Goal: Task Accomplishment & Management: Use online tool/utility

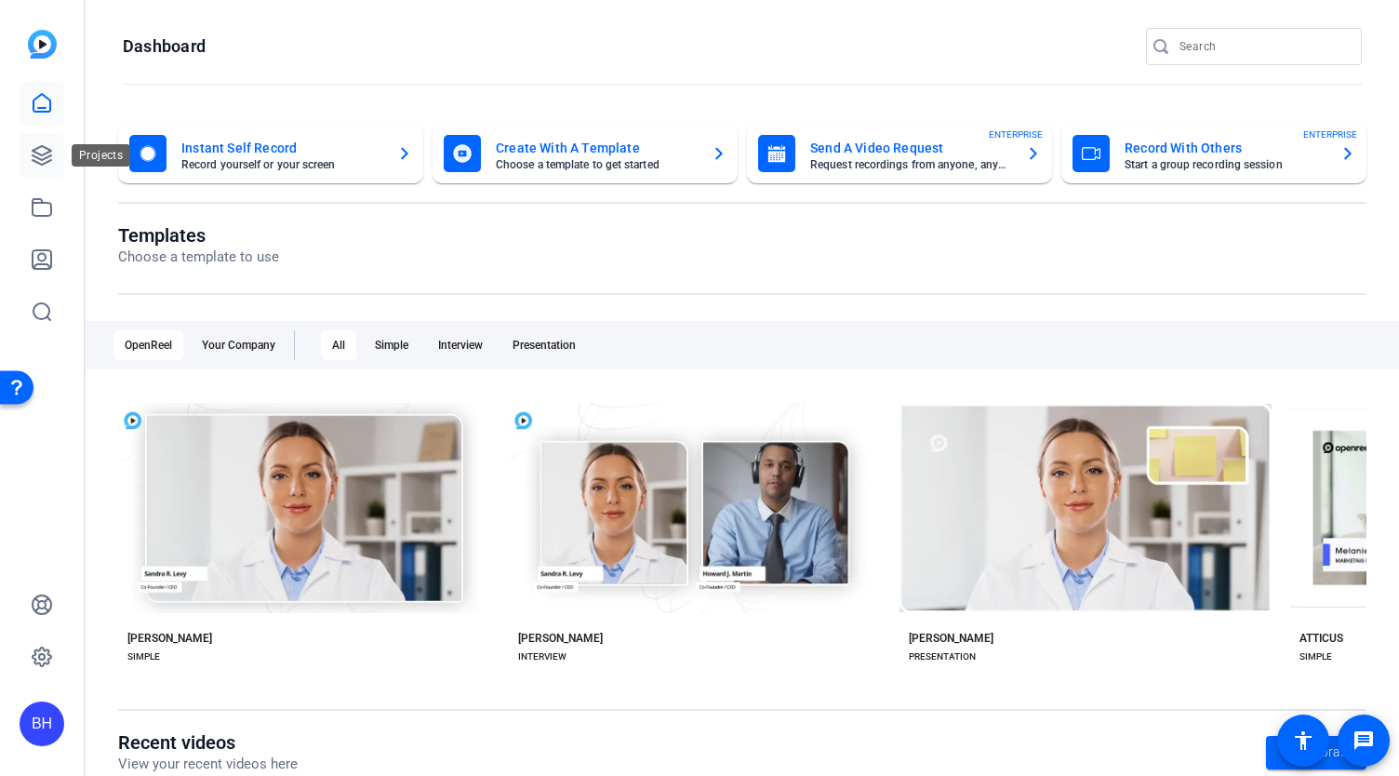
click at [33, 153] on icon at bounding box center [42, 155] width 22 height 22
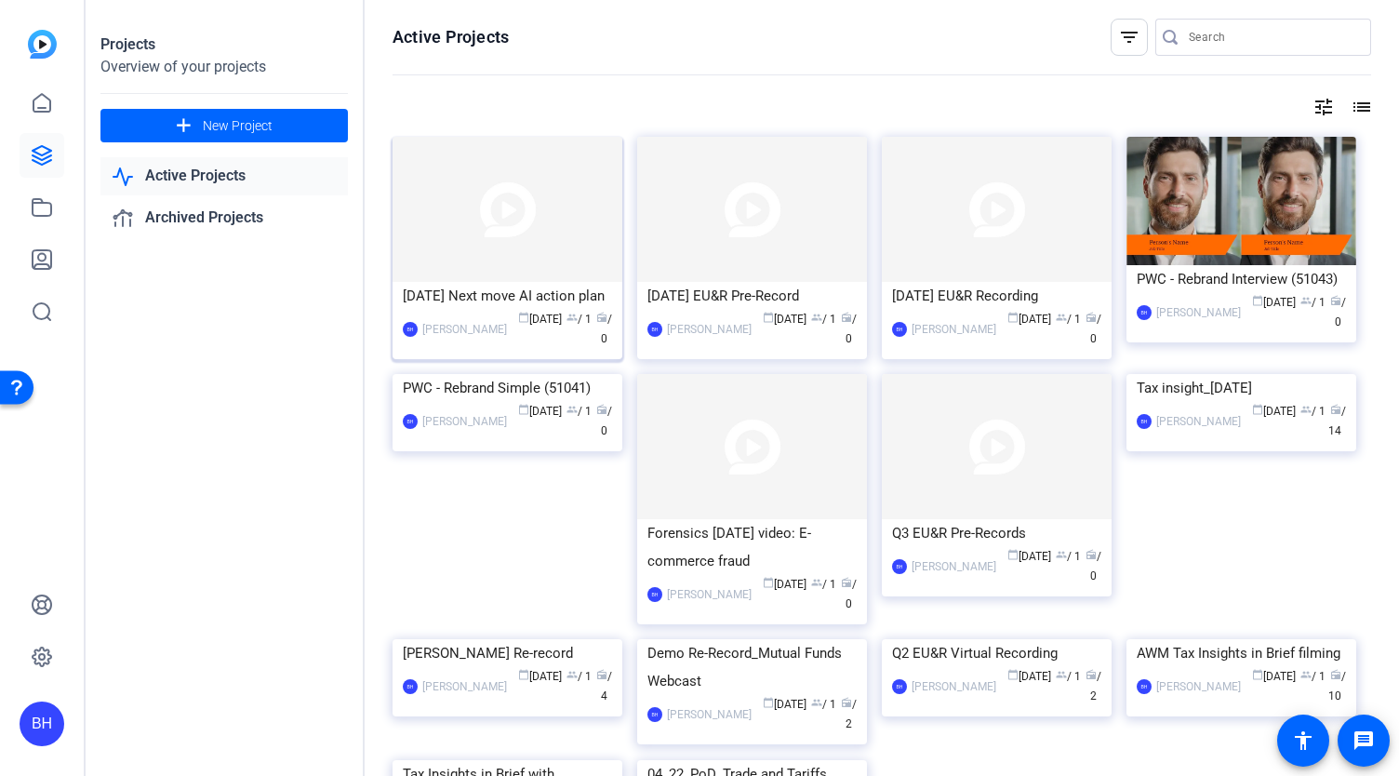
click at [452, 214] on img at bounding box center [508, 209] width 230 height 145
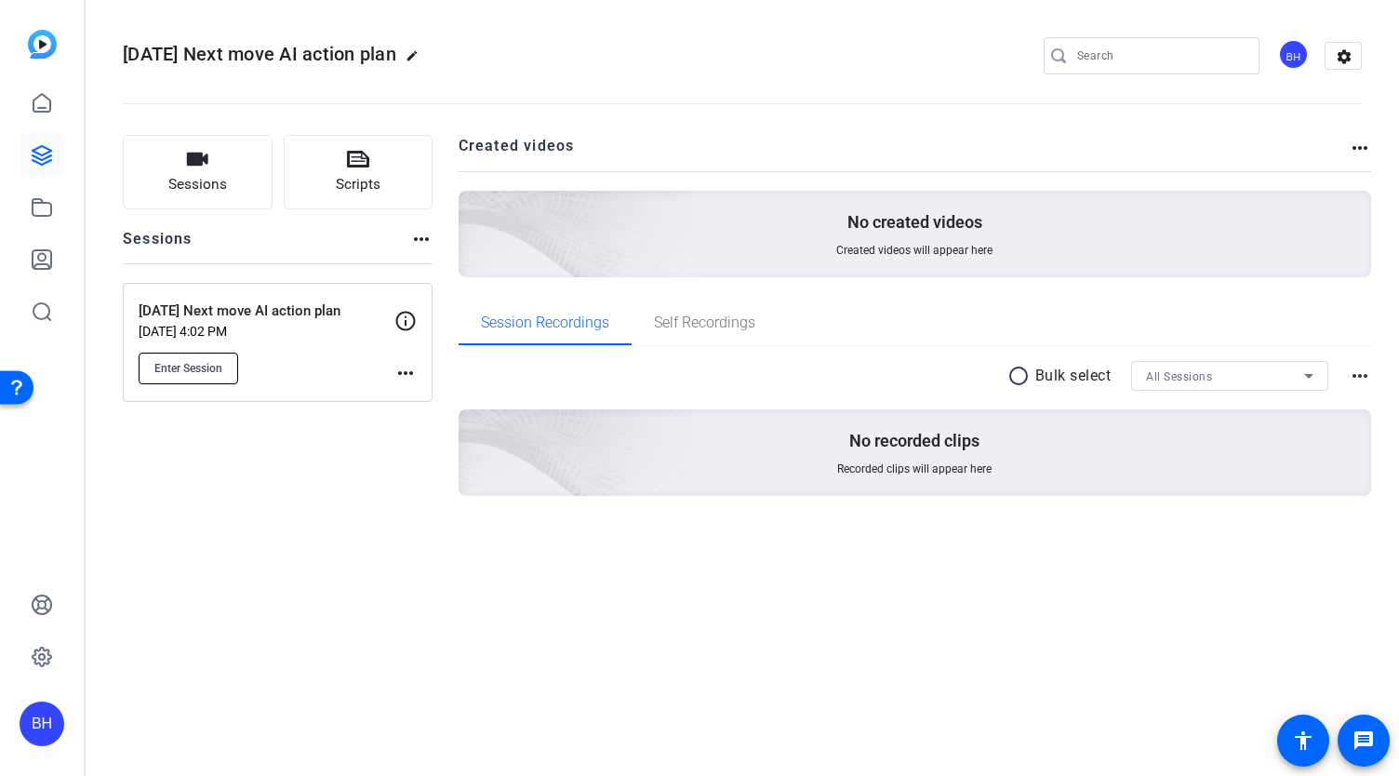
click at [167, 367] on span "Enter Session" at bounding box center [188, 368] width 68 height 15
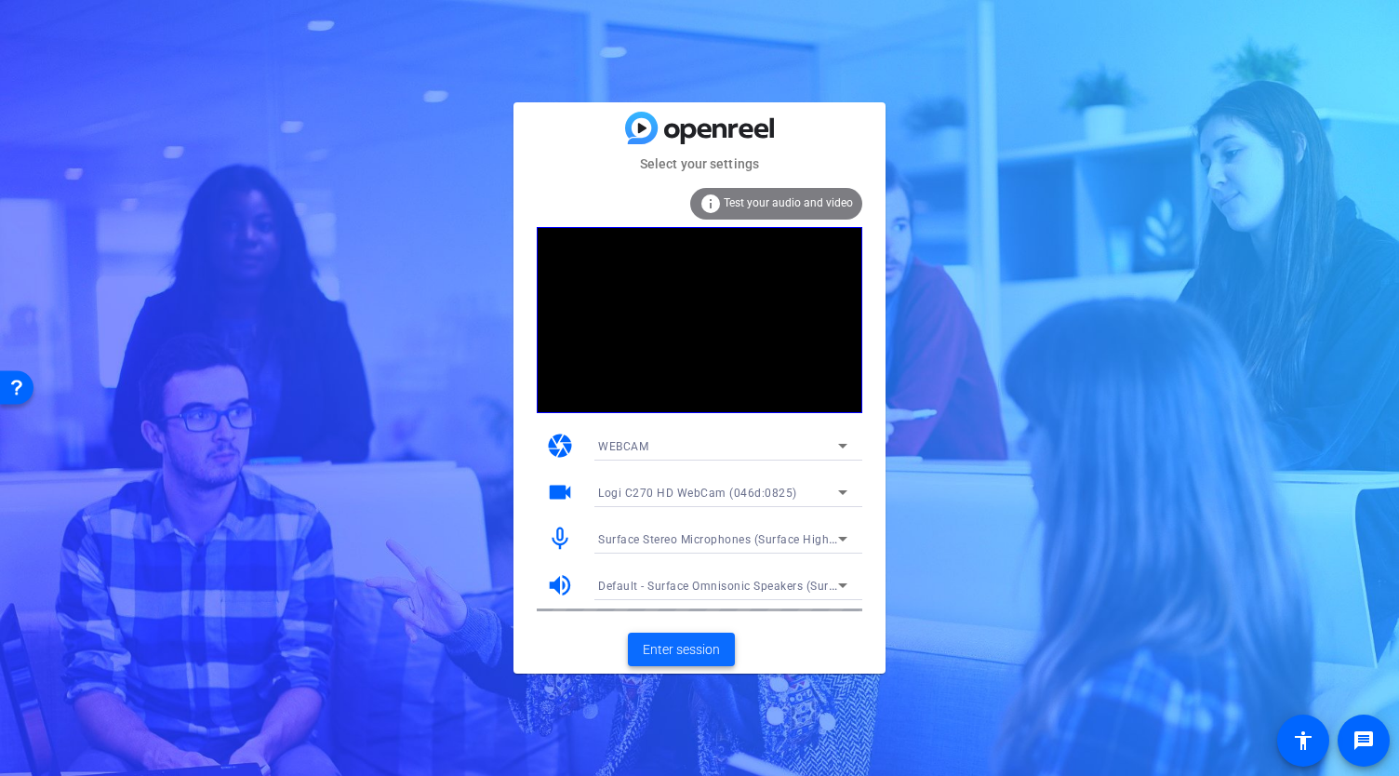
click at [705, 650] on span "Enter session" at bounding box center [681, 650] width 77 height 20
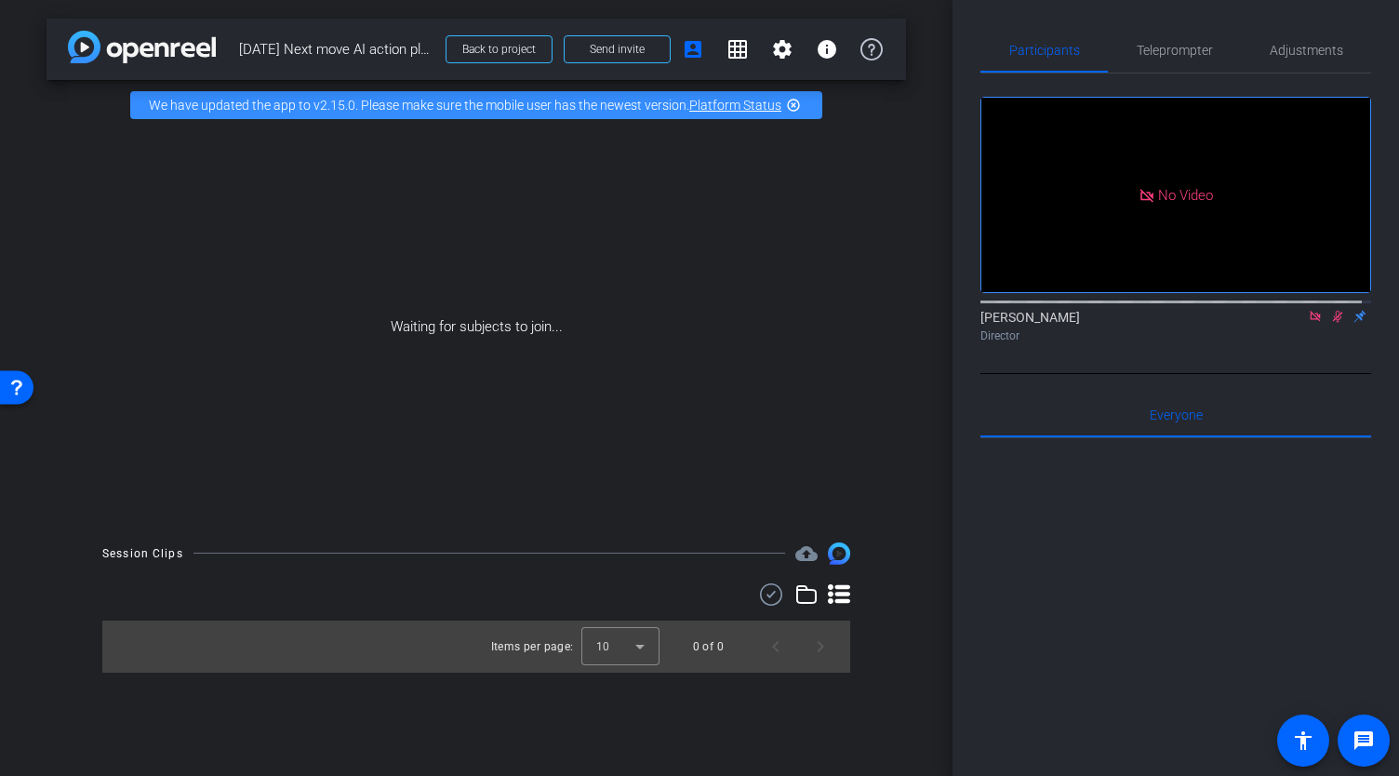
click at [1310, 321] on icon at bounding box center [1315, 316] width 10 height 10
click at [1286, 323] on icon at bounding box center [1293, 316] width 15 height 13
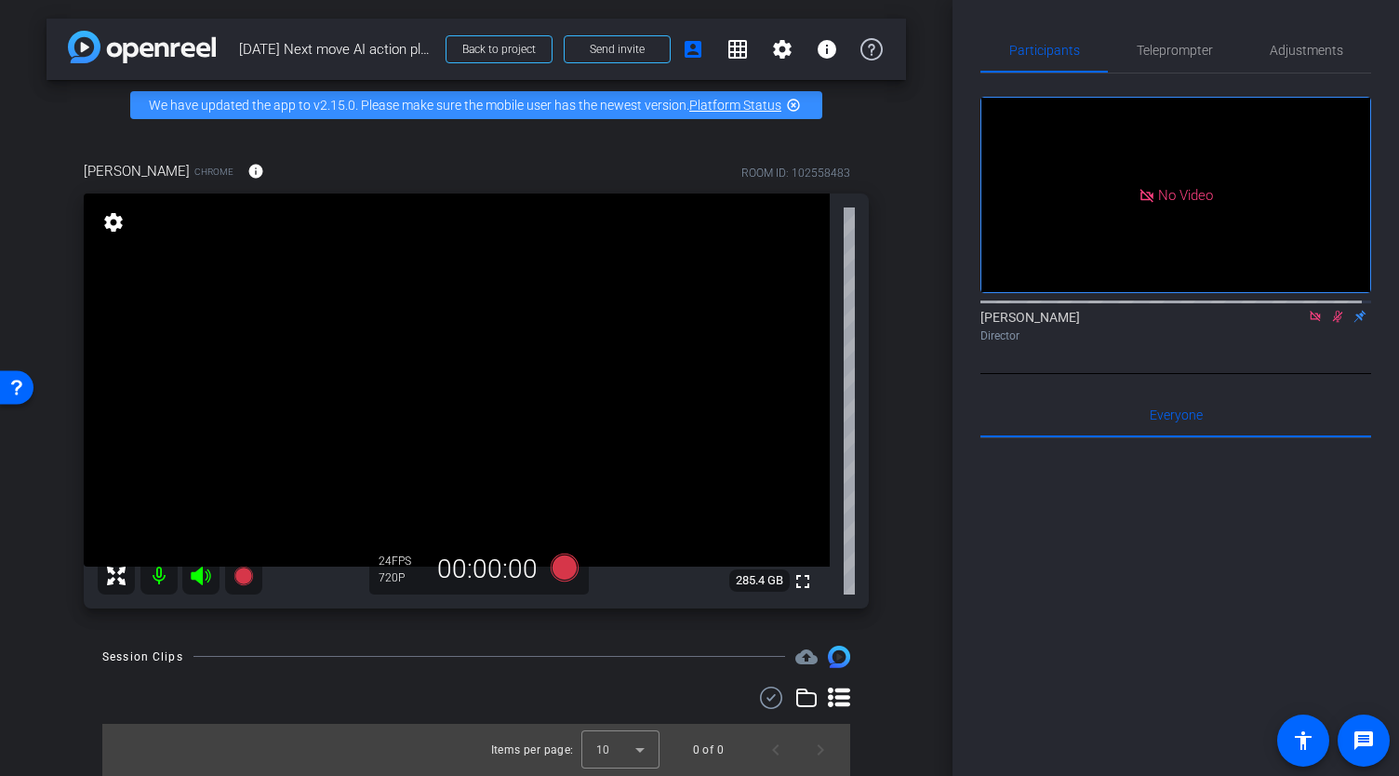
click at [1330, 323] on icon at bounding box center [1337, 316] width 15 height 13
click at [1310, 321] on icon at bounding box center [1315, 316] width 10 height 10
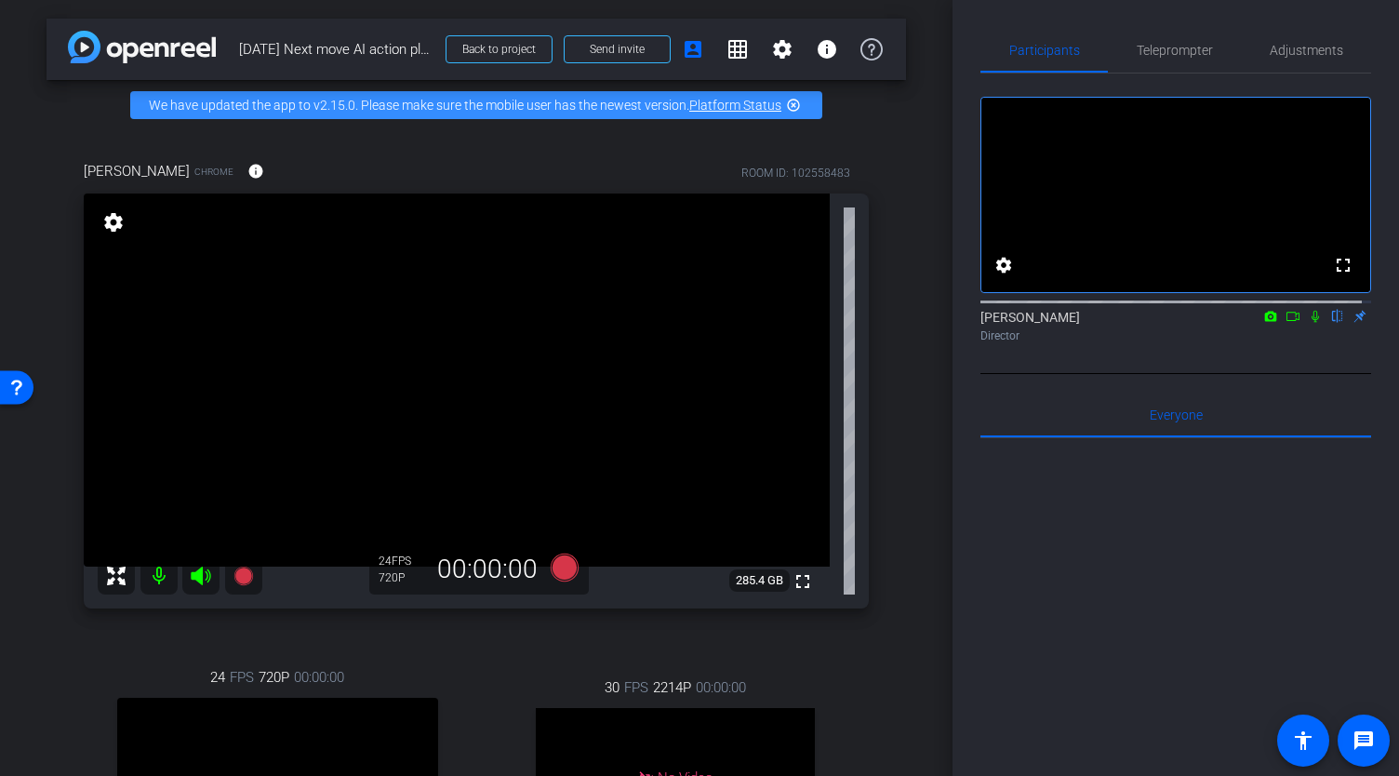
click at [1312, 323] on icon at bounding box center [1315, 317] width 7 height 12
click at [1308, 323] on icon at bounding box center [1315, 316] width 15 height 13
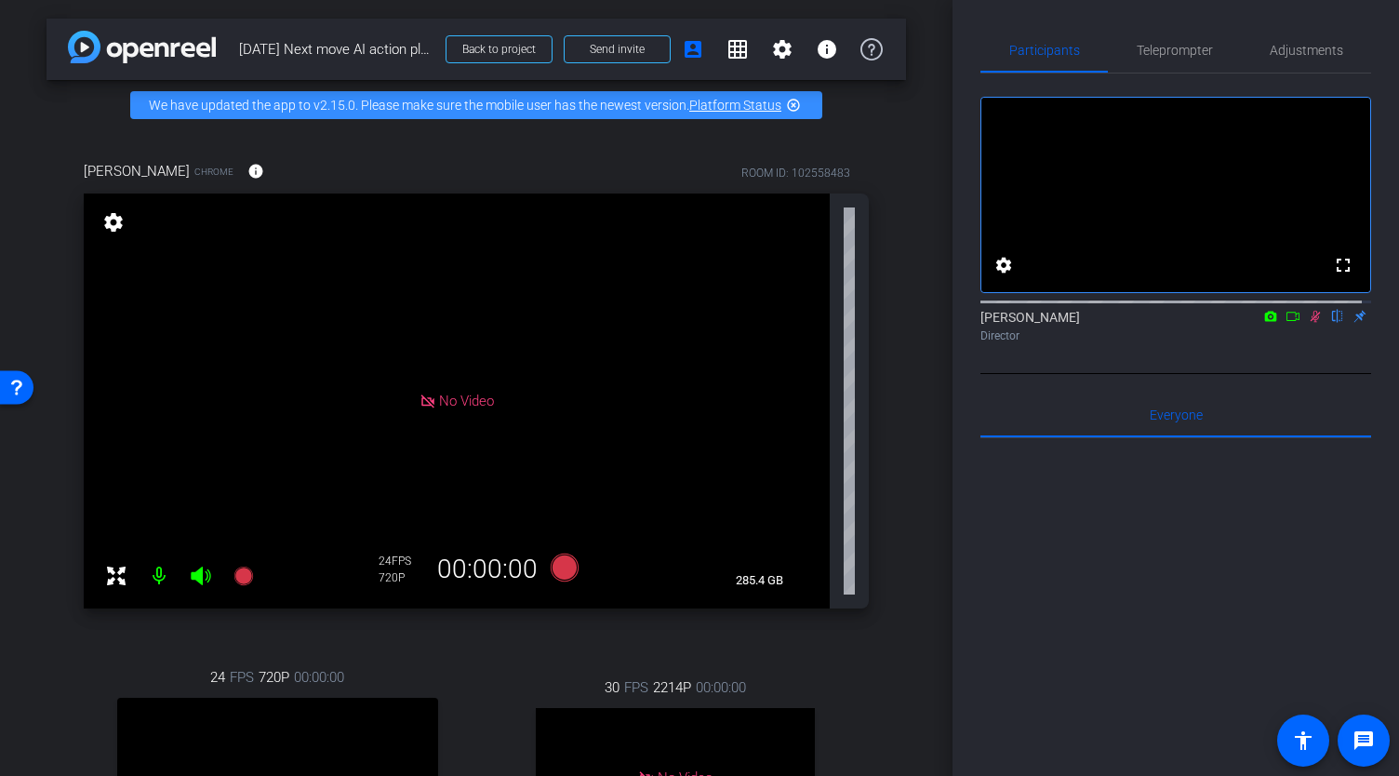
click at [1311, 323] on icon at bounding box center [1316, 317] width 10 height 12
click at [1312, 323] on icon at bounding box center [1315, 317] width 7 height 12
click at [1311, 323] on icon at bounding box center [1316, 317] width 10 height 12
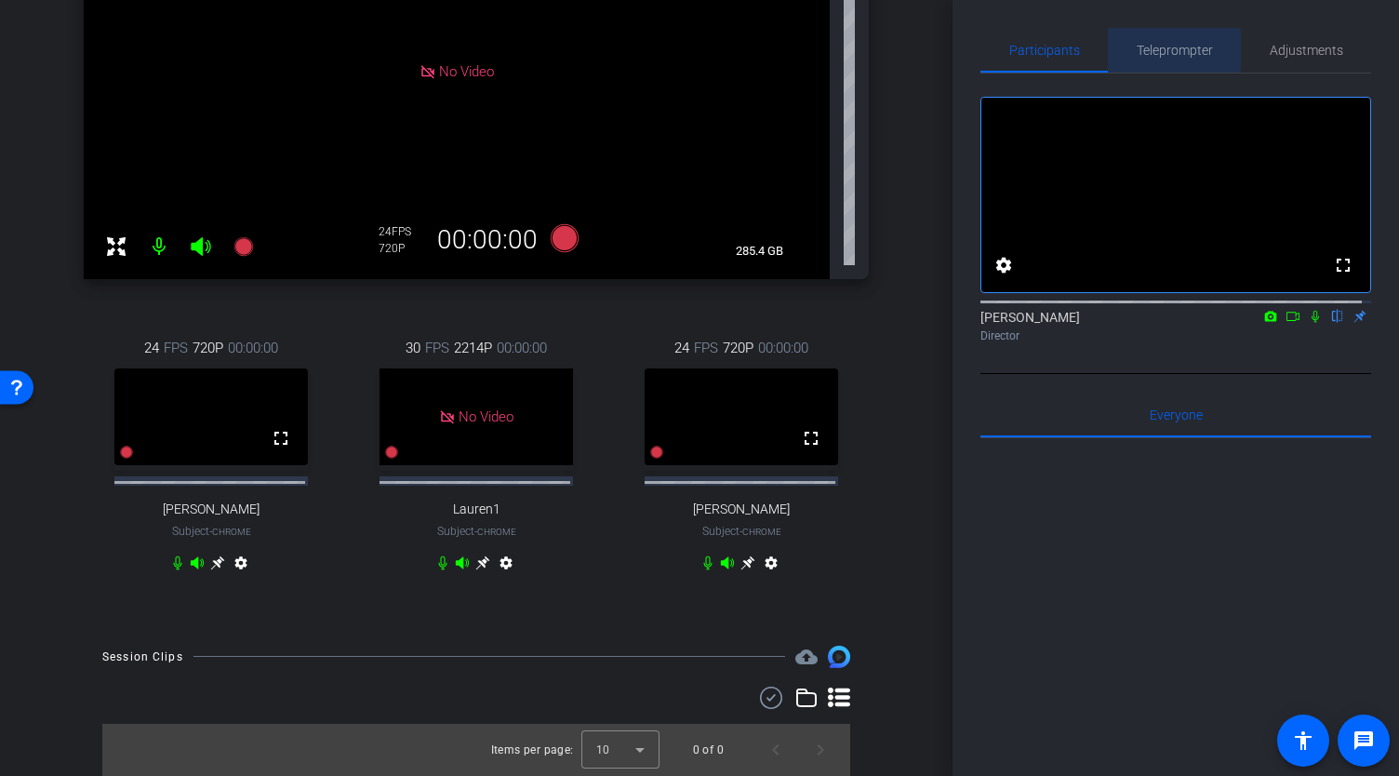
click at [1163, 50] on span "Teleprompter" at bounding box center [1175, 50] width 76 height 13
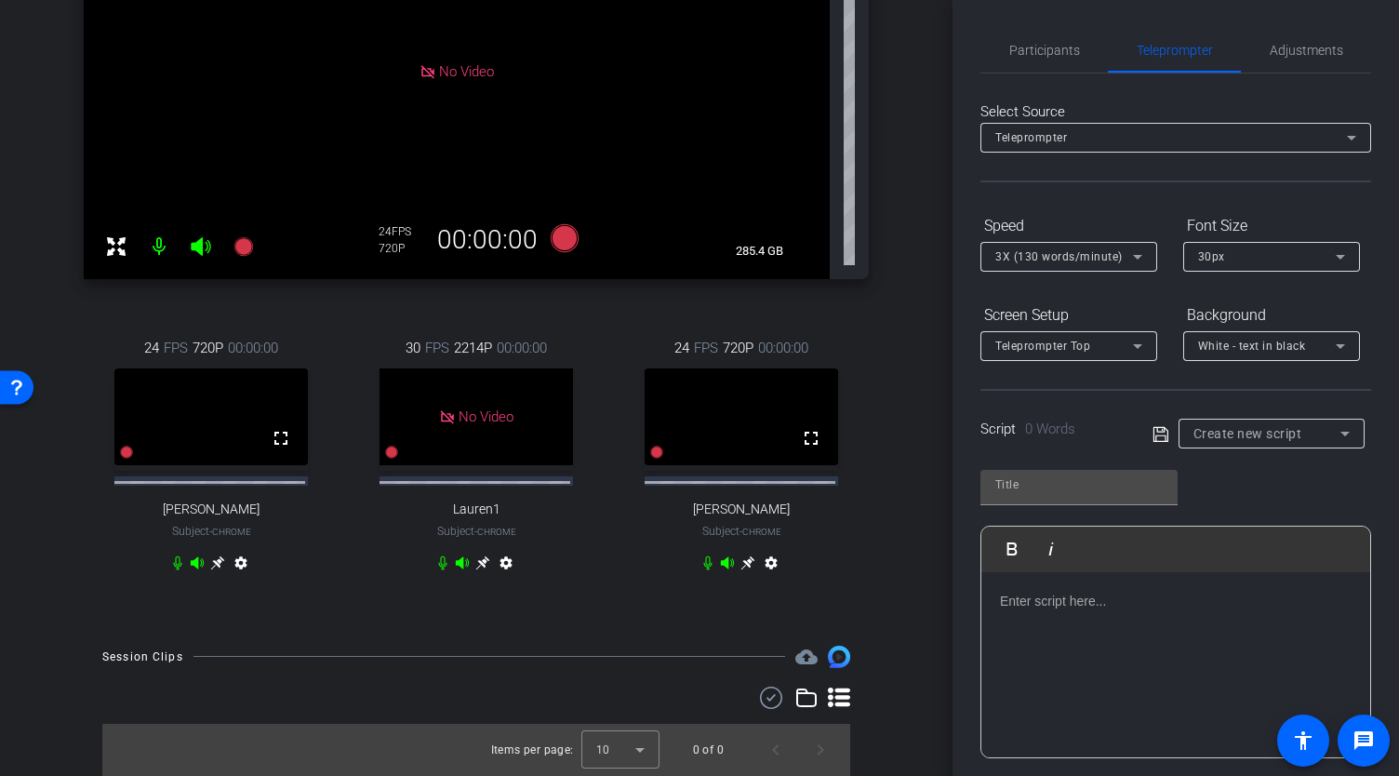
click at [1074, 598] on p at bounding box center [1176, 601] width 352 height 20
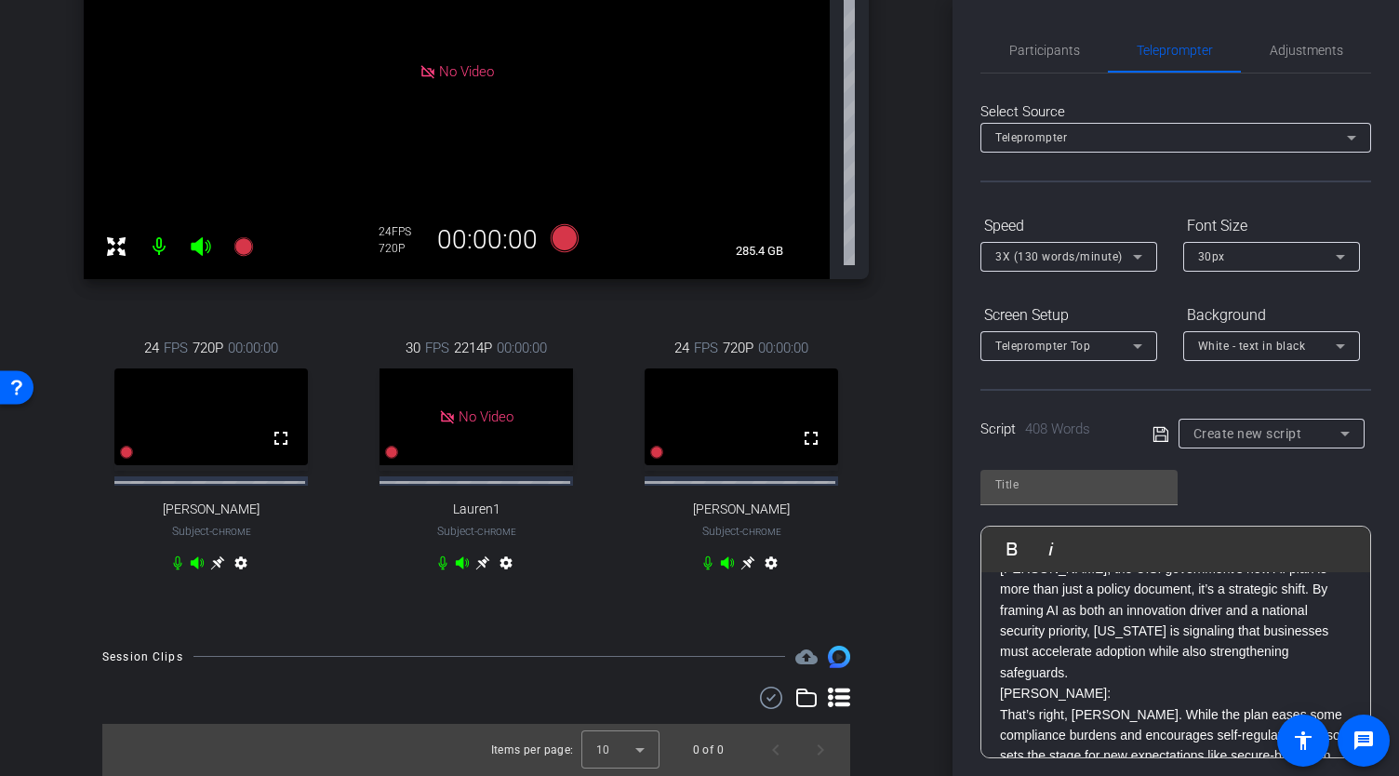
scroll to position [93, 0]
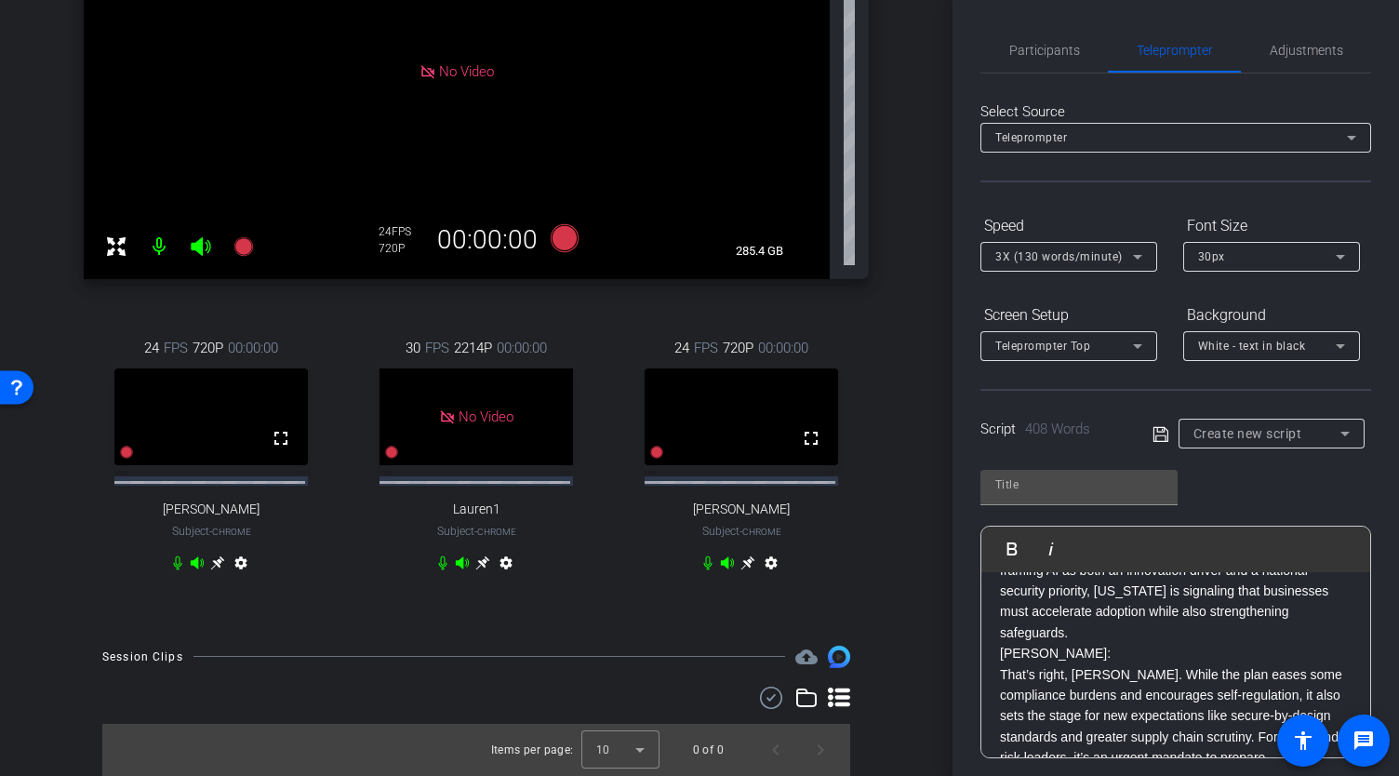
click at [1274, 611] on p "Matt: Sara, the U.S. government’s new AI plan is more than just a policy docume…" at bounding box center [1176, 571] width 352 height 146
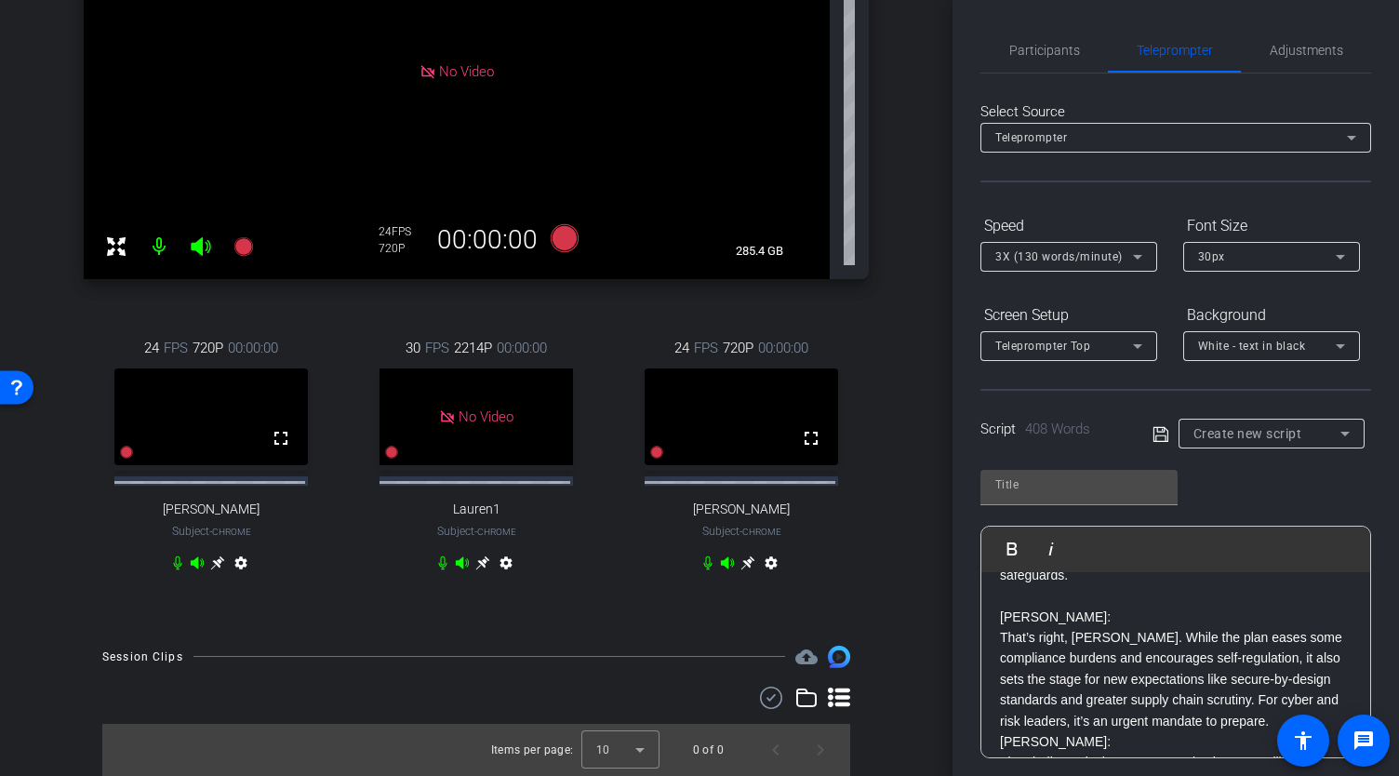
scroll to position [207, 0]
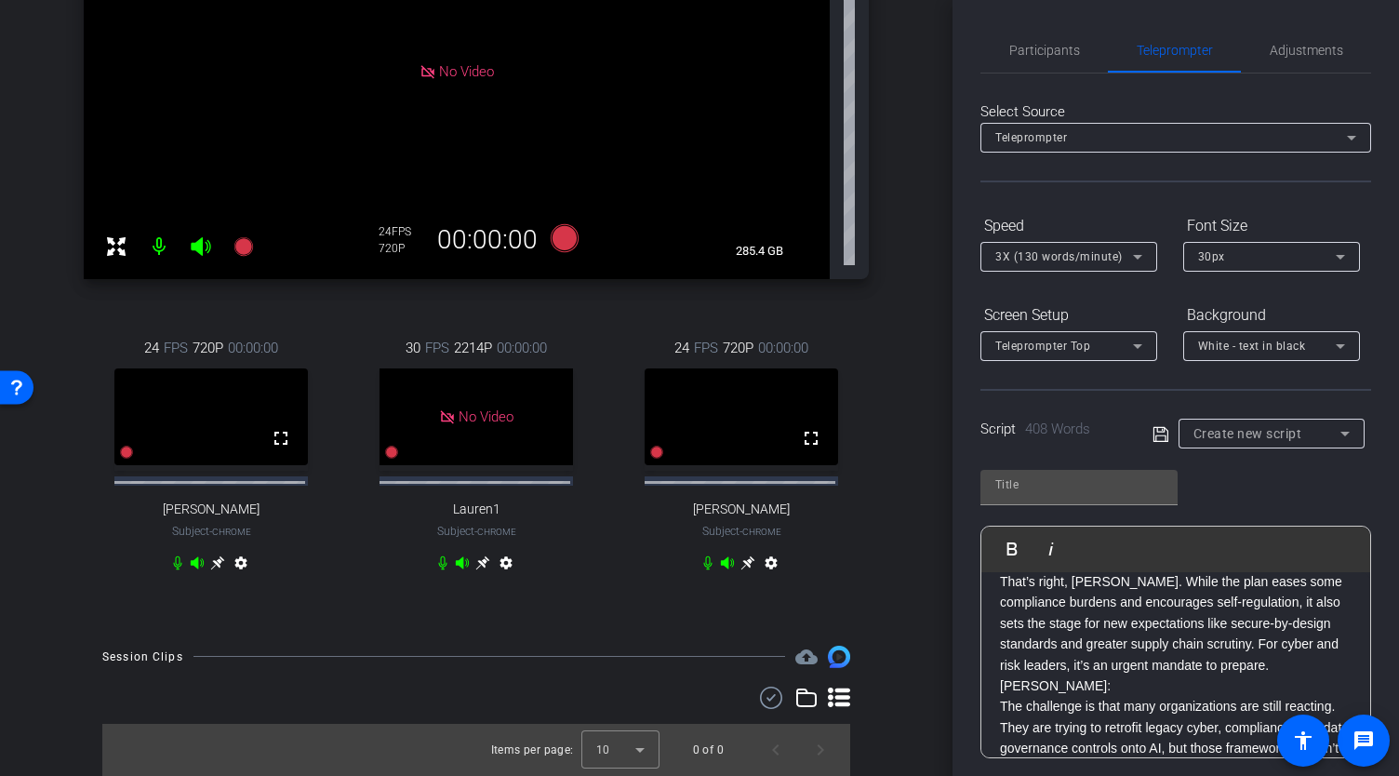
click at [1302, 645] on p "Sara: That’s right, Matt. While the plan eases some compliance burdens and enco…" at bounding box center [1176, 613] width 352 height 125
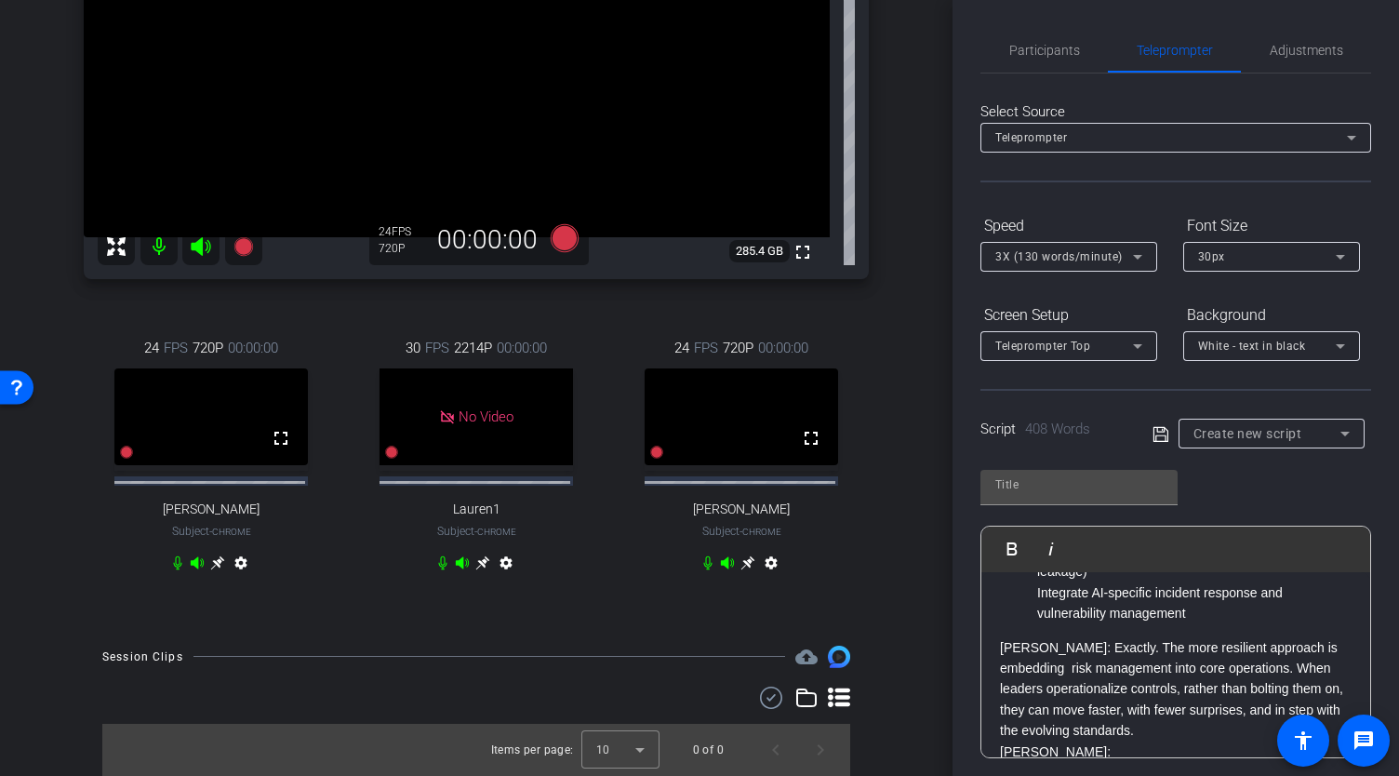
scroll to position [692, 0]
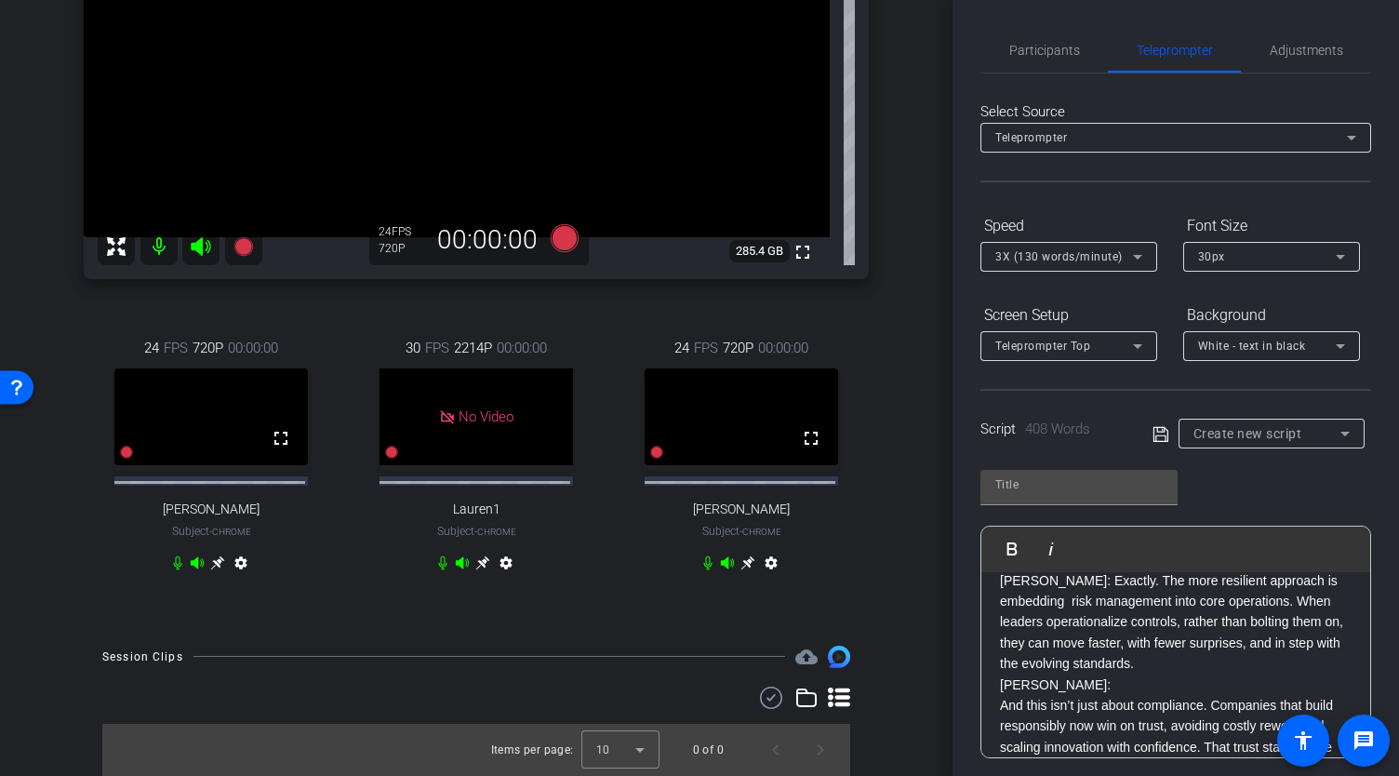
click at [1142, 643] on p "Sara: Exactly. The more resilient approach is embedding risk management into co…" at bounding box center [1176, 622] width 352 height 104
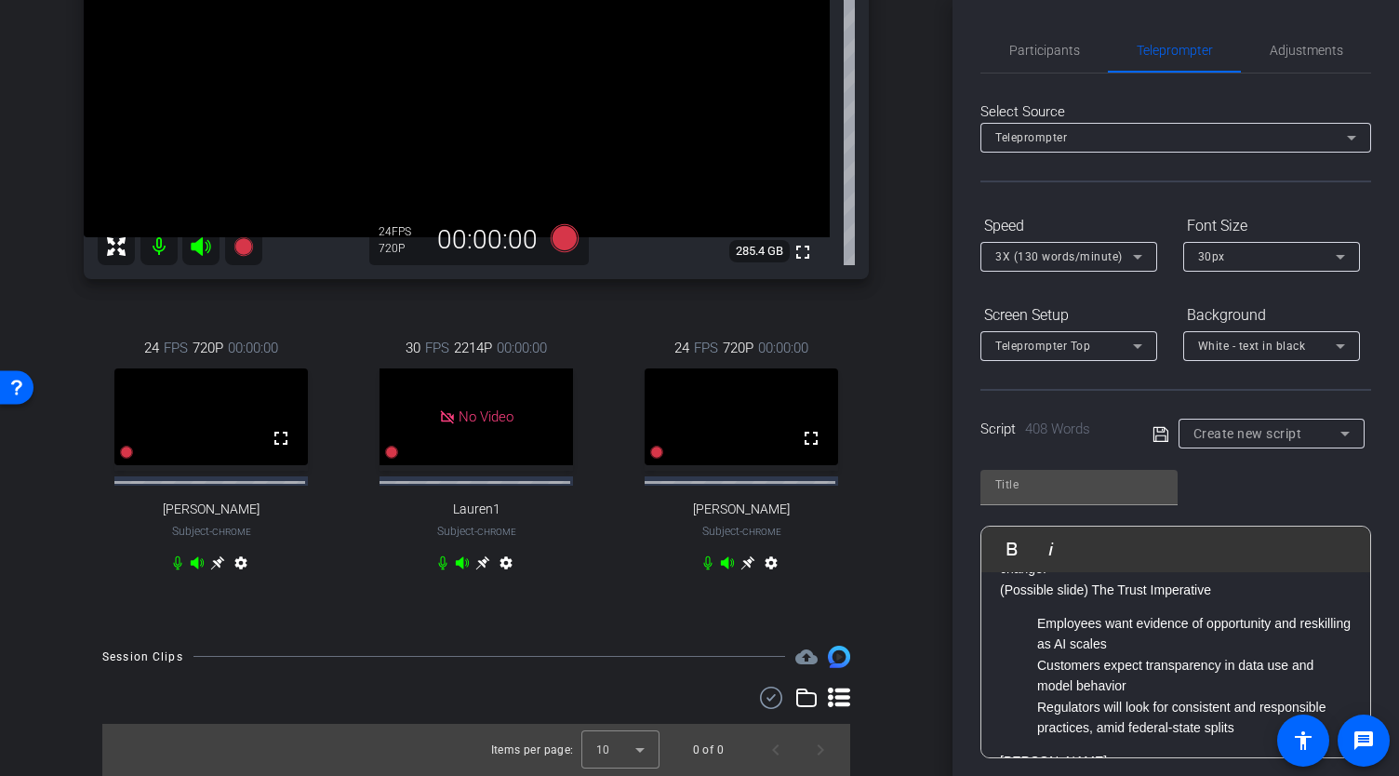
scroll to position [992, 0]
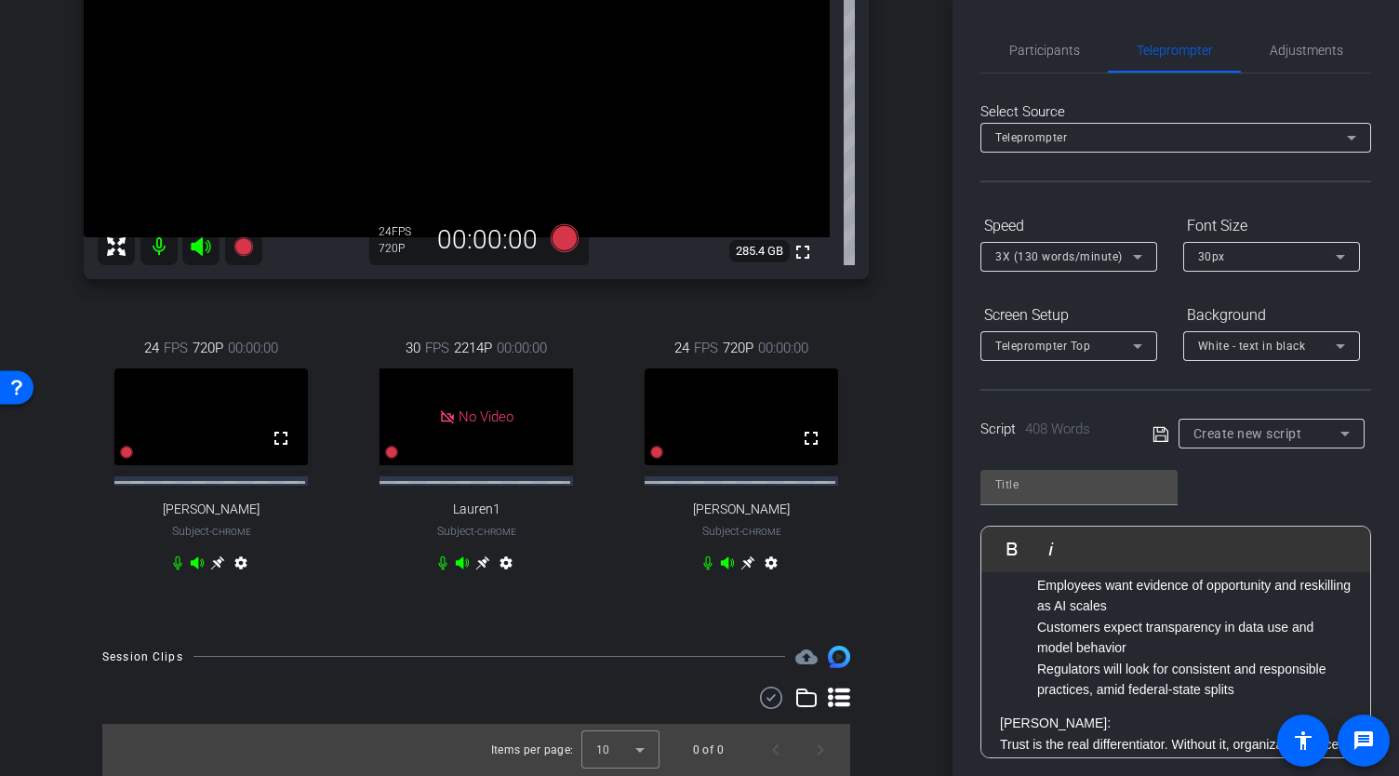
click at [1235, 667] on p "Regulators will look for consistent and responsible practices, amid federal-sta…" at bounding box center [1194, 680] width 314 height 42
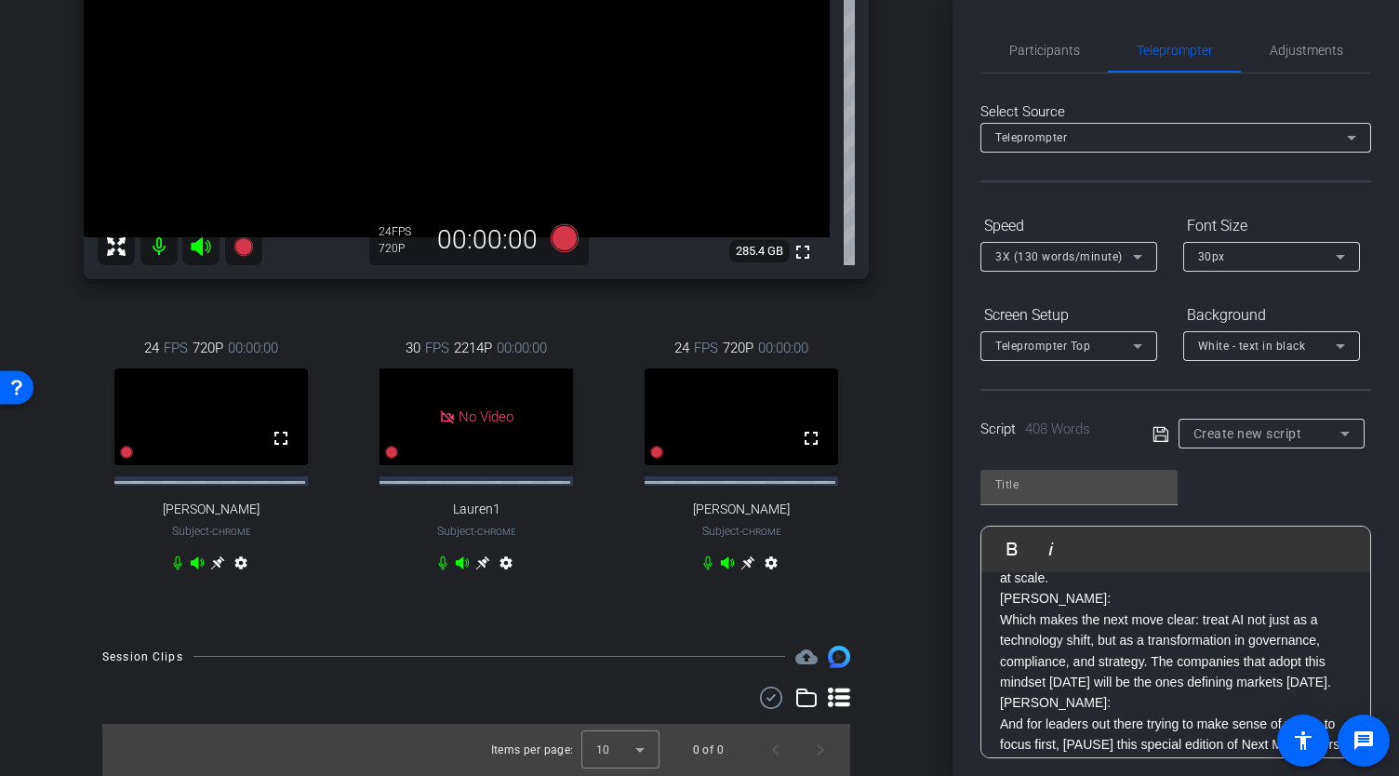
scroll to position [1178, 0]
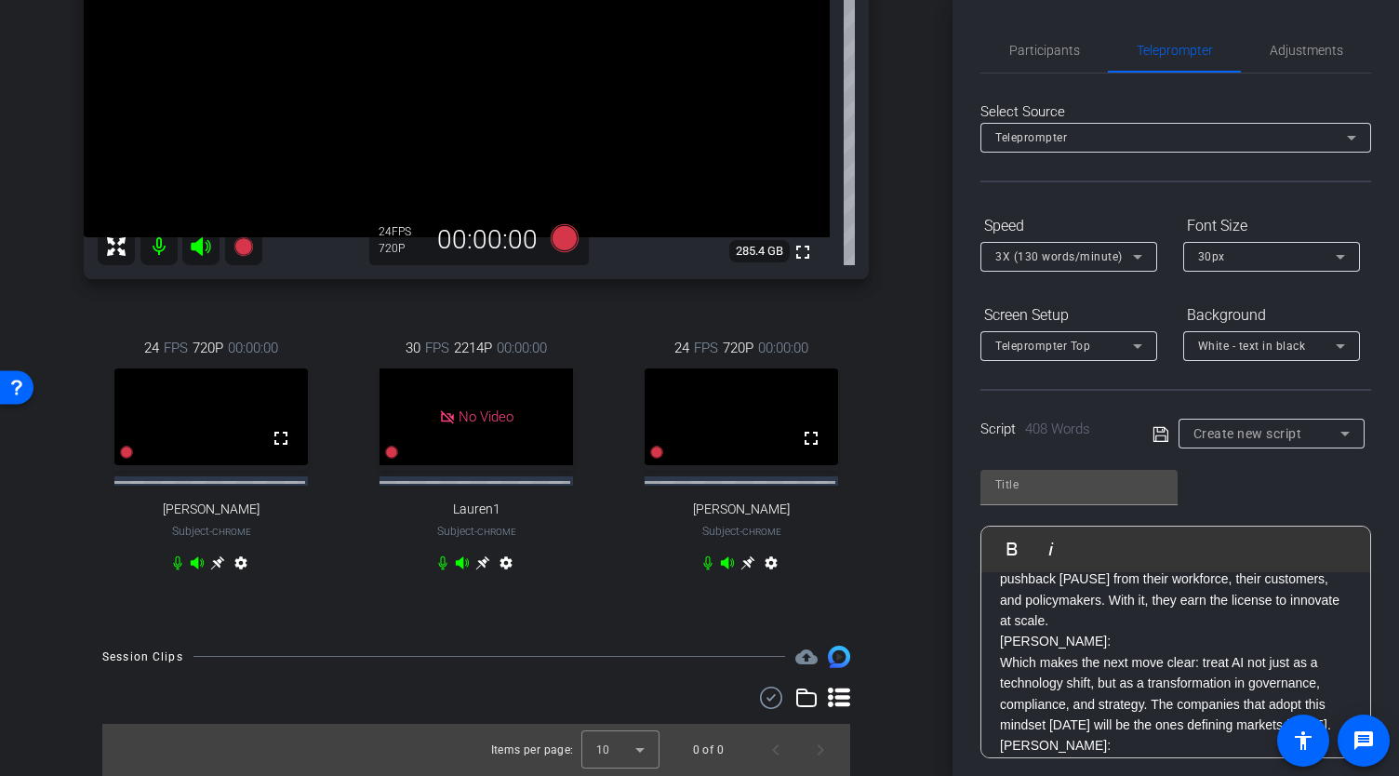
click at [1167, 605] on p "Trust is the real differentiator. Without it, organizations face pushback [PAUS…" at bounding box center [1176, 590] width 352 height 84
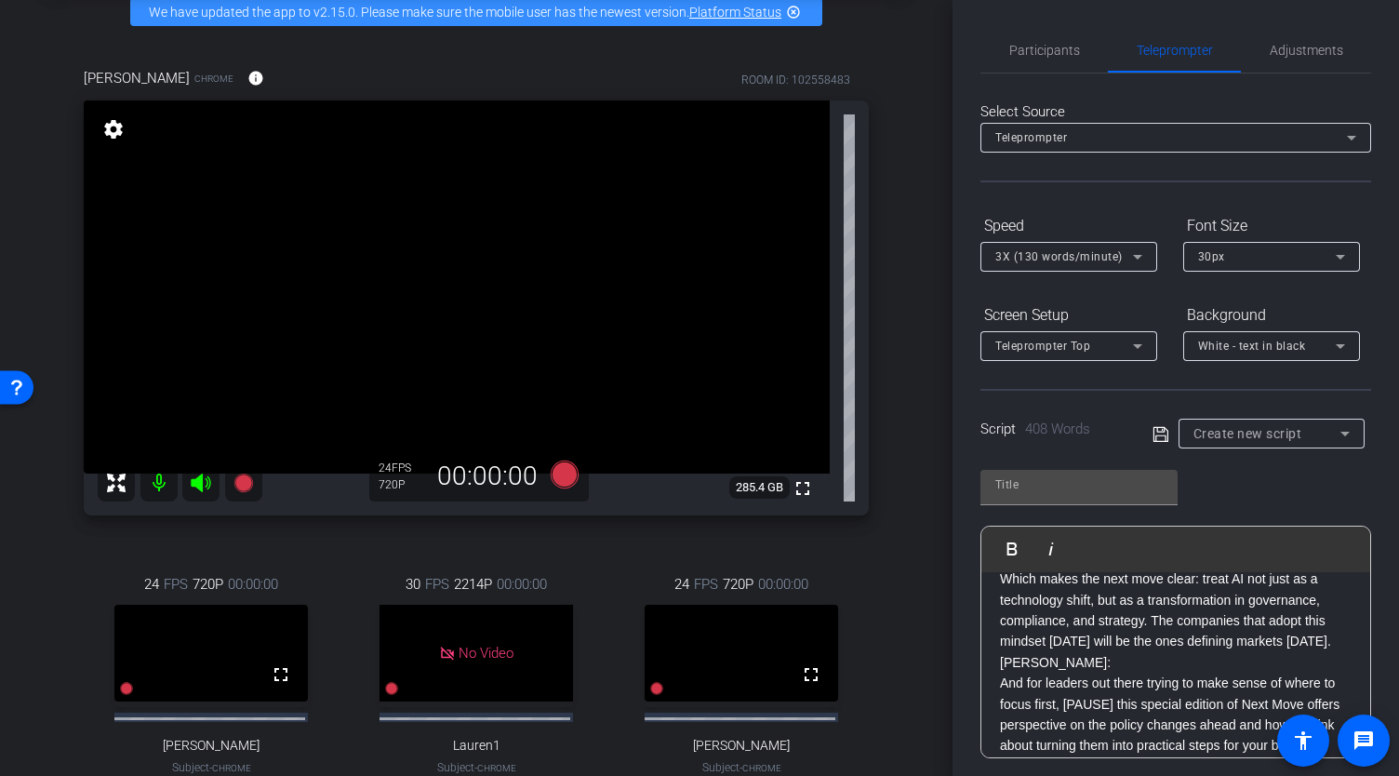
scroll to position [1291, 0]
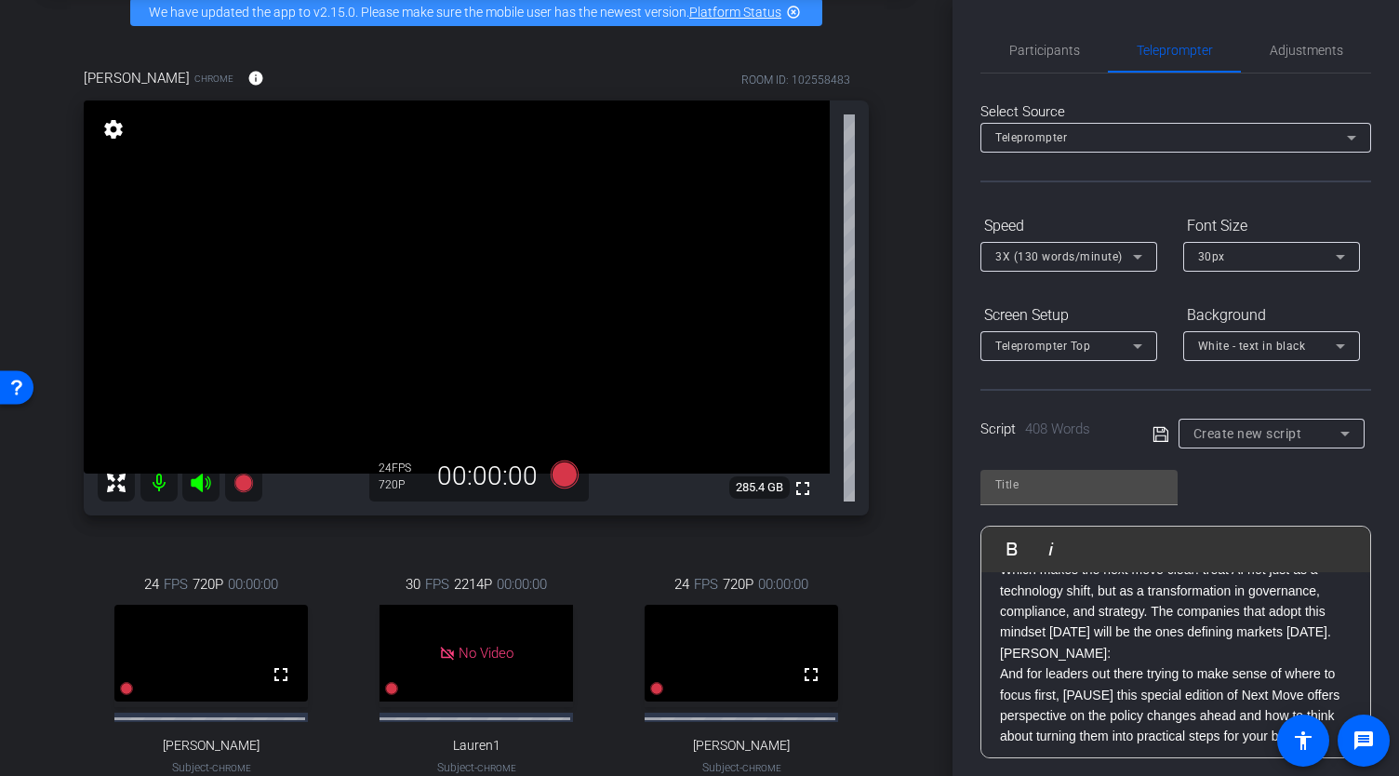
click at [1070, 631] on p "Matt: Which makes the next move clear: treat AI not just as a technology shift,…" at bounding box center [1176, 591] width 352 height 104
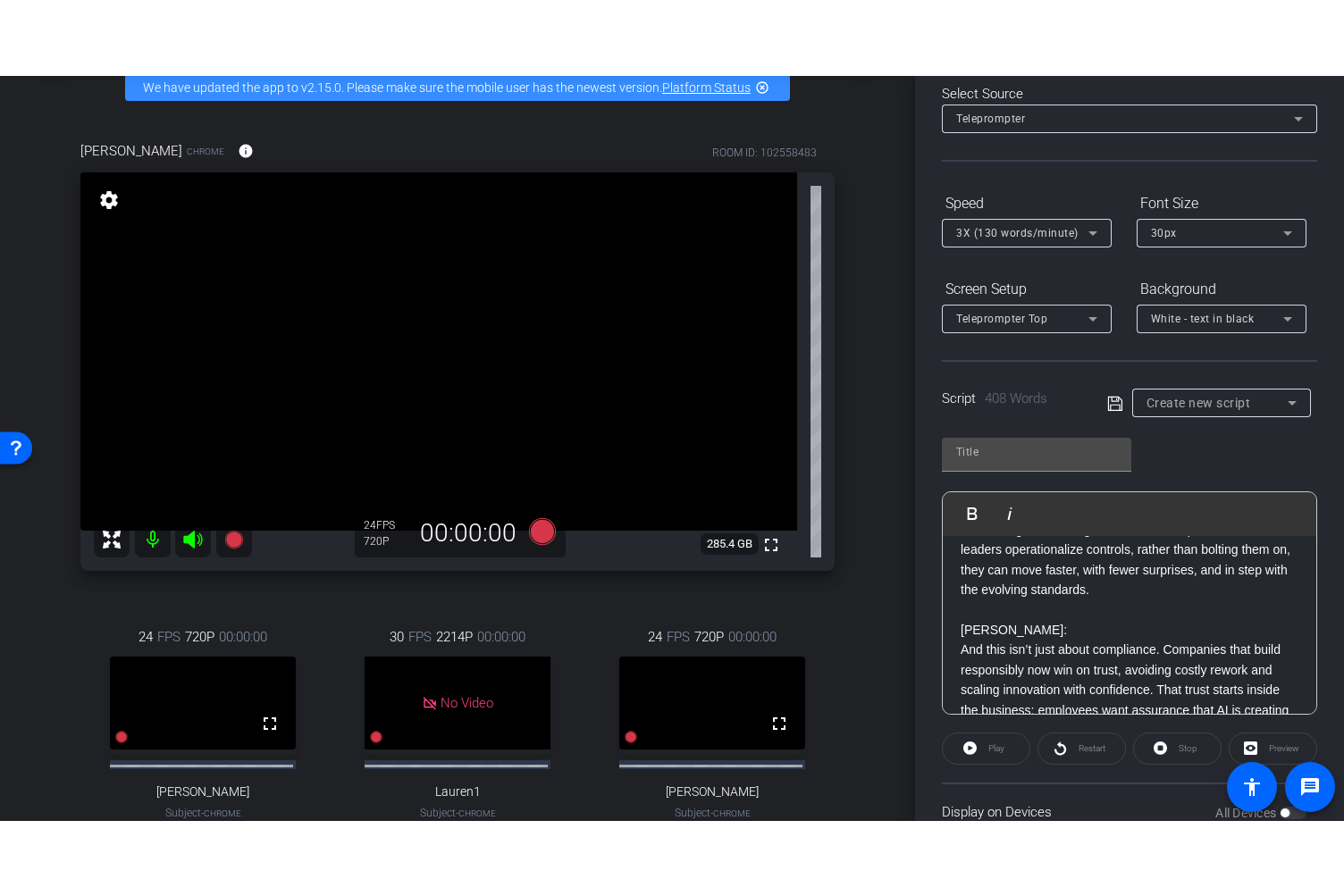
scroll to position [662, 0]
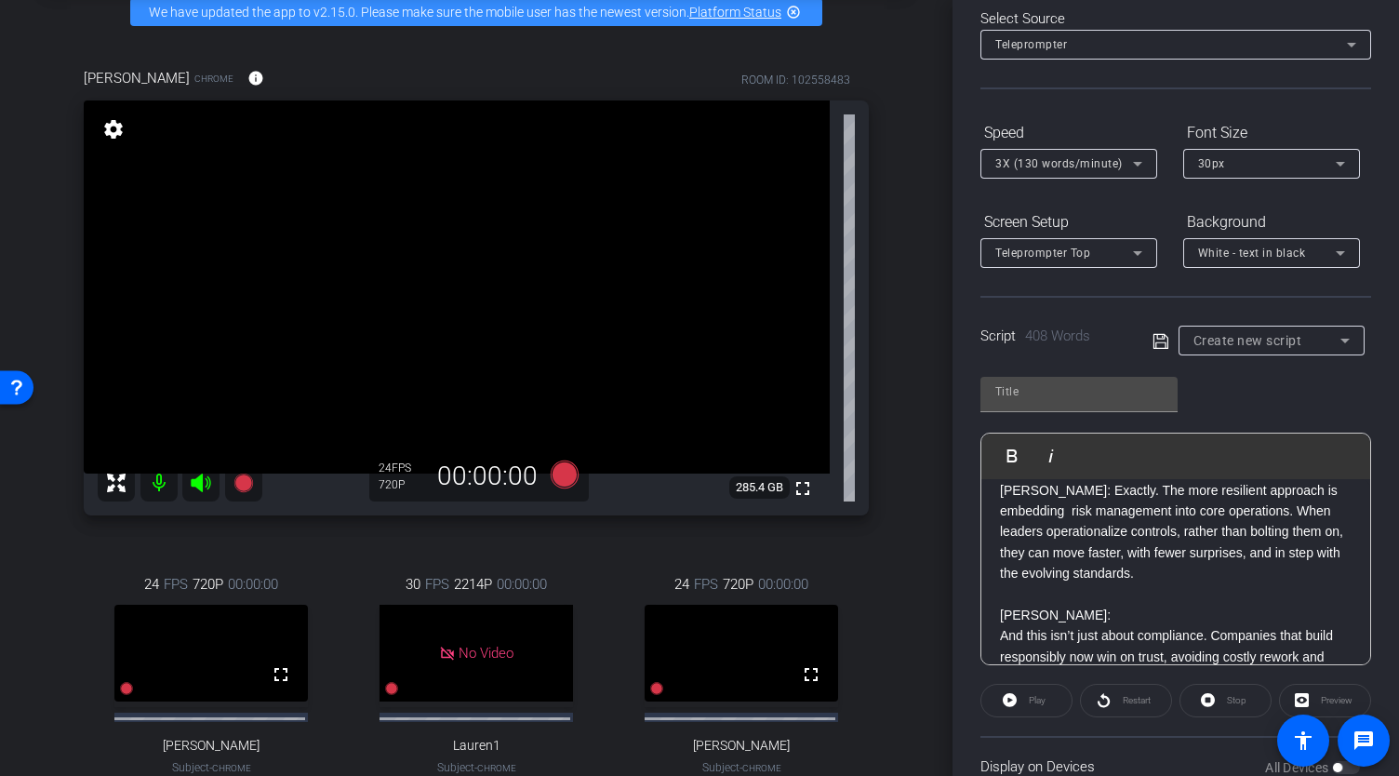
click at [122, 494] on icon at bounding box center [116, 483] width 22 height 22
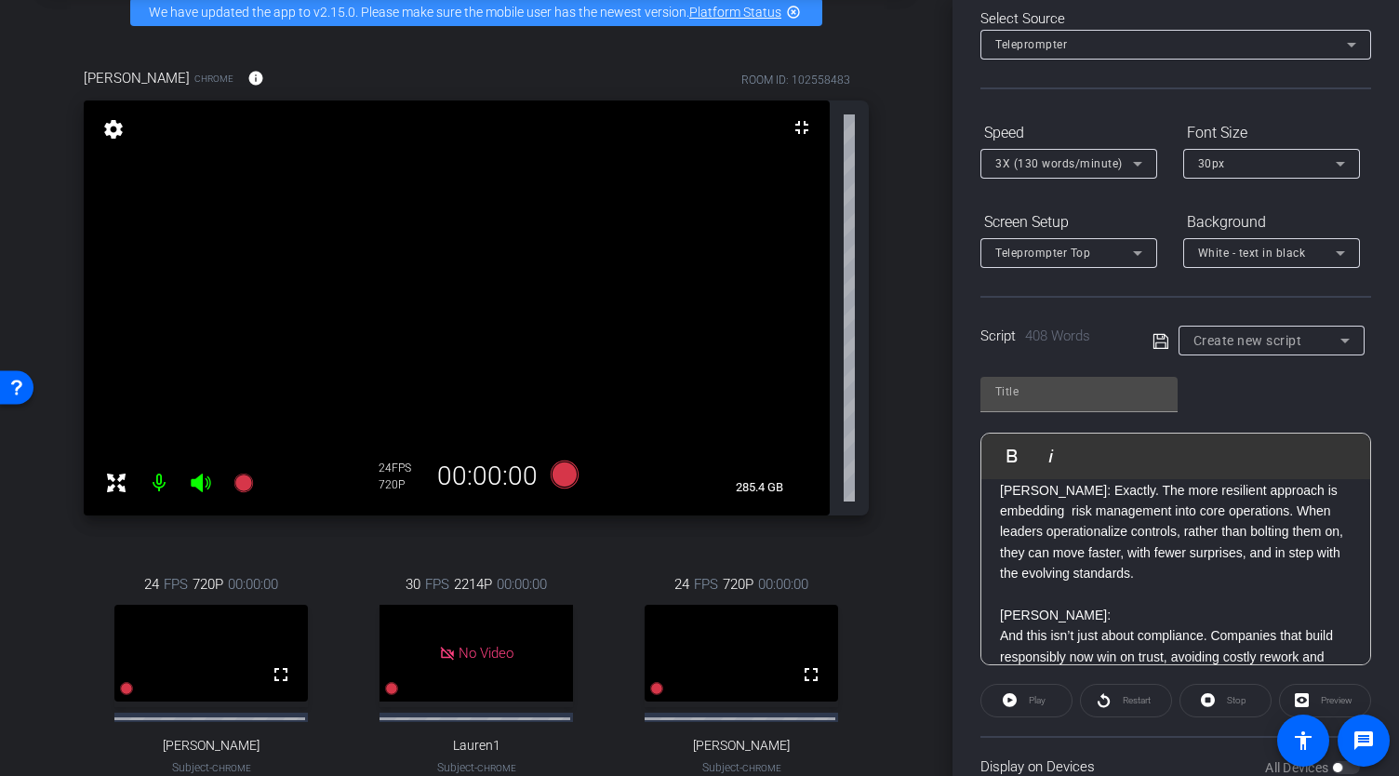
click at [112, 491] on icon at bounding box center [116, 482] width 19 height 19
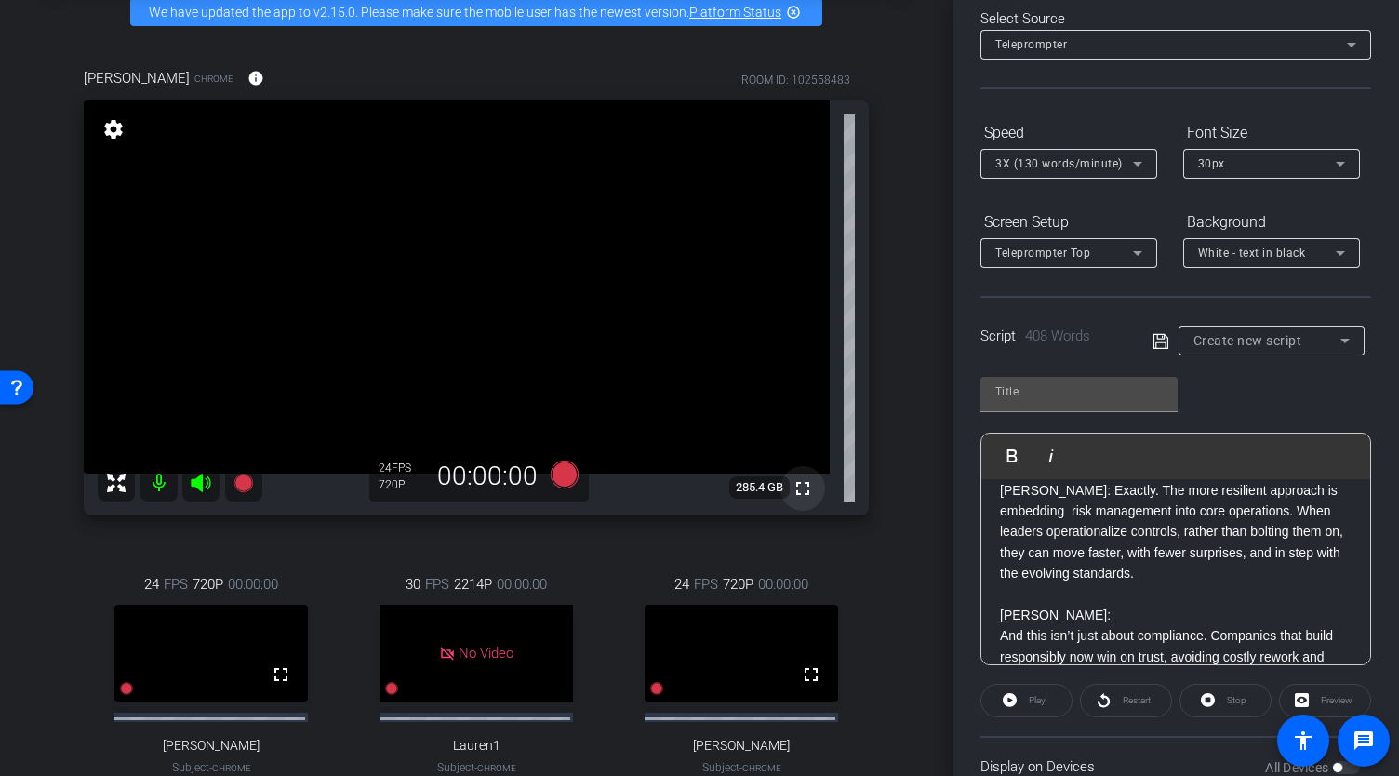
click at [800, 500] on mat-icon "fullscreen" at bounding box center [803, 488] width 22 height 22
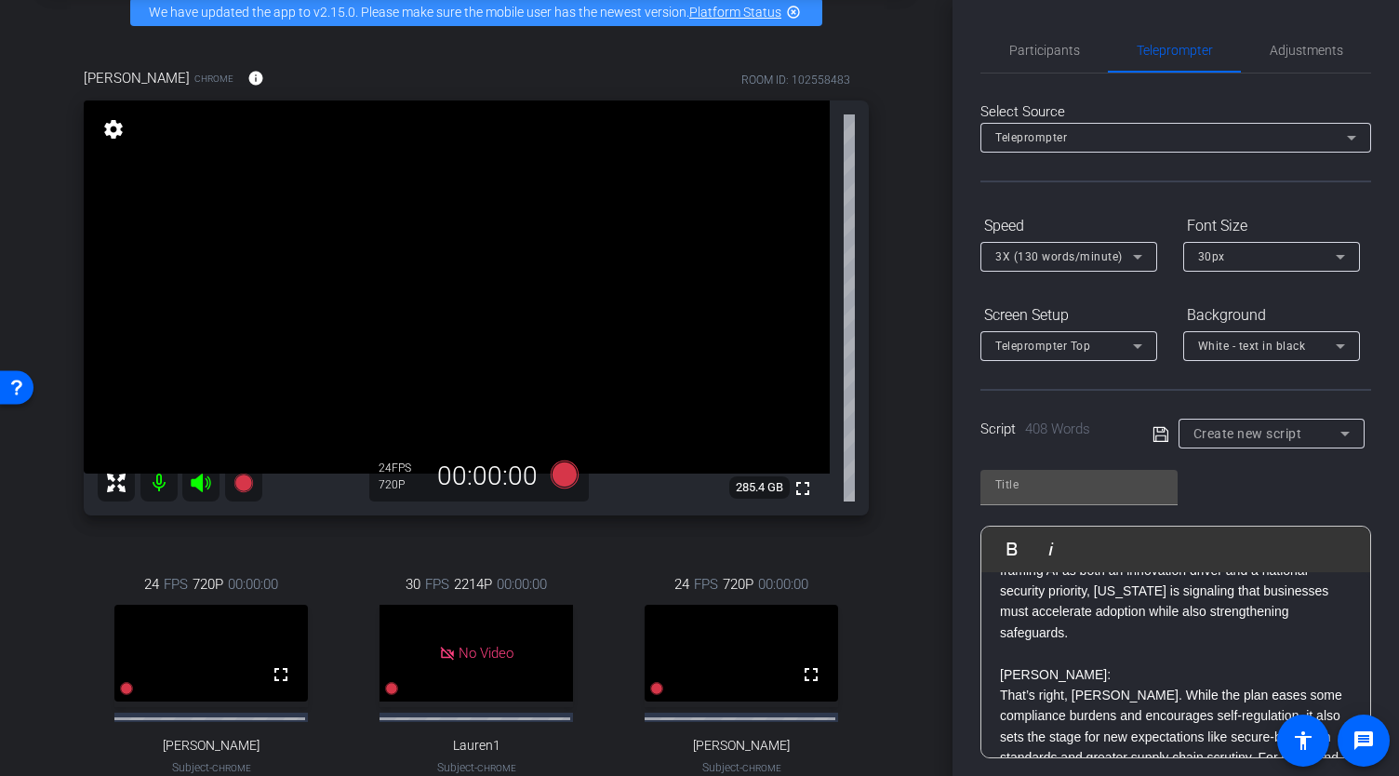
scroll to position [0, 0]
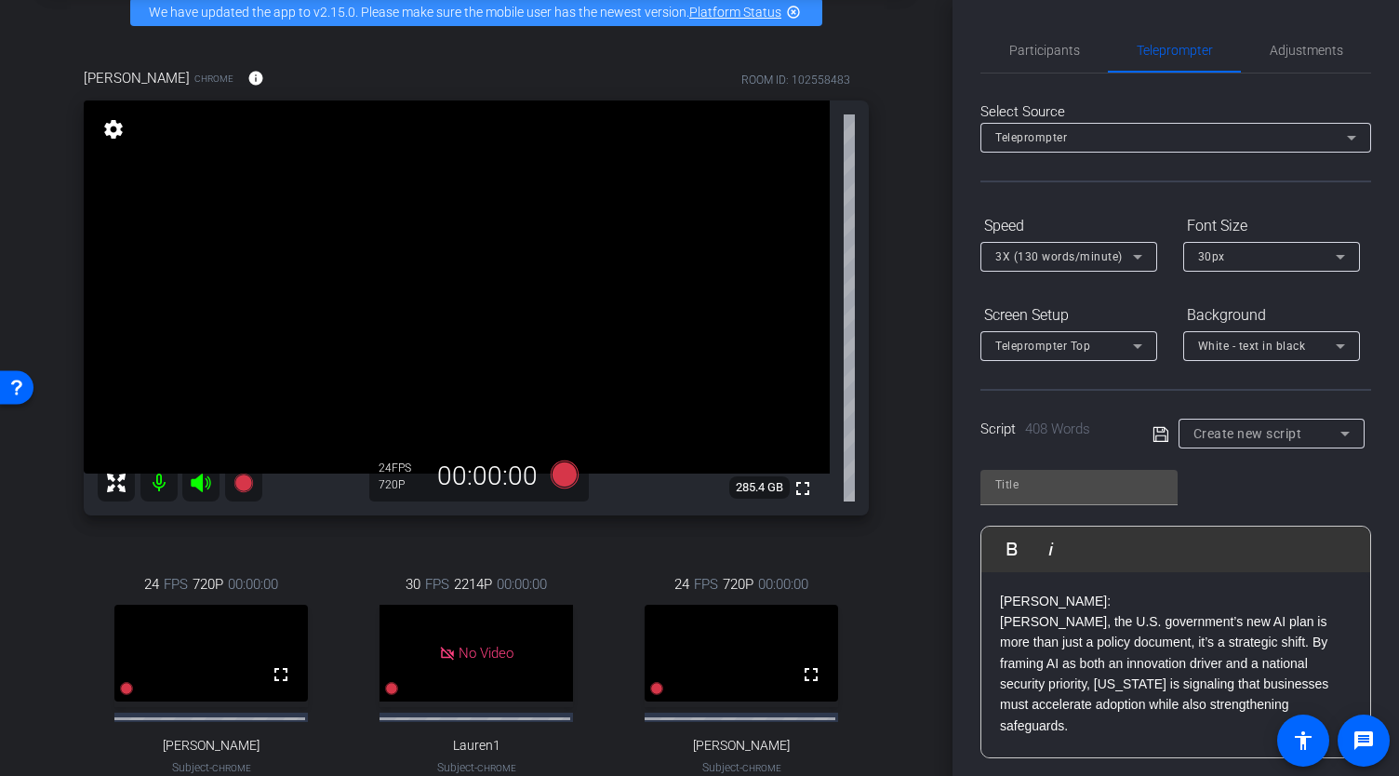
click at [1097, 485] on input "text" at bounding box center [1078, 484] width 167 height 22
type input "9.8.25 Script Next Move AI"
click at [1153, 435] on icon at bounding box center [1161, 434] width 17 height 22
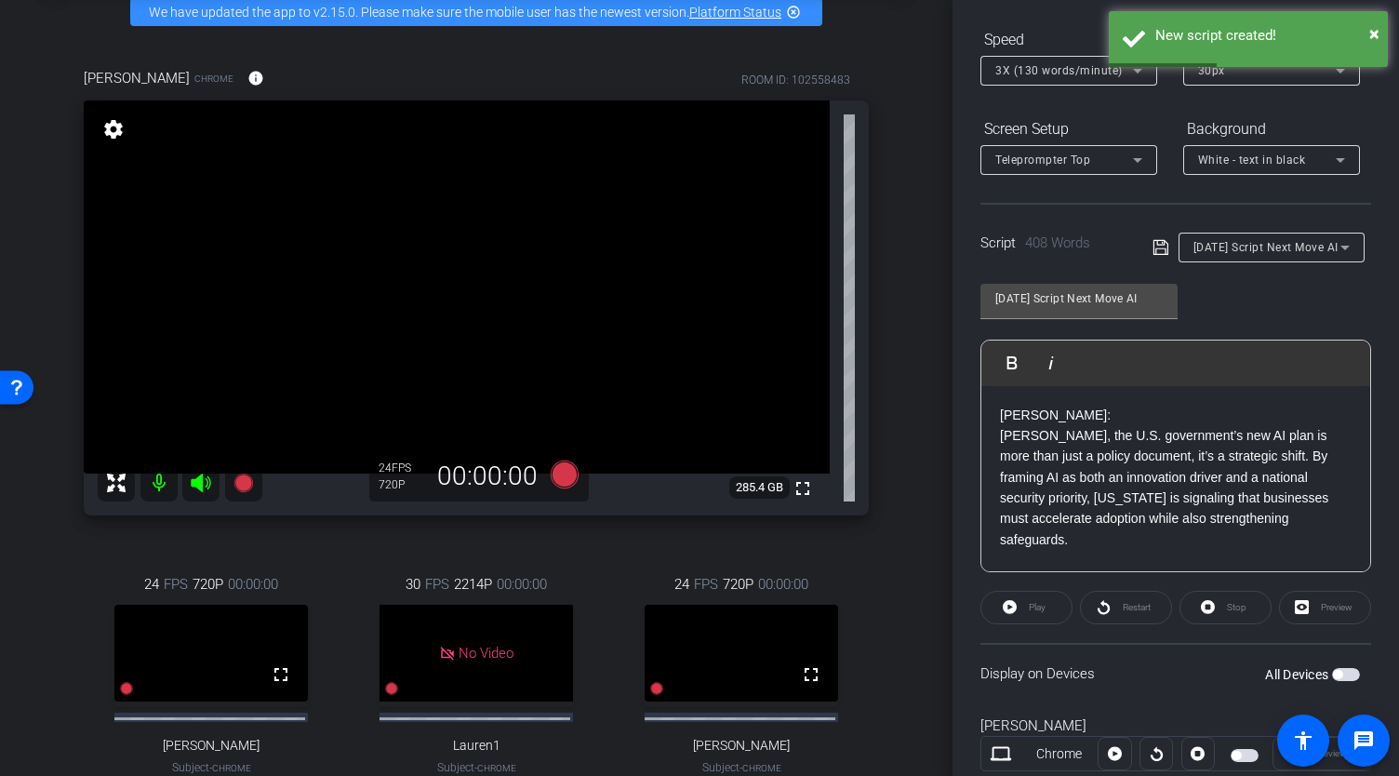
scroll to position [372, 0]
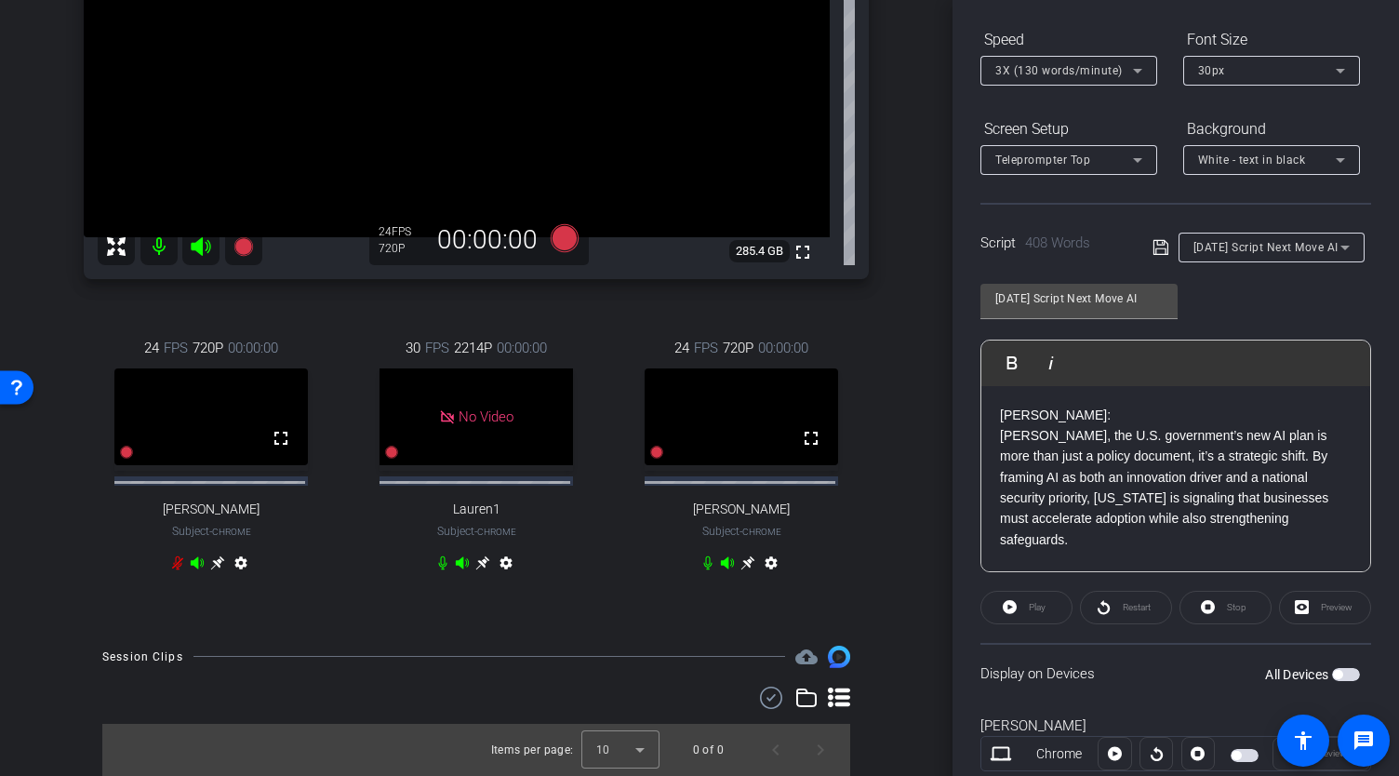
click at [740, 570] on icon at bounding box center [747, 562] width 15 height 15
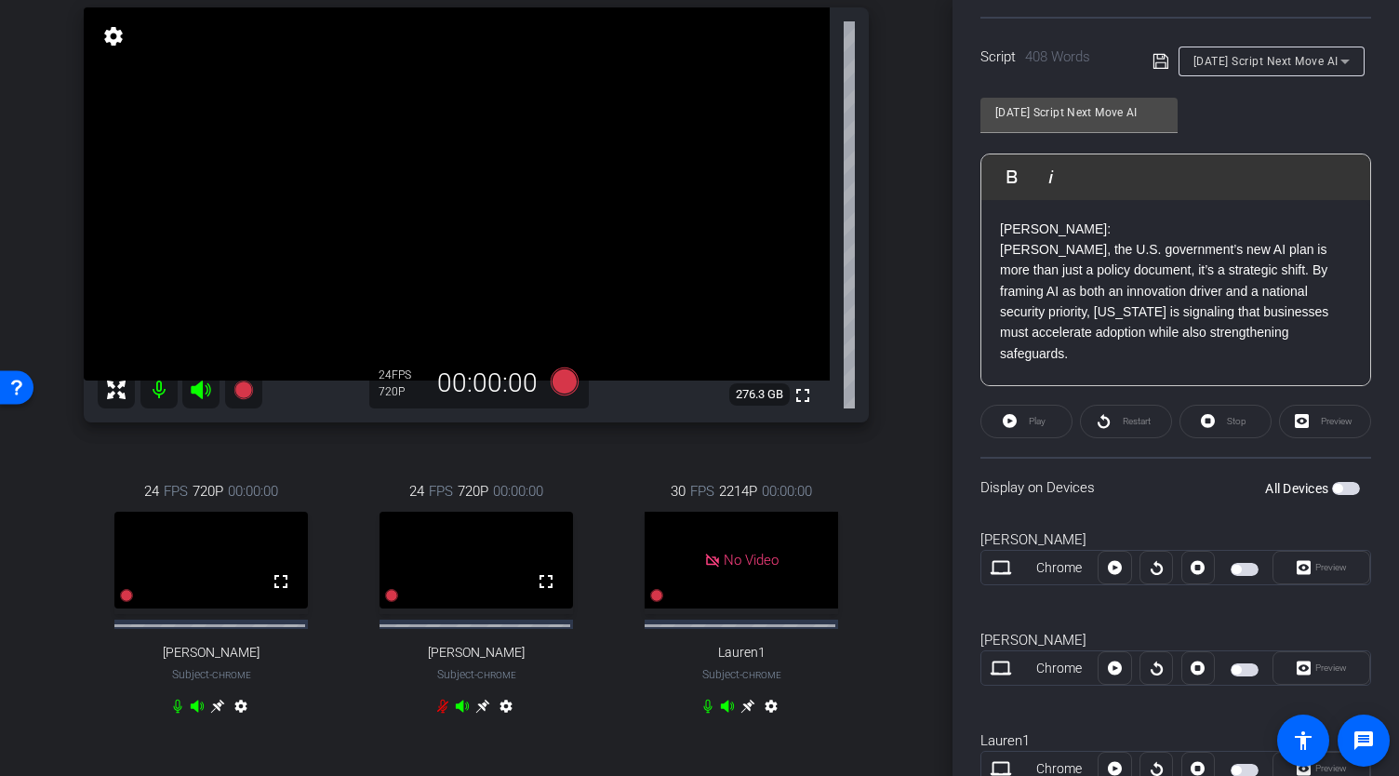
click at [1333, 486] on span "button" at bounding box center [1337, 488] width 9 height 9
click at [1020, 420] on span at bounding box center [1026, 421] width 90 height 45
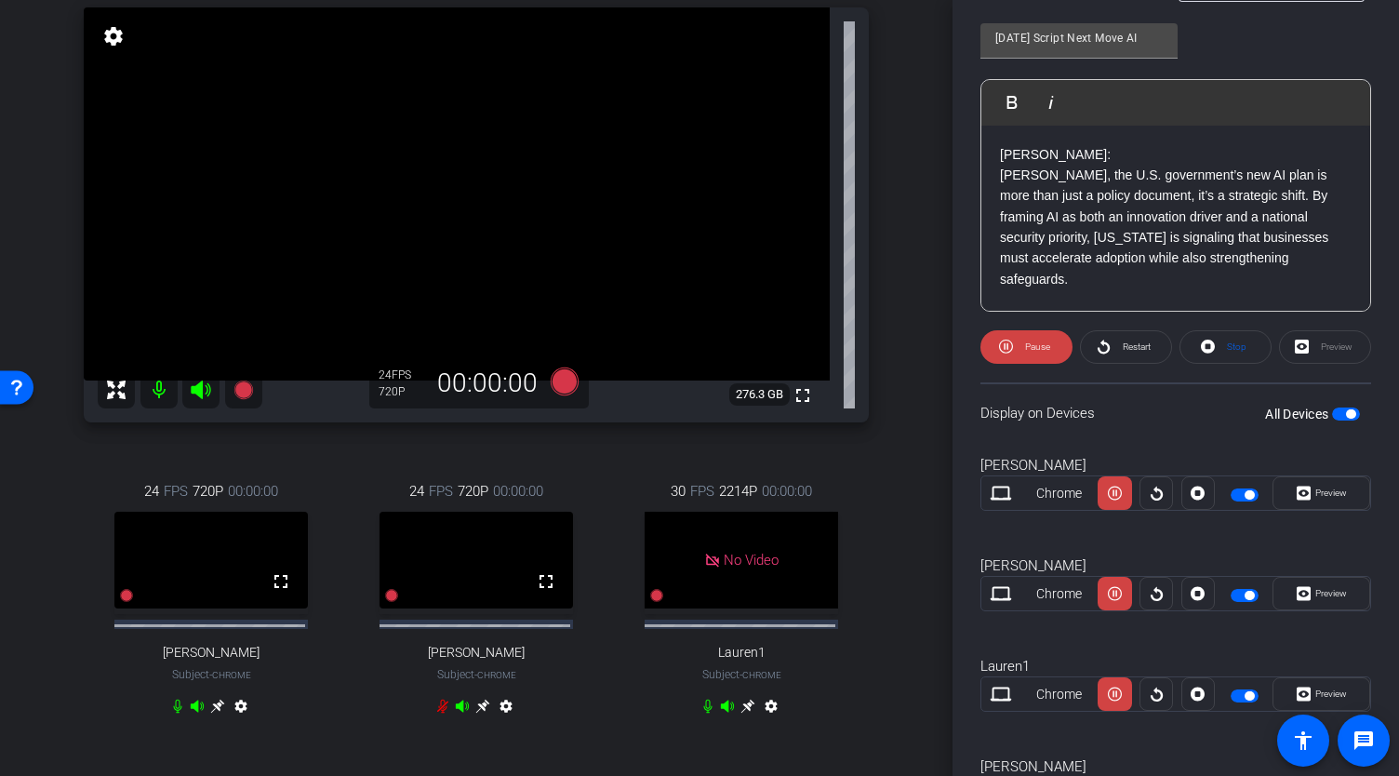
scroll to position [539, 0]
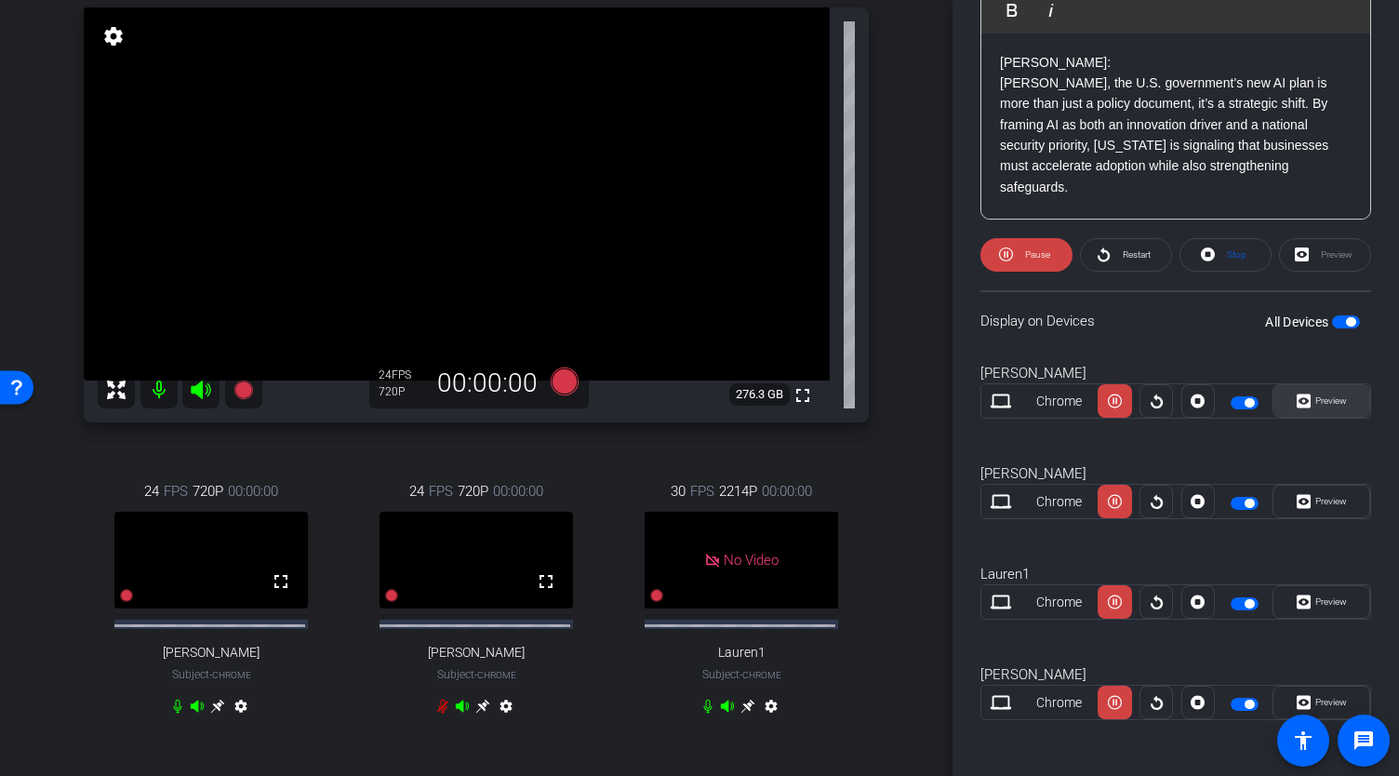
click at [1300, 407] on icon at bounding box center [1304, 401] width 14 height 14
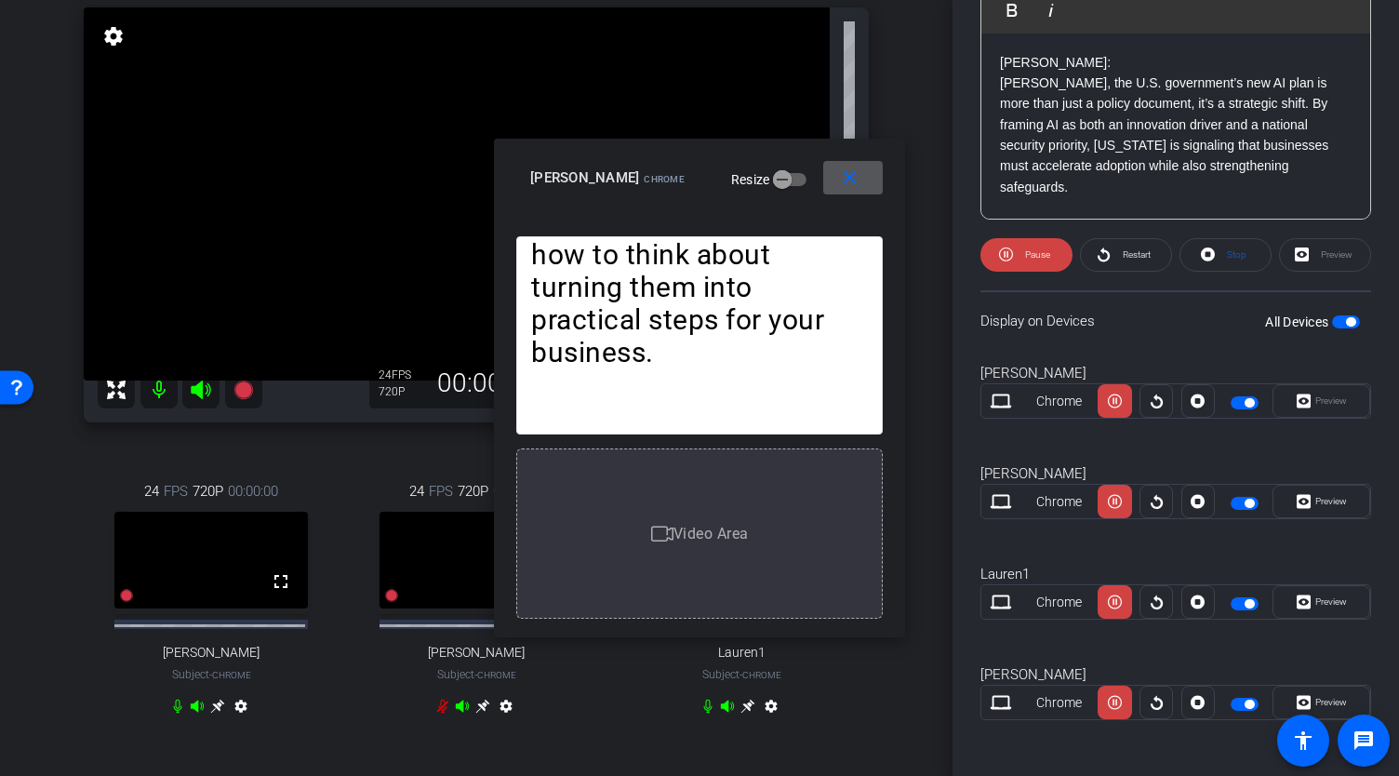
click at [852, 178] on mat-icon "close" at bounding box center [849, 178] width 23 height 23
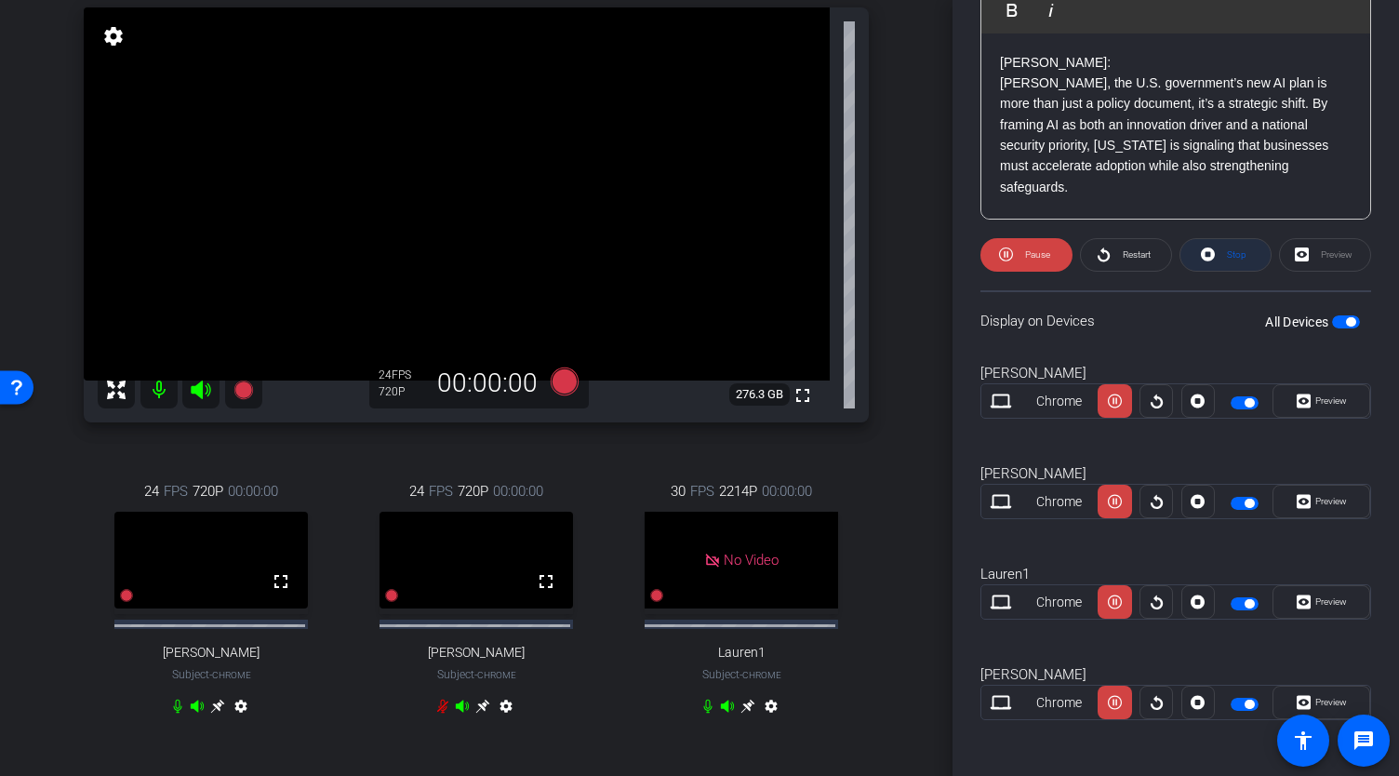
click at [1208, 258] on icon at bounding box center [1208, 254] width 14 height 23
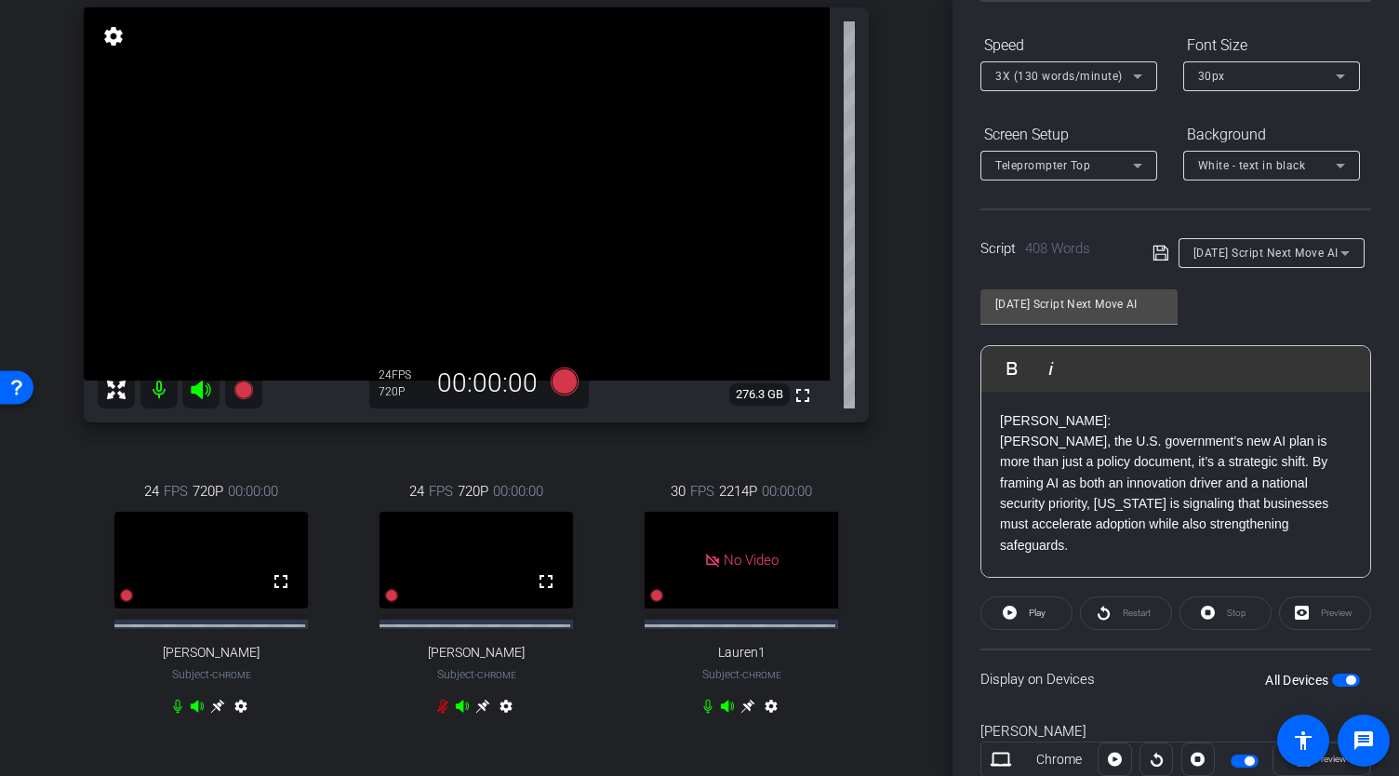
scroll to position [73, 0]
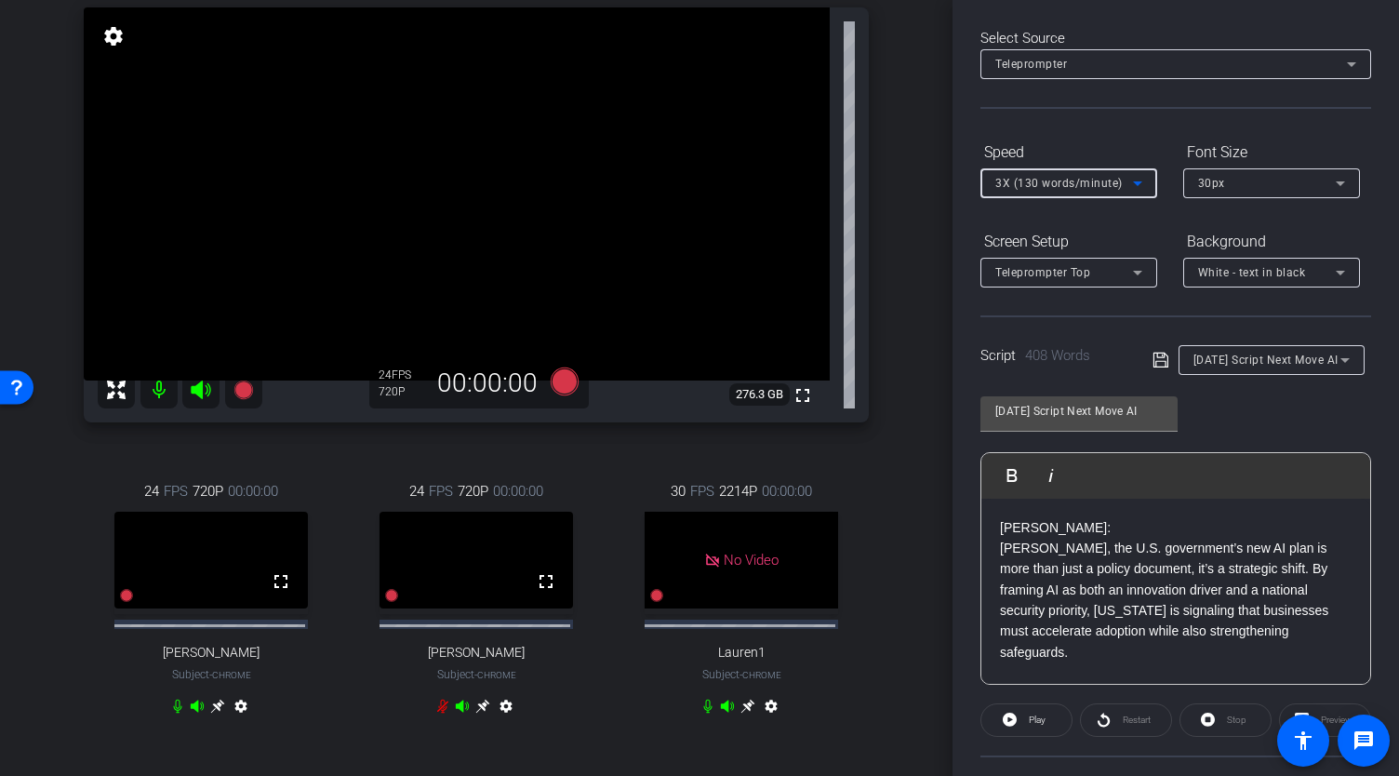
click at [1111, 175] on div "3X (130 words/minute)" at bounding box center [1064, 182] width 138 height 23
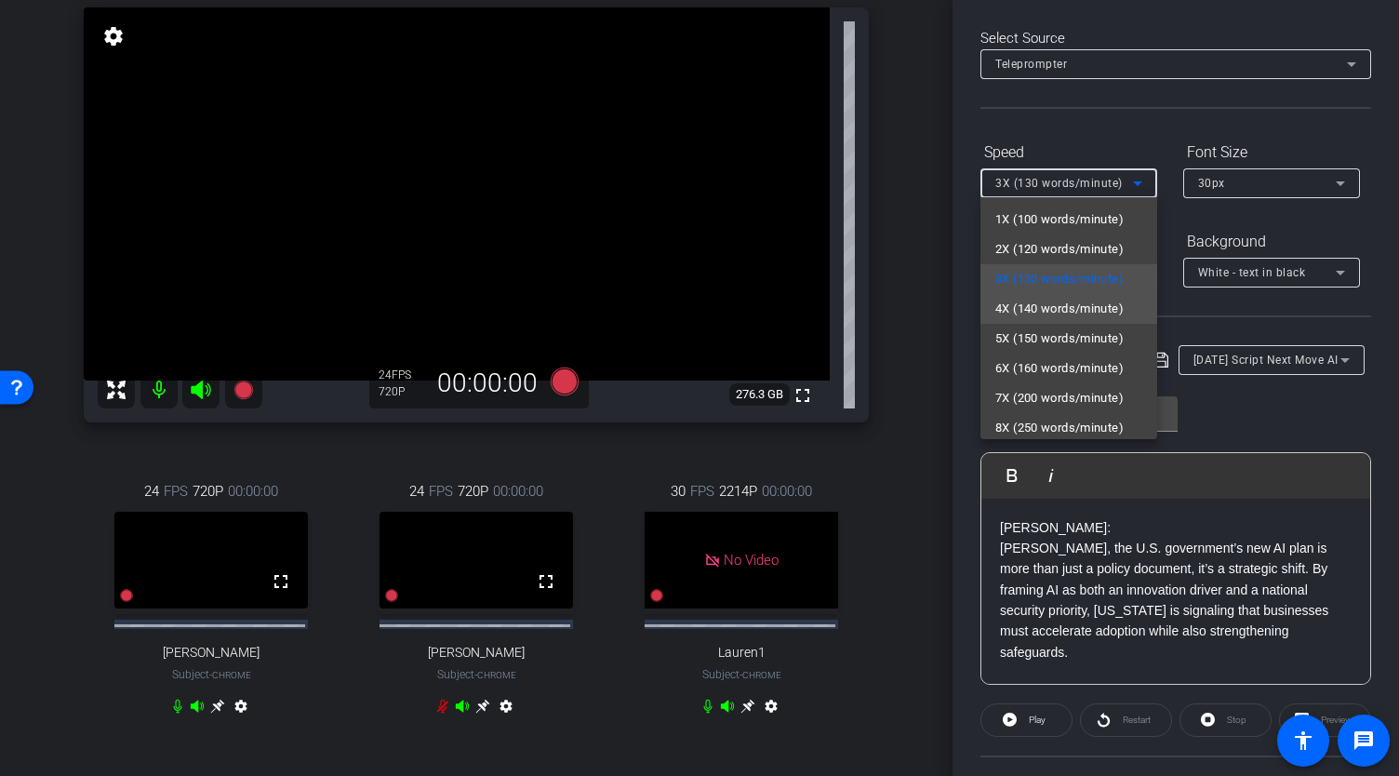
click at [1055, 309] on span "4X (140 words/minute)" at bounding box center [1059, 309] width 128 height 22
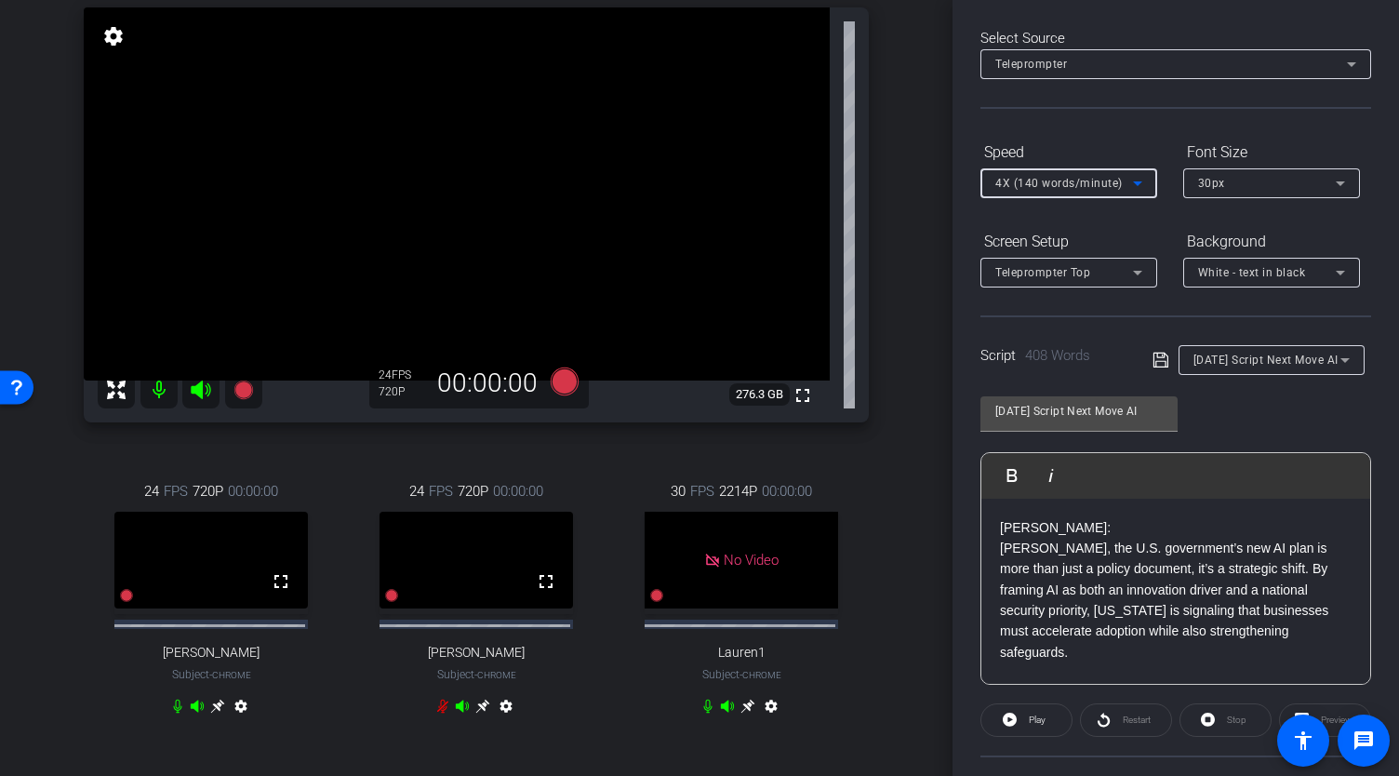
scroll to position [353, 0]
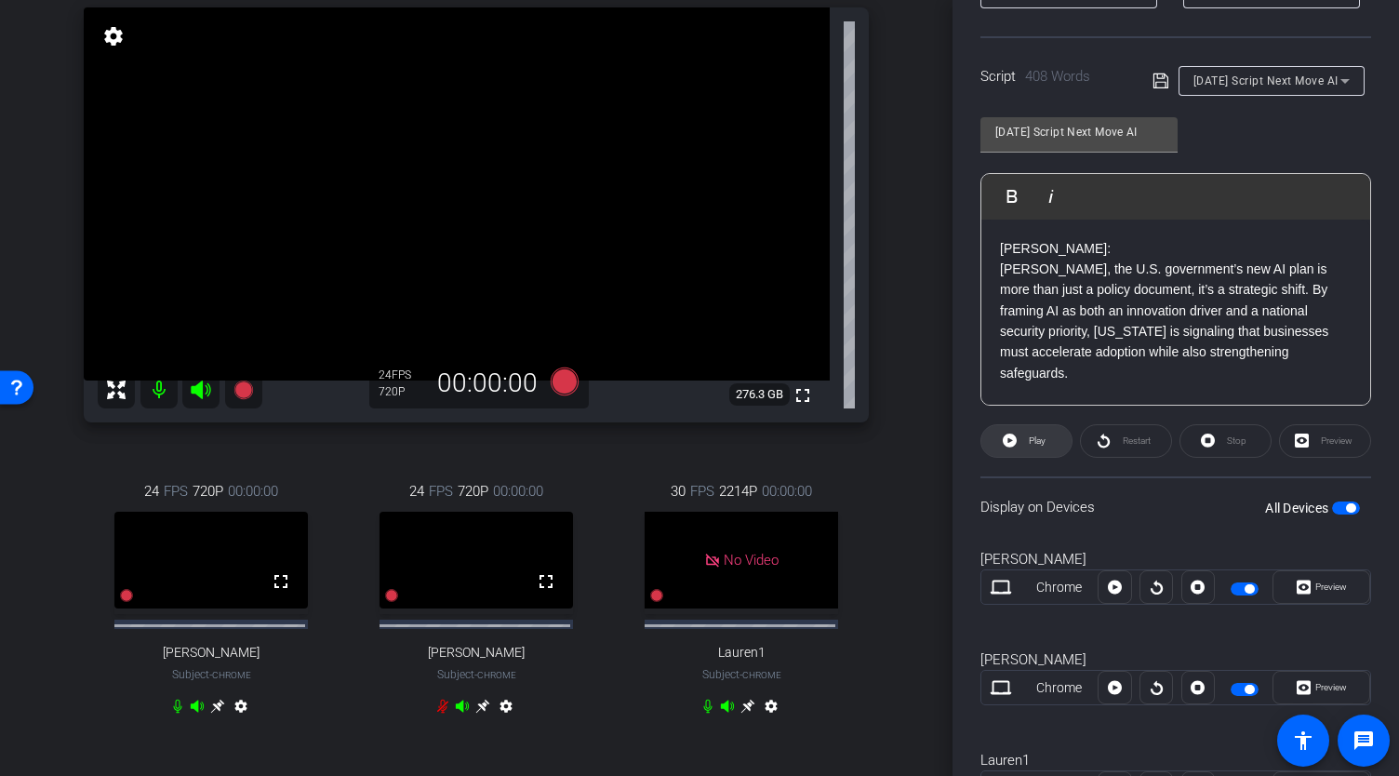
click at [1035, 442] on span "Play" at bounding box center [1037, 440] width 17 height 10
click at [1192, 442] on span at bounding box center [1225, 441] width 90 height 45
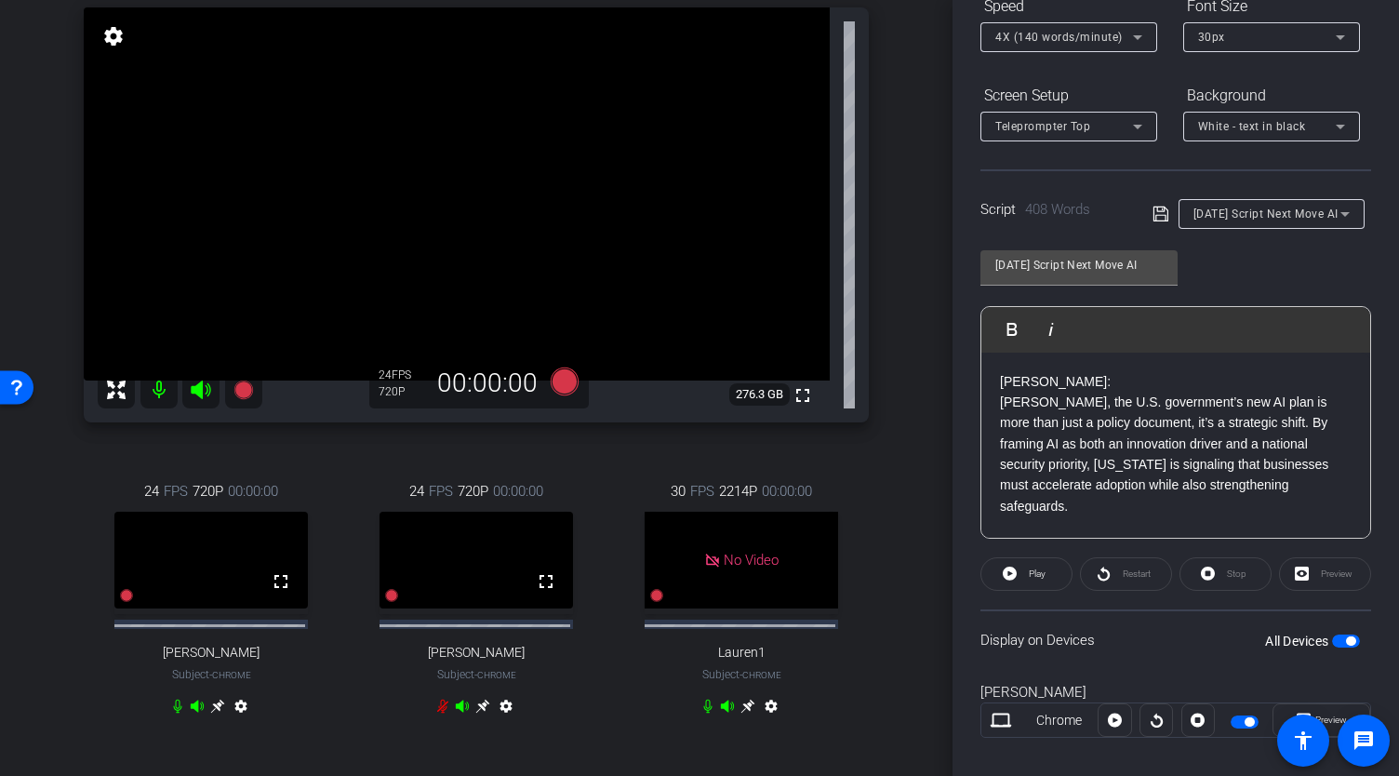
scroll to position [0, 0]
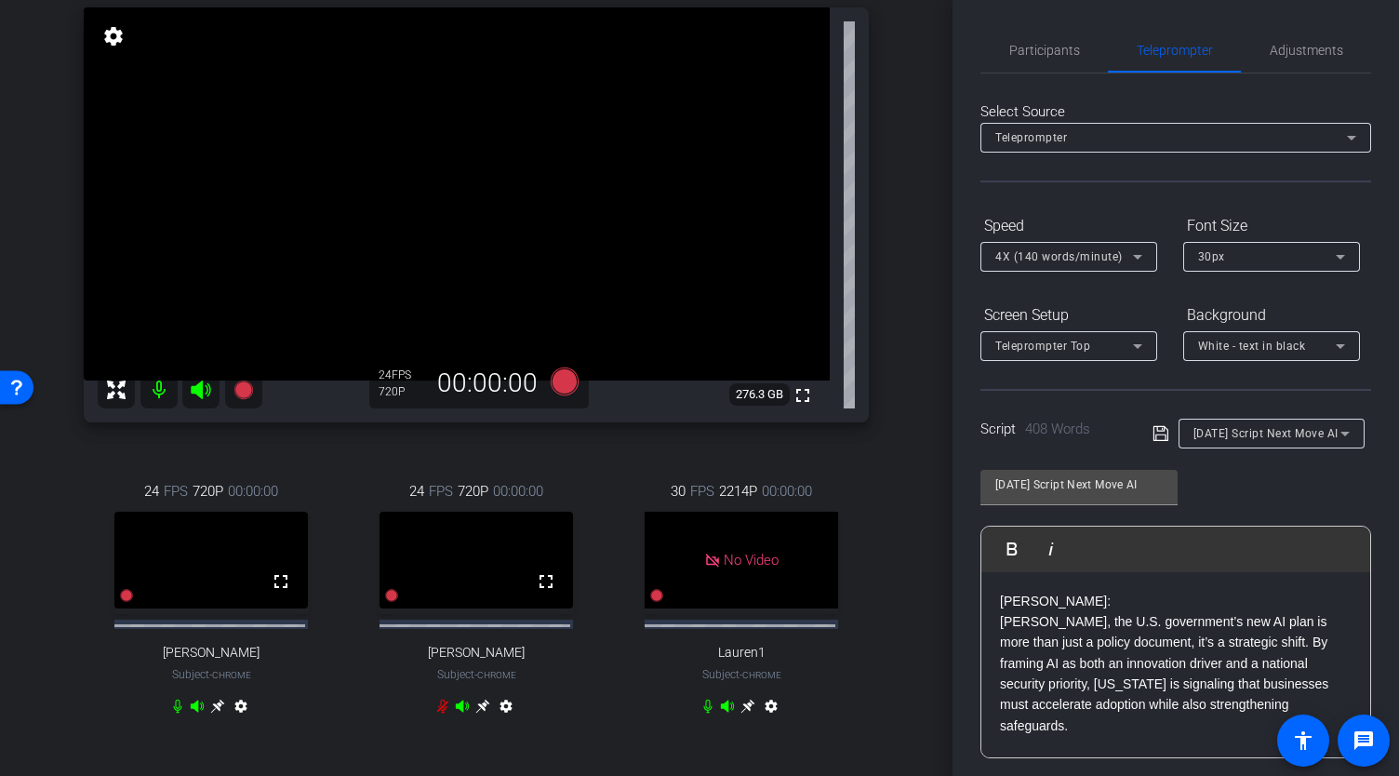
click at [1250, 256] on div "30px" at bounding box center [1267, 256] width 138 height 23
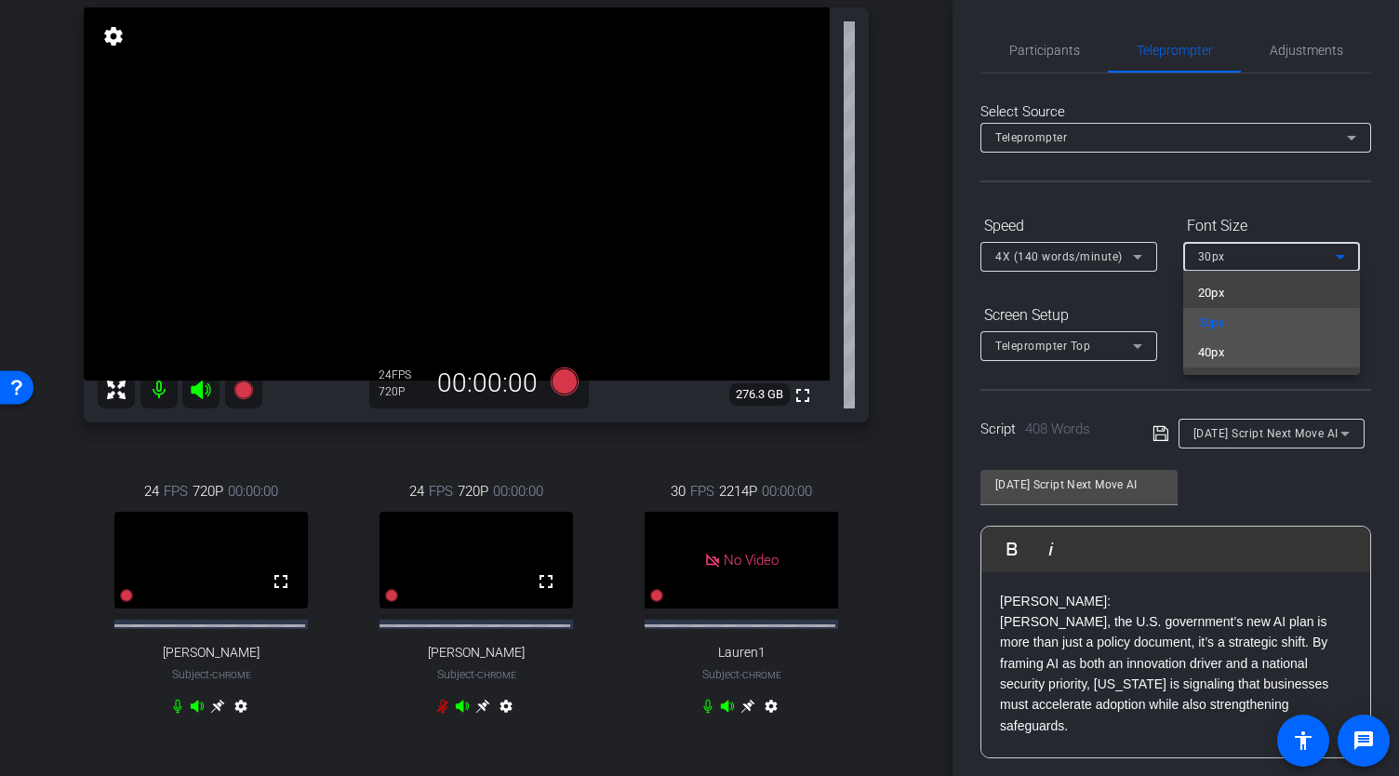
click at [1224, 355] on span "40px" at bounding box center [1211, 352] width 27 height 22
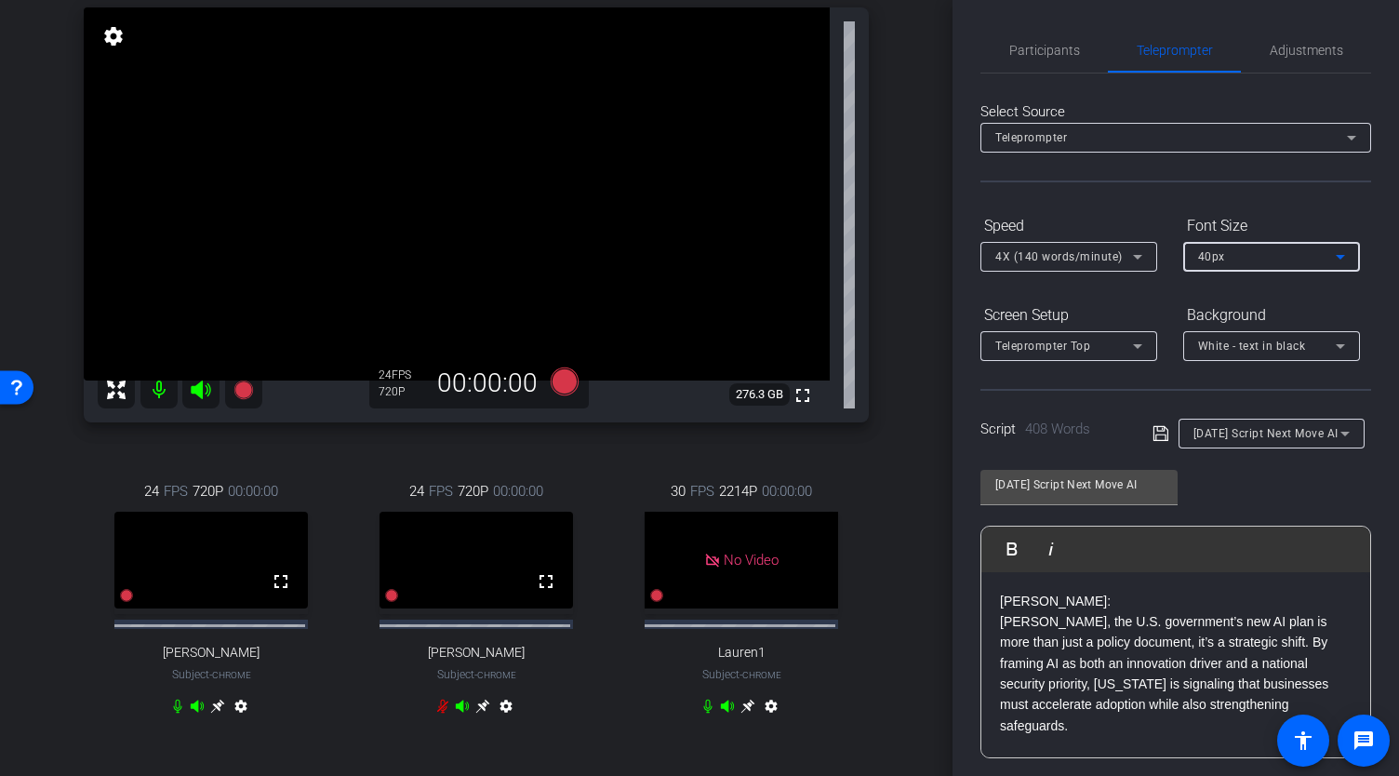
click at [1253, 258] on div "40px" at bounding box center [1267, 256] width 138 height 23
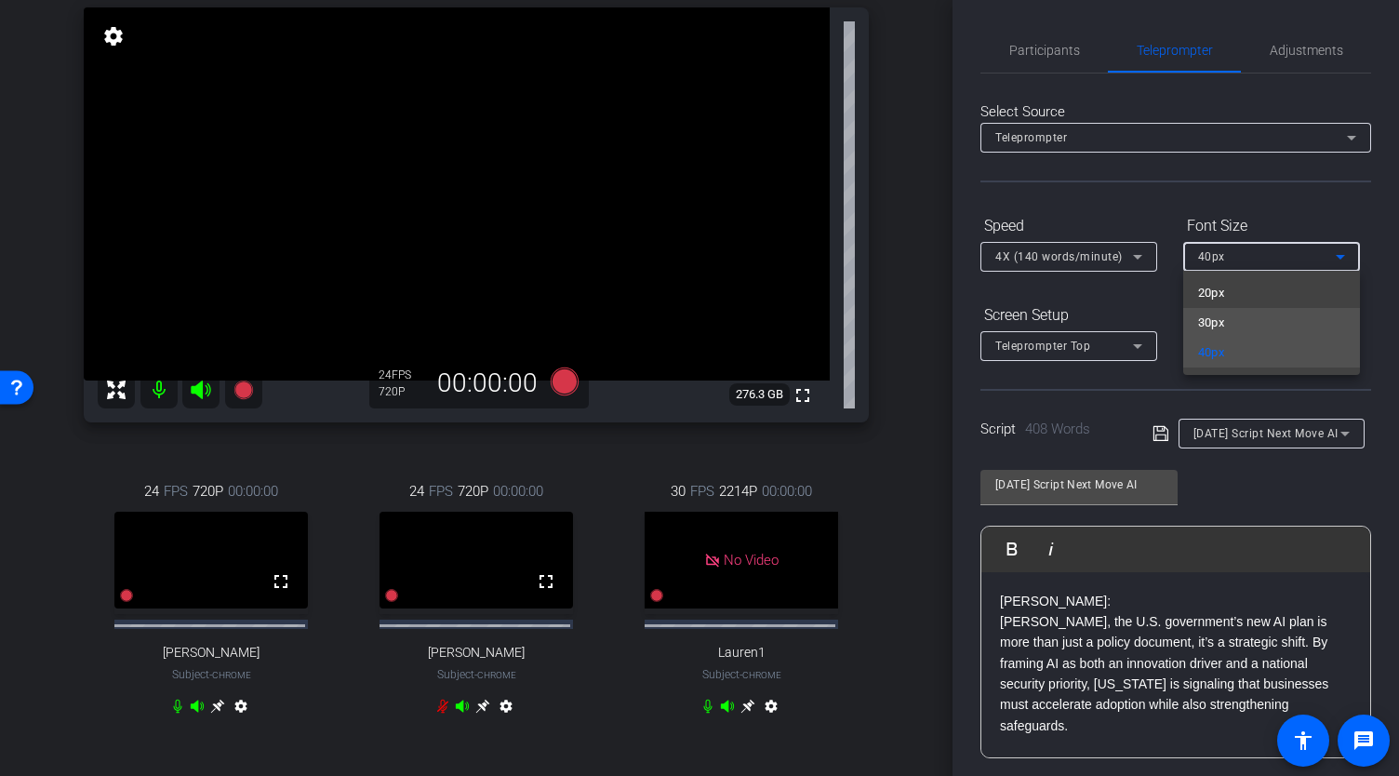
click at [1235, 324] on mat-option "30px" at bounding box center [1271, 323] width 177 height 30
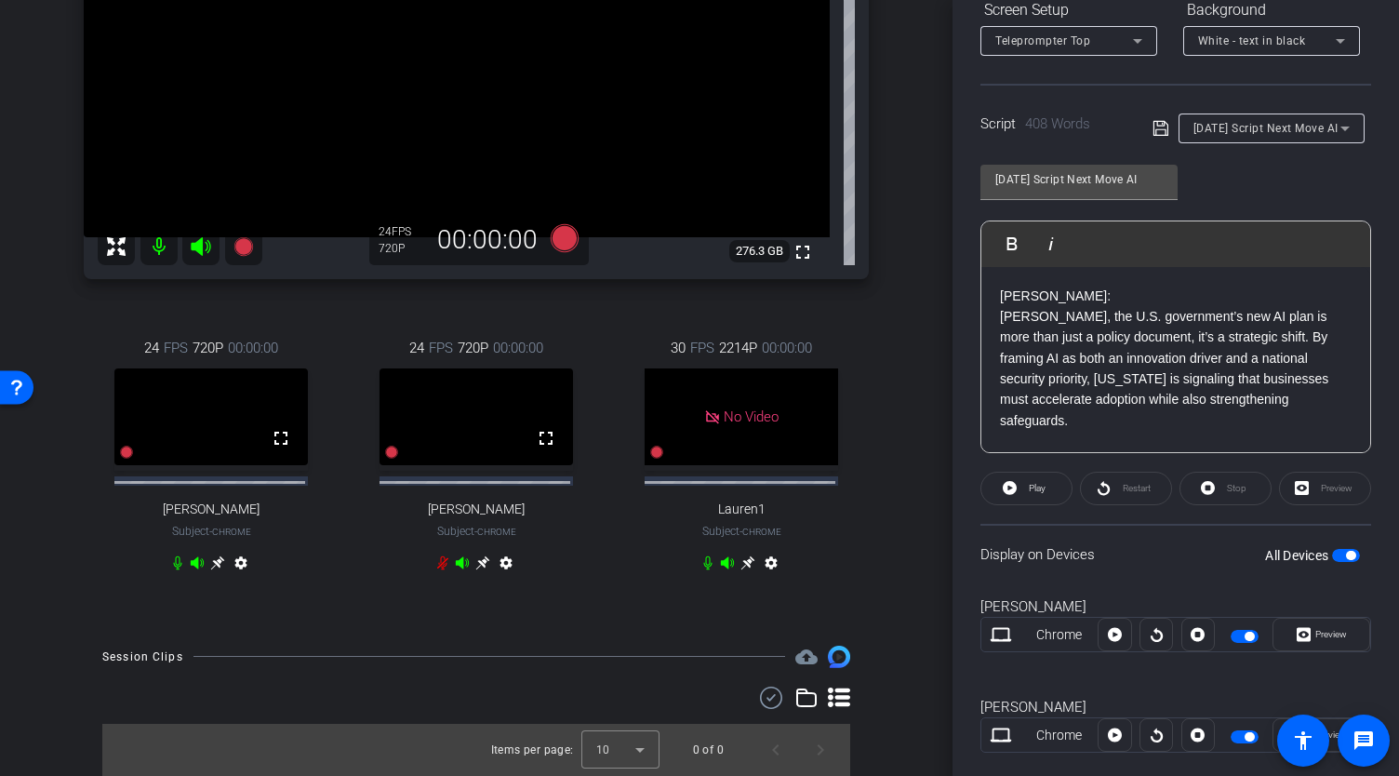
scroll to position [372, 0]
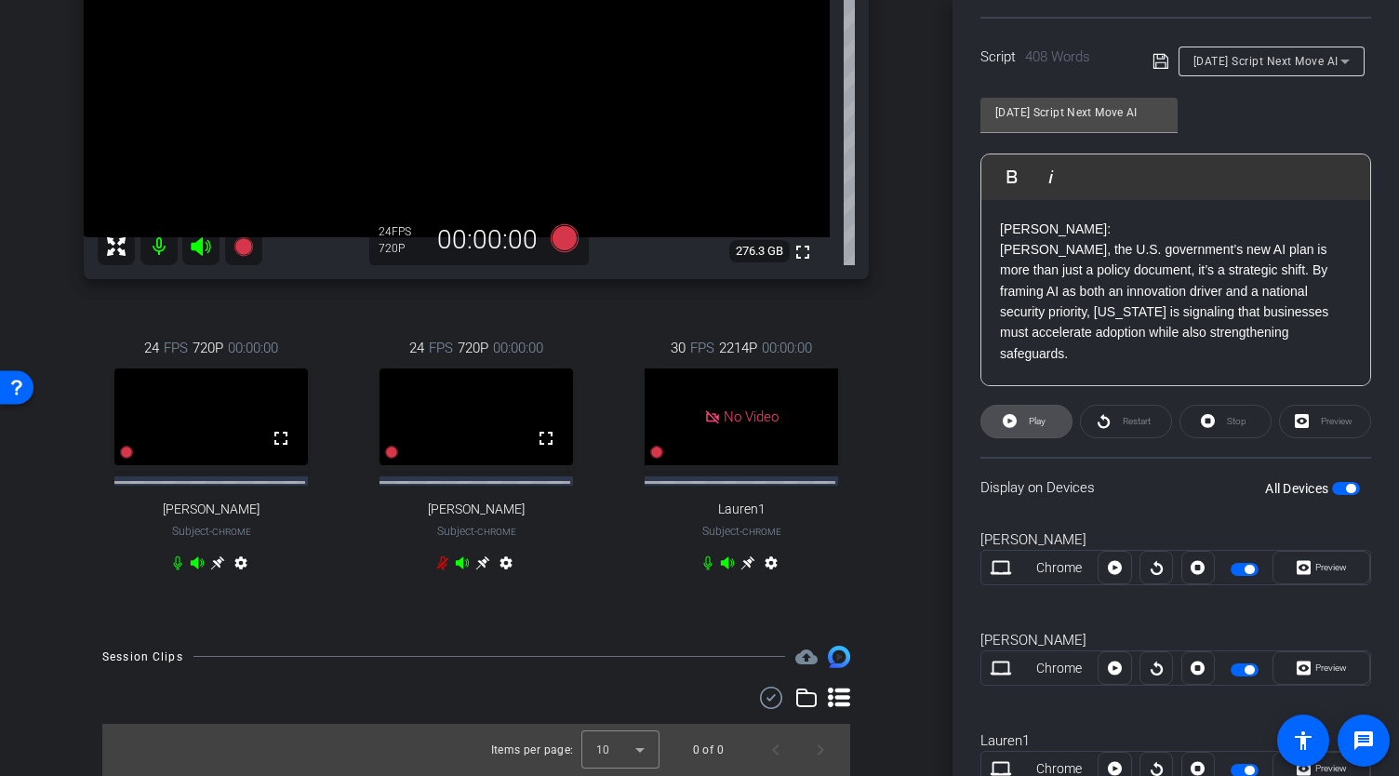
click at [1032, 420] on span "Play" at bounding box center [1037, 421] width 17 height 10
click at [1315, 565] on span "Preview" at bounding box center [1331, 567] width 32 height 10
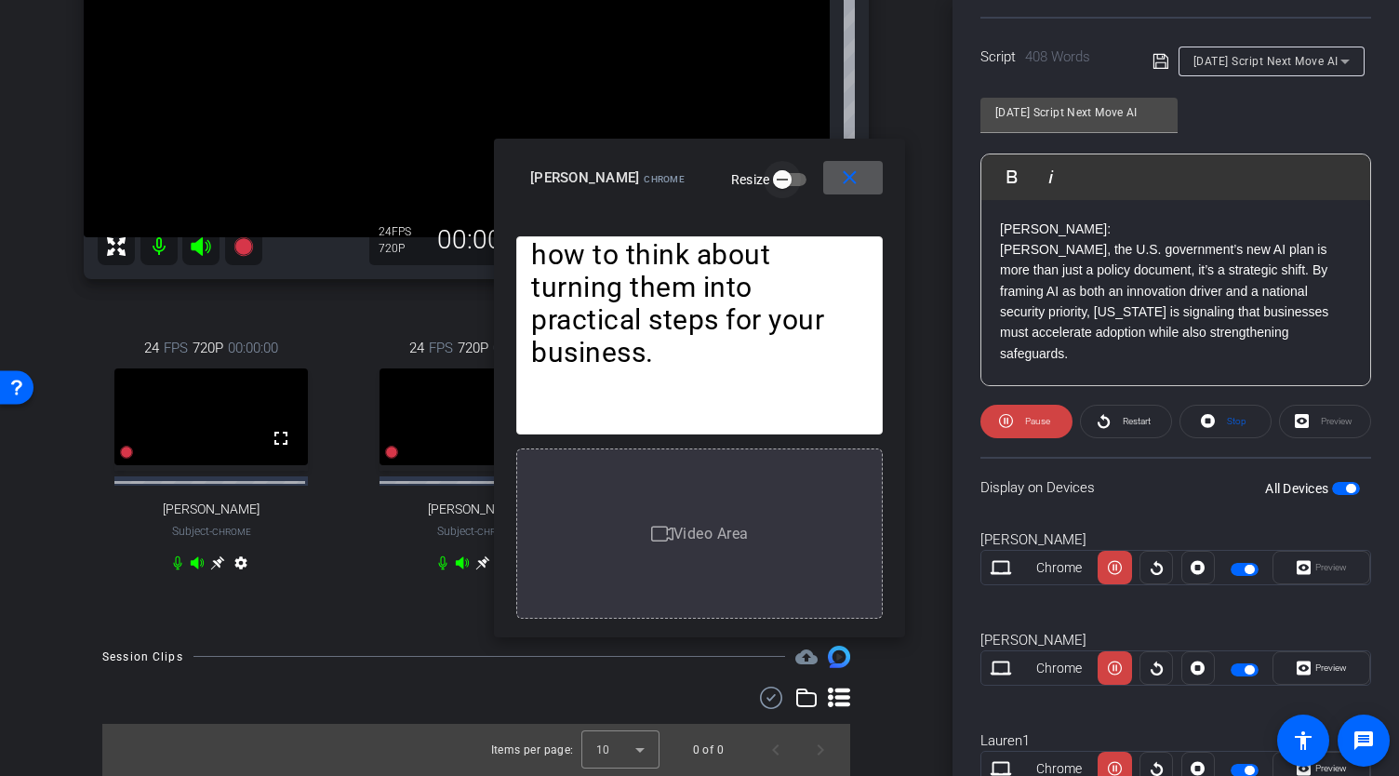
click at [774, 180] on icon "button" at bounding box center [782, 179] width 17 height 17
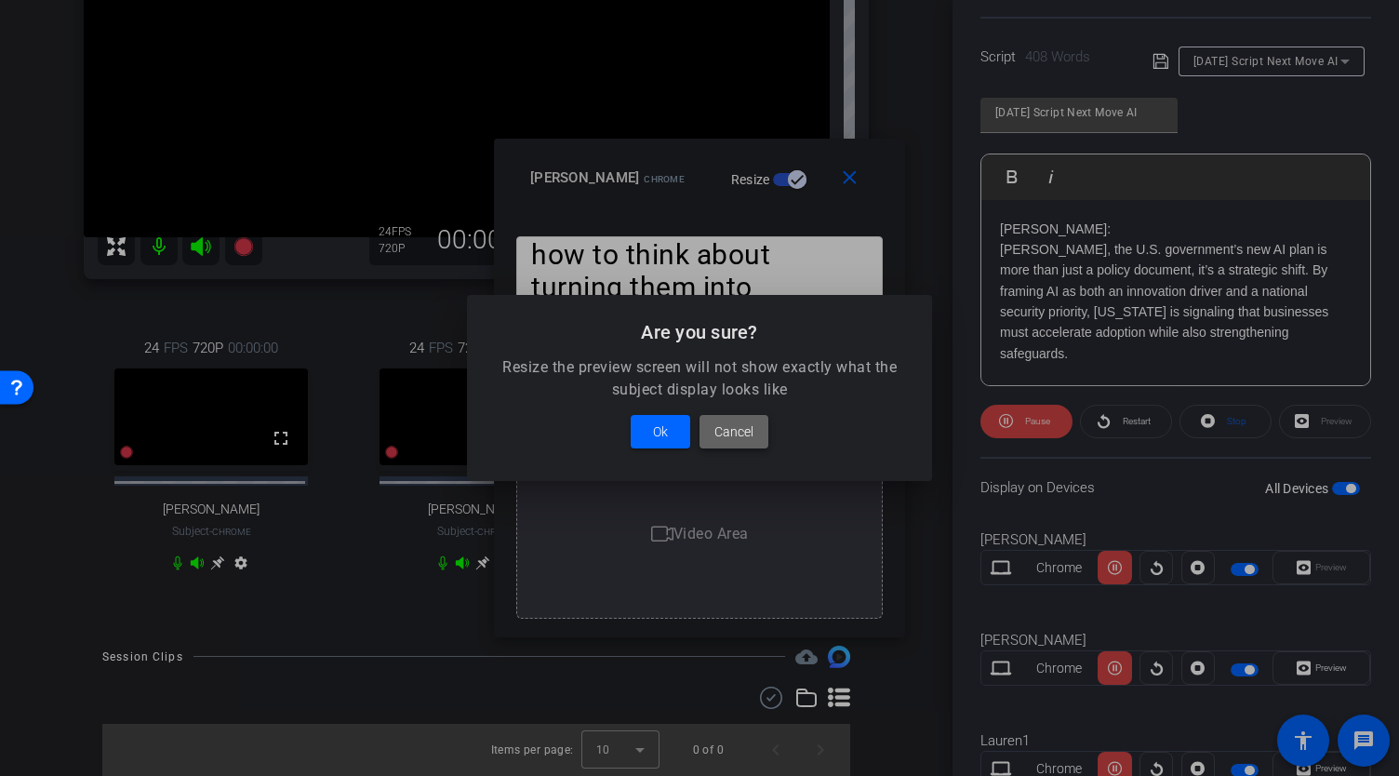
click at [749, 436] on span "Cancel" at bounding box center [733, 431] width 39 height 22
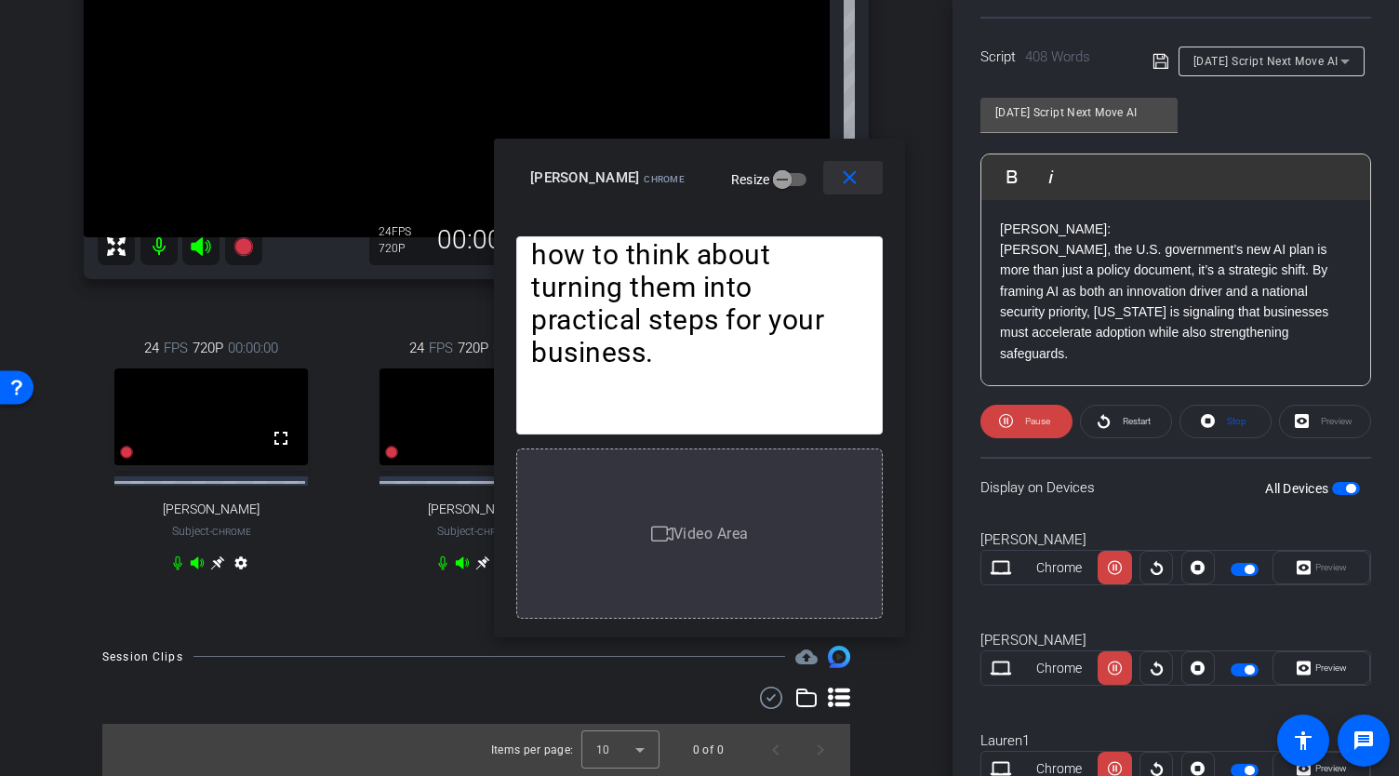
click at [850, 176] on mat-icon "close" at bounding box center [849, 178] width 23 height 23
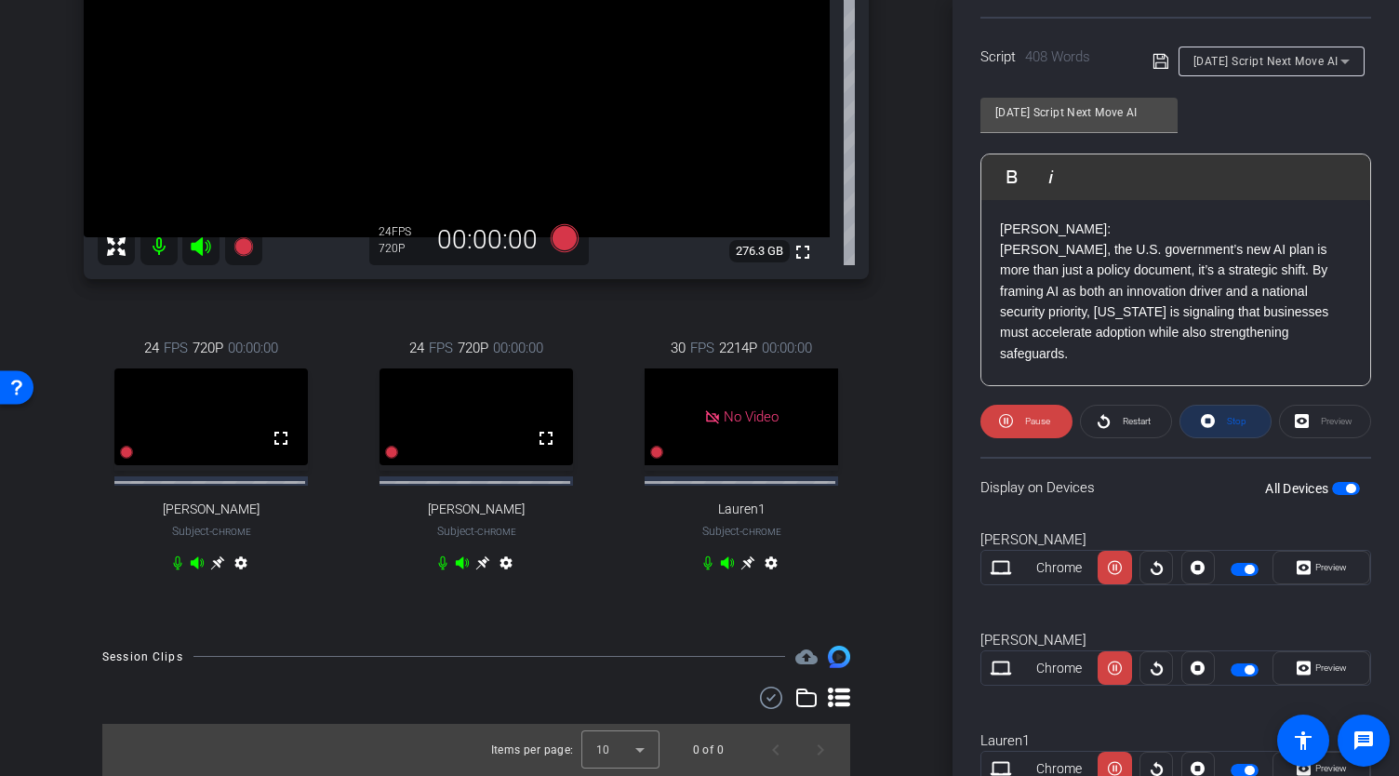
click at [1207, 418] on icon at bounding box center [1208, 421] width 14 height 14
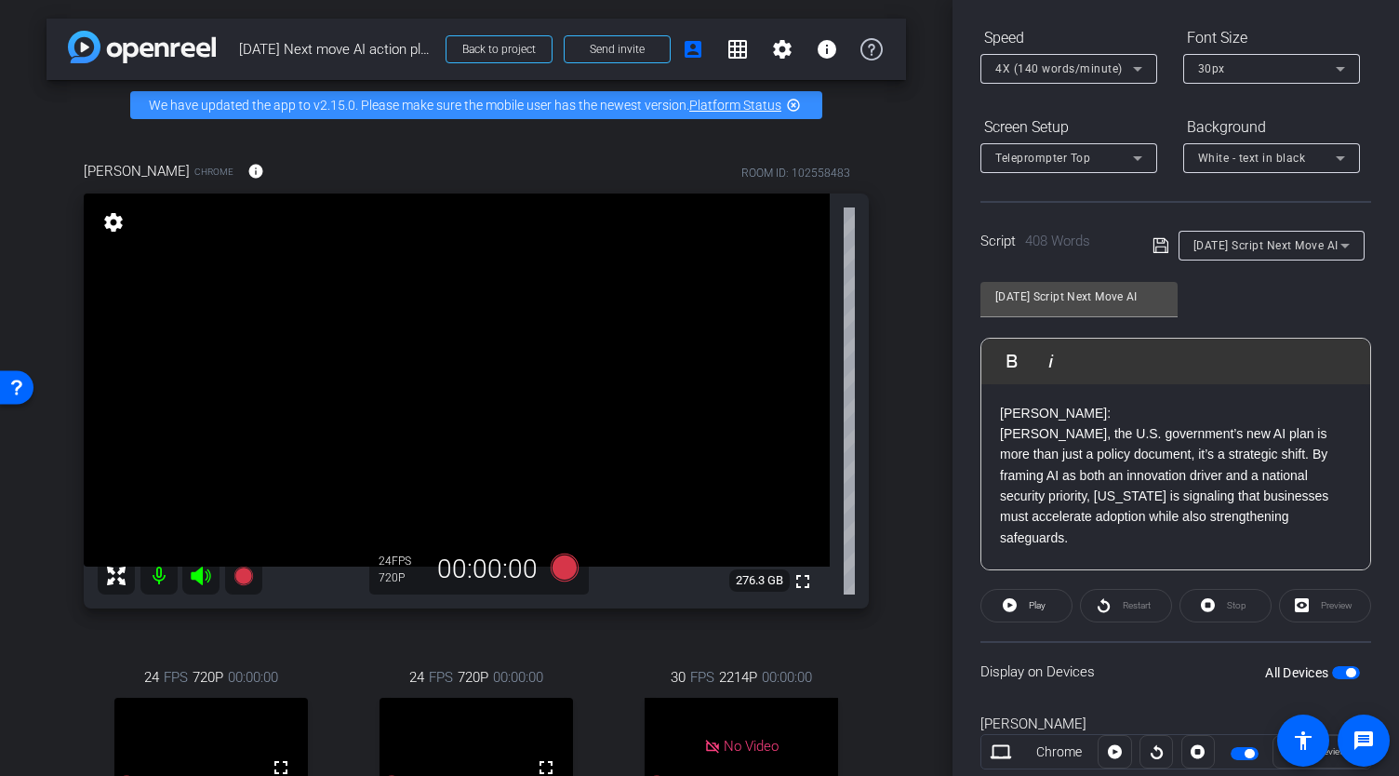
scroll to position [0, 0]
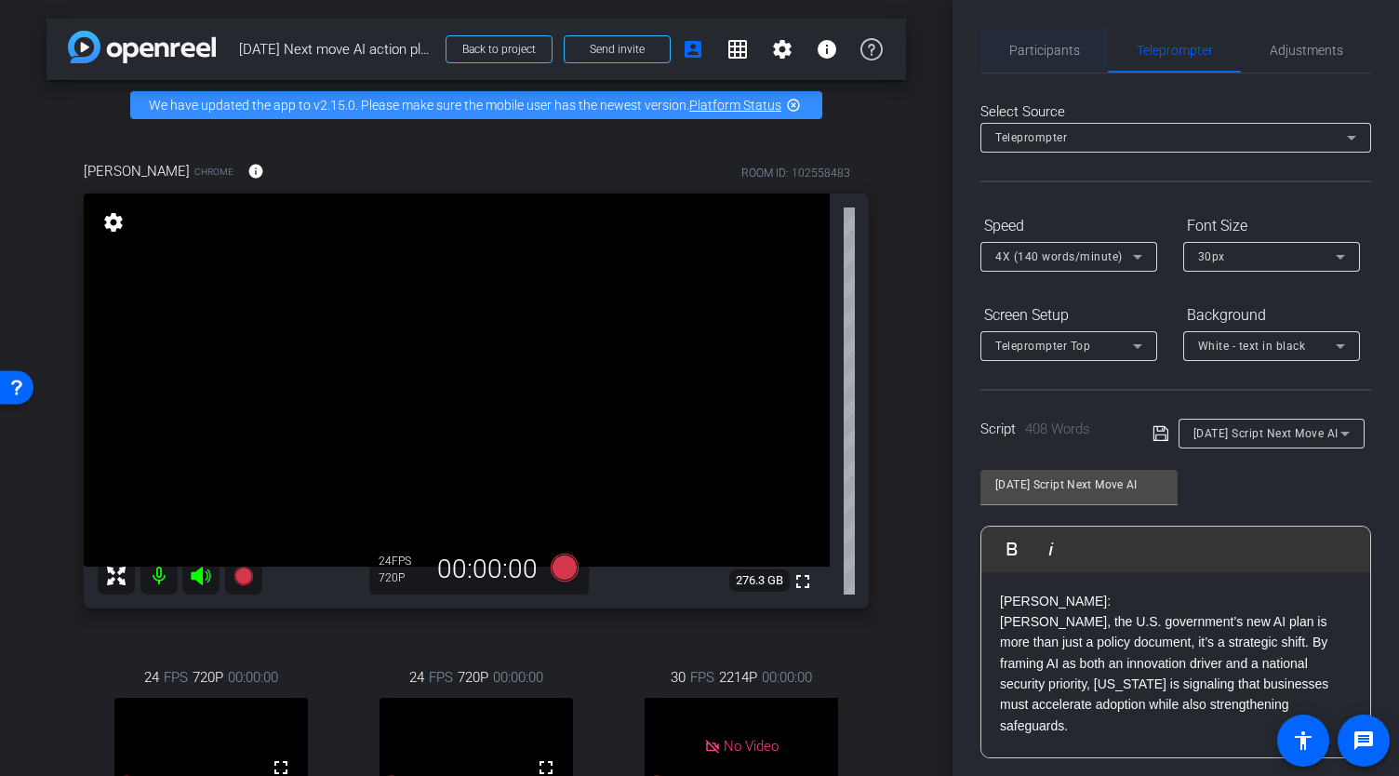
click at [1032, 45] on span "Participants" at bounding box center [1044, 50] width 71 height 13
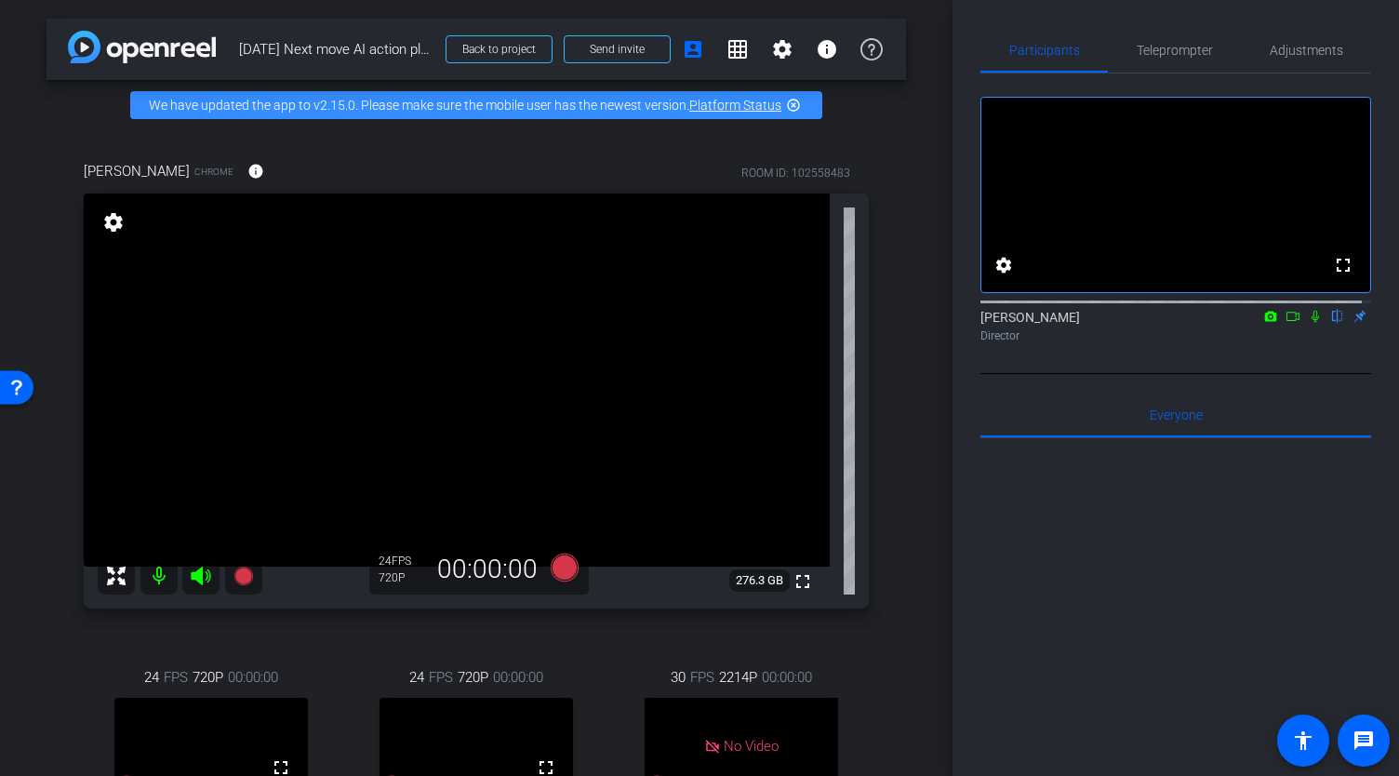
click at [1286, 323] on icon at bounding box center [1293, 316] width 15 height 13
click at [1174, 59] on span "Teleprompter" at bounding box center [1175, 50] width 76 height 45
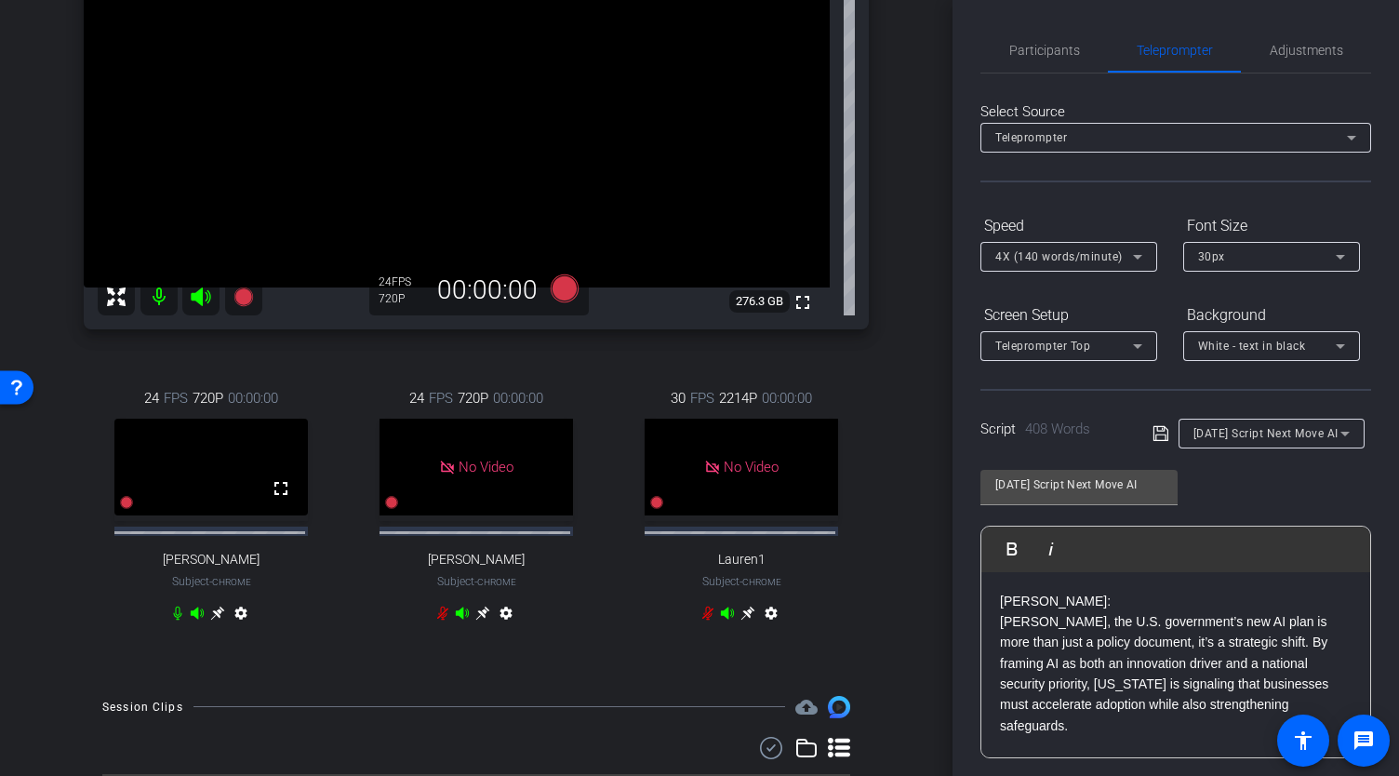
click at [218, 620] on icon at bounding box center [217, 613] width 14 height 14
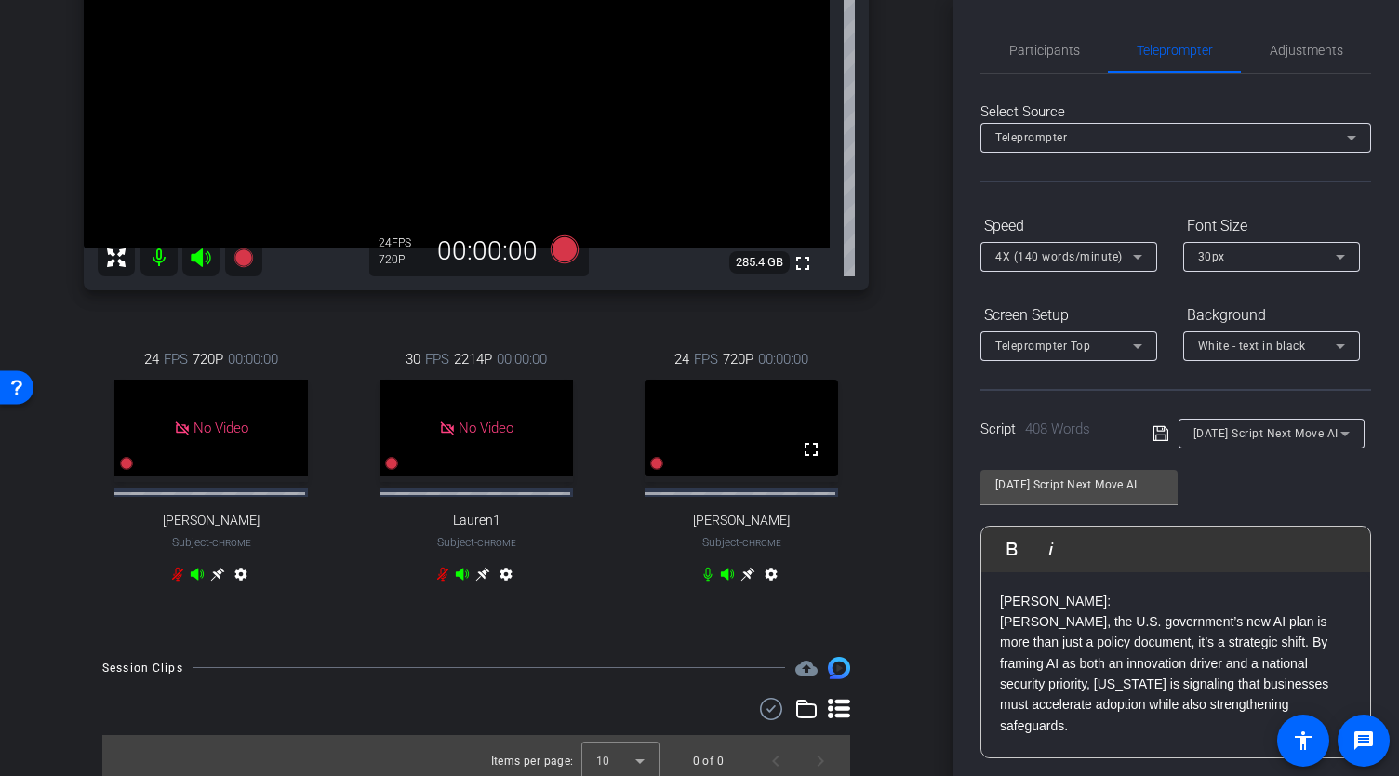
scroll to position [251, 0]
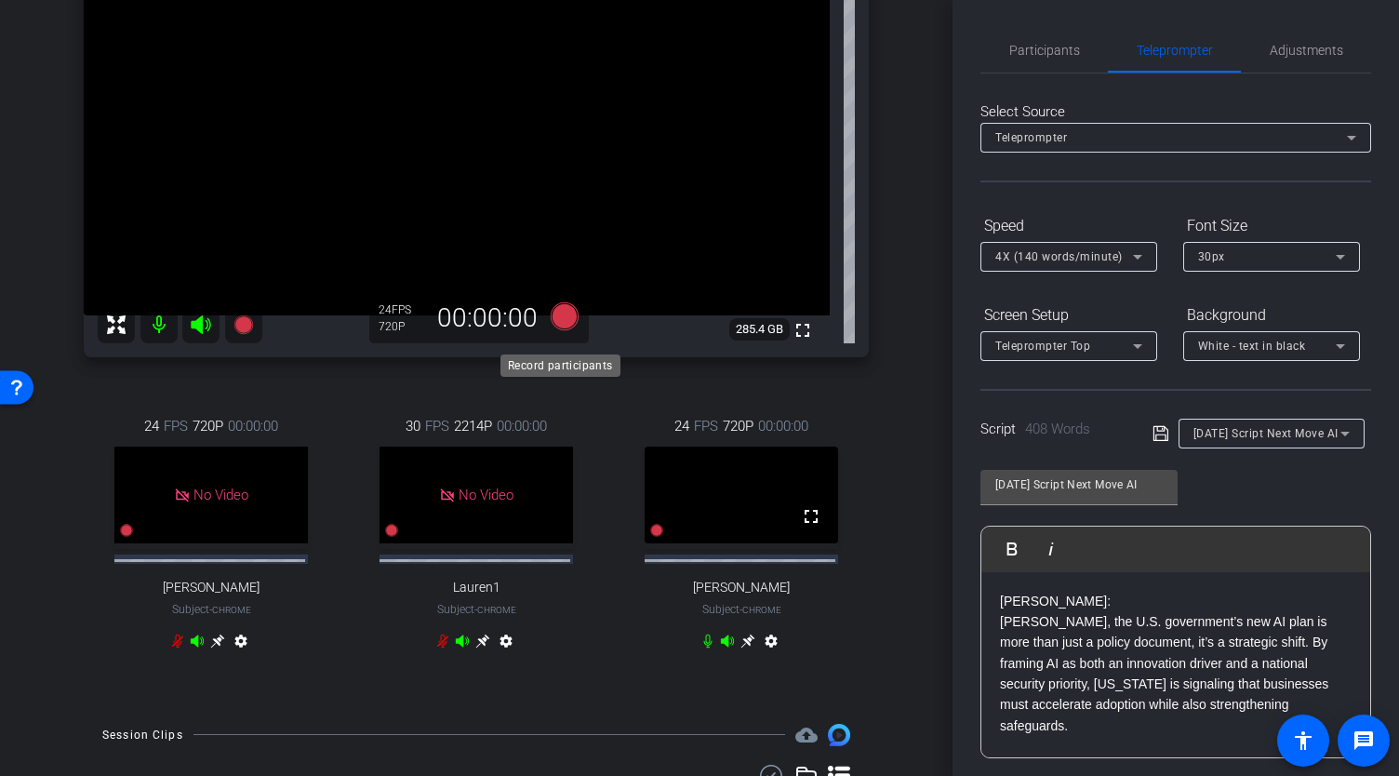
click at [561, 329] on icon at bounding box center [565, 315] width 28 height 28
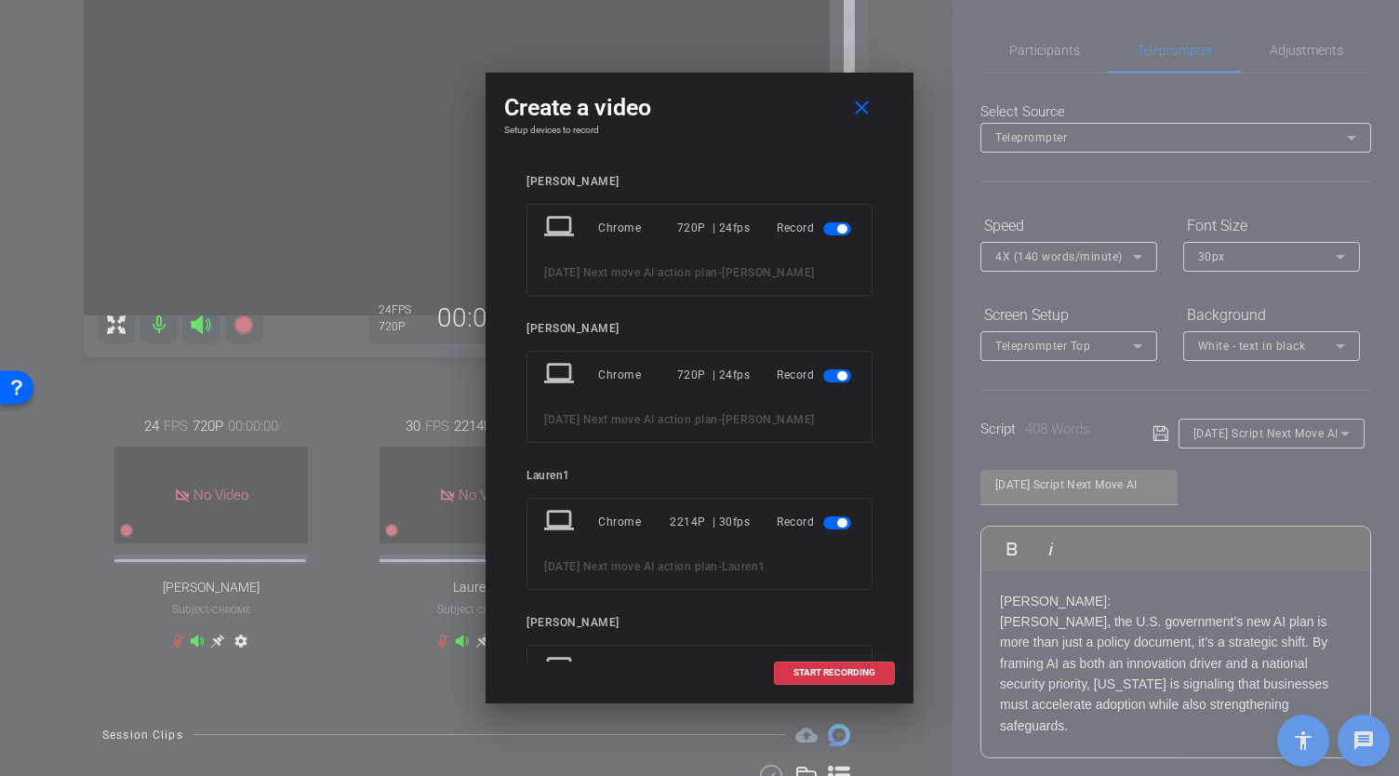
click at [823, 374] on span "button" at bounding box center [837, 375] width 28 height 13
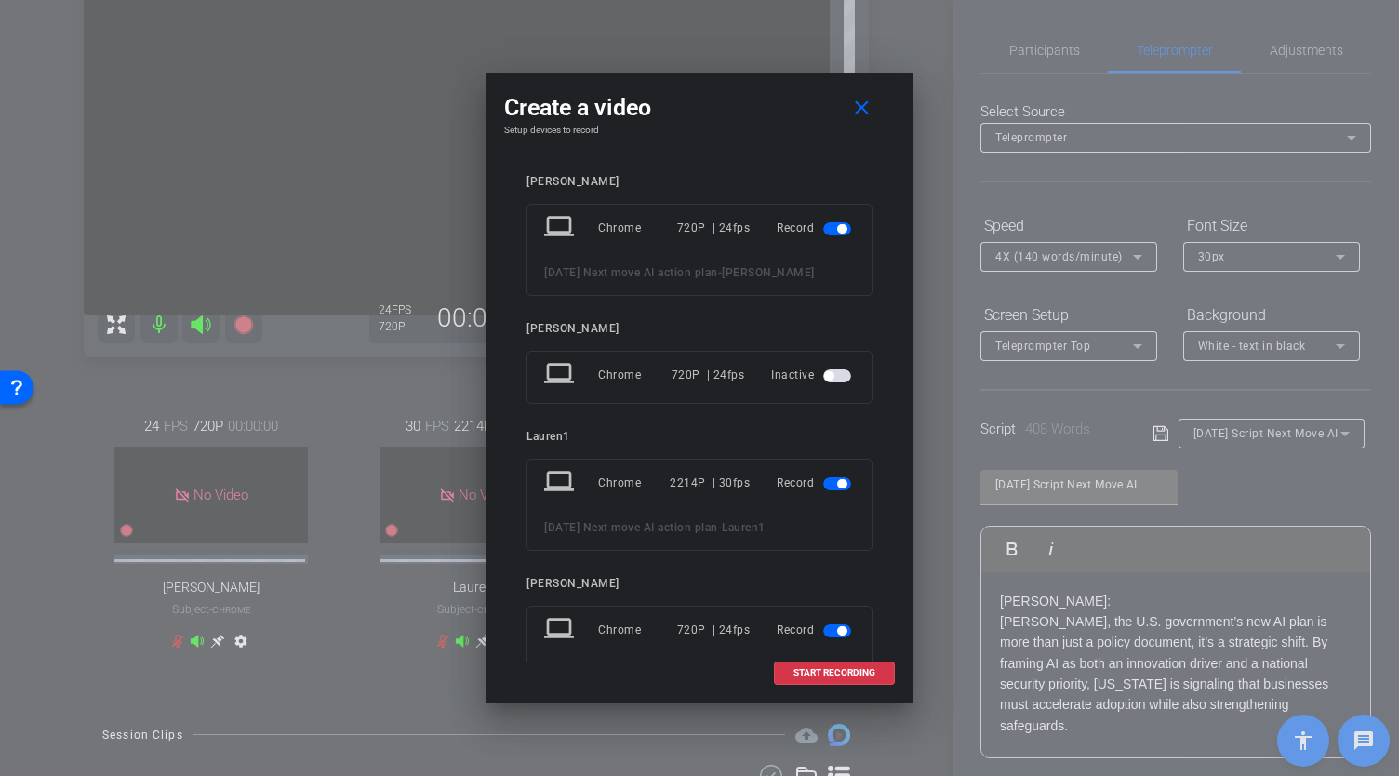
scroll to position [186, 0]
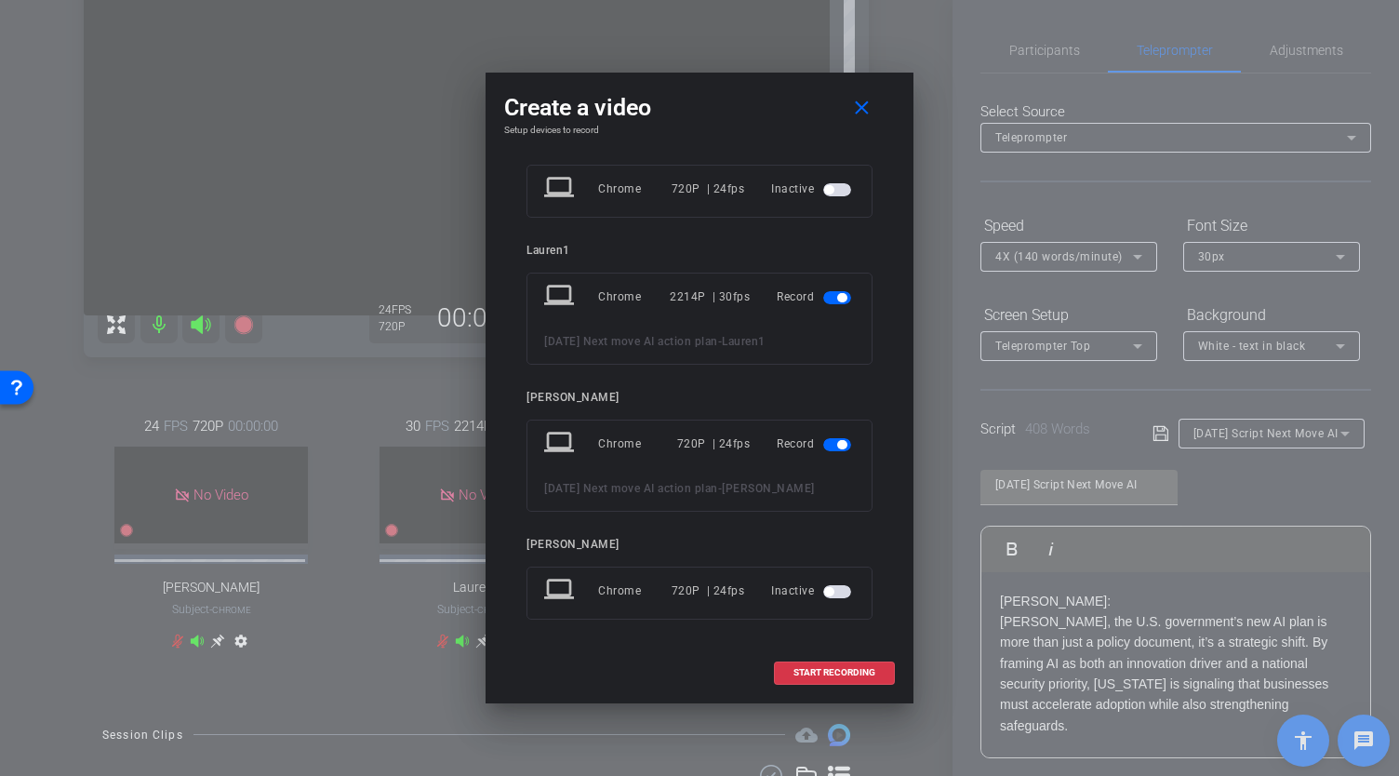
click at [837, 296] on span "button" at bounding box center [841, 297] width 9 height 9
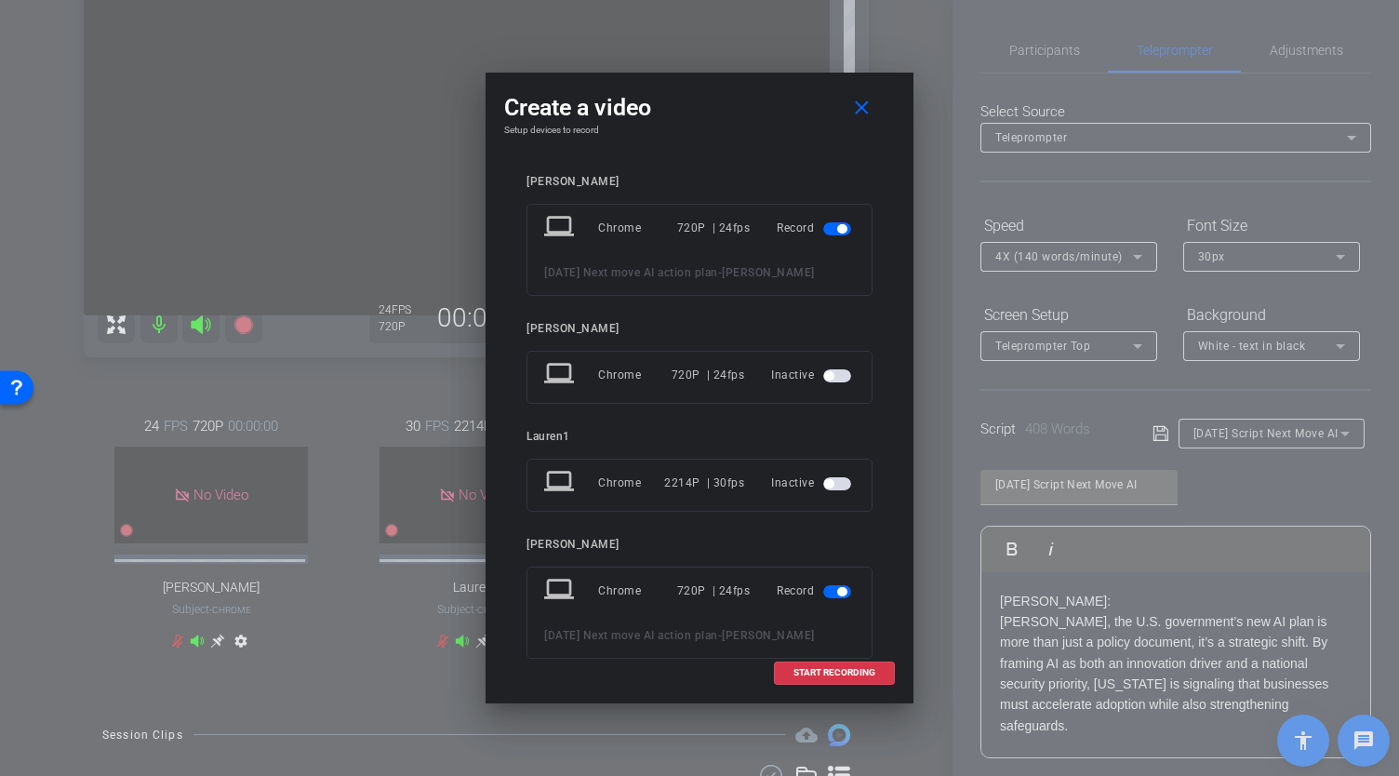
scroll to position [147, 0]
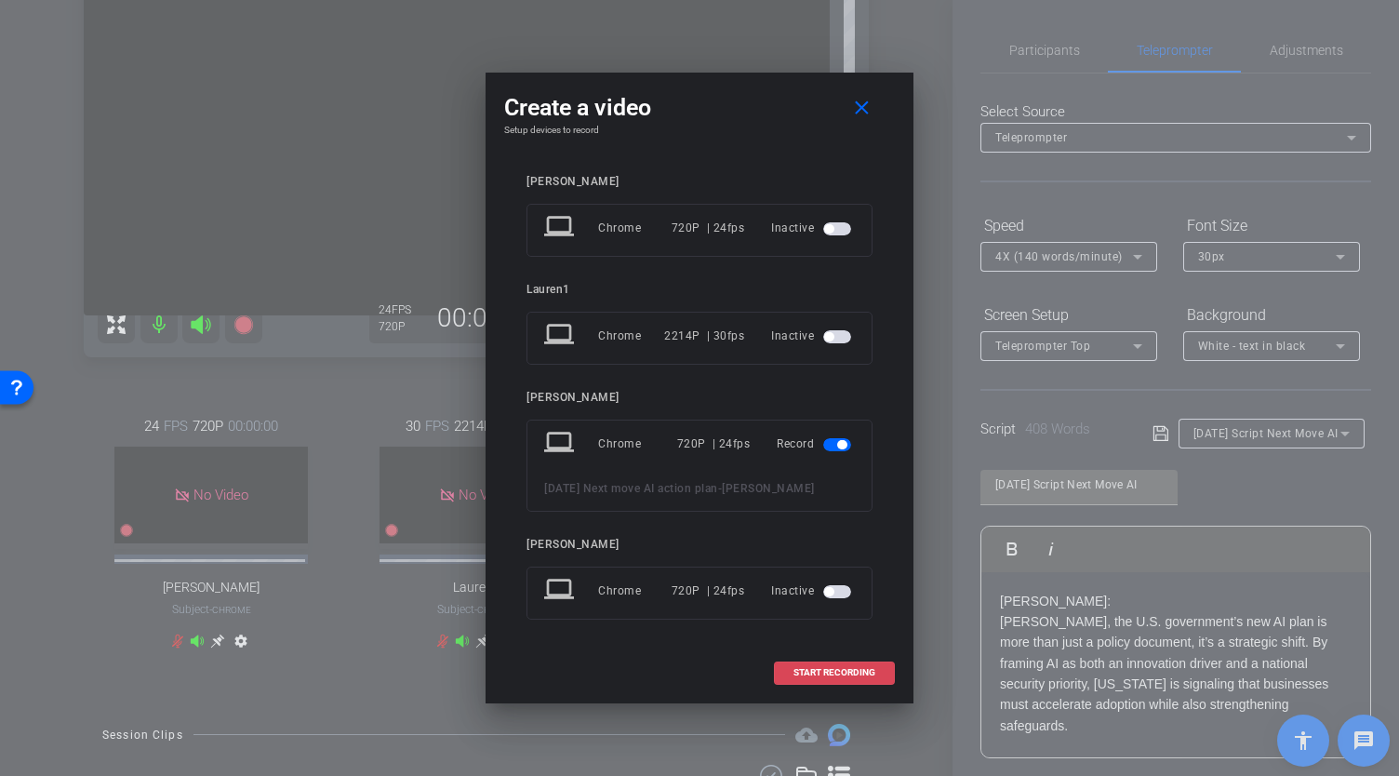
click at [837, 673] on span "START RECORDING" at bounding box center [835, 672] width 82 height 9
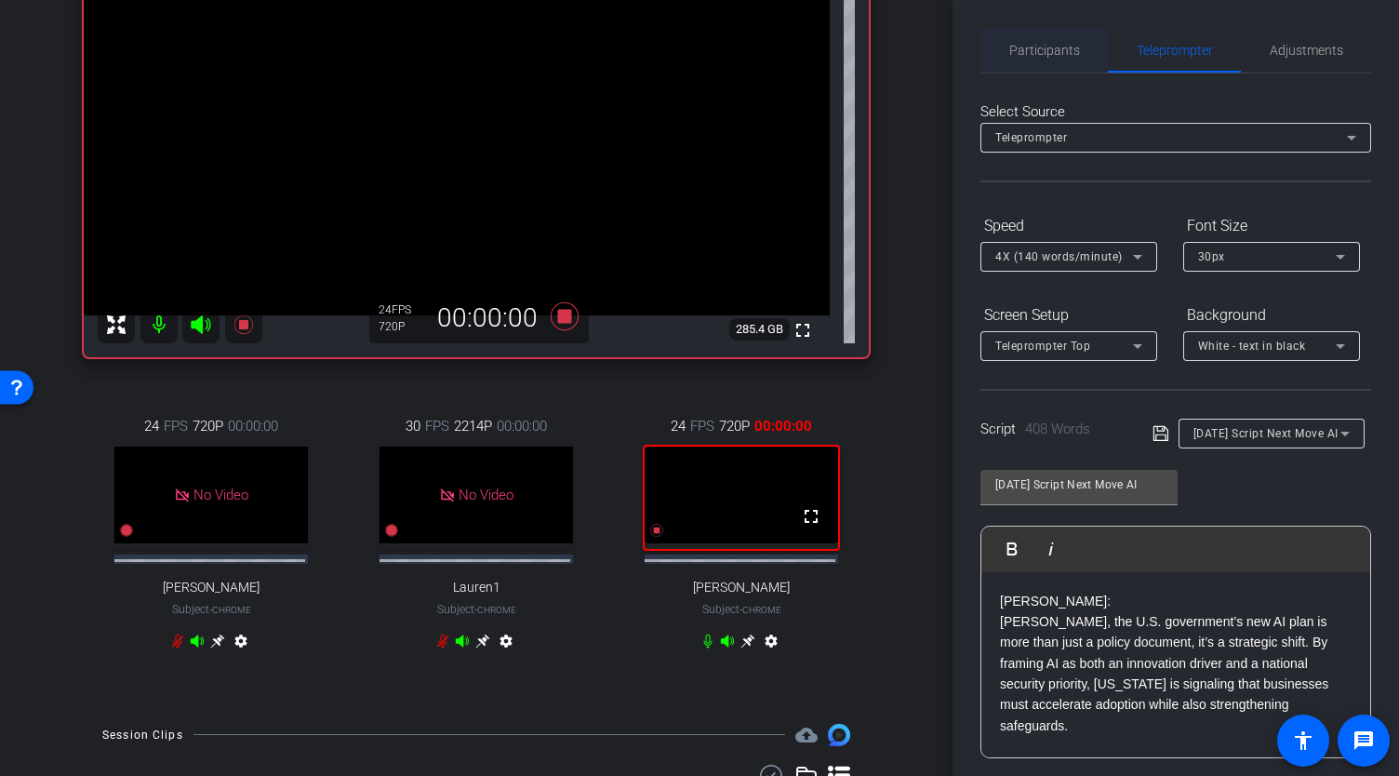
click at [1018, 54] on span "Participants" at bounding box center [1044, 50] width 71 height 13
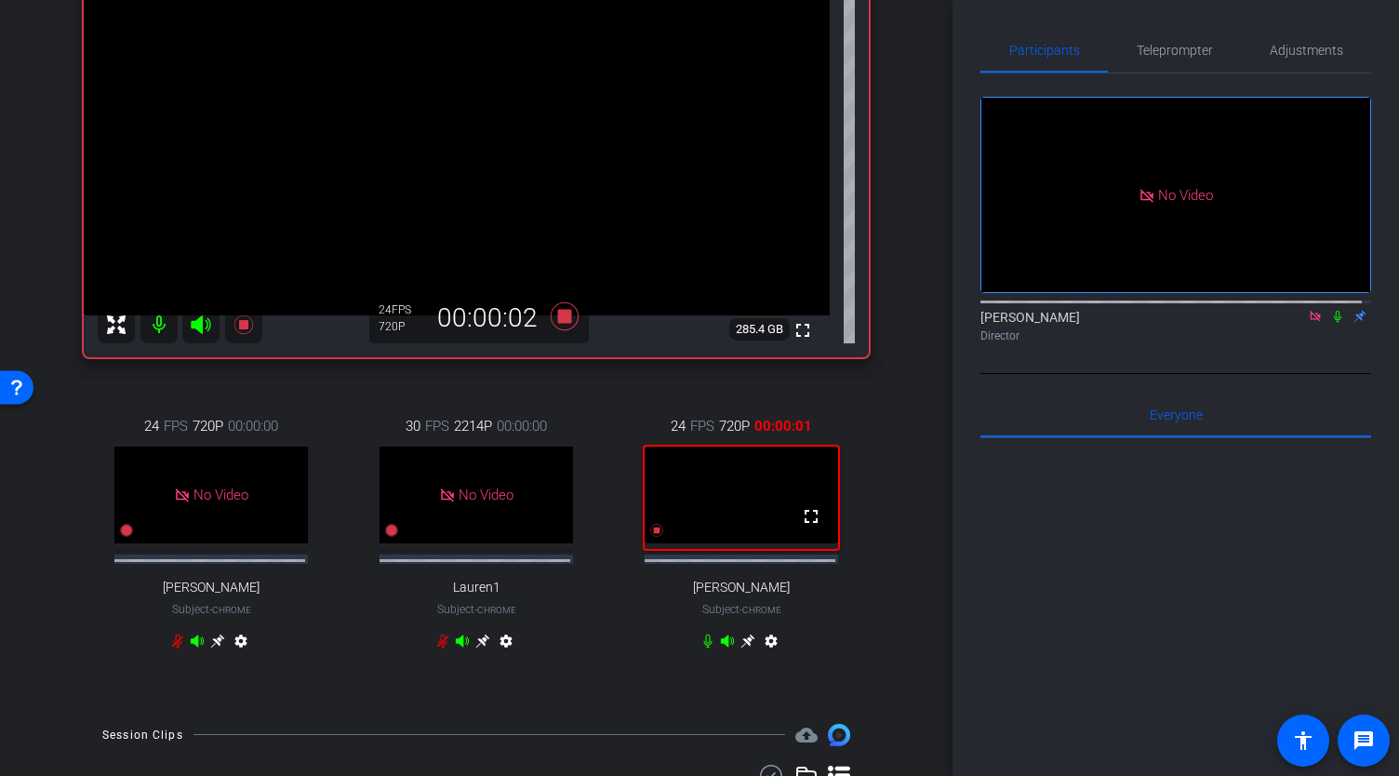
click at [1330, 310] on icon at bounding box center [1337, 316] width 15 height 13
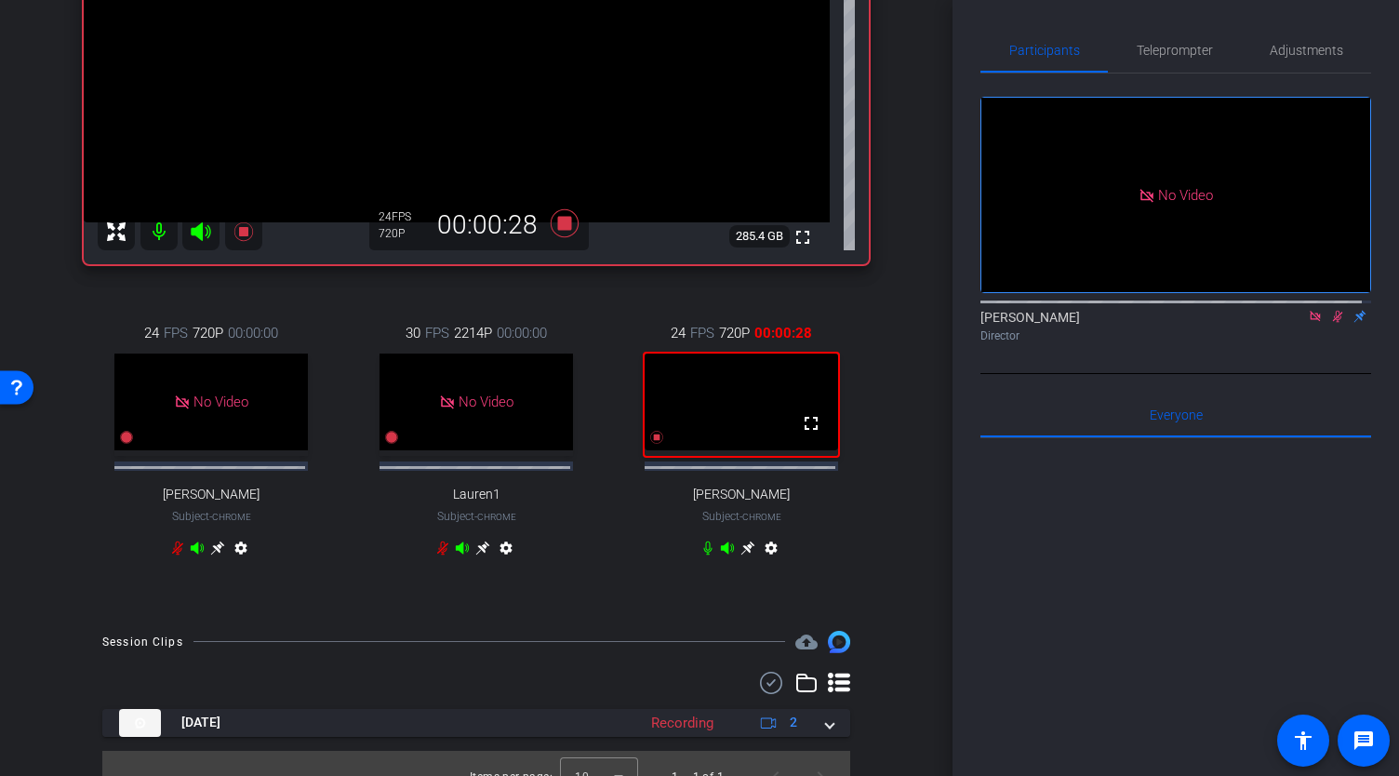
click at [1333, 311] on icon at bounding box center [1338, 317] width 10 height 12
click at [246, 240] on icon at bounding box center [242, 230] width 19 height 19
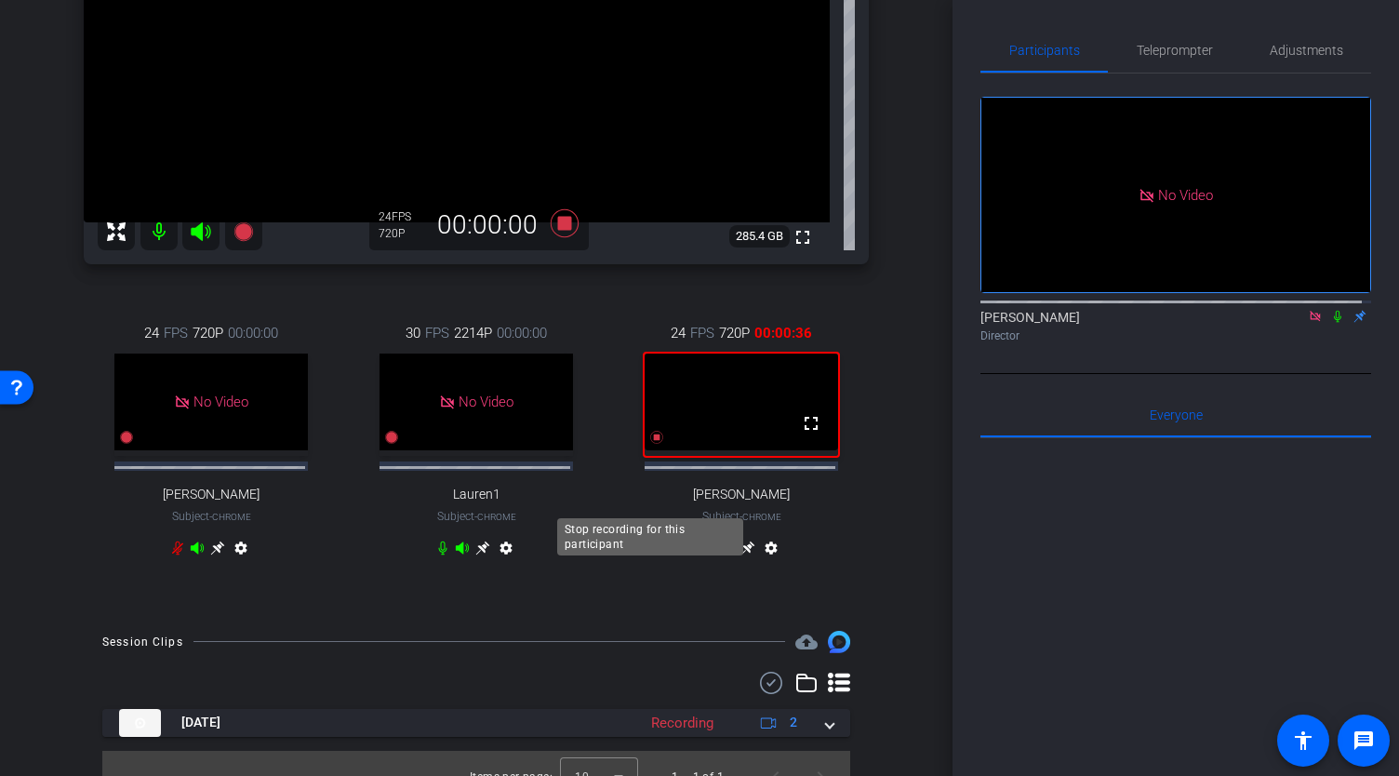
click at [650, 444] on icon at bounding box center [656, 437] width 13 height 13
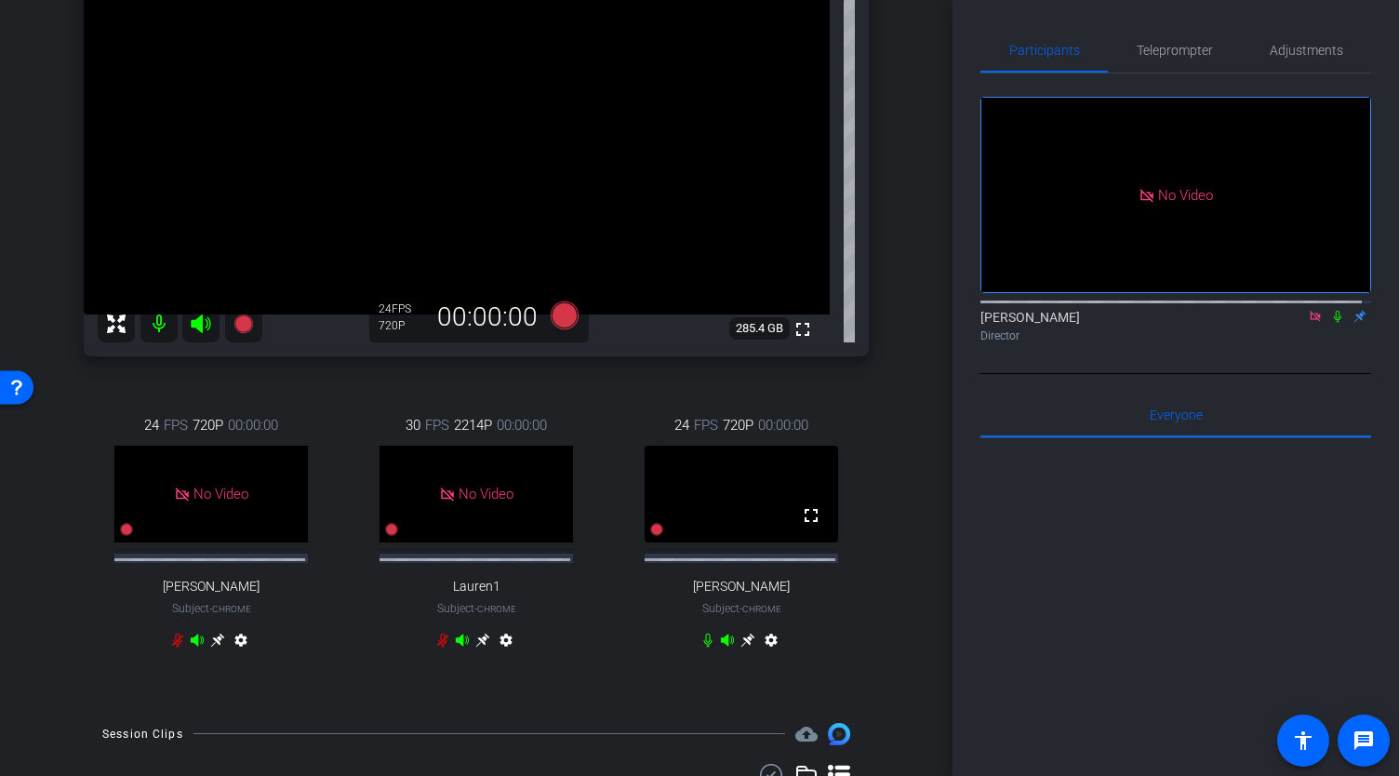
scroll to position [251, 0]
click at [245, 333] on icon at bounding box center [242, 323] width 19 height 19
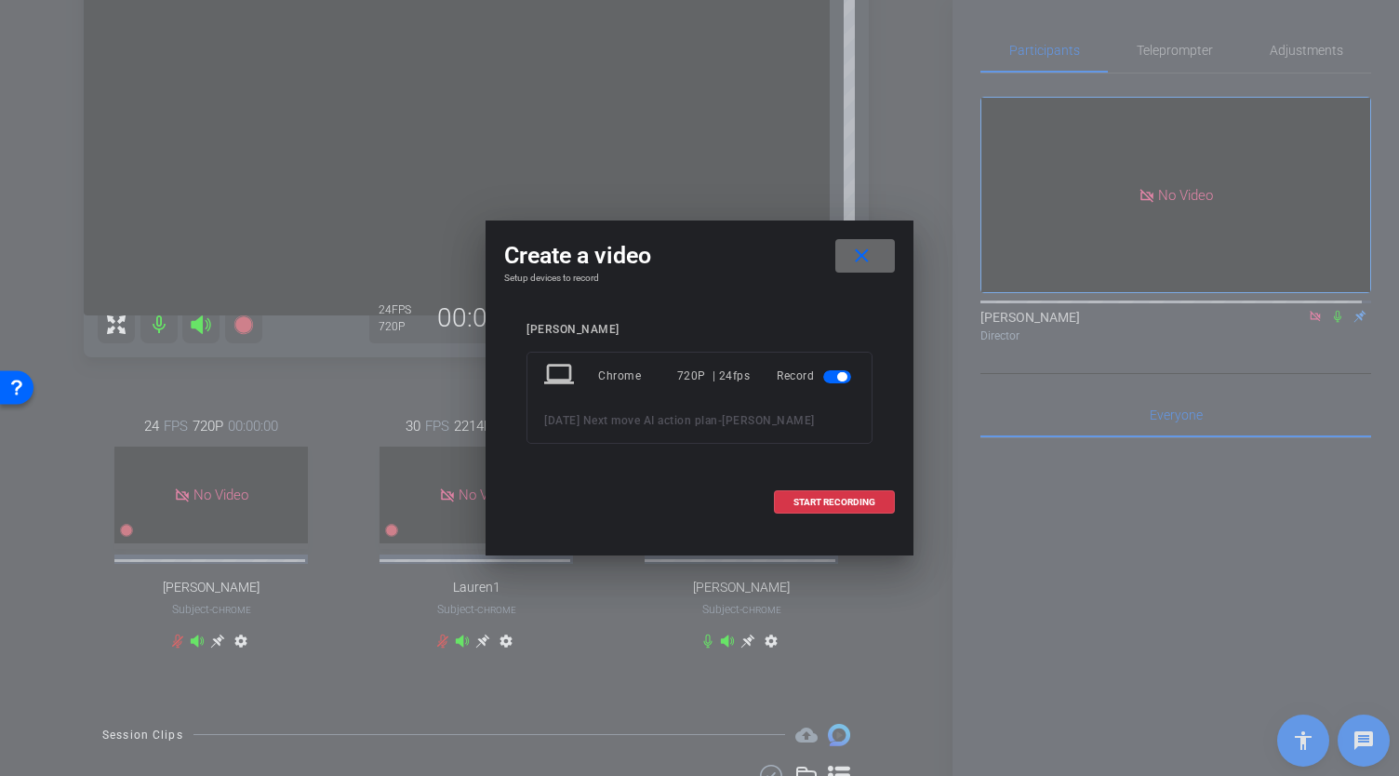
click at [869, 245] on mat-icon "close" at bounding box center [861, 256] width 23 height 23
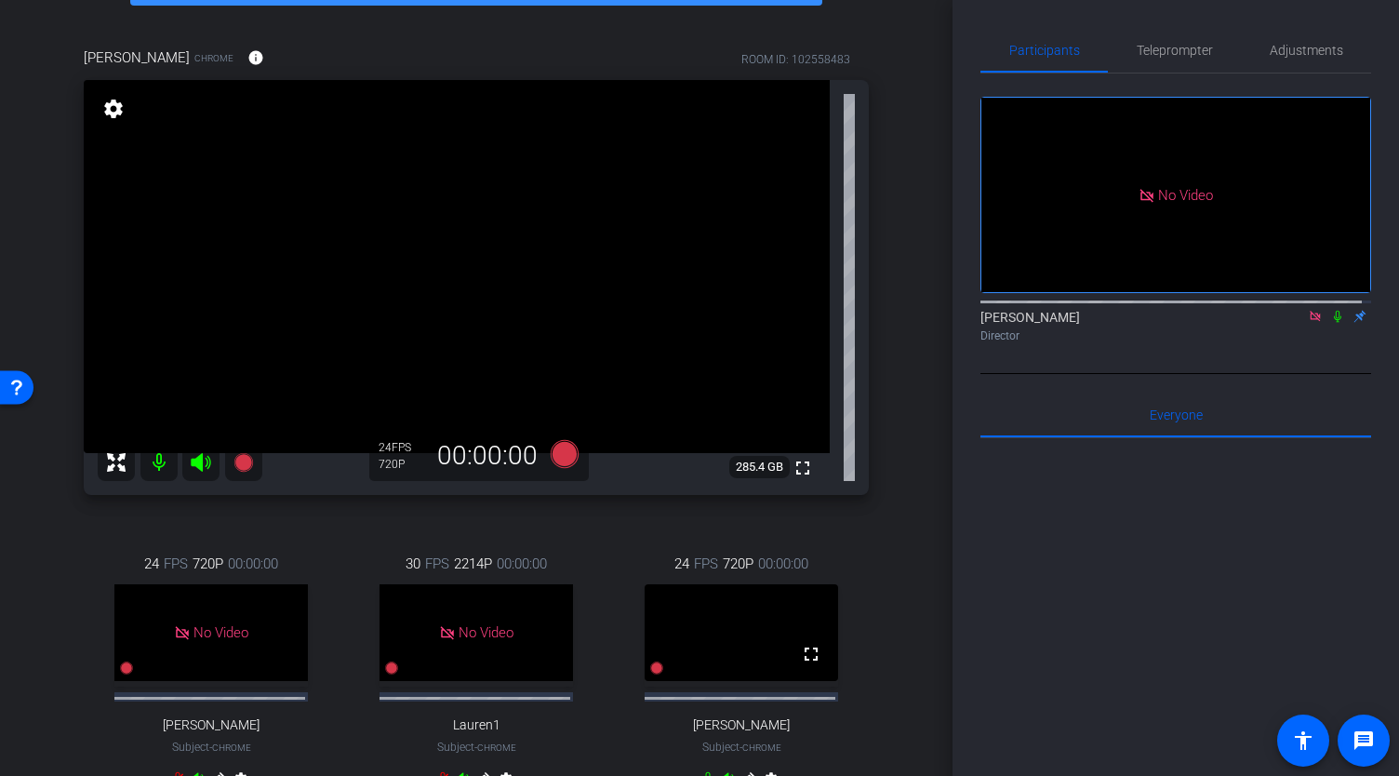
scroll to position [186, 0]
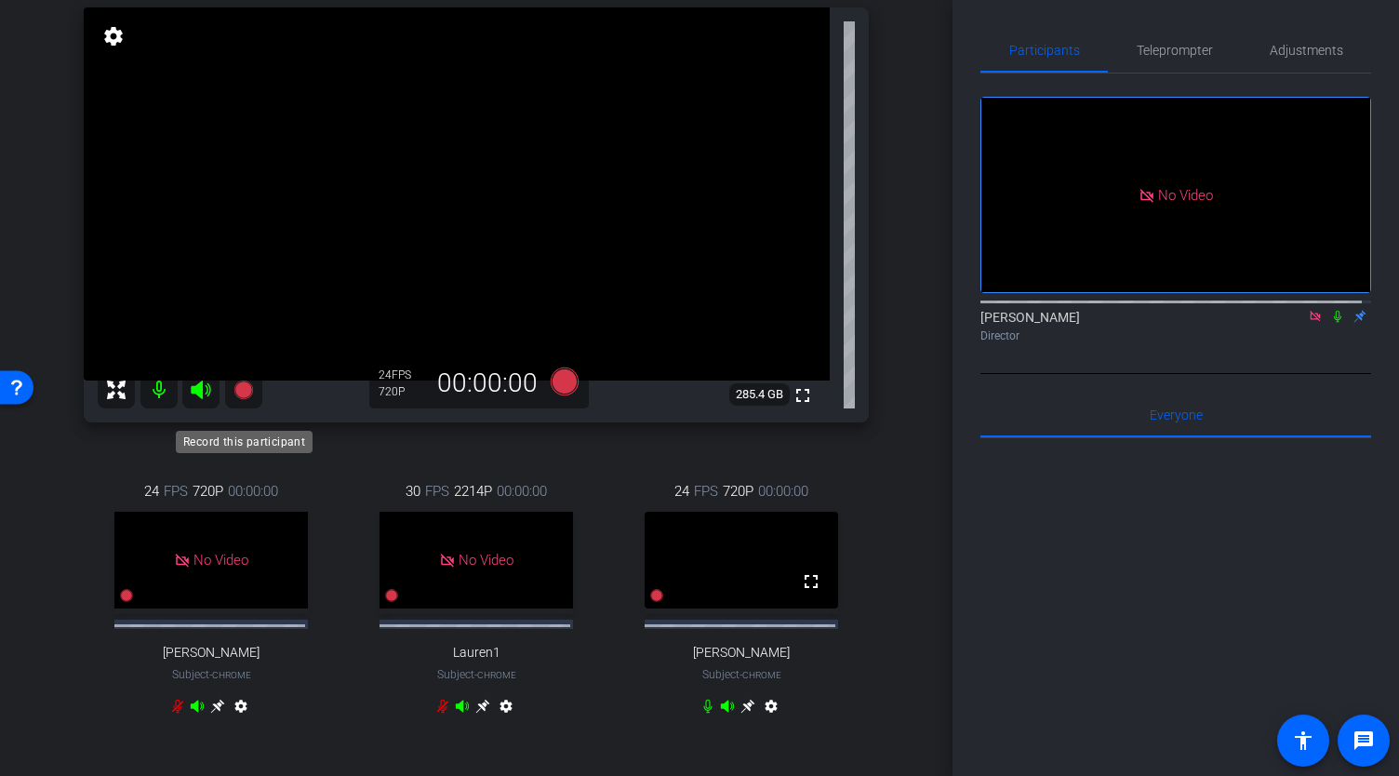
click at [245, 398] on icon at bounding box center [242, 389] width 19 height 19
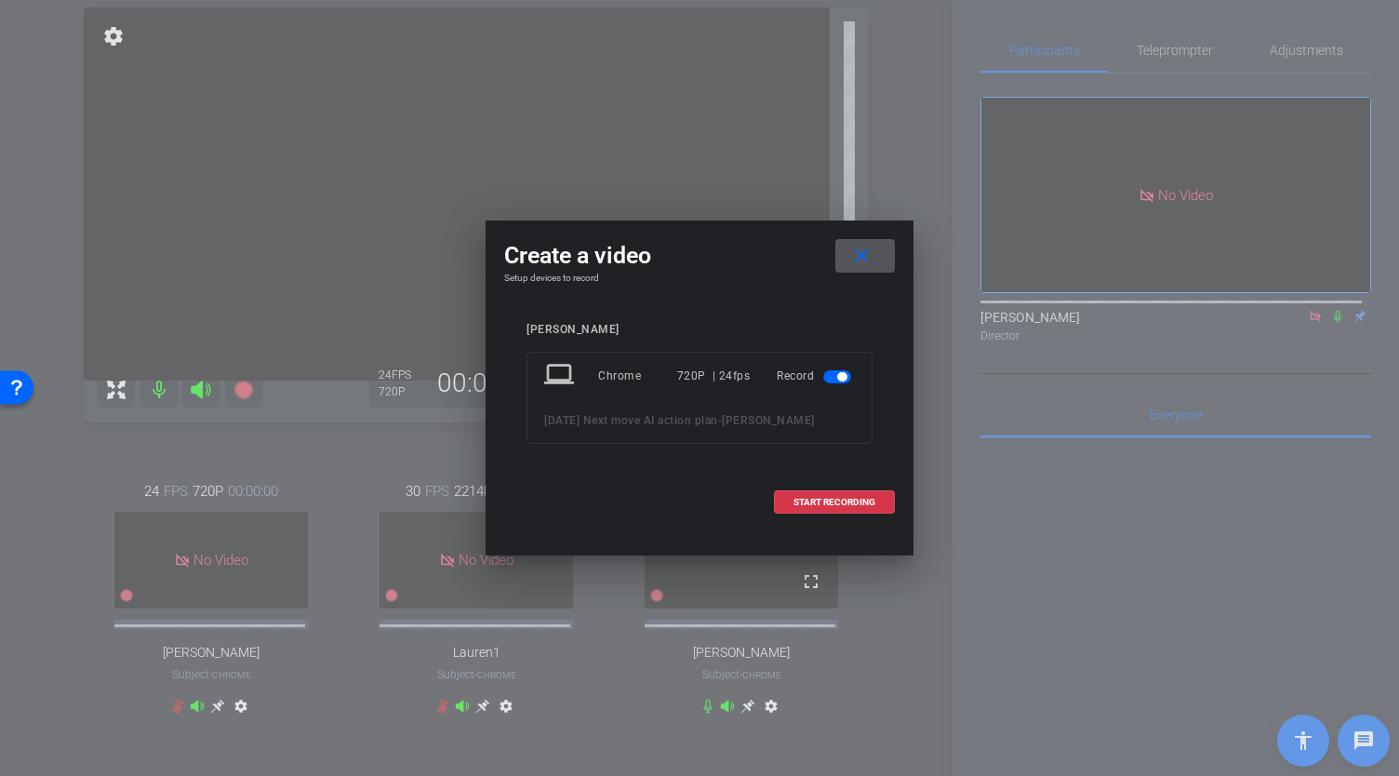
click at [860, 252] on mat-icon "close" at bounding box center [861, 256] width 23 height 23
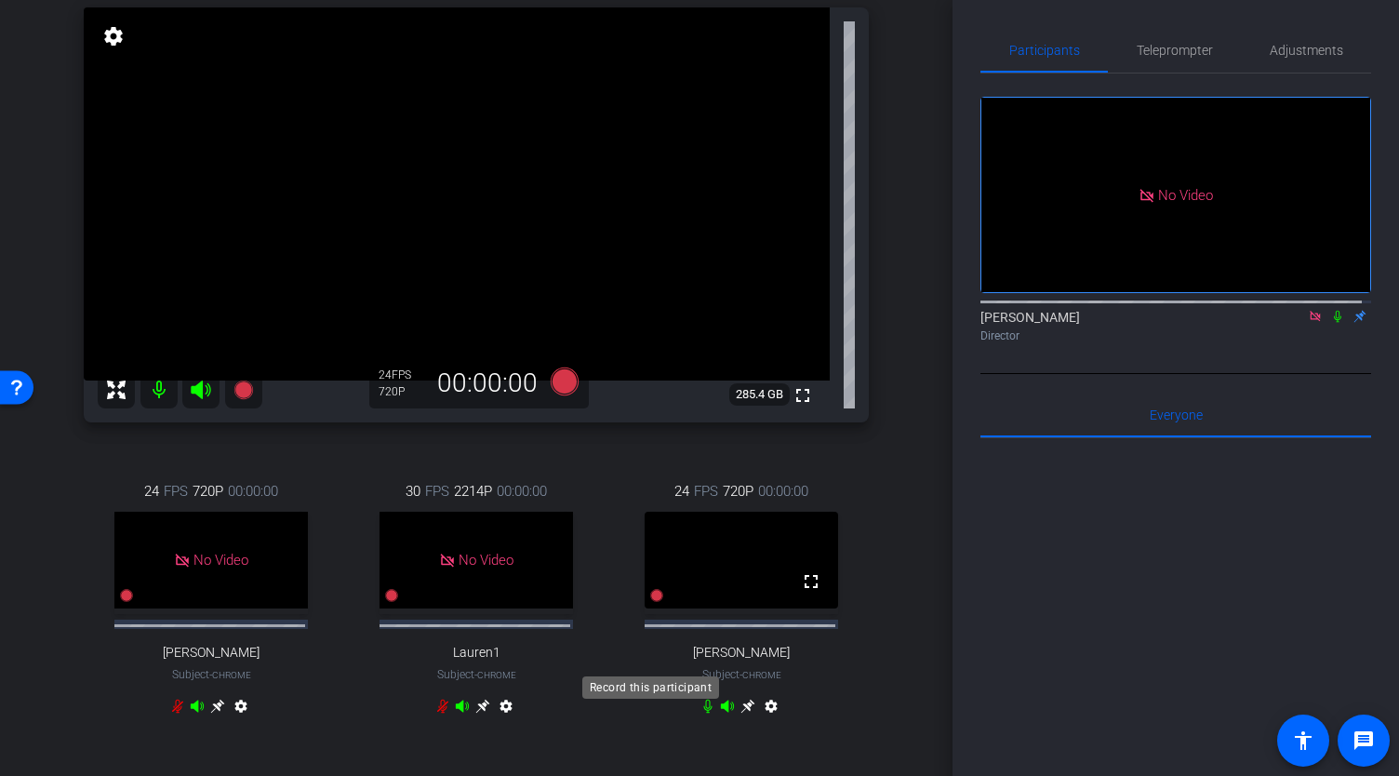
click at [650, 602] on icon at bounding box center [656, 595] width 13 height 13
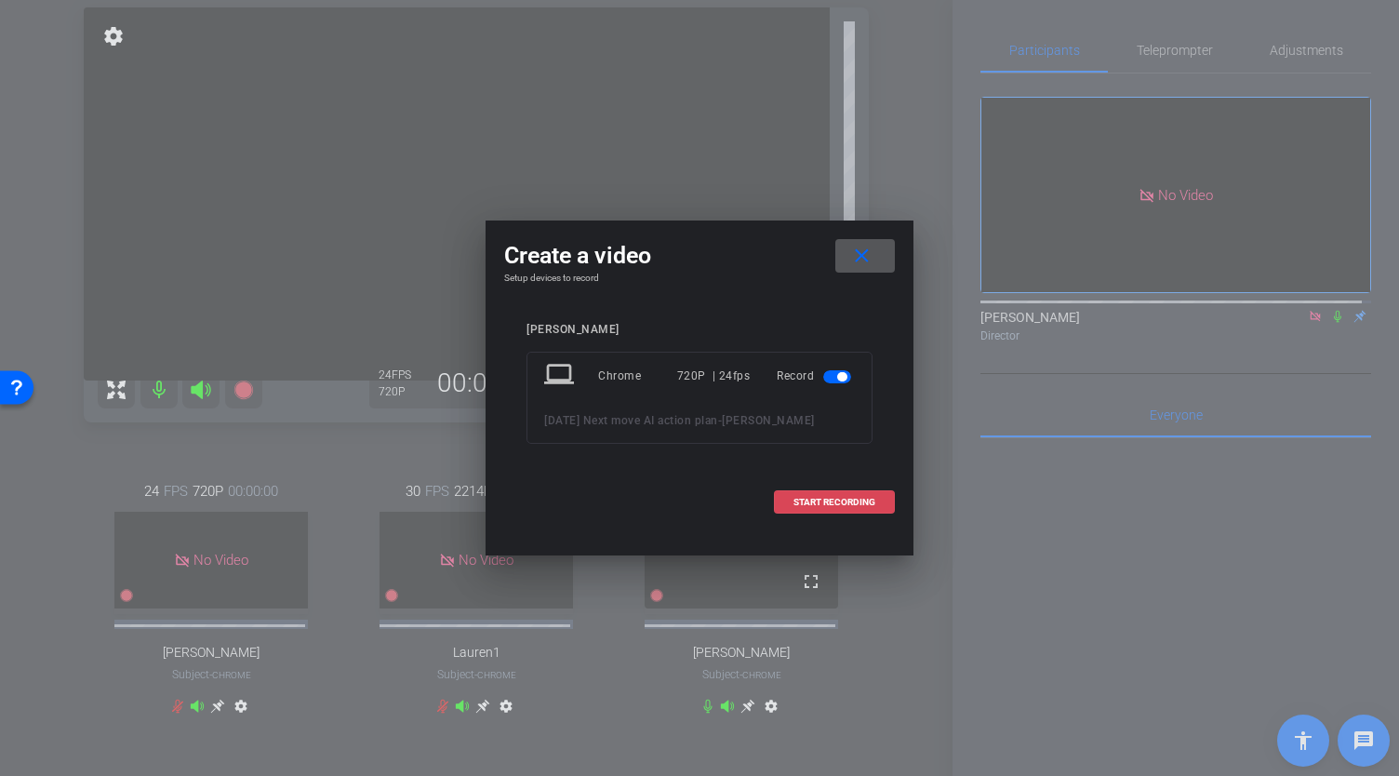
click at [828, 500] on span "START RECORDING" at bounding box center [835, 502] width 82 height 9
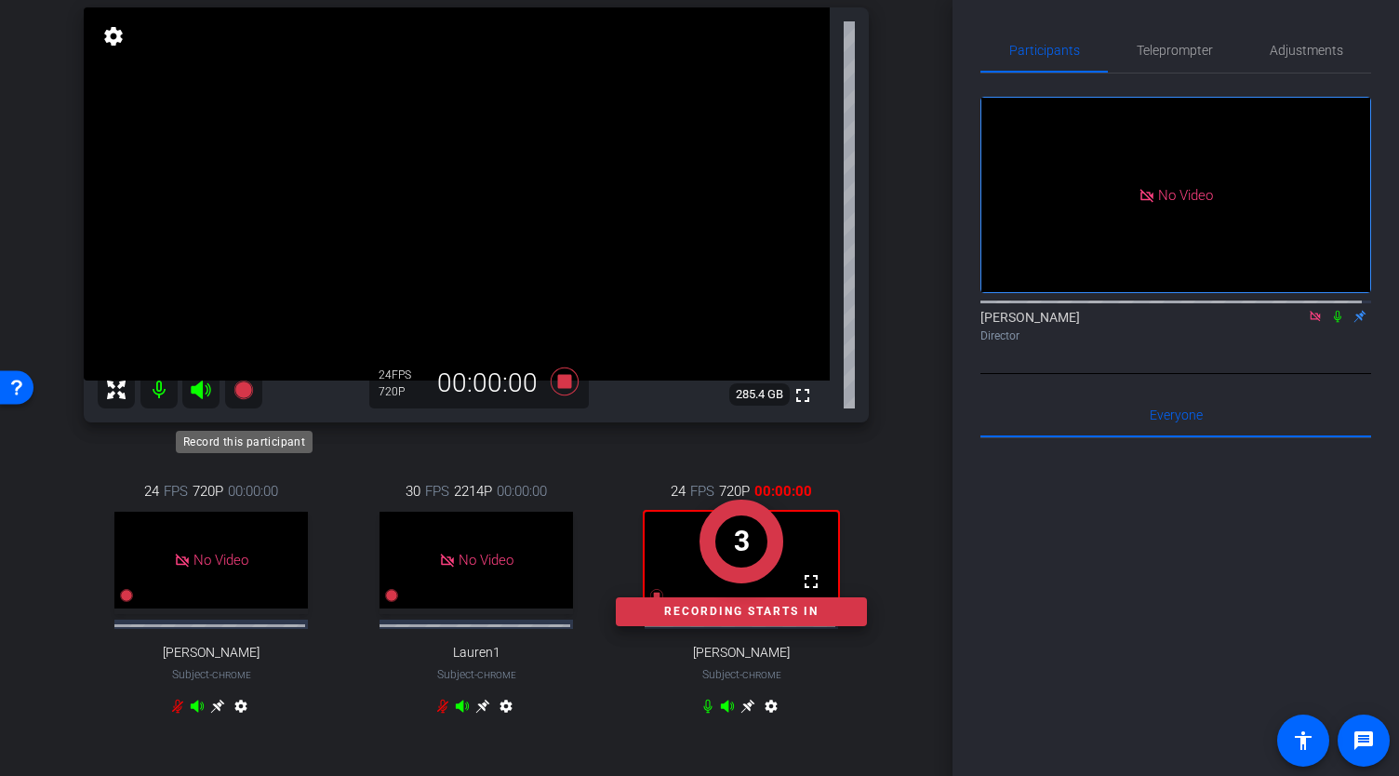
click at [247, 398] on icon at bounding box center [242, 389] width 19 height 19
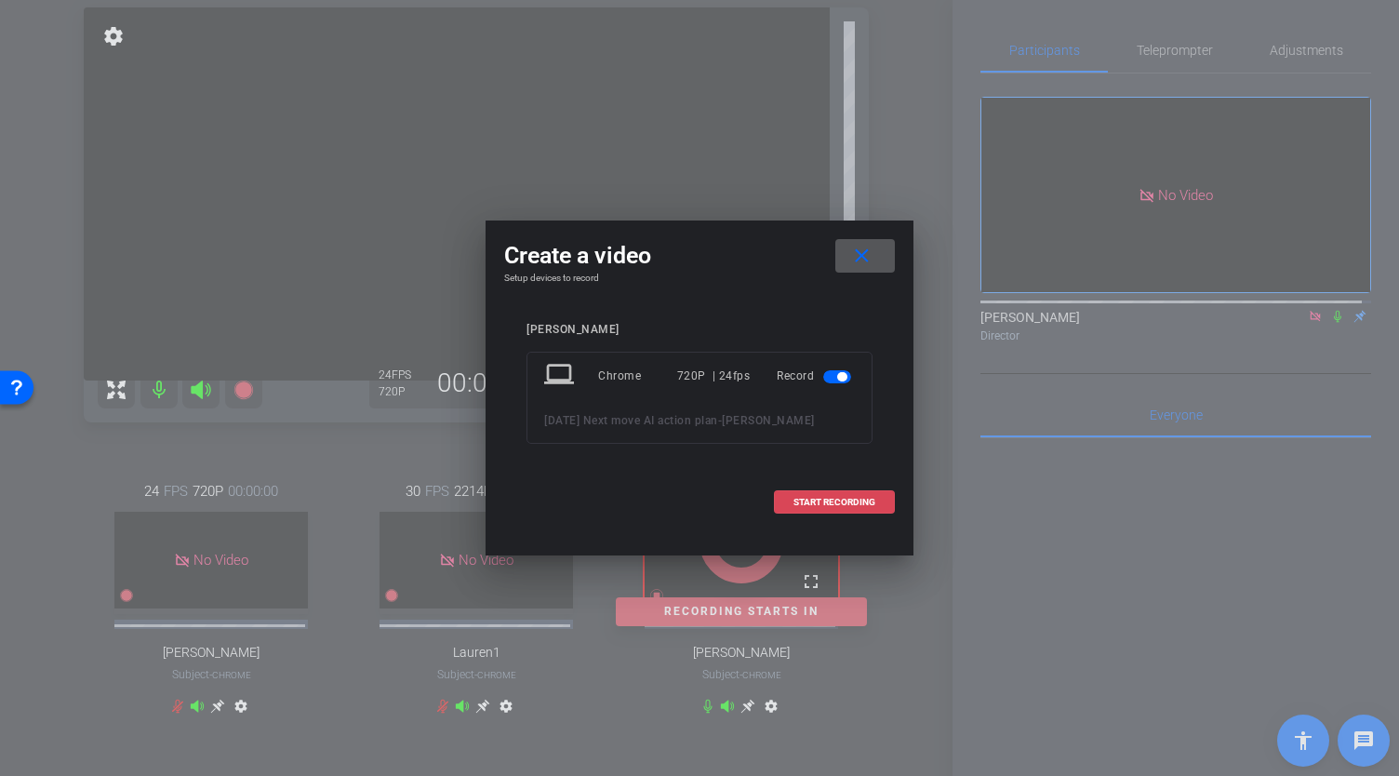
drag, startPoint x: 838, startPoint y: 511, endPoint x: 834, endPoint y: 501, distance: 10.4
click at [837, 509] on span at bounding box center [834, 502] width 119 height 45
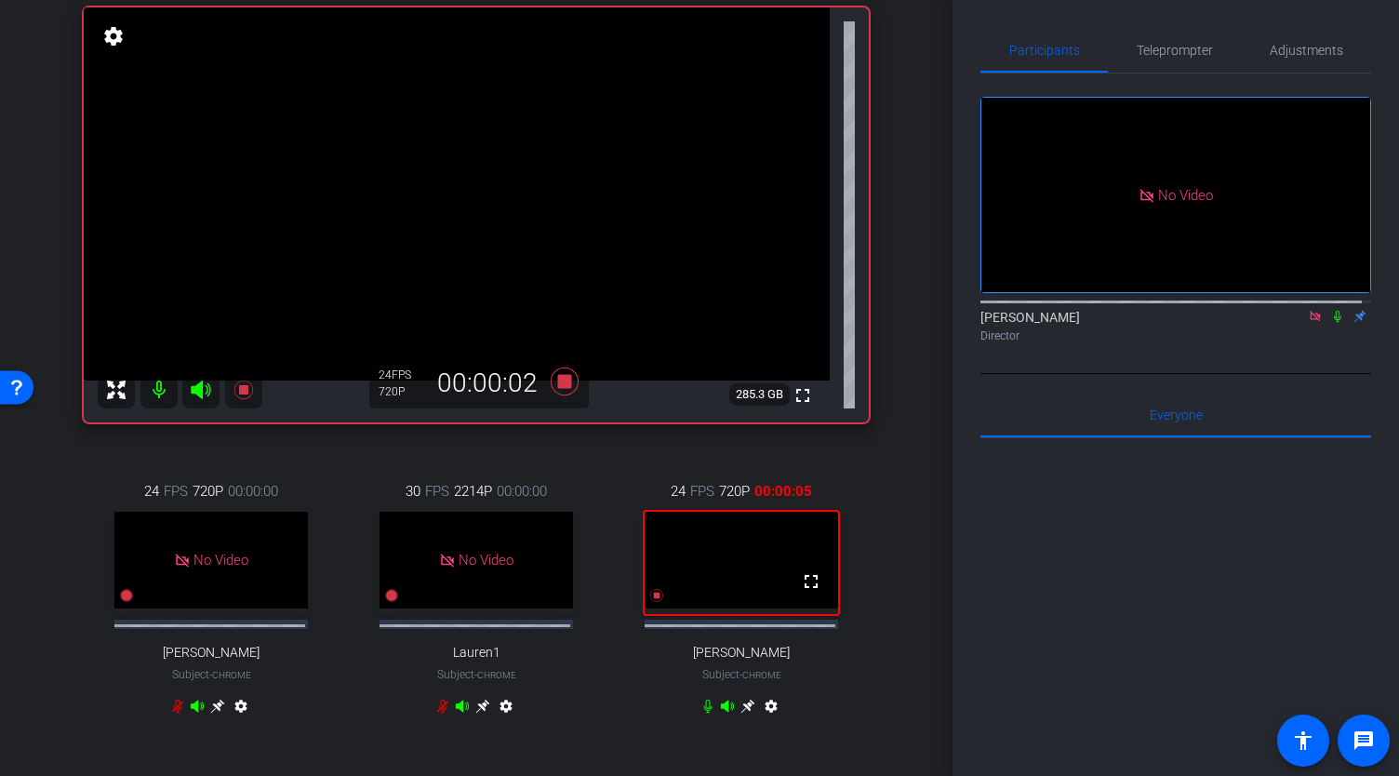
click at [1334, 311] on icon at bounding box center [1337, 317] width 7 height 12
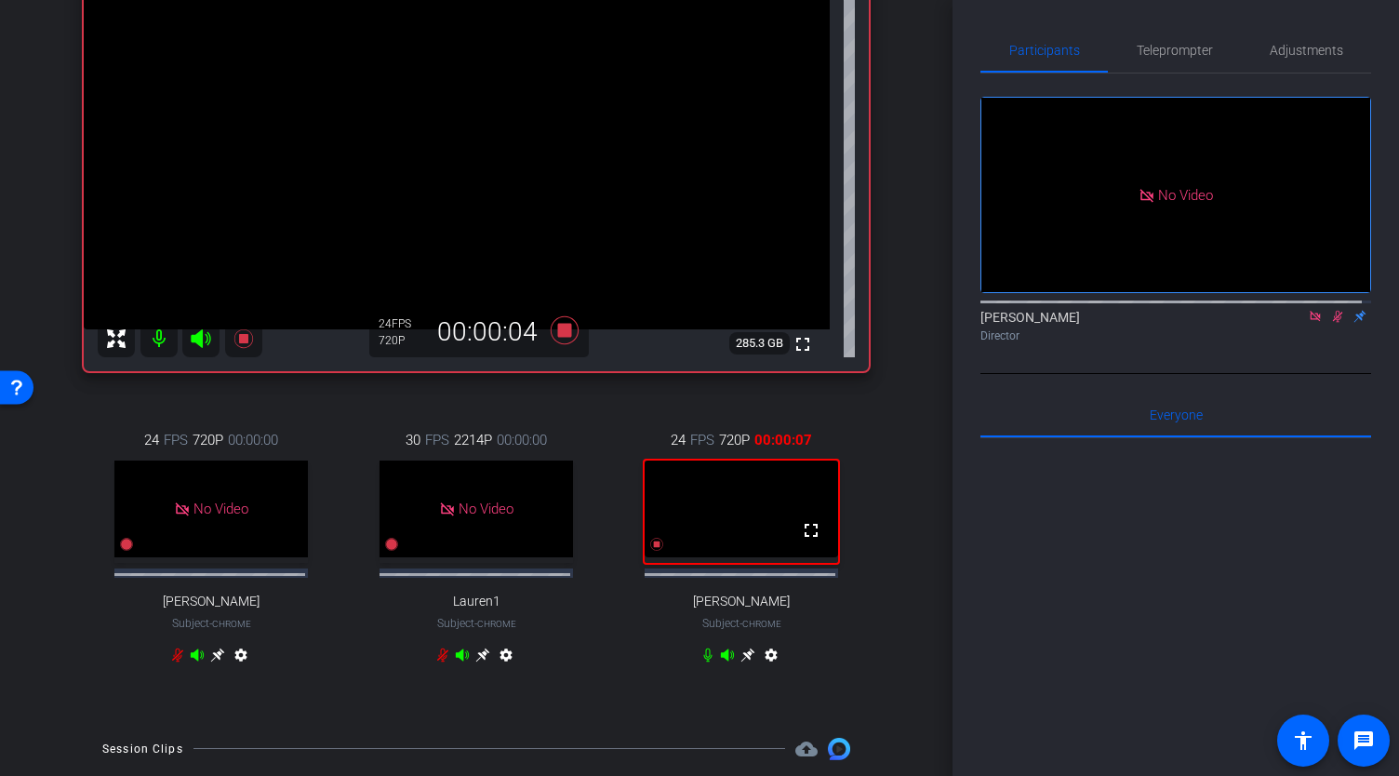
scroll to position [279, 0]
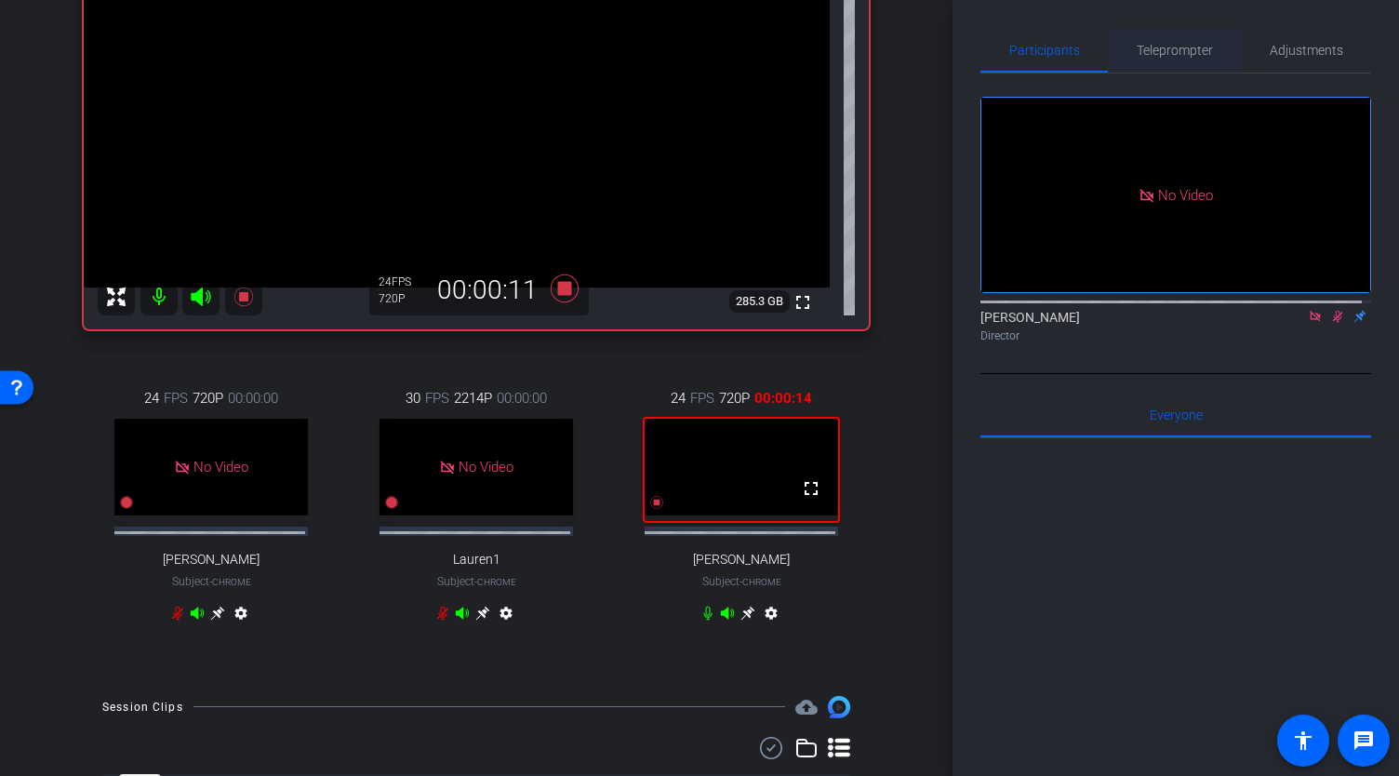
click at [1165, 53] on span "Teleprompter" at bounding box center [1175, 50] width 76 height 13
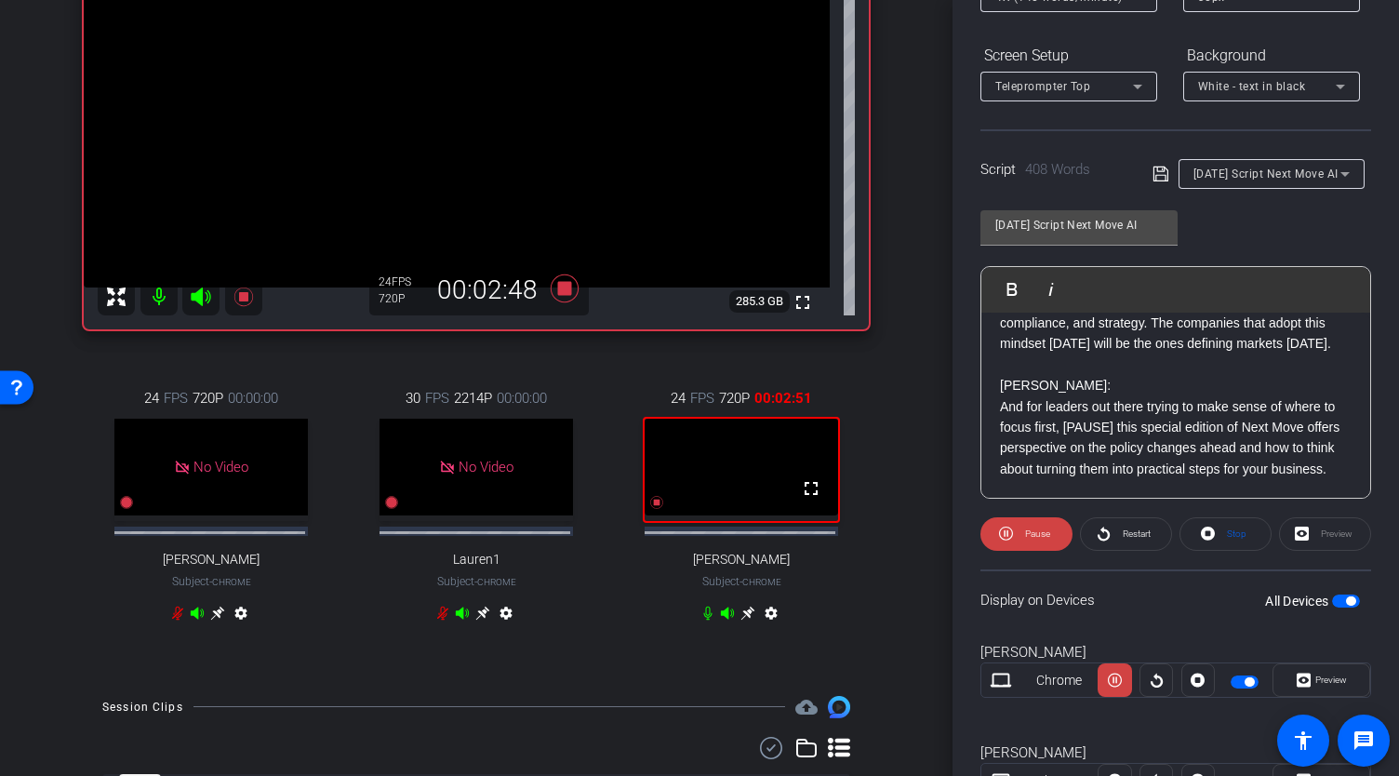
scroll to position [446, 0]
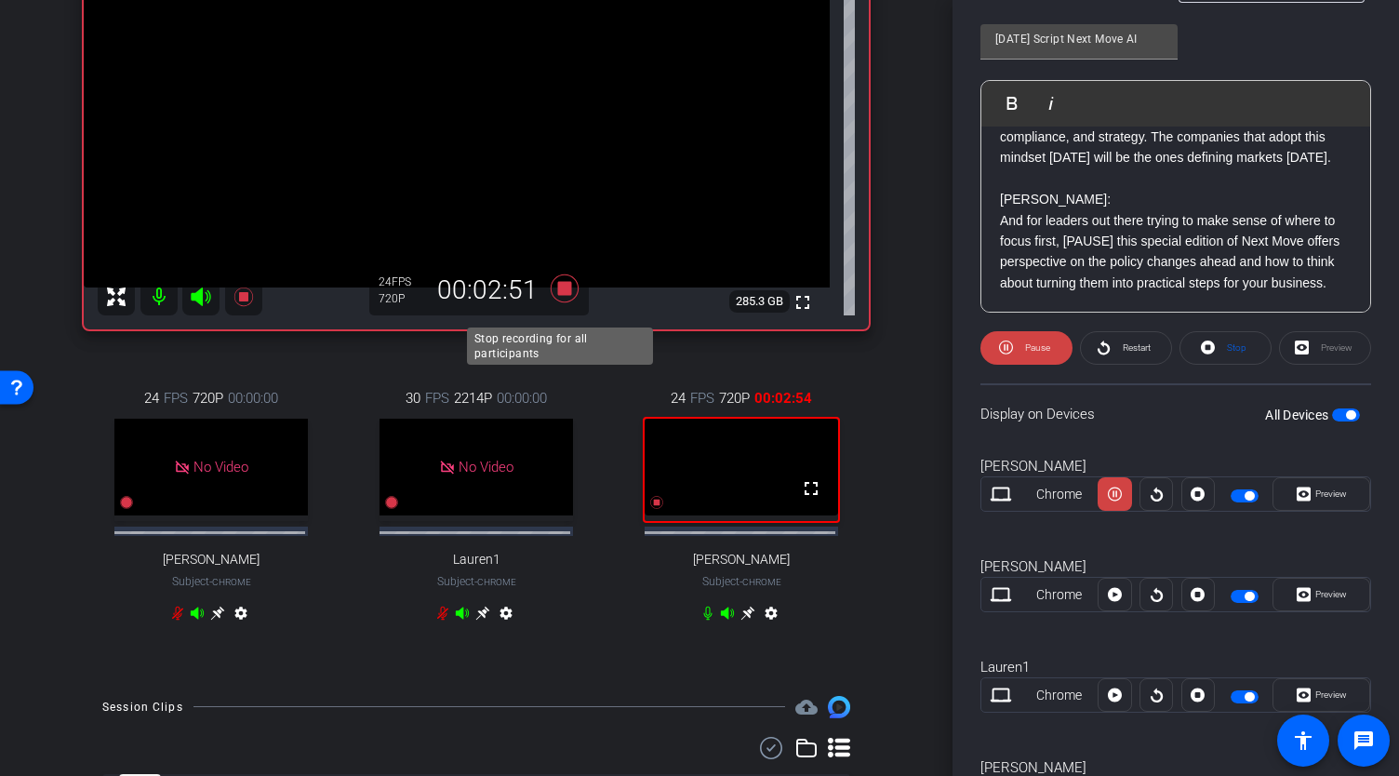
click at [560, 301] on icon at bounding box center [565, 287] width 28 height 28
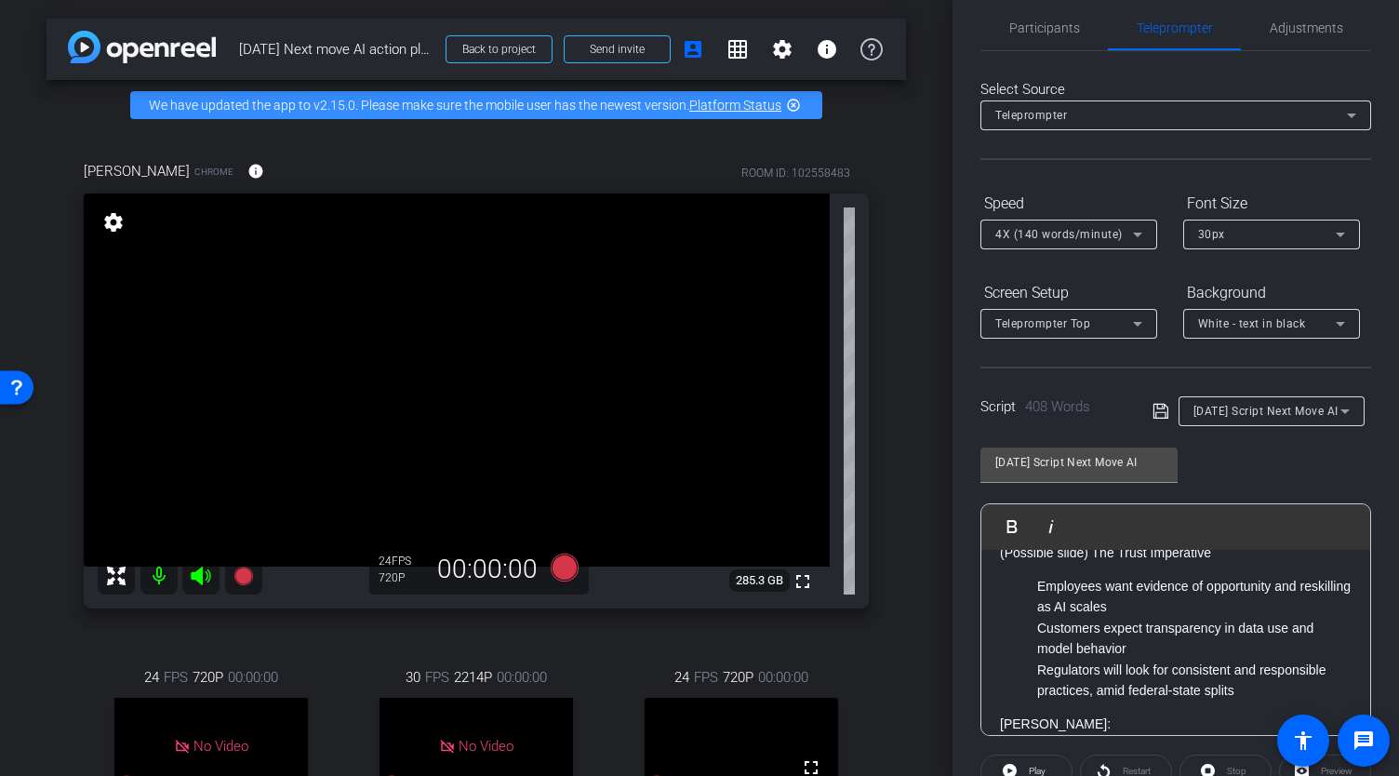
scroll to position [0, 0]
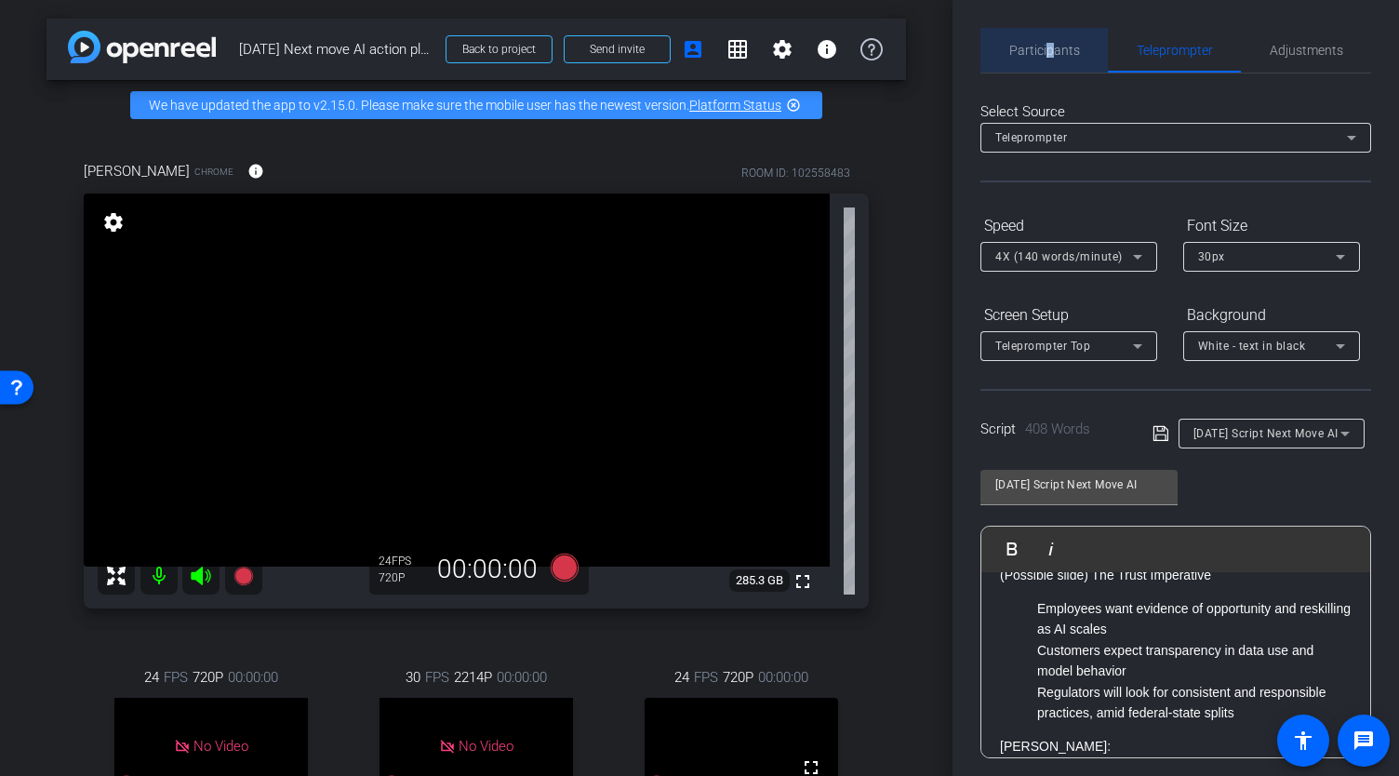
drag, startPoint x: 1051, startPoint y: 54, endPoint x: 1035, endPoint y: 55, distance: 15.8
click at [1051, 55] on span "Participants" at bounding box center [1044, 50] width 71 height 13
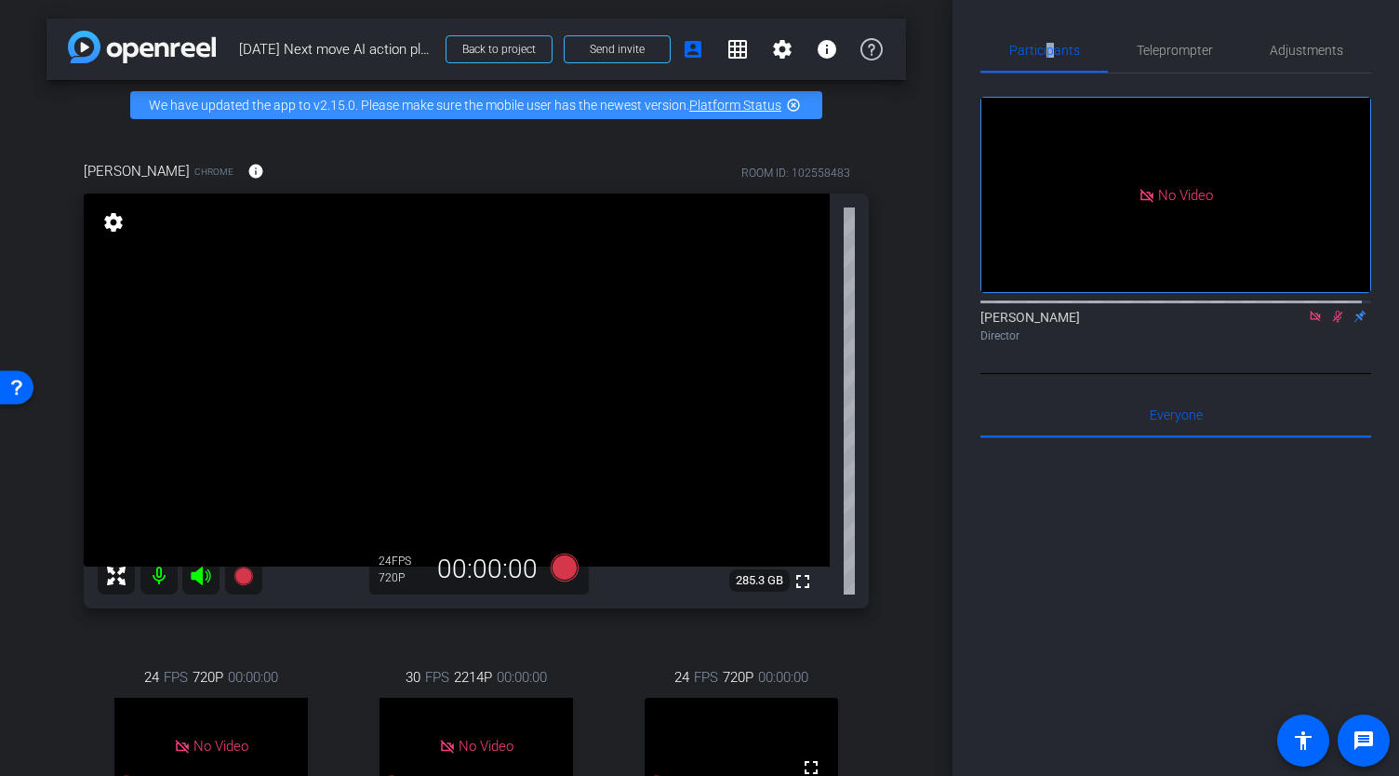
click at [1333, 311] on icon at bounding box center [1338, 317] width 10 height 12
click at [1334, 311] on icon at bounding box center [1337, 317] width 7 height 12
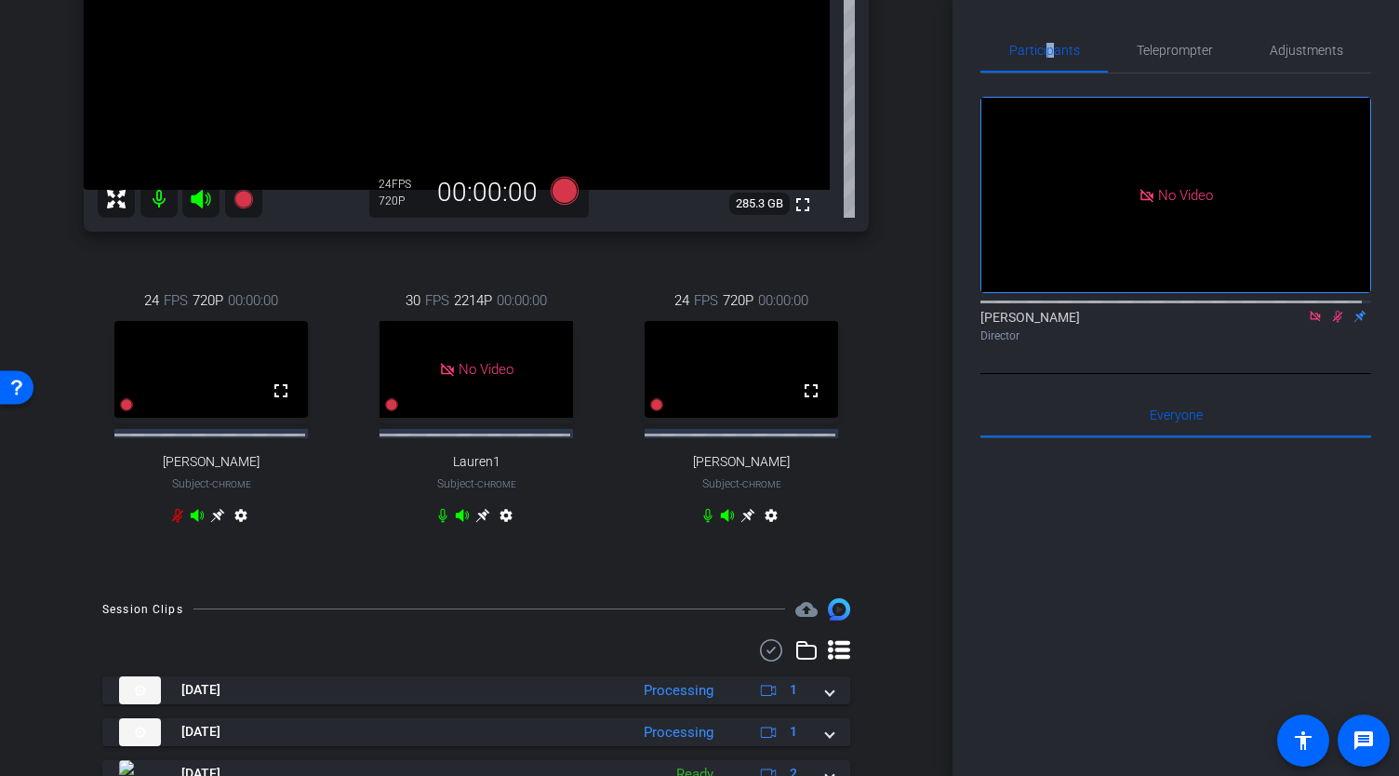
scroll to position [284, 0]
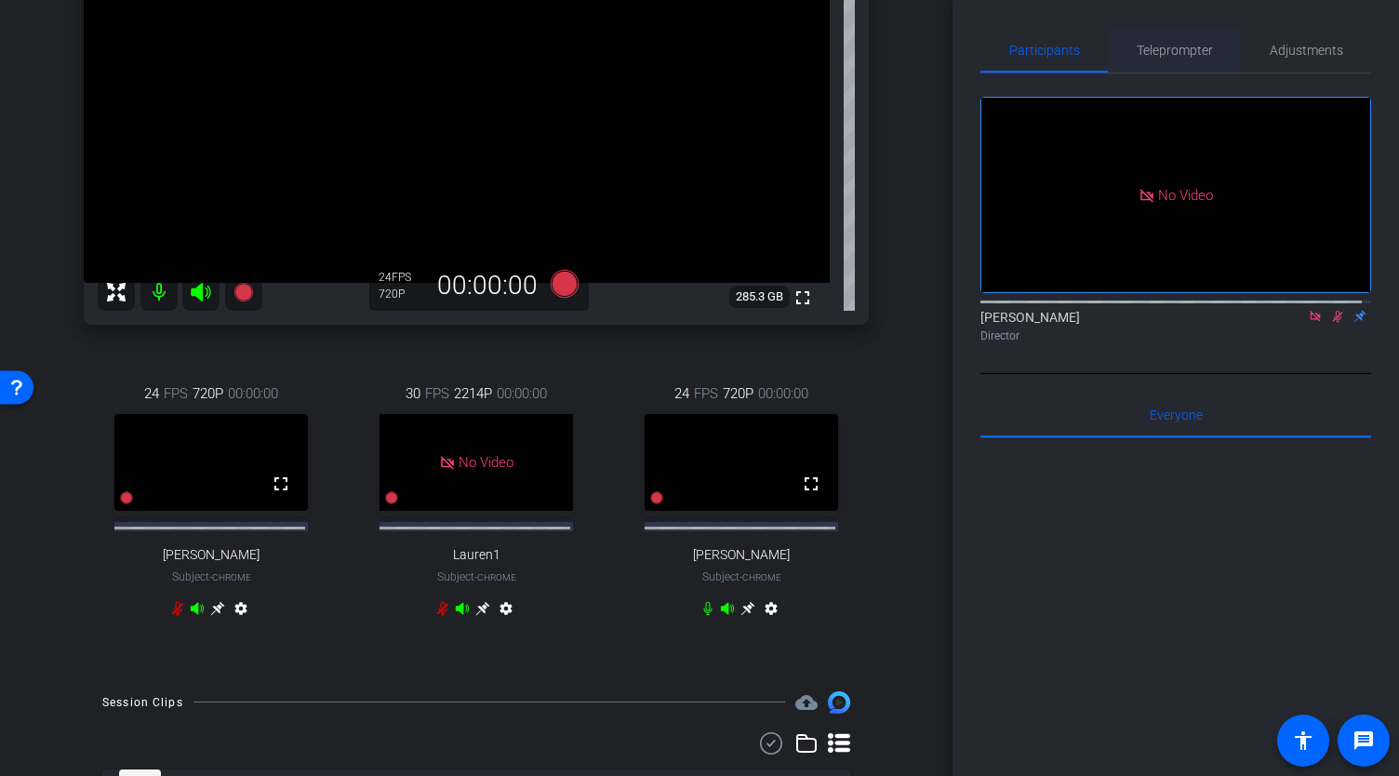
click at [1167, 53] on span "Teleprompter" at bounding box center [1175, 50] width 76 height 13
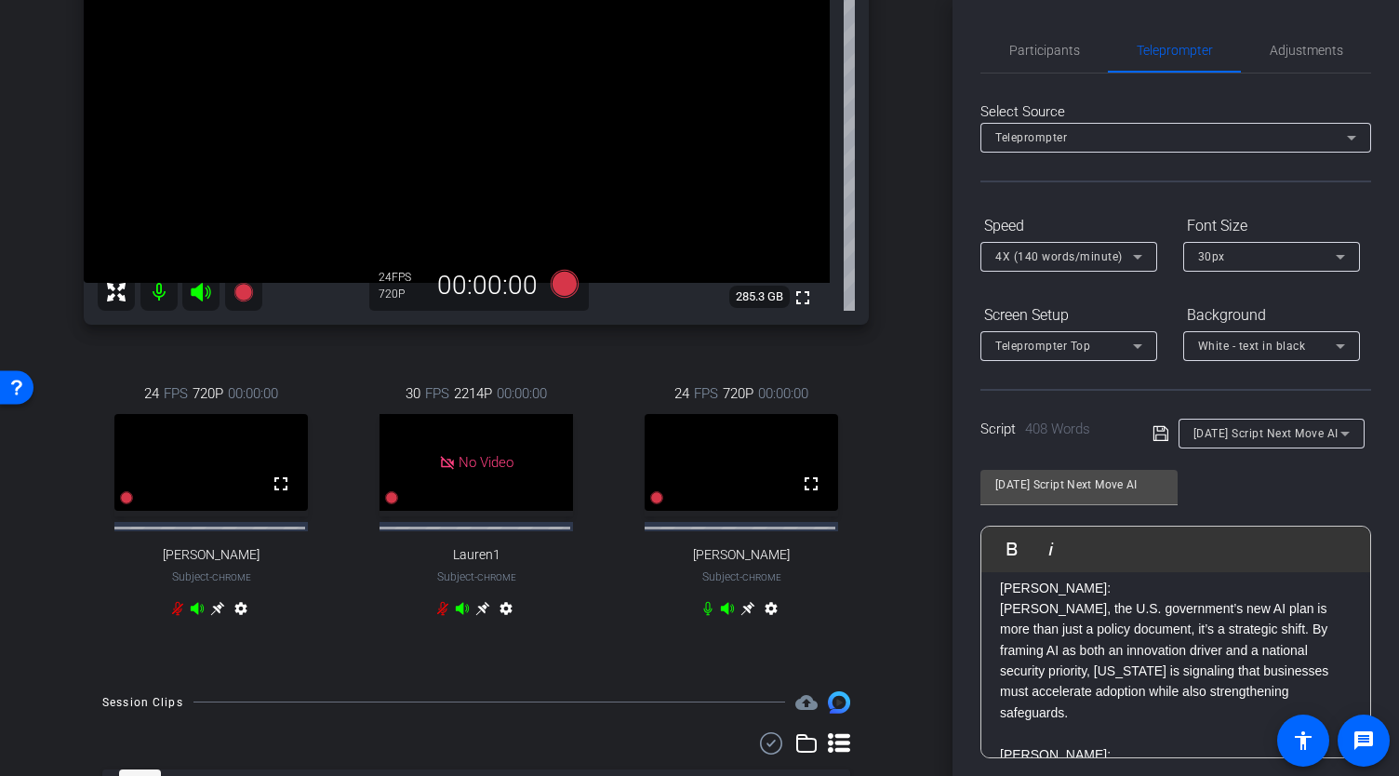
scroll to position [0, 0]
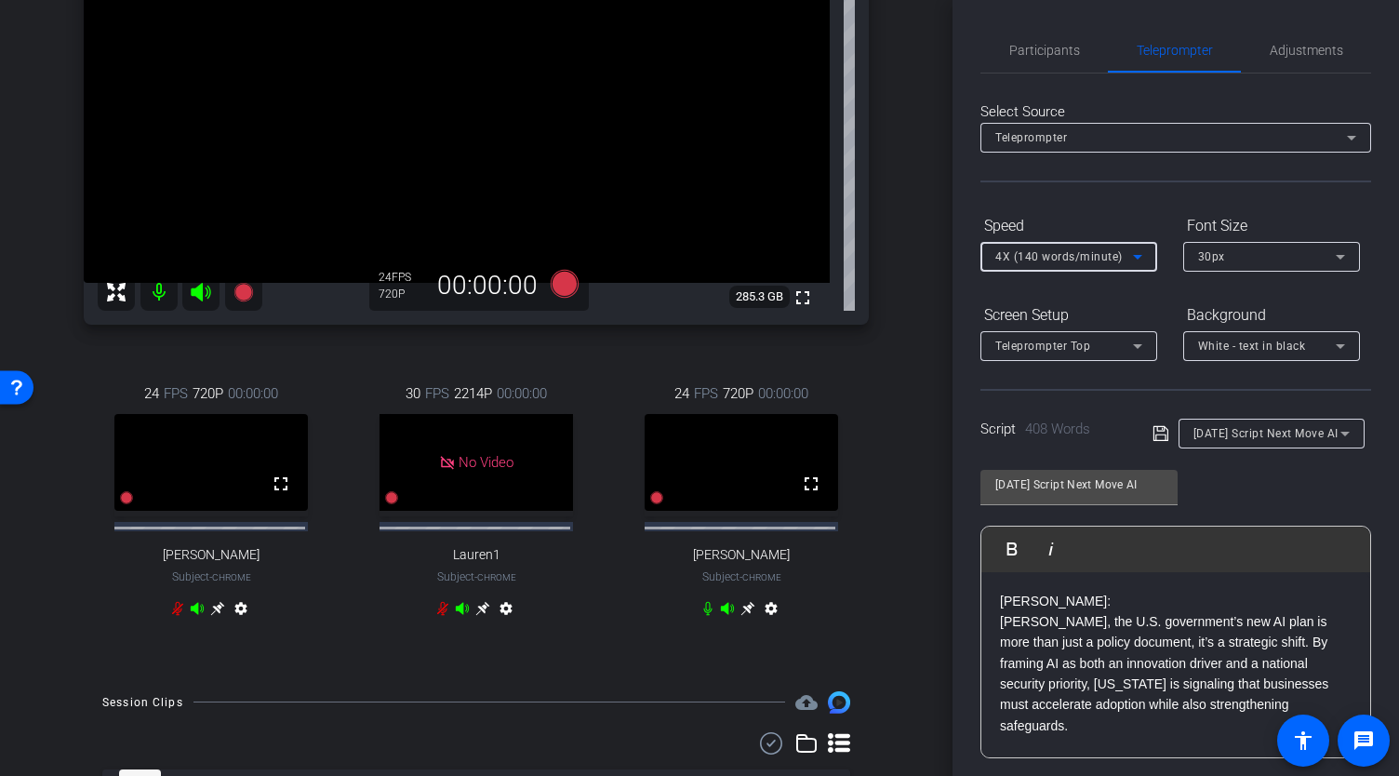
click at [1127, 255] on icon at bounding box center [1138, 257] width 22 height 22
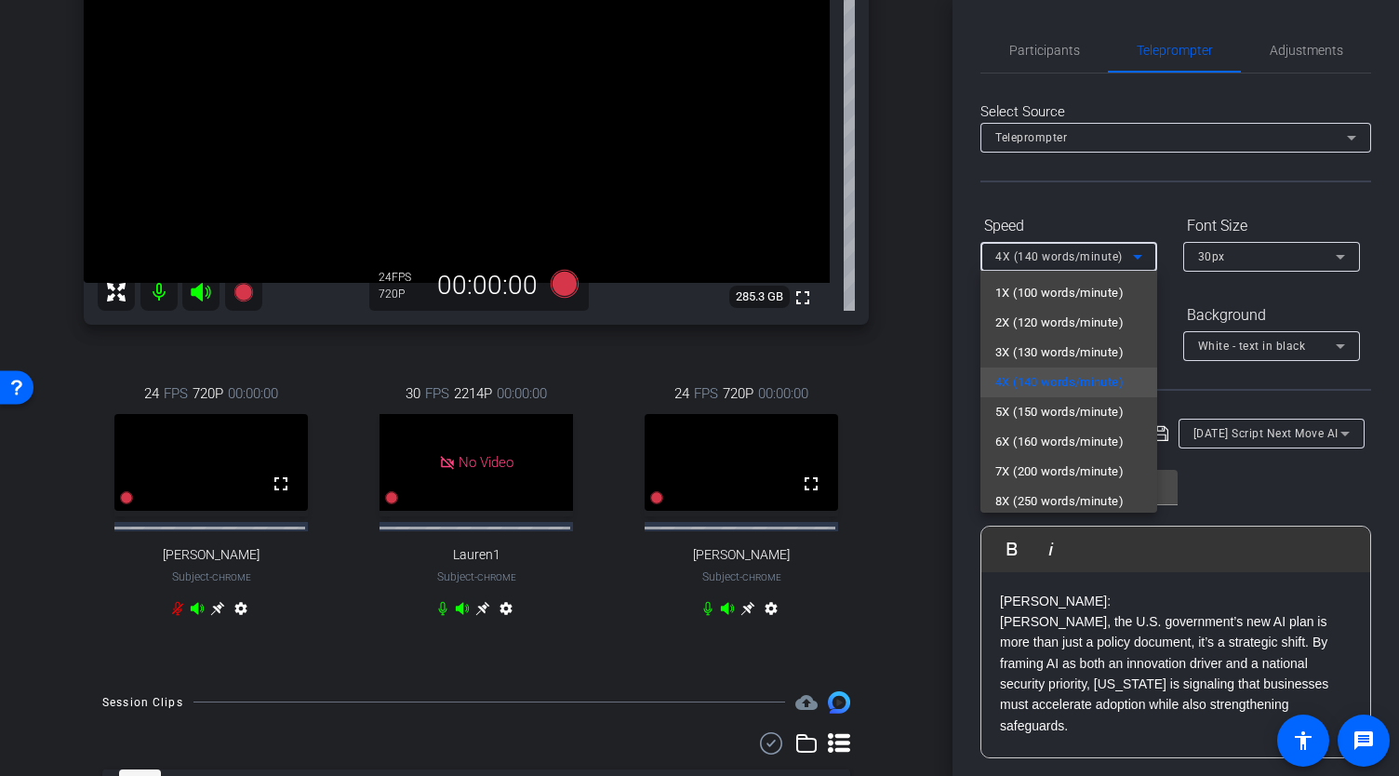
click at [1048, 52] on div at bounding box center [699, 388] width 1399 height 776
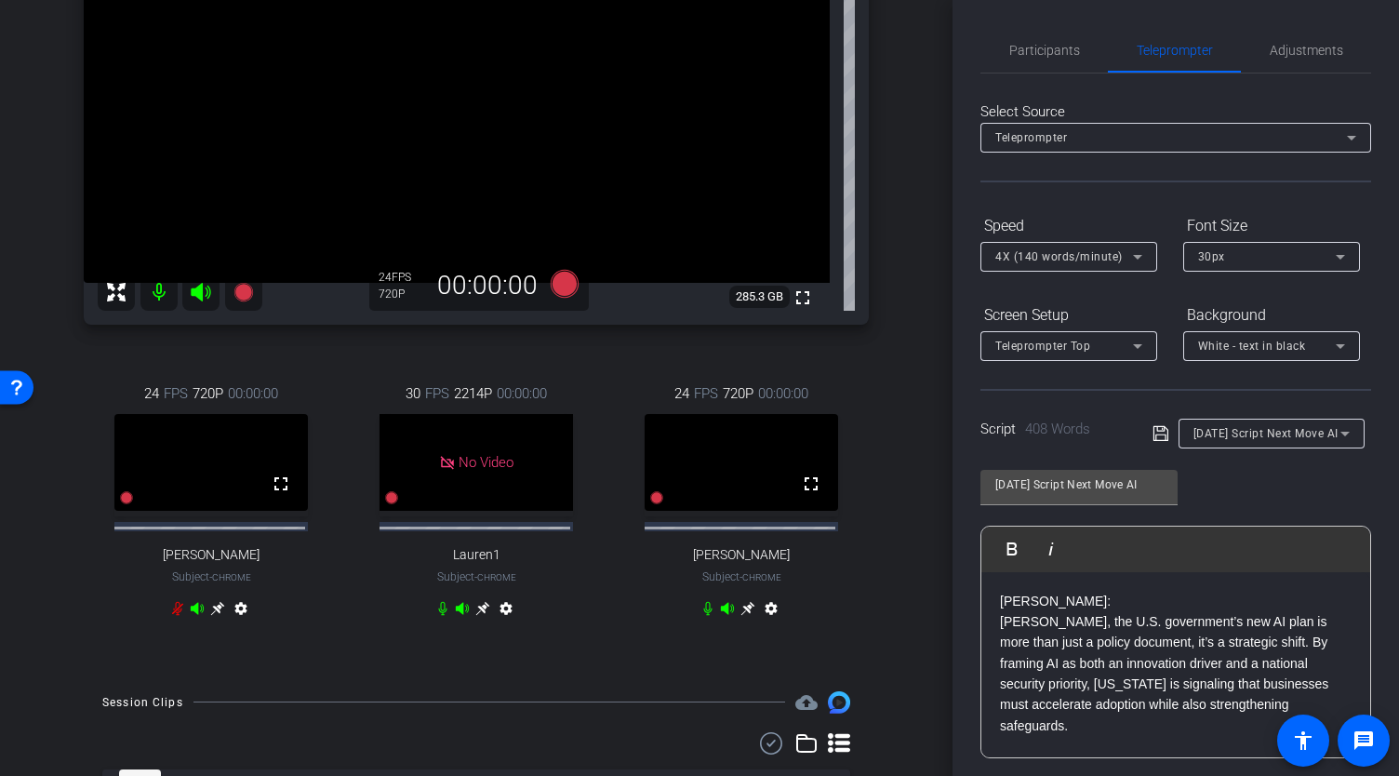
click at [1048, 52] on span "Participants" at bounding box center [1044, 50] width 71 height 13
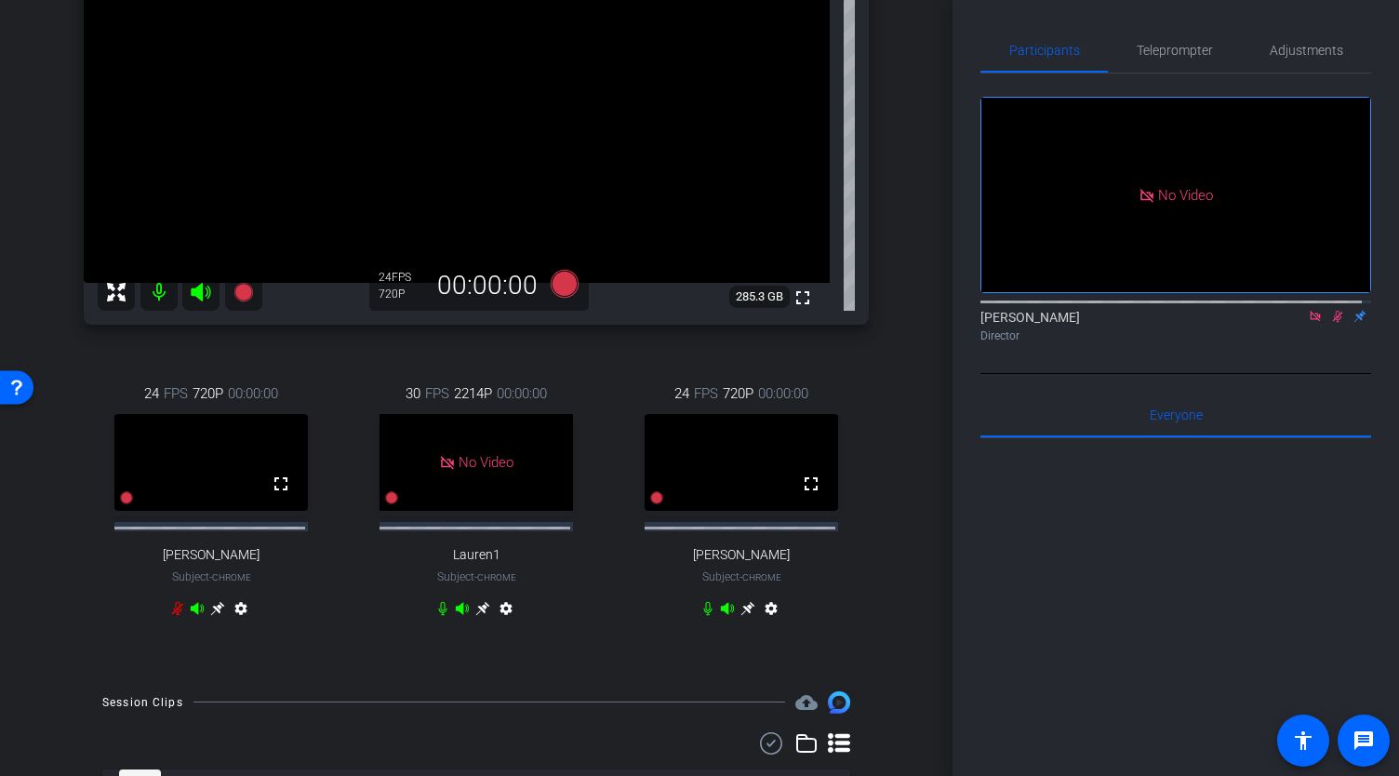
click at [1333, 311] on icon at bounding box center [1338, 317] width 10 height 12
click at [1157, 55] on span "Teleprompter" at bounding box center [1175, 50] width 76 height 13
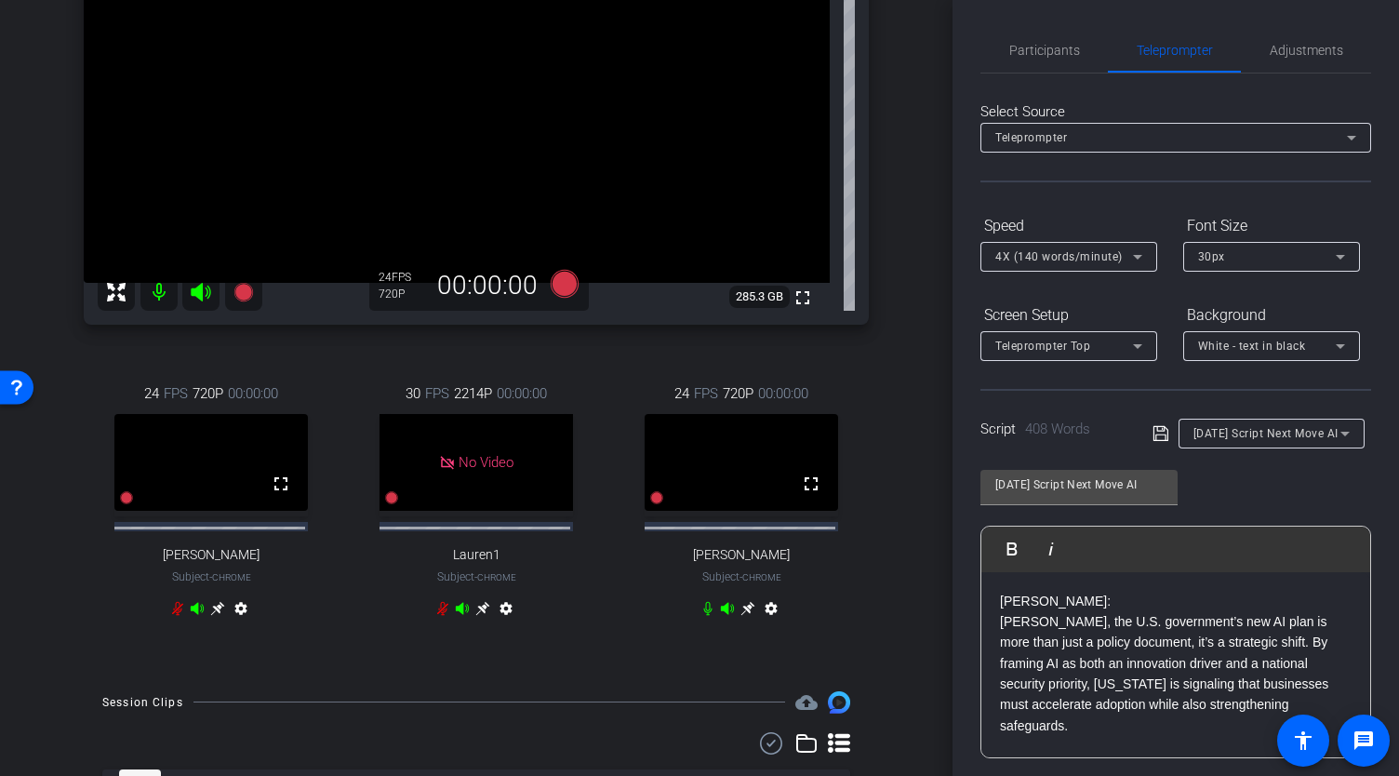
click at [1097, 254] on span "4X (140 words/minute)" at bounding box center [1058, 256] width 127 height 13
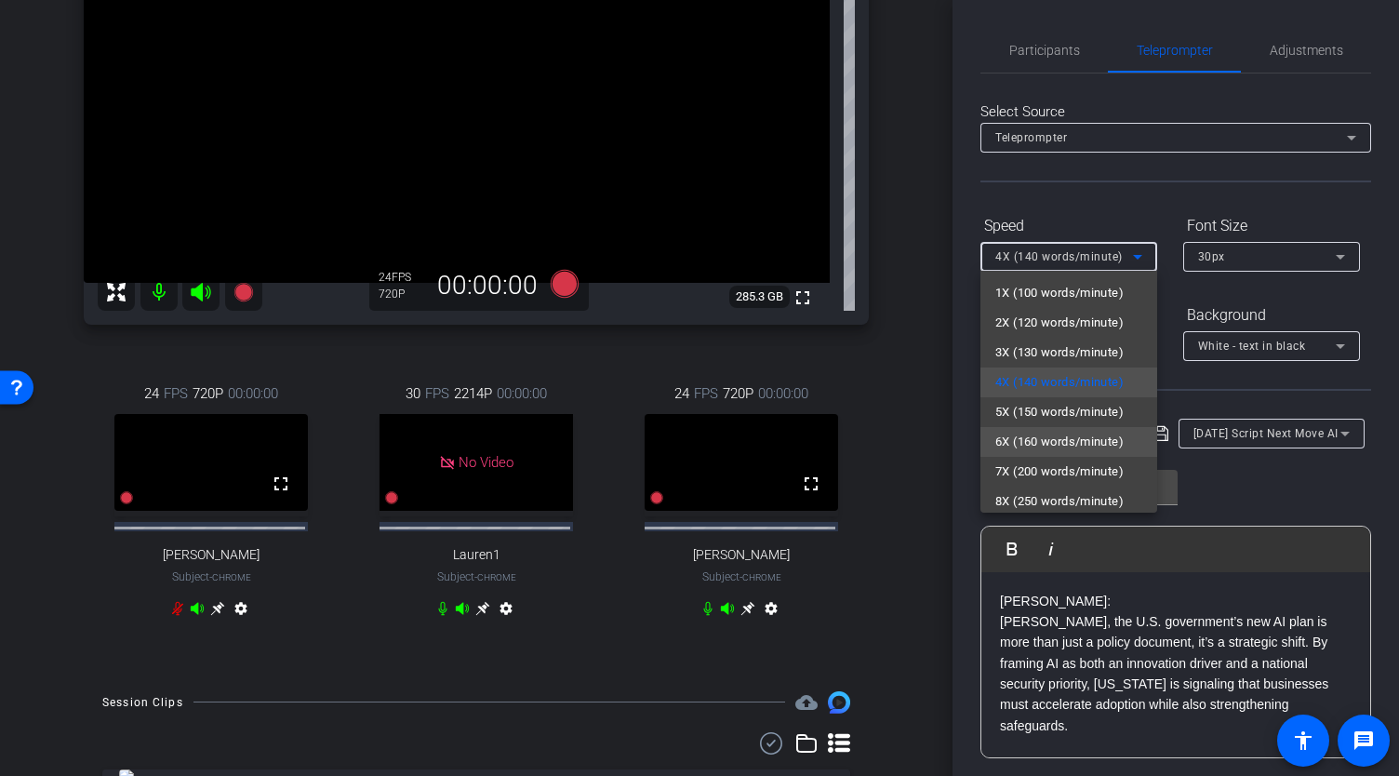
click at [1052, 442] on span "6X (160 words/minute)" at bounding box center [1059, 442] width 128 height 22
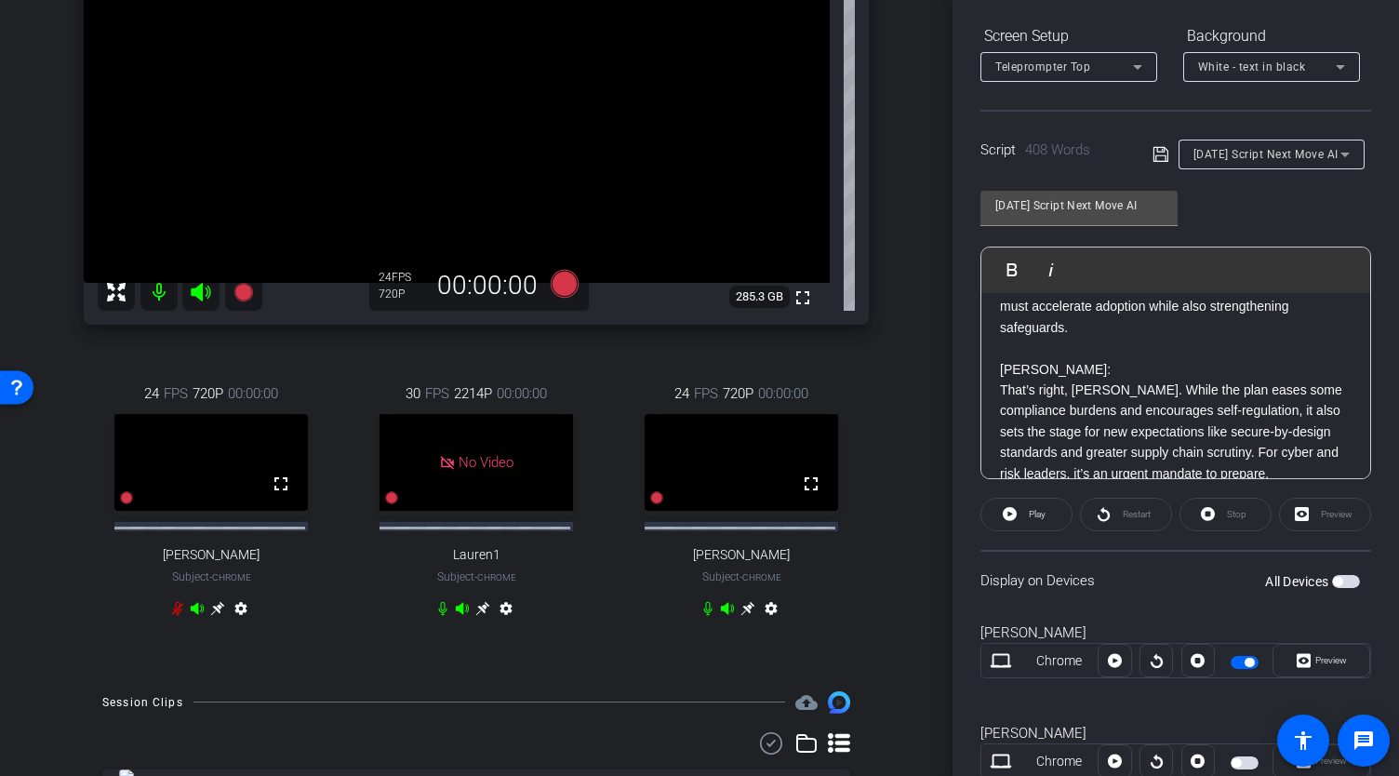
scroll to position [186, 0]
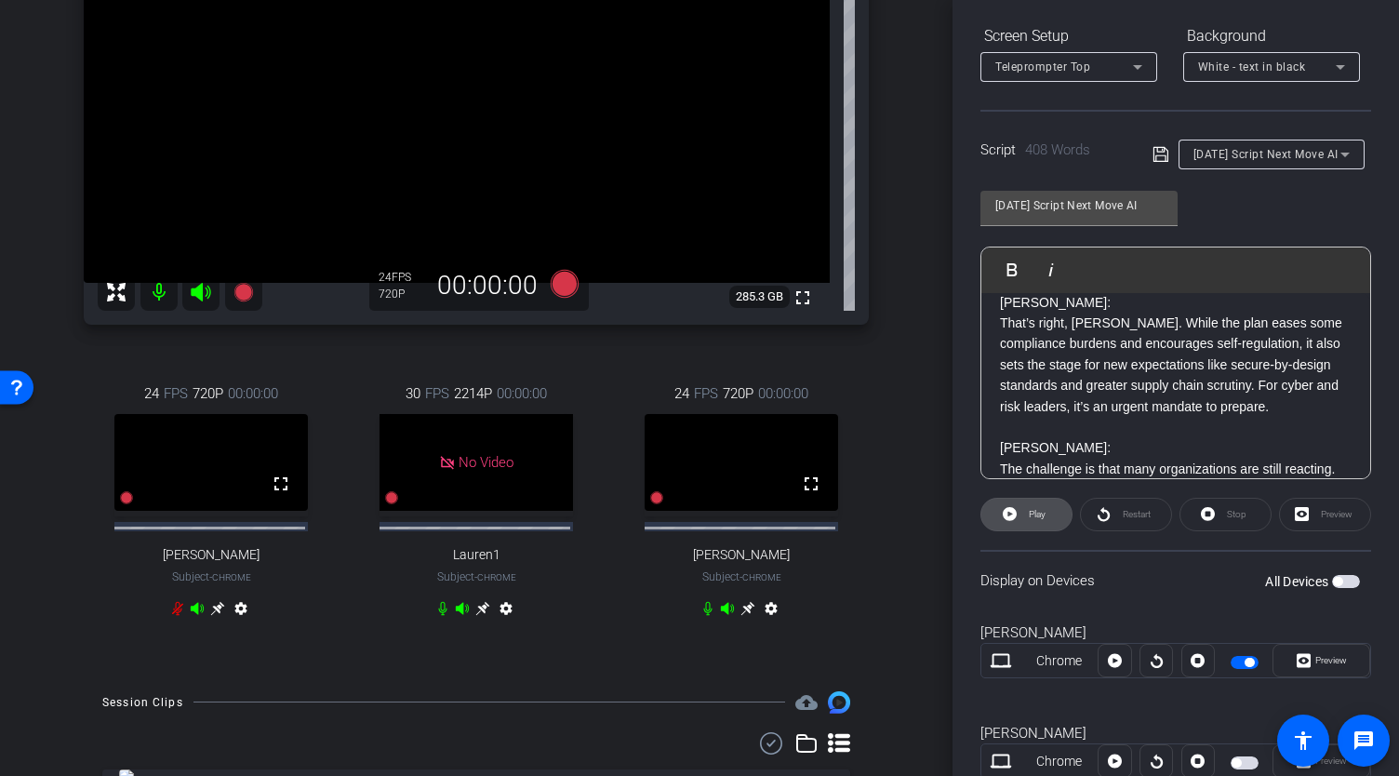
click at [1021, 511] on span at bounding box center [1026, 514] width 90 height 45
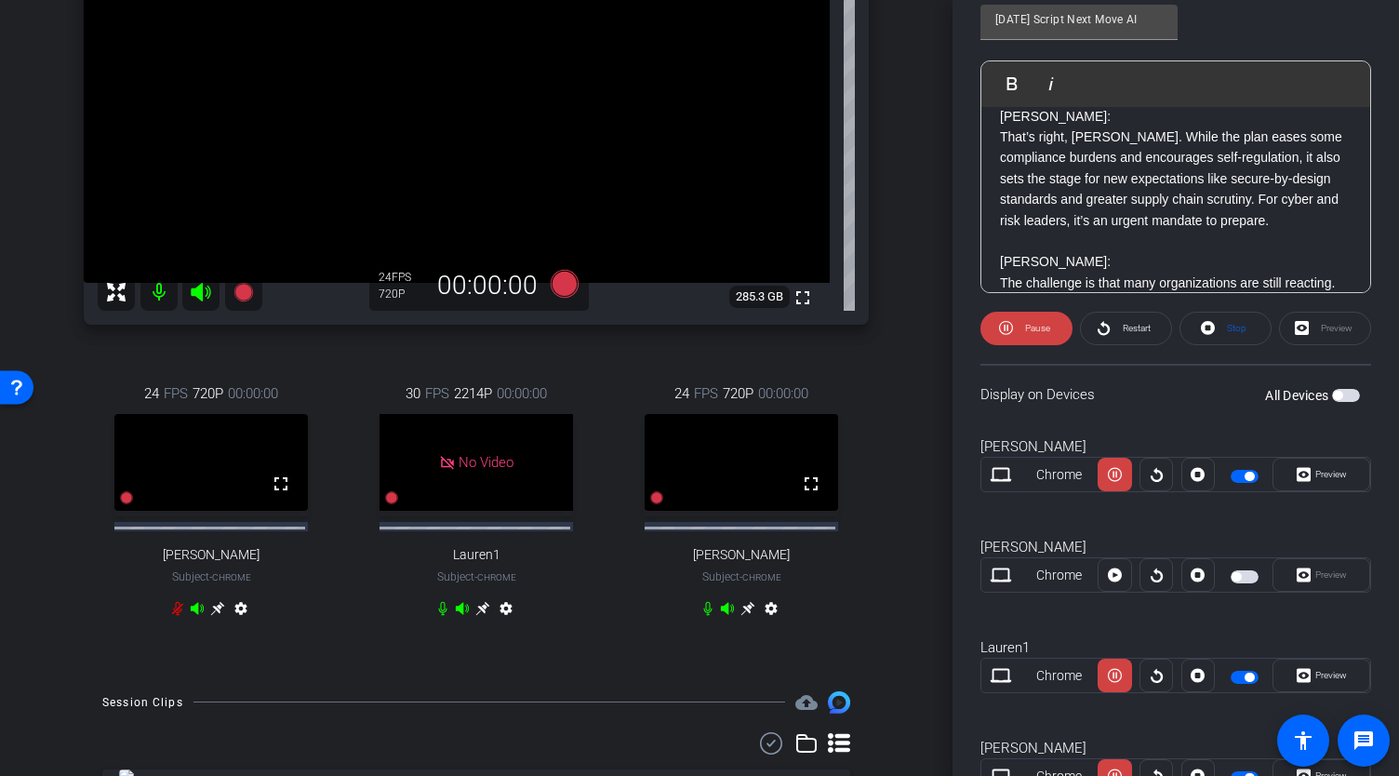
scroll to position [539, 0]
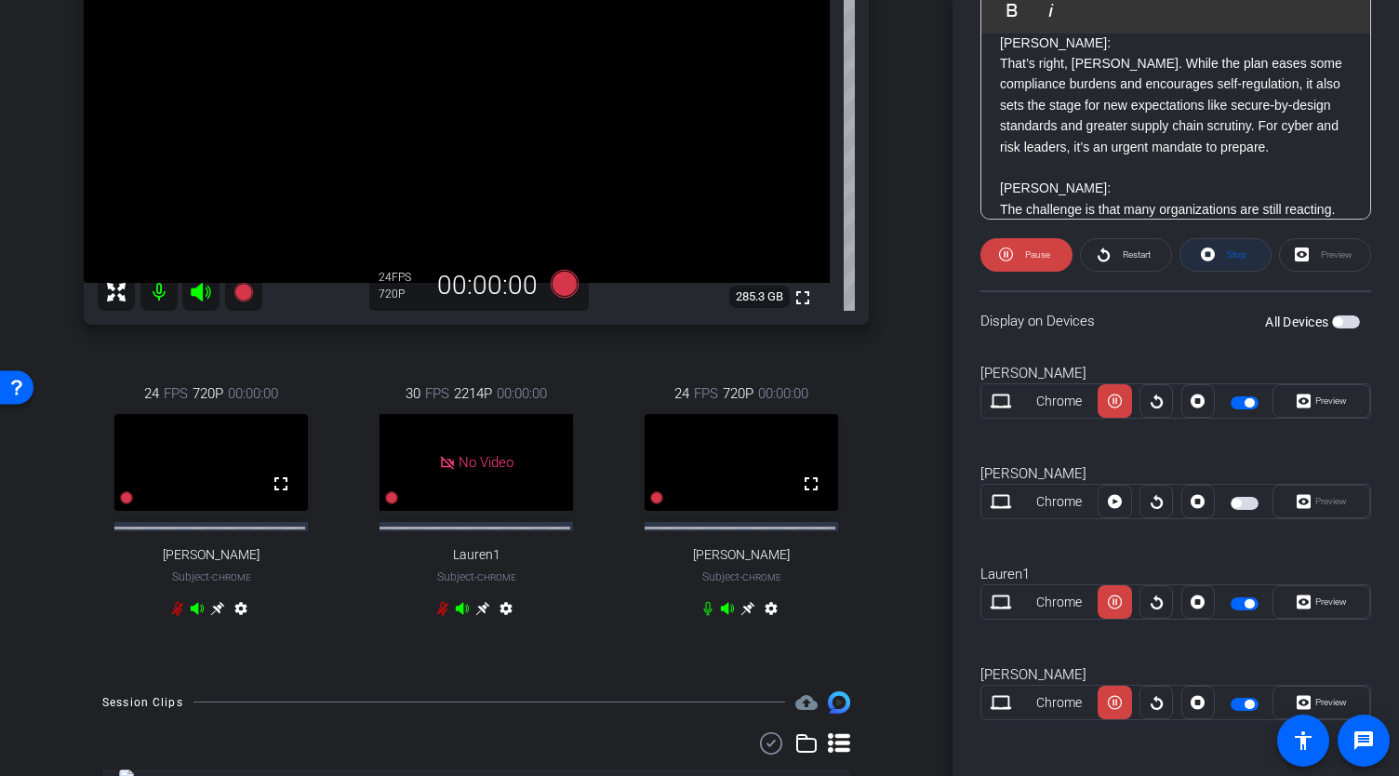
click at [1207, 257] on icon at bounding box center [1208, 254] width 14 height 14
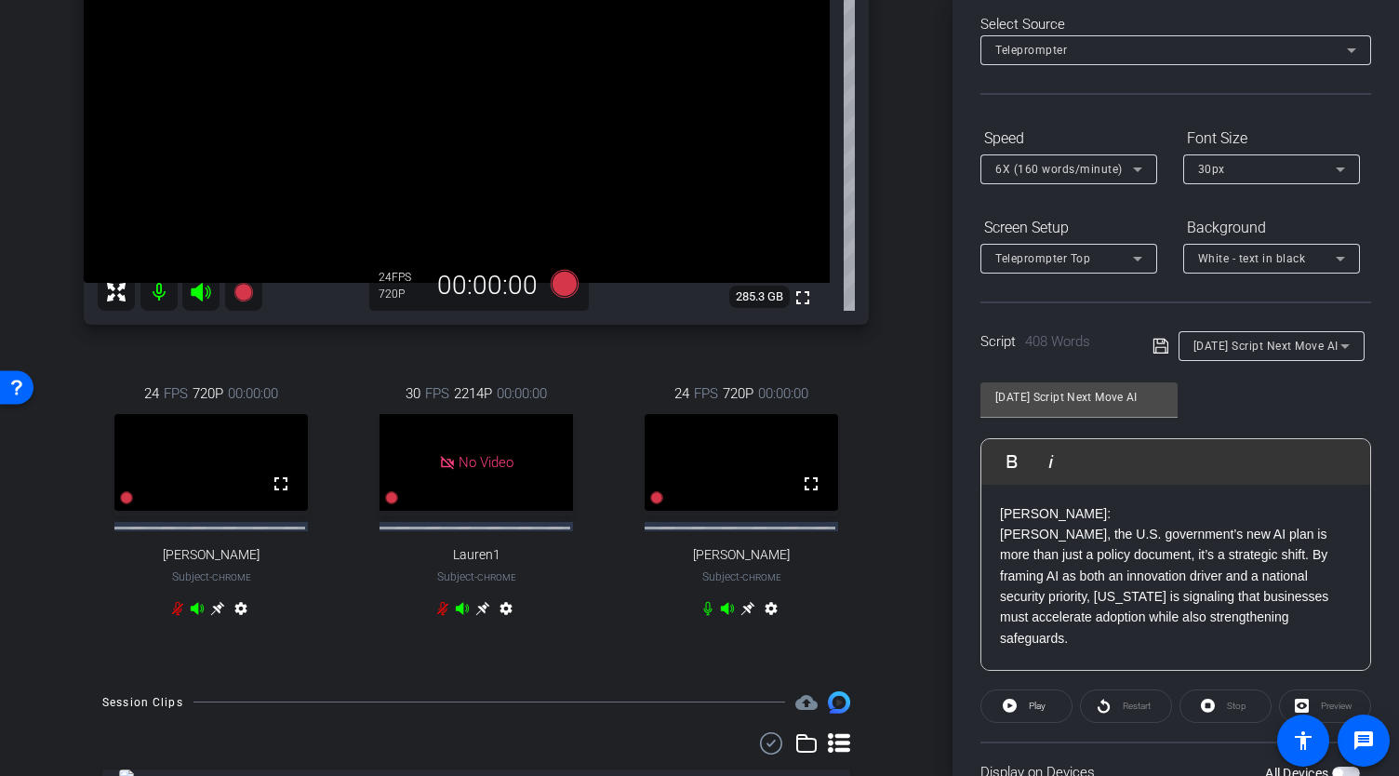
scroll to position [0, 0]
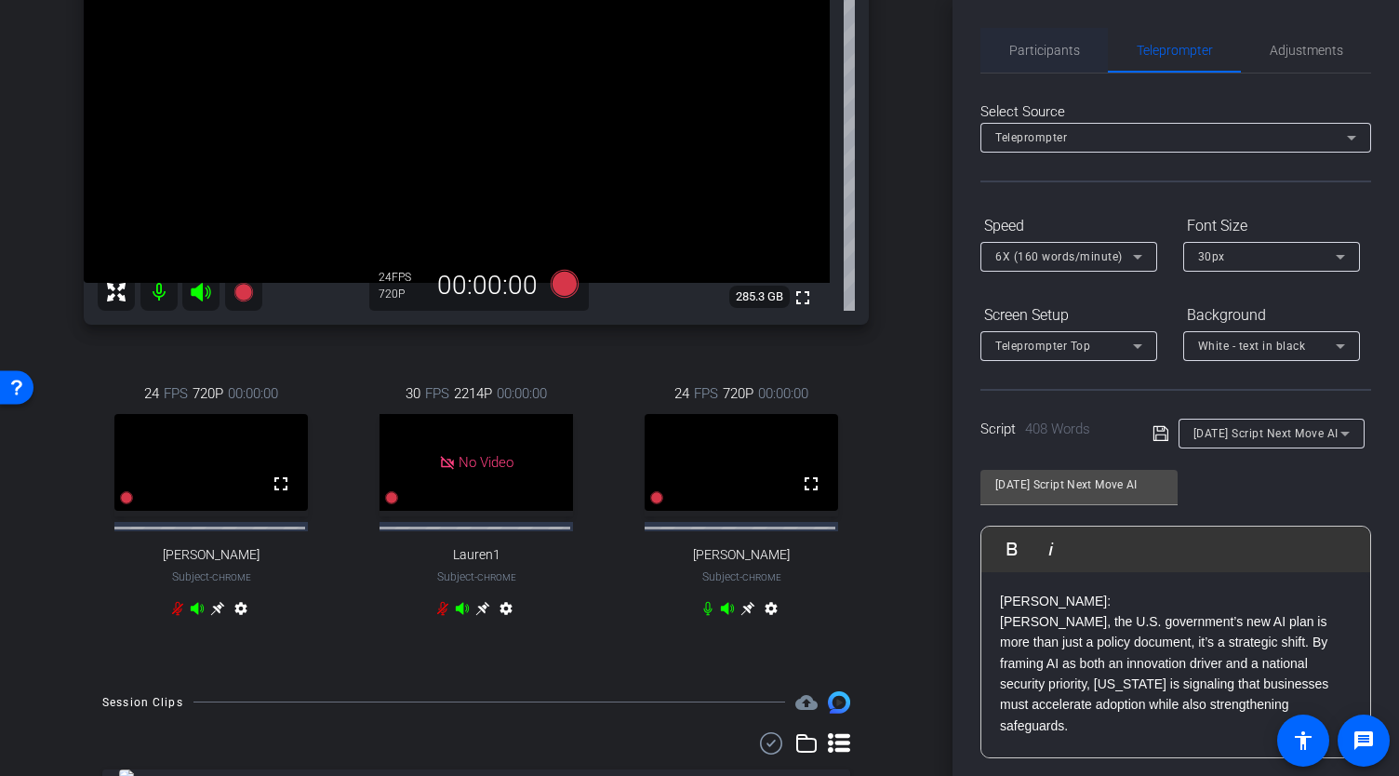
click at [1027, 59] on span "Participants" at bounding box center [1044, 50] width 71 height 45
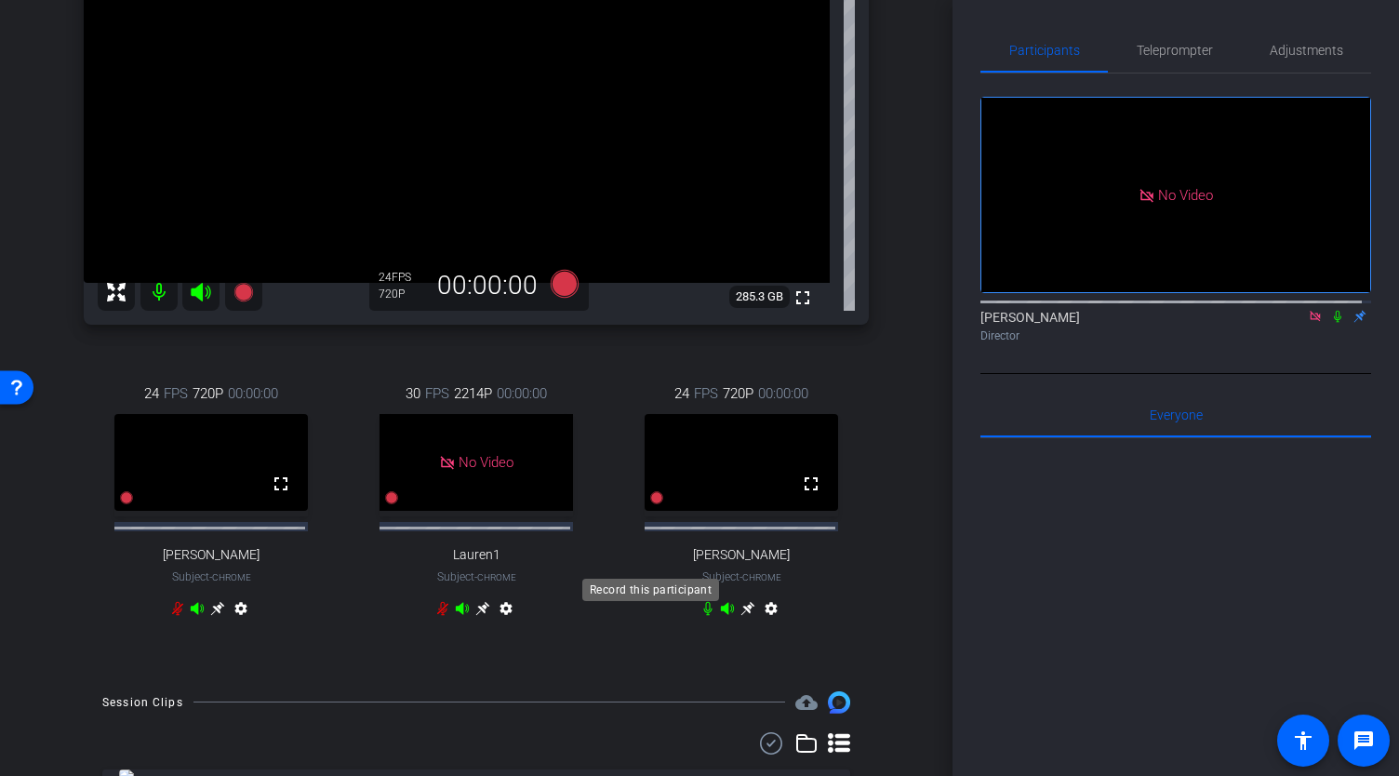
click at [651, 504] on icon at bounding box center [656, 497] width 13 height 13
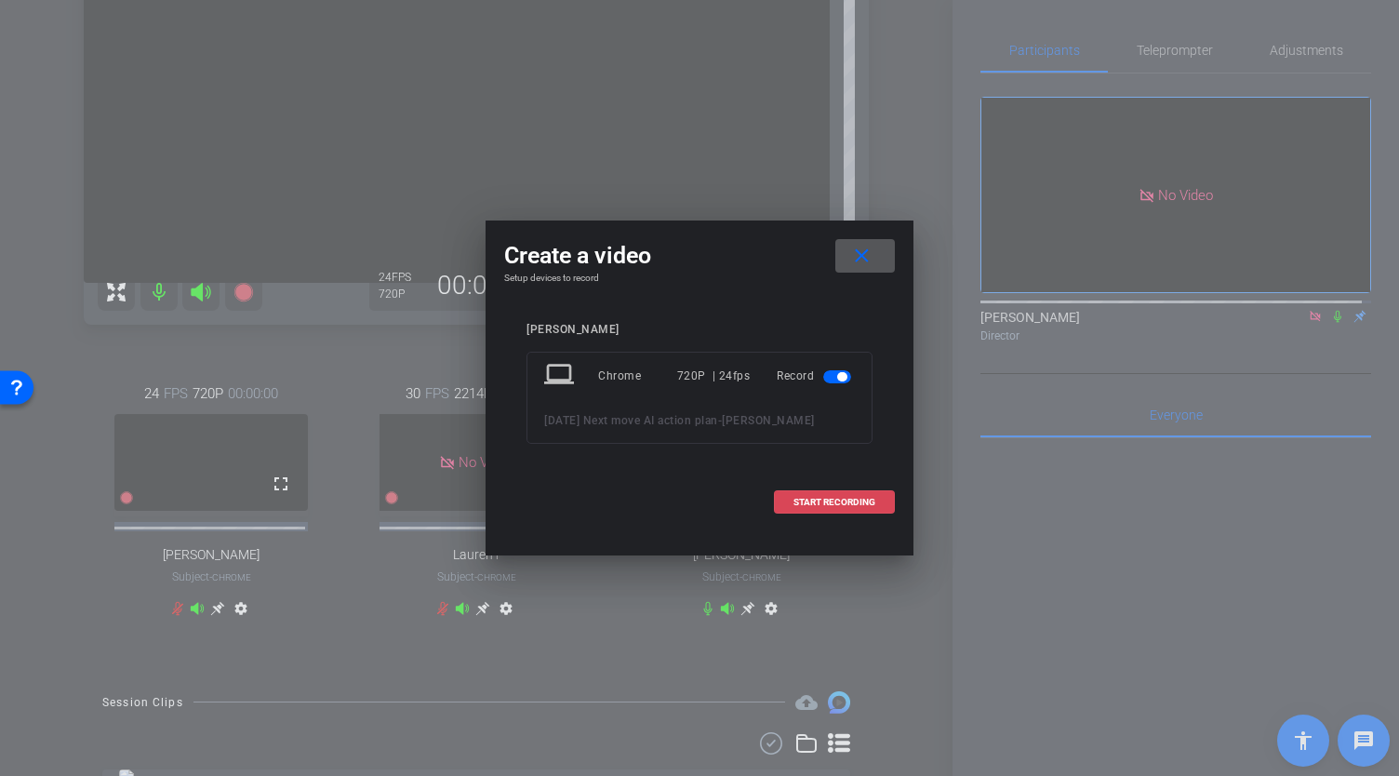
click at [817, 501] on span "START RECORDING" at bounding box center [835, 502] width 82 height 9
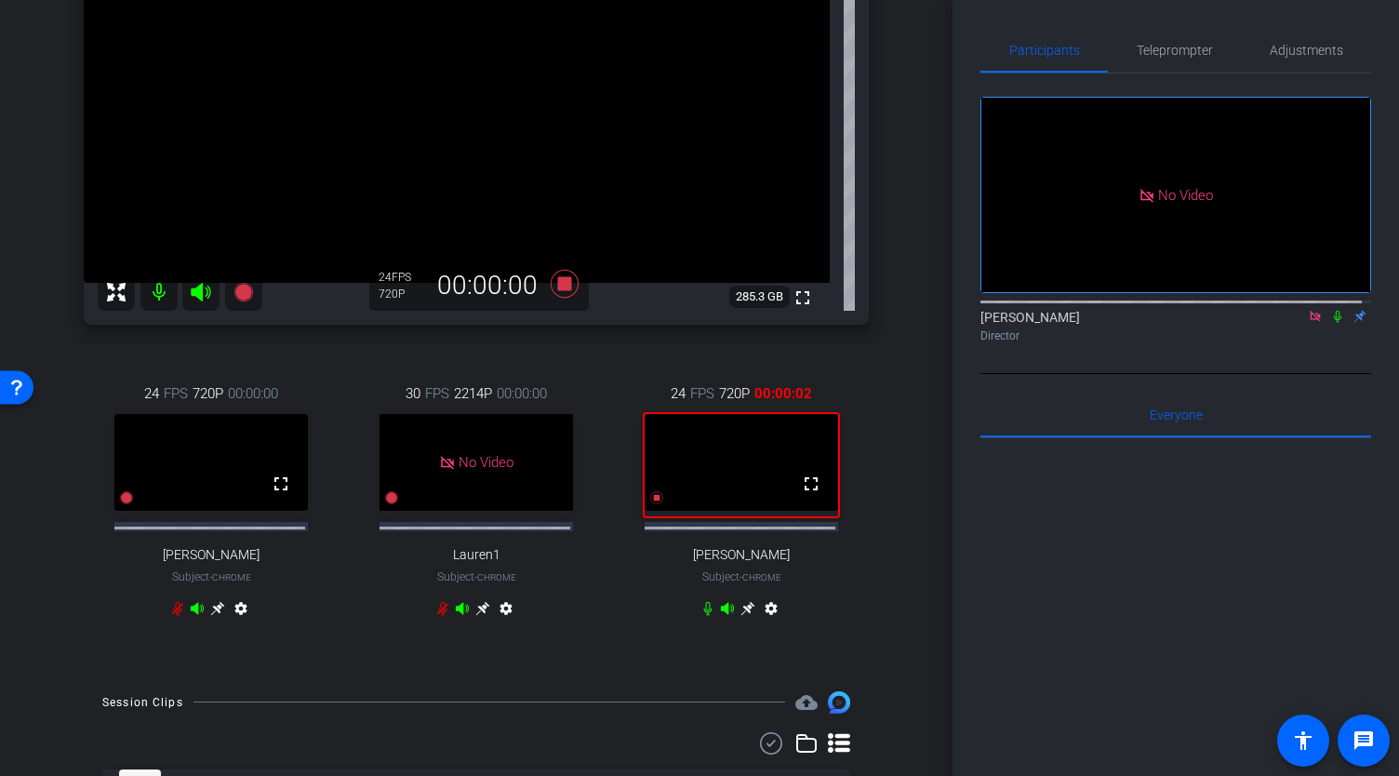
click at [1330, 310] on icon at bounding box center [1337, 316] width 15 height 13
click at [1163, 47] on span "Teleprompter" at bounding box center [1175, 50] width 76 height 13
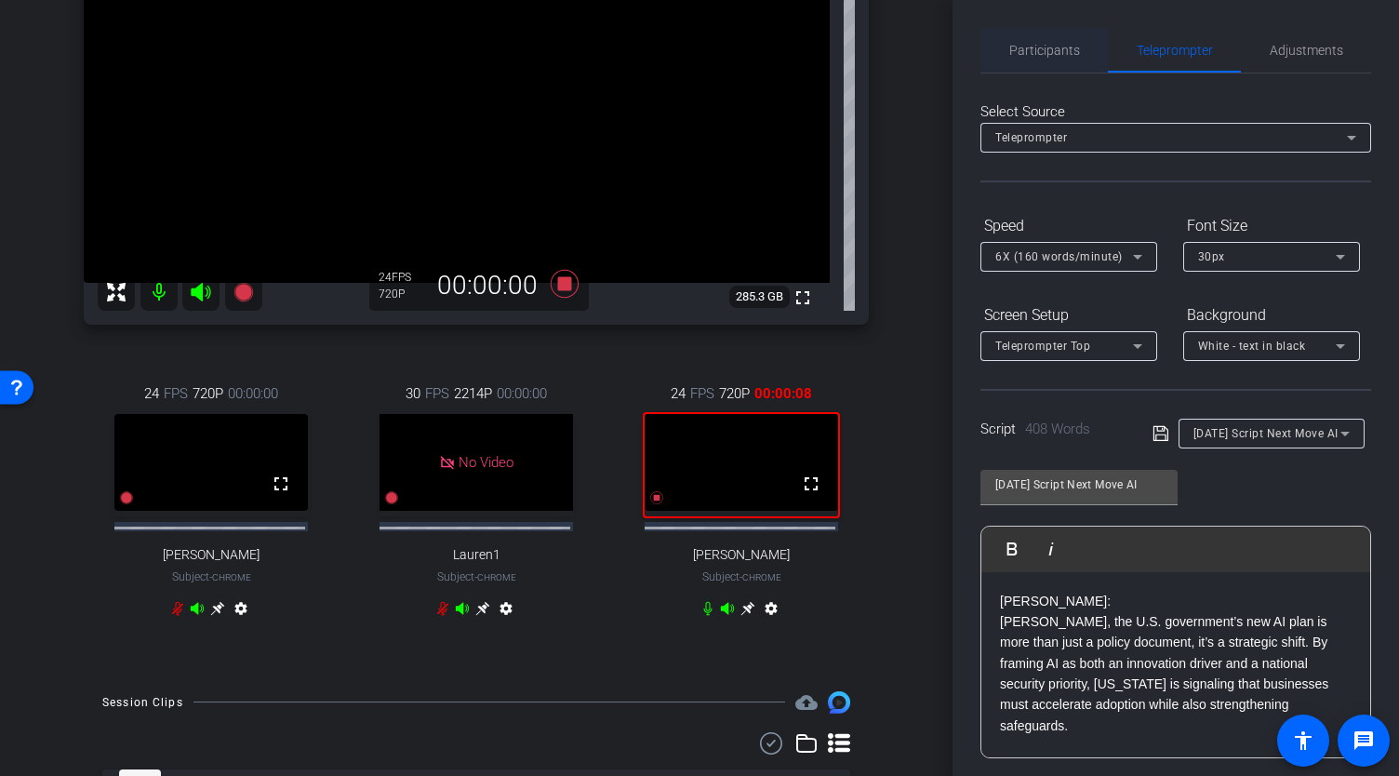
click at [1047, 52] on span "Participants" at bounding box center [1044, 50] width 71 height 13
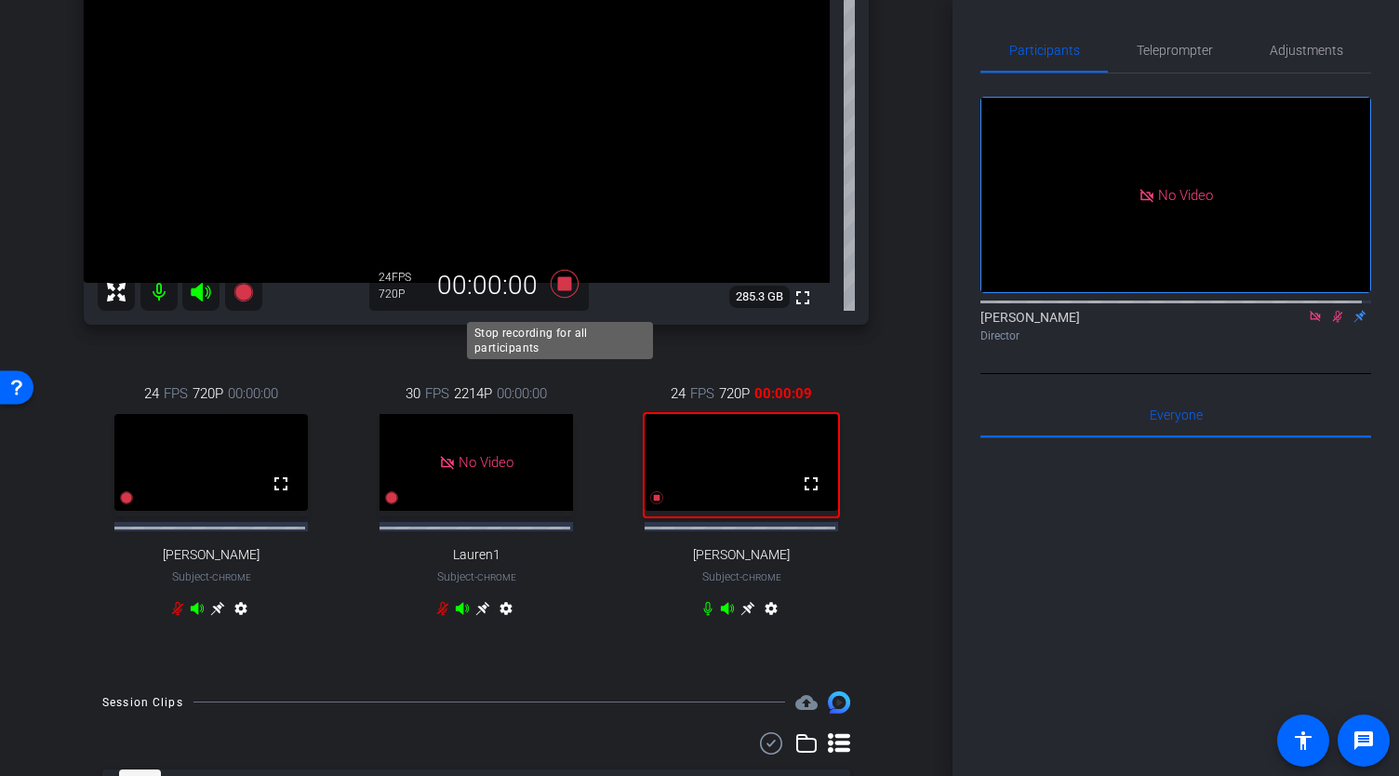
click at [562, 300] on icon at bounding box center [564, 283] width 45 height 33
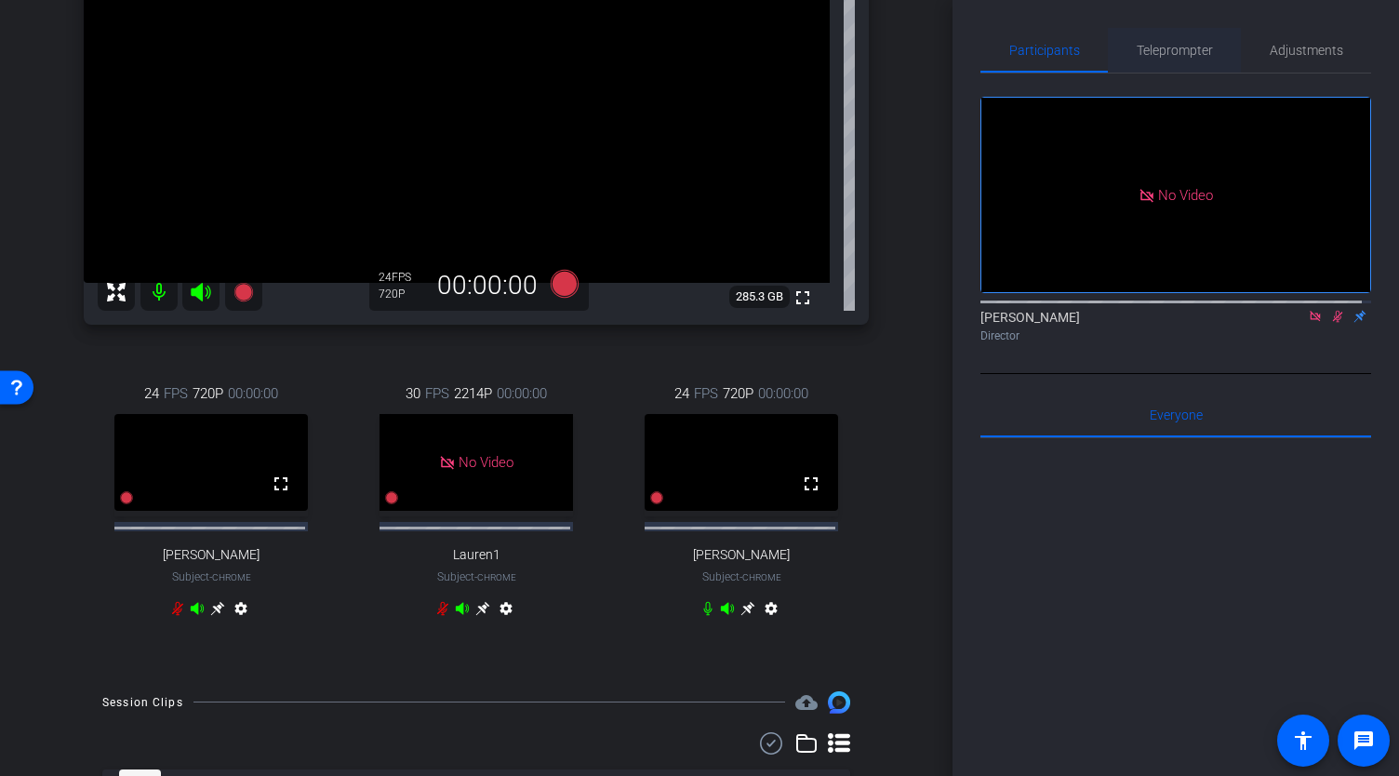
click at [1180, 56] on span "Teleprompter" at bounding box center [1175, 50] width 76 height 13
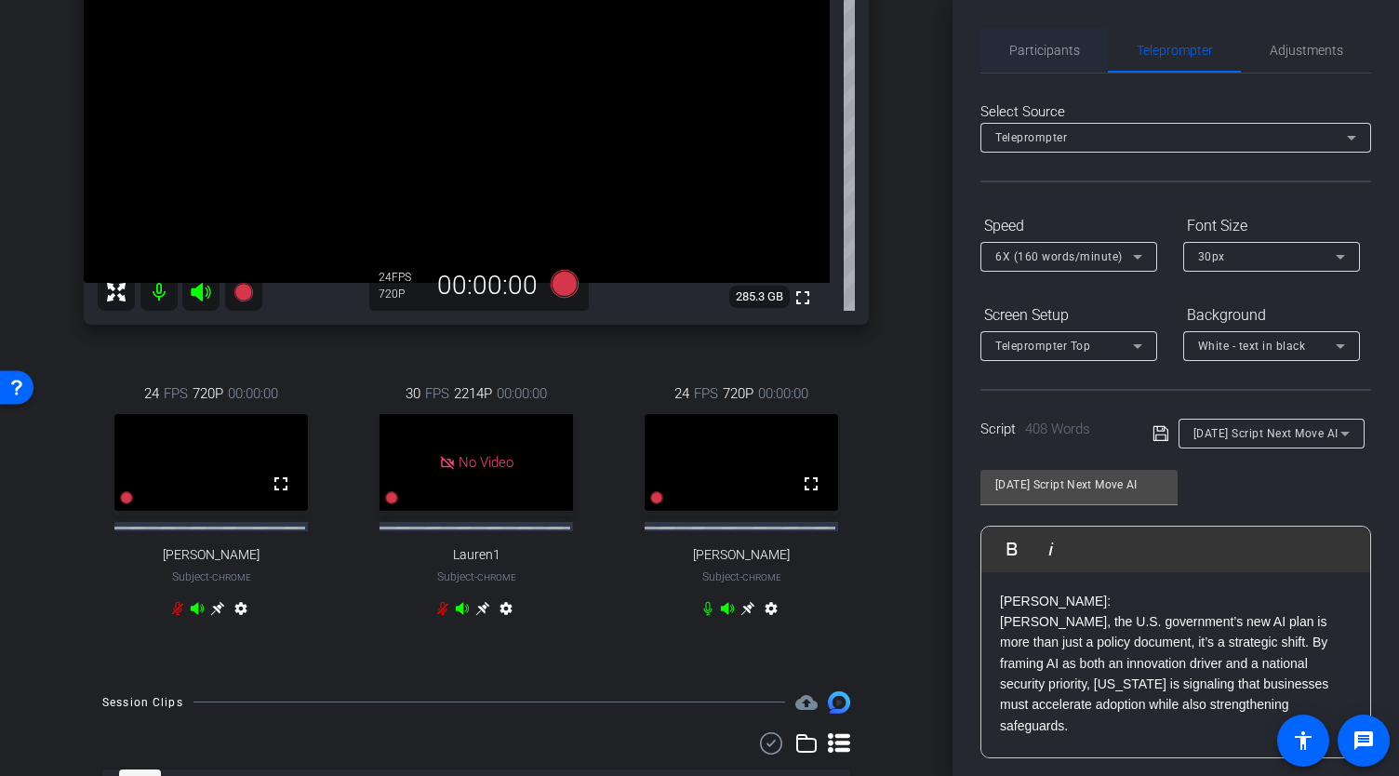
click at [1047, 59] on span "Participants" at bounding box center [1044, 50] width 71 height 45
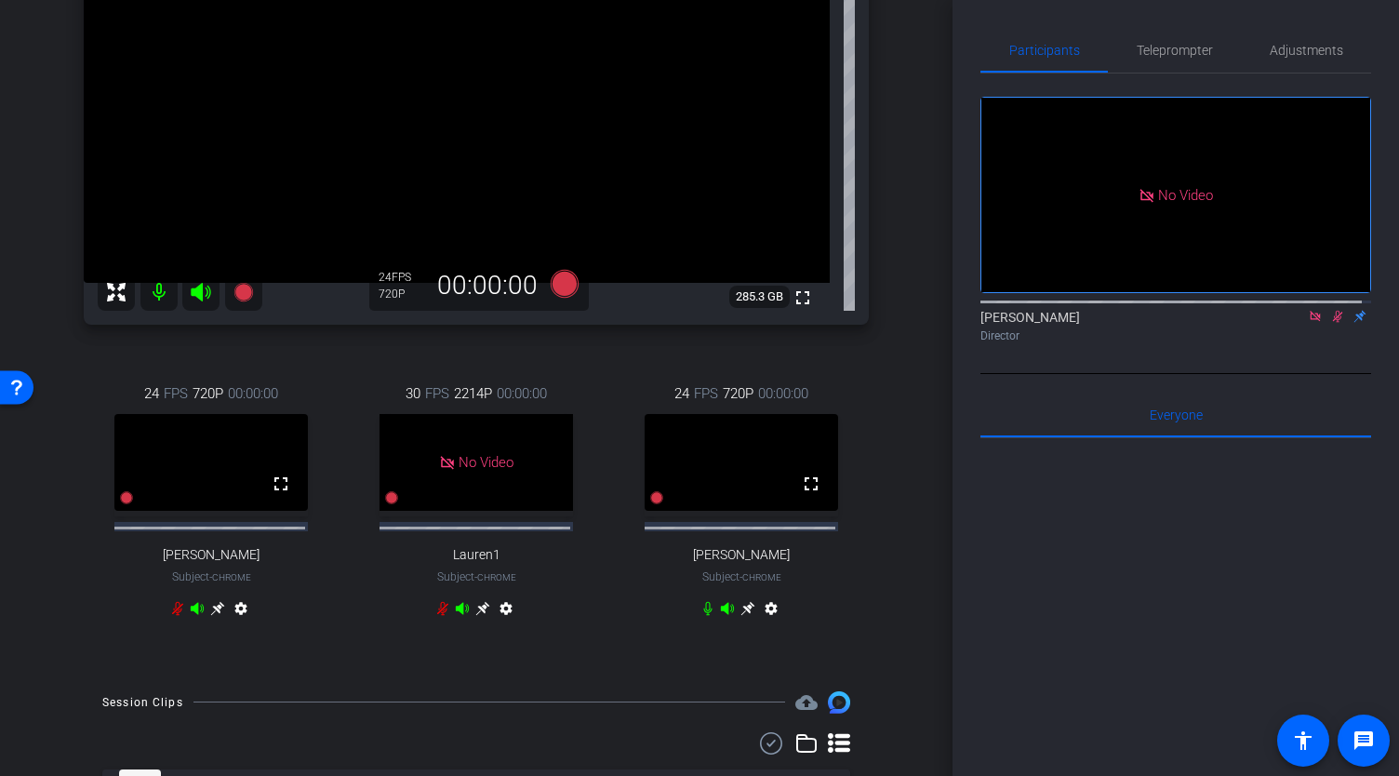
click at [1329, 293] on div at bounding box center [1175, 300] width 391 height 15
click at [1330, 310] on icon at bounding box center [1337, 316] width 15 height 13
click at [561, 297] on icon at bounding box center [565, 283] width 28 height 28
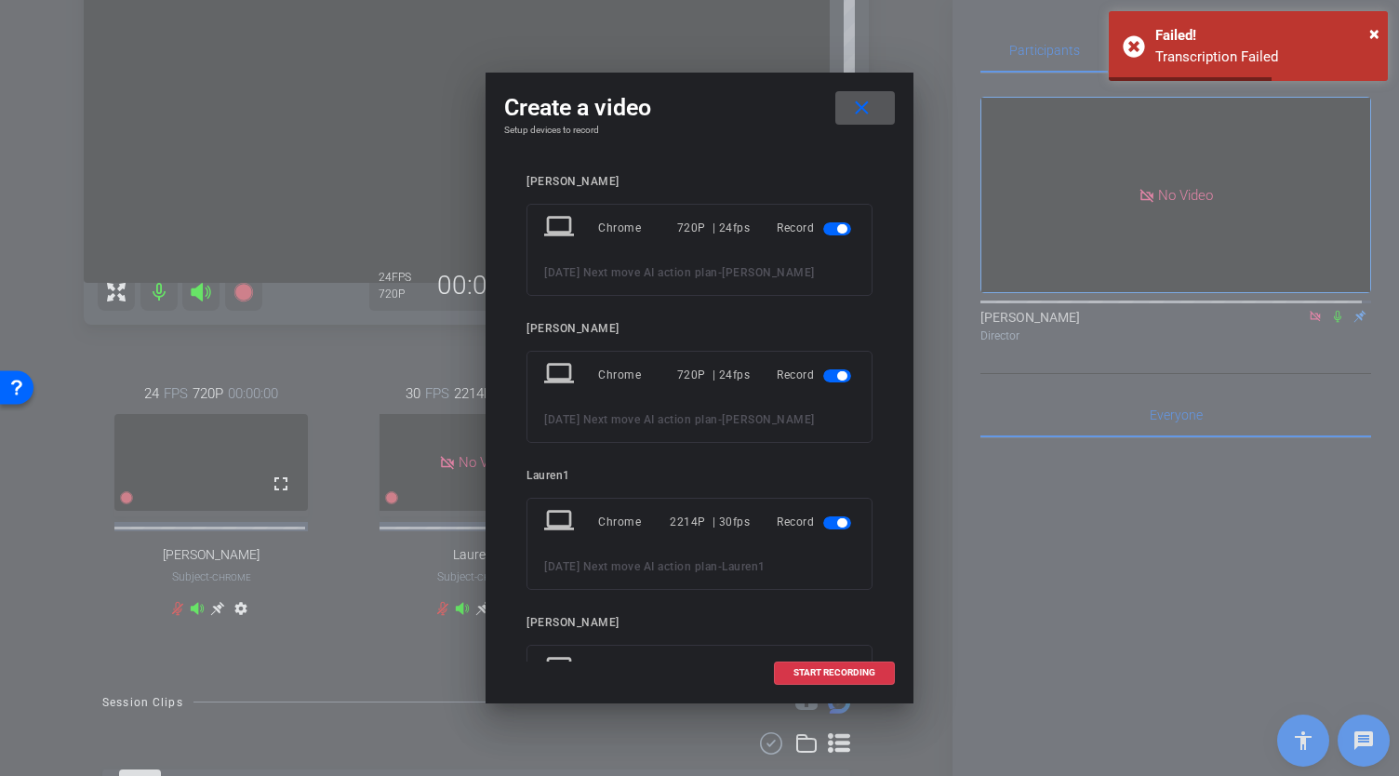
click at [823, 375] on span "button" at bounding box center [837, 375] width 28 height 13
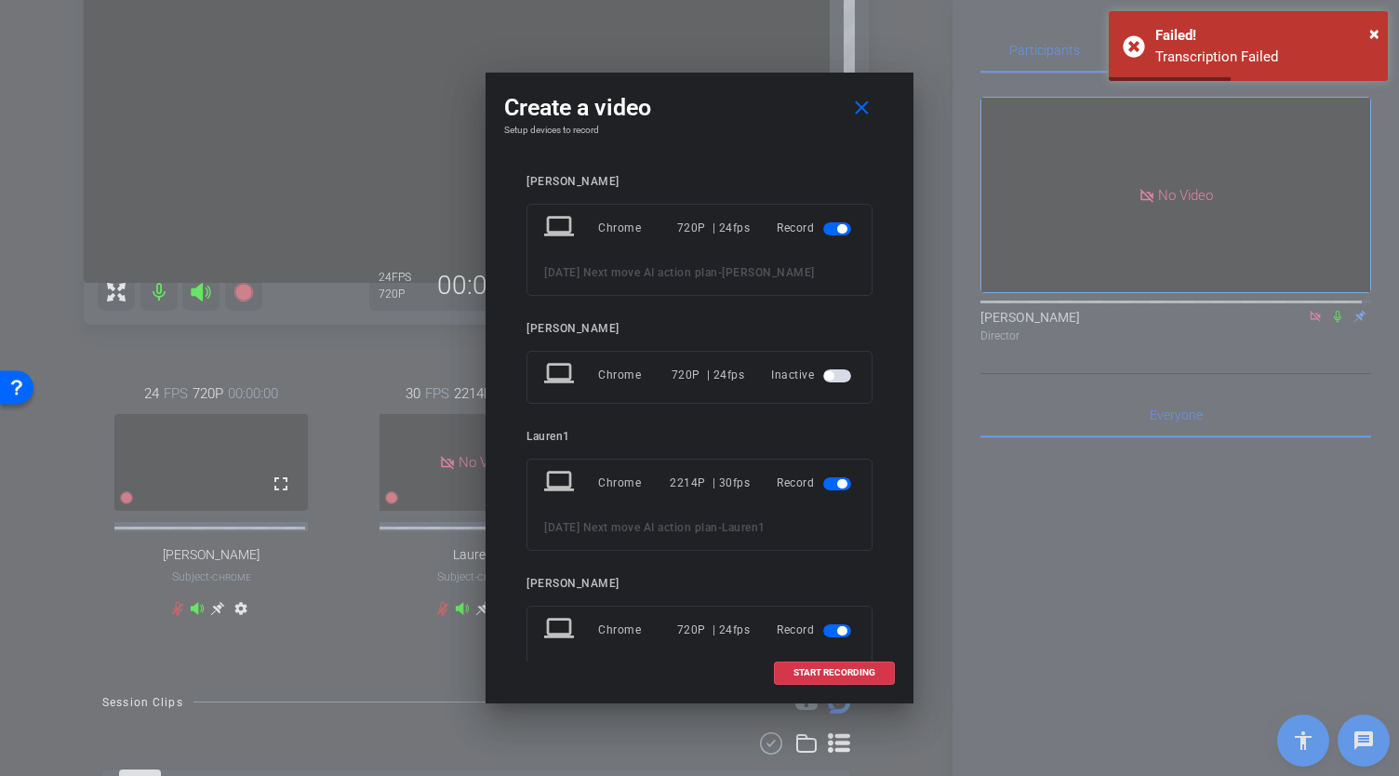
scroll to position [93, 0]
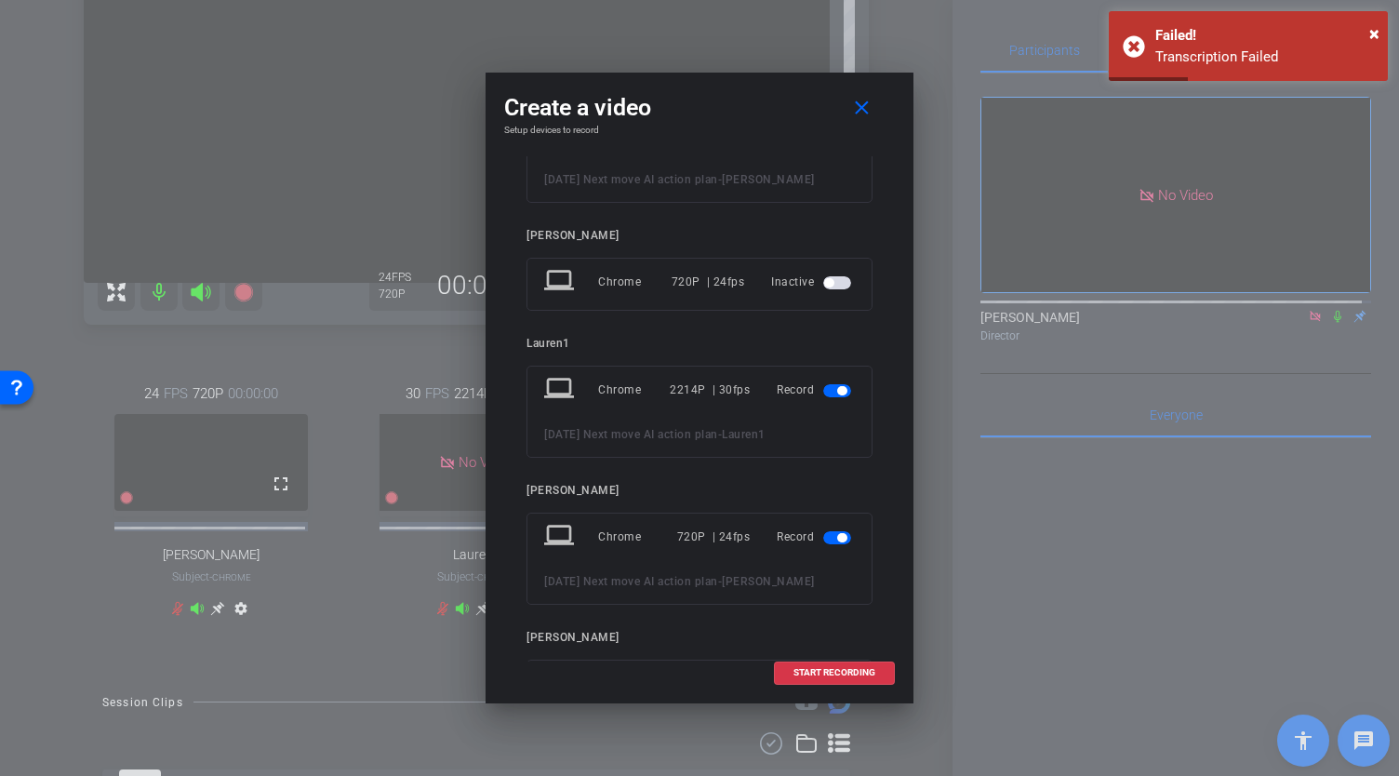
click at [837, 390] on span "button" at bounding box center [841, 390] width 9 height 9
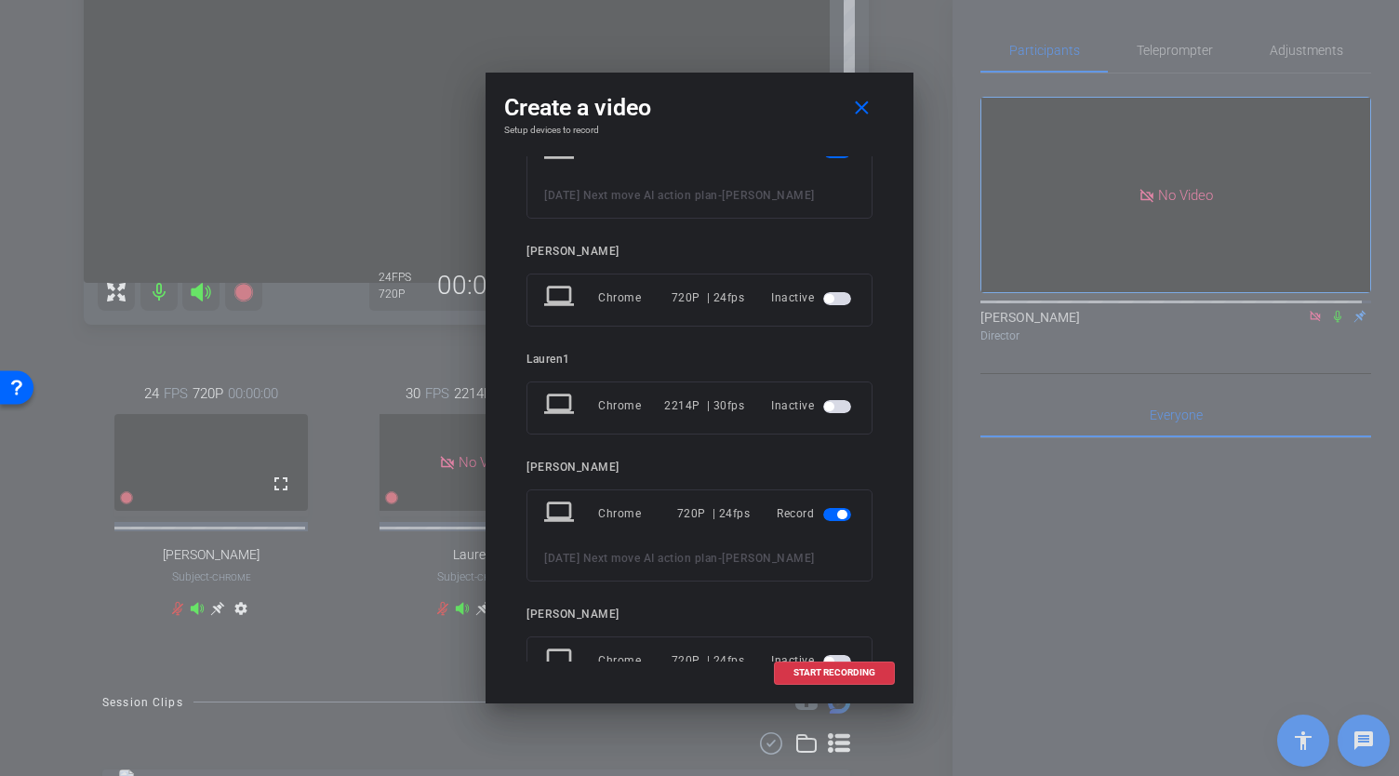
scroll to position [147, 0]
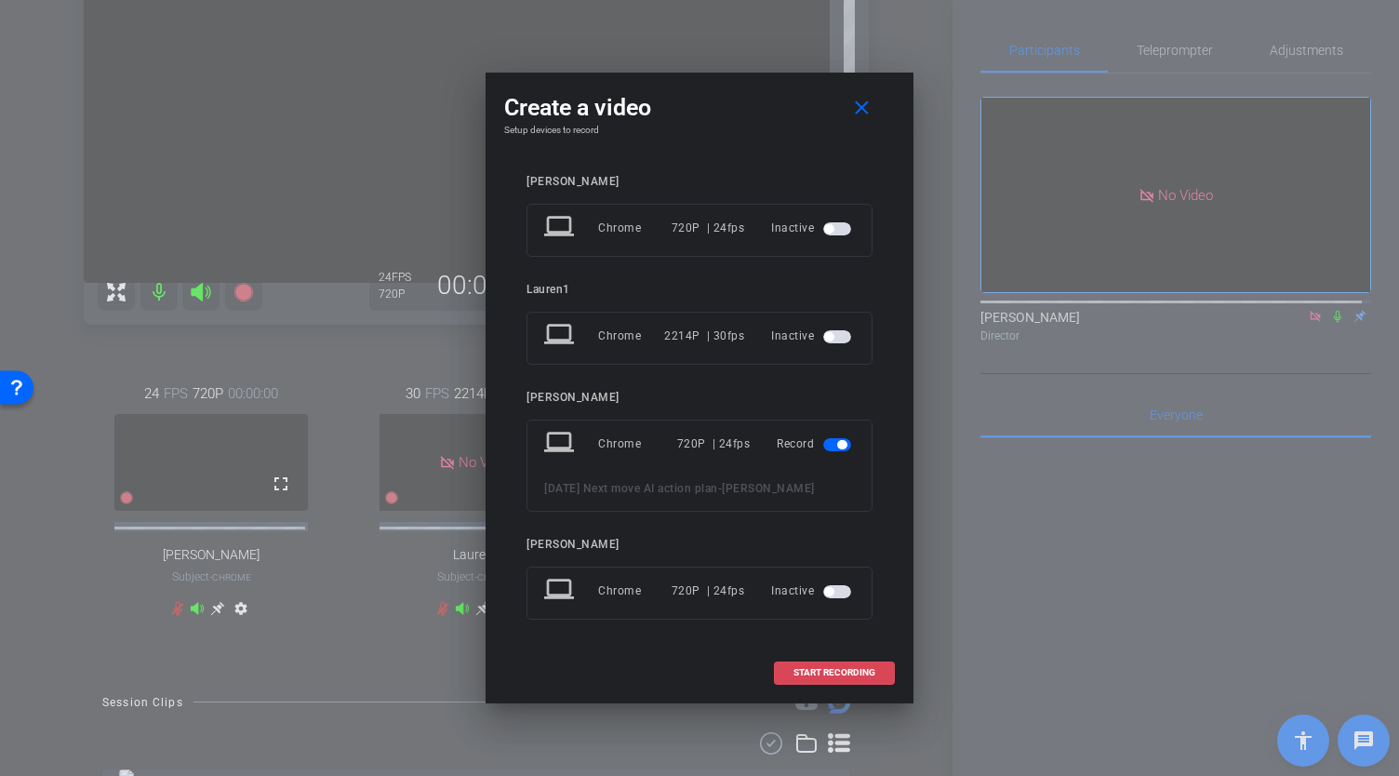
click at [809, 671] on span "START RECORDING" at bounding box center [835, 672] width 82 height 9
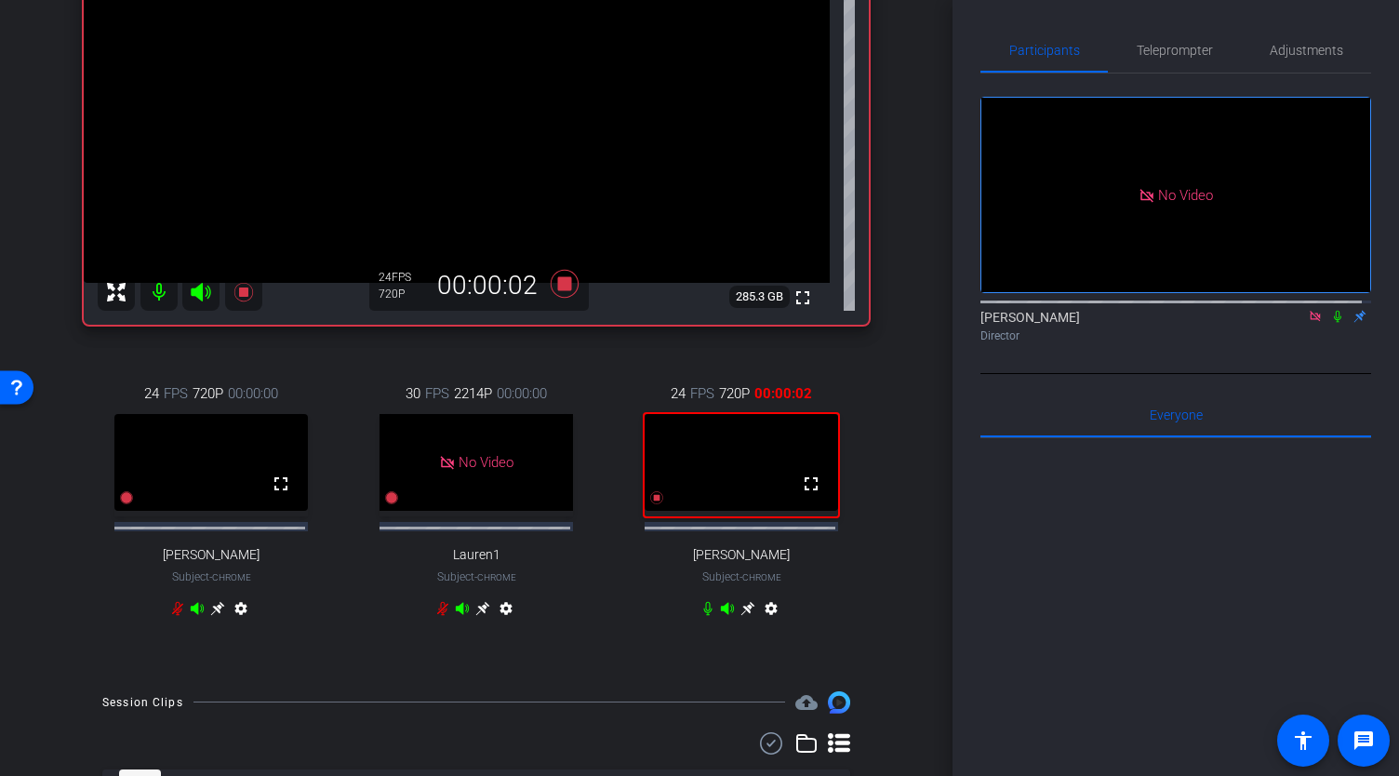
click at [1334, 311] on icon at bounding box center [1337, 317] width 7 height 12
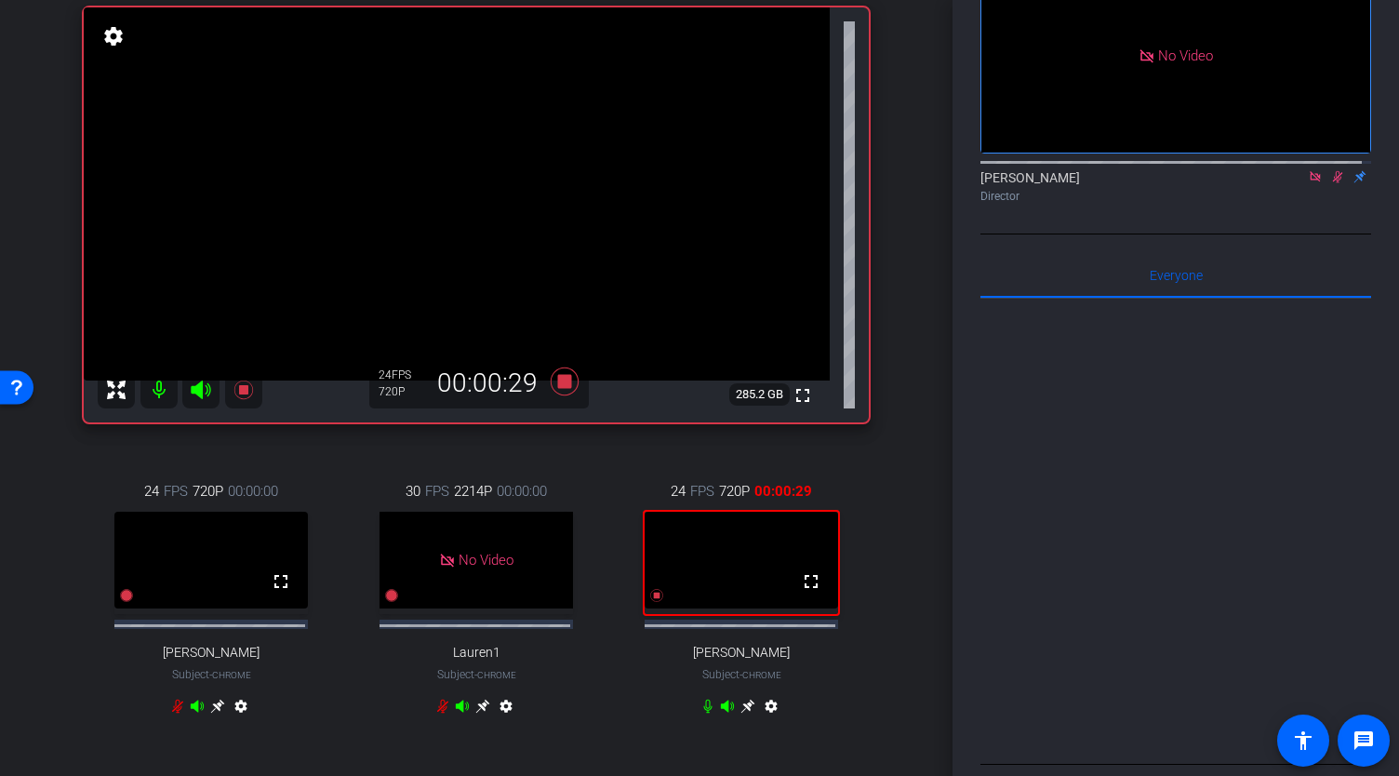
scroll to position [0, 0]
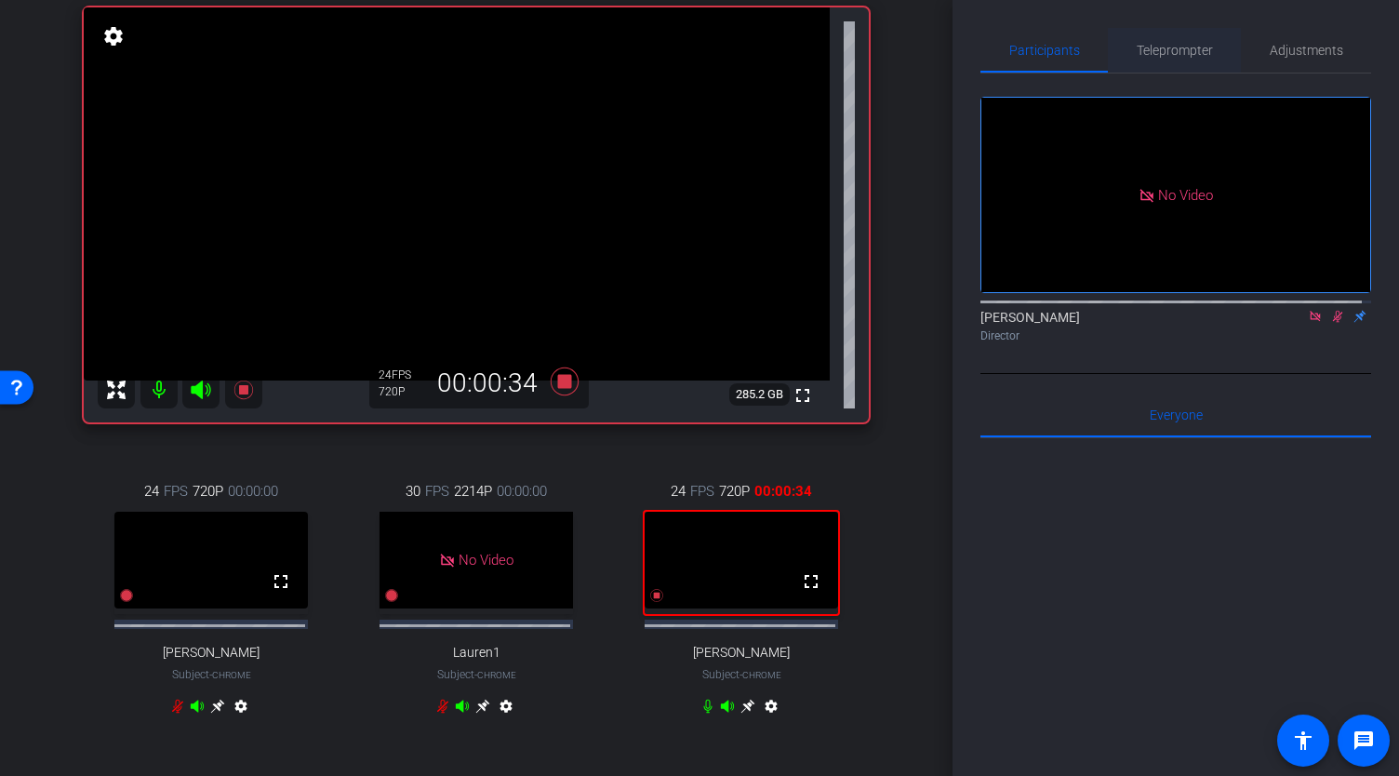
click at [1163, 53] on span "Teleprompter" at bounding box center [1175, 50] width 76 height 13
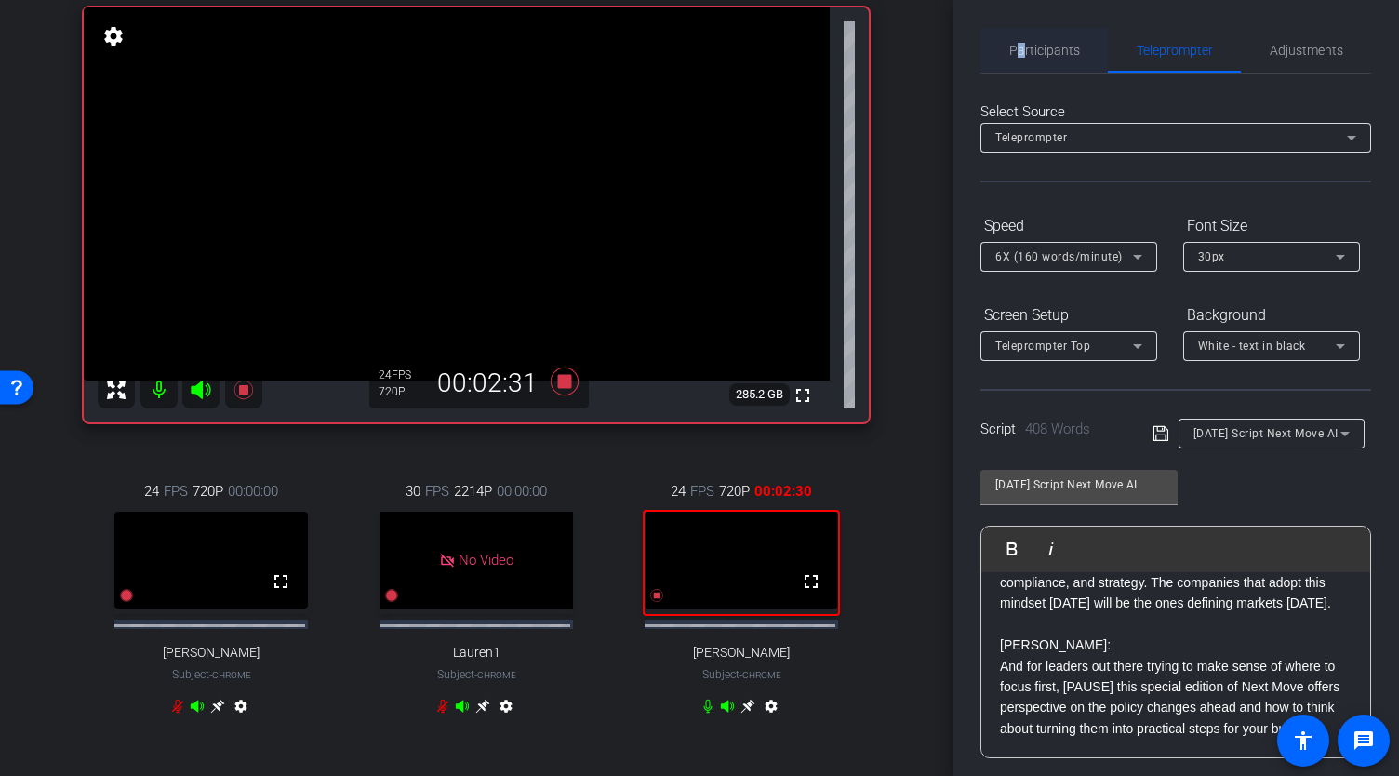
drag, startPoint x: 954, startPoint y: 355, endPoint x: 1020, endPoint y: 50, distance: 312.0
click at [1020, 50] on span "Participants" at bounding box center [1044, 50] width 71 height 13
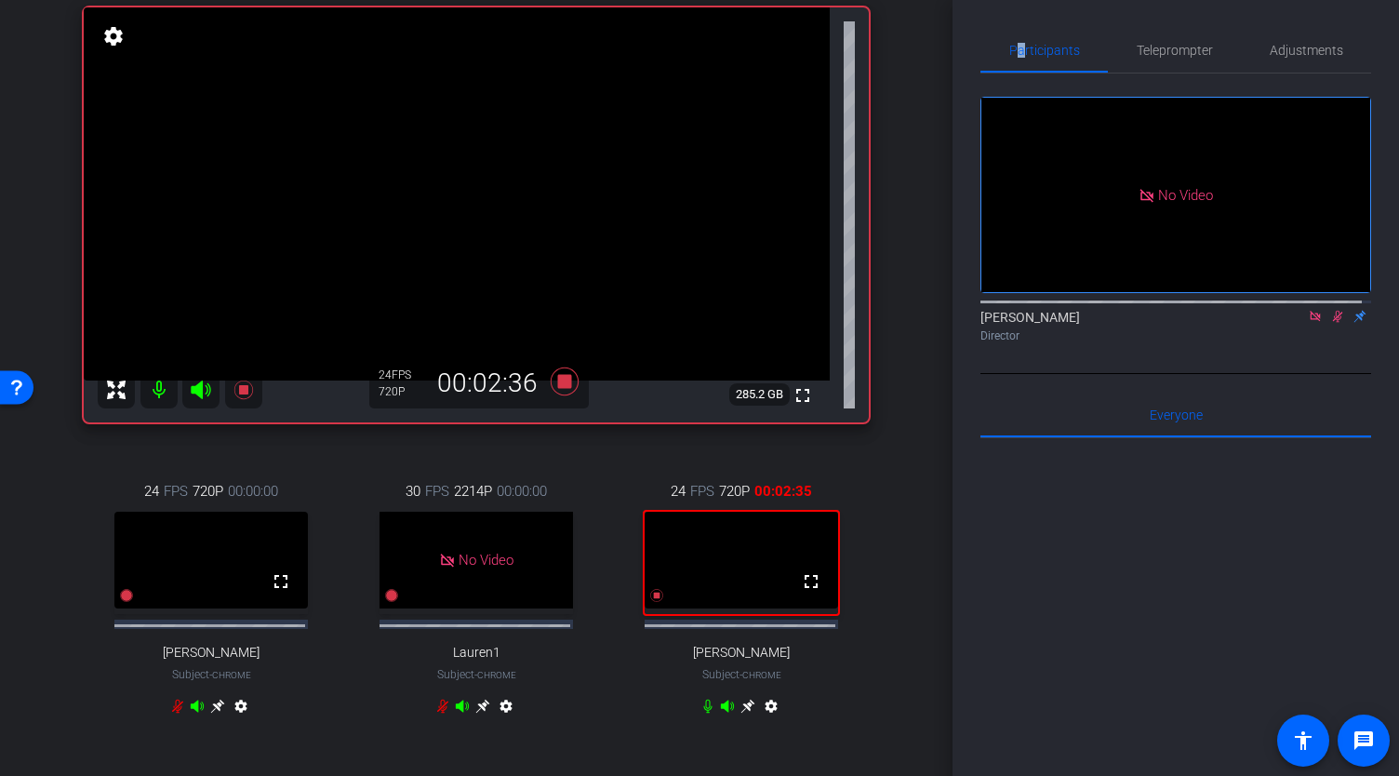
click at [1333, 311] on icon at bounding box center [1338, 317] width 10 height 12
click at [564, 394] on icon at bounding box center [565, 381] width 28 height 28
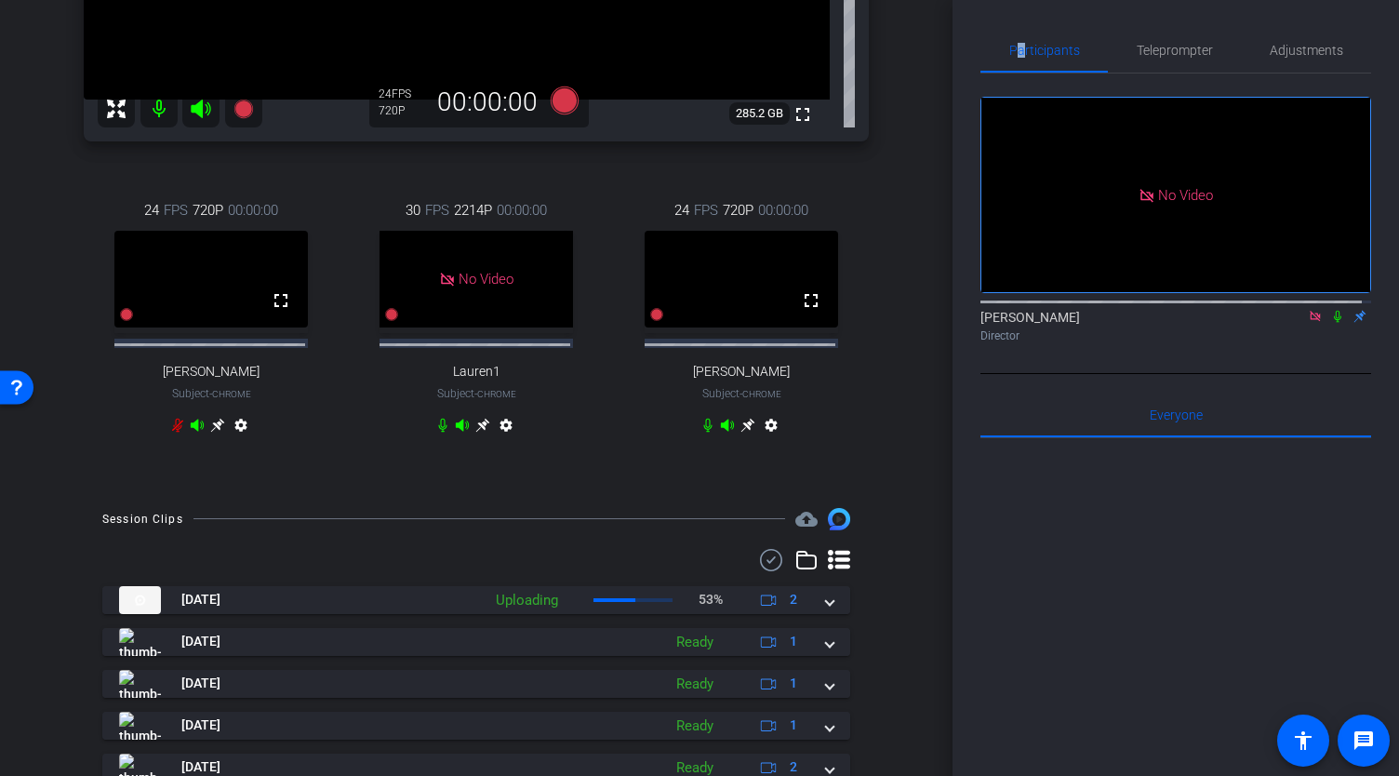
scroll to position [647, 0]
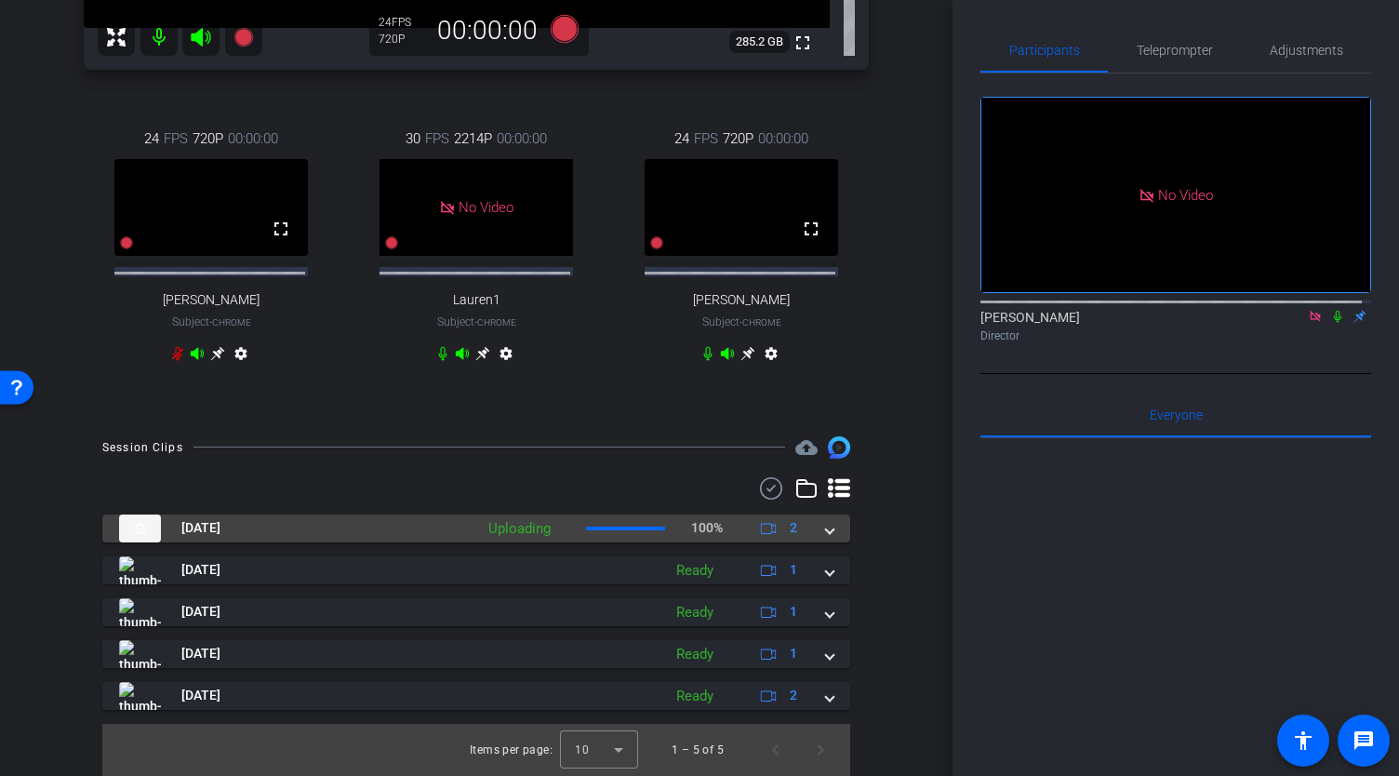
click at [826, 533] on span at bounding box center [829, 528] width 7 height 20
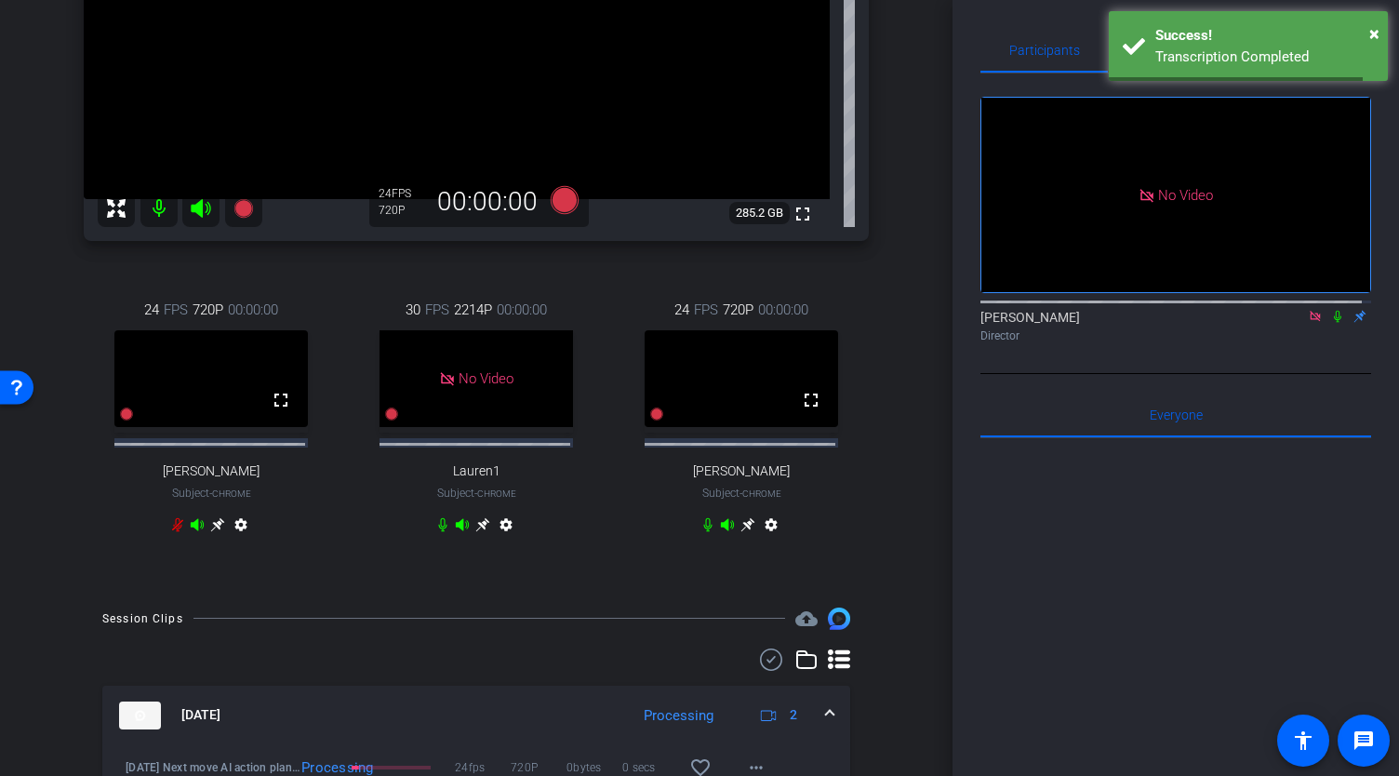
scroll to position [88, 0]
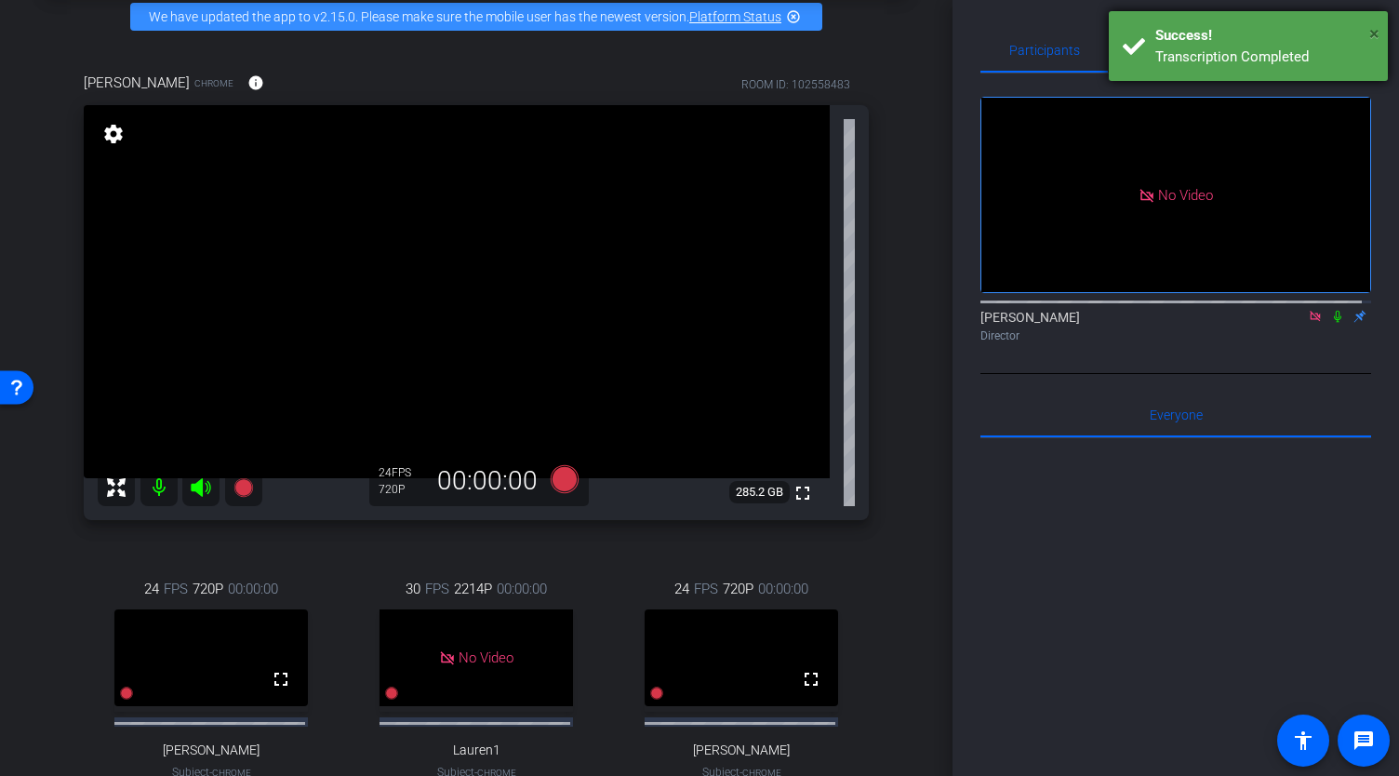
click at [1373, 35] on span "×" at bounding box center [1374, 33] width 10 height 22
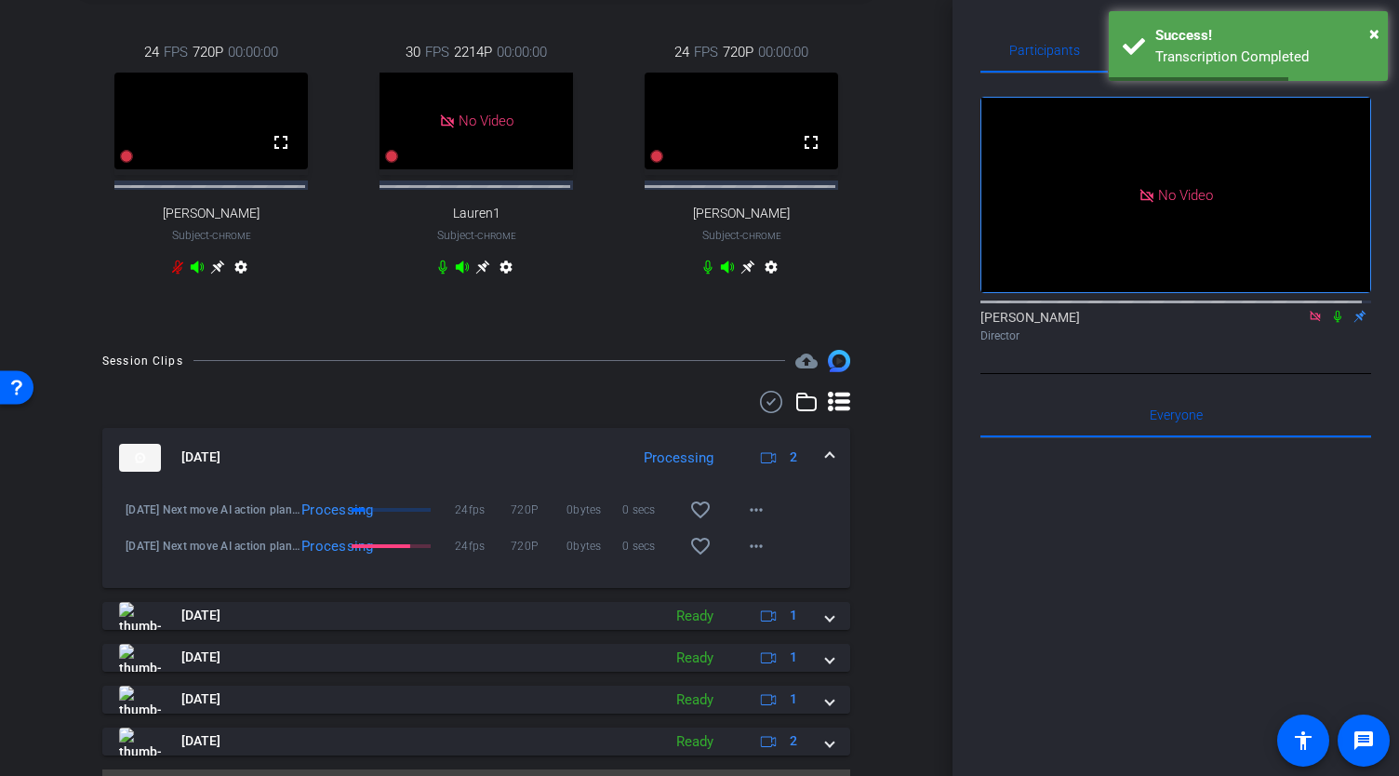
scroll to position [500, 0]
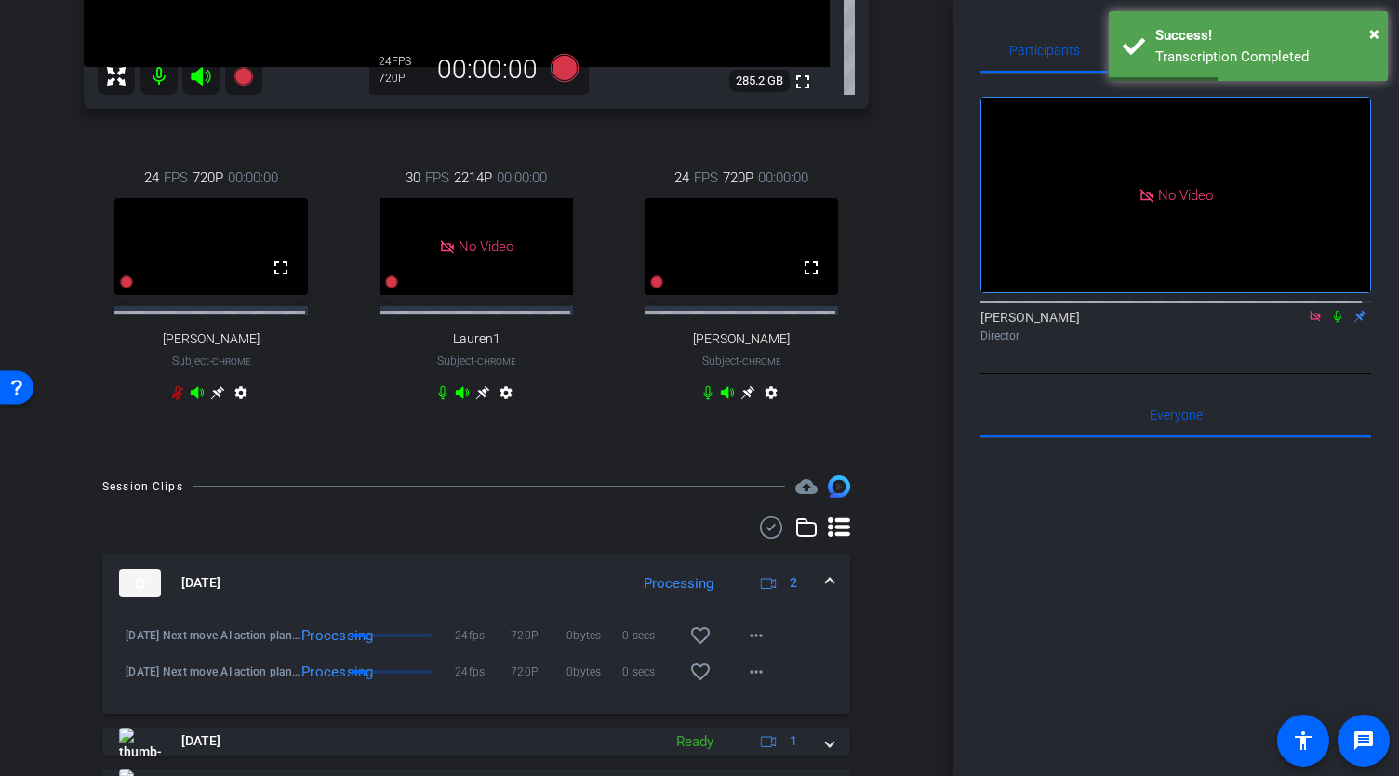
click at [1330, 310] on icon at bounding box center [1337, 316] width 15 height 13
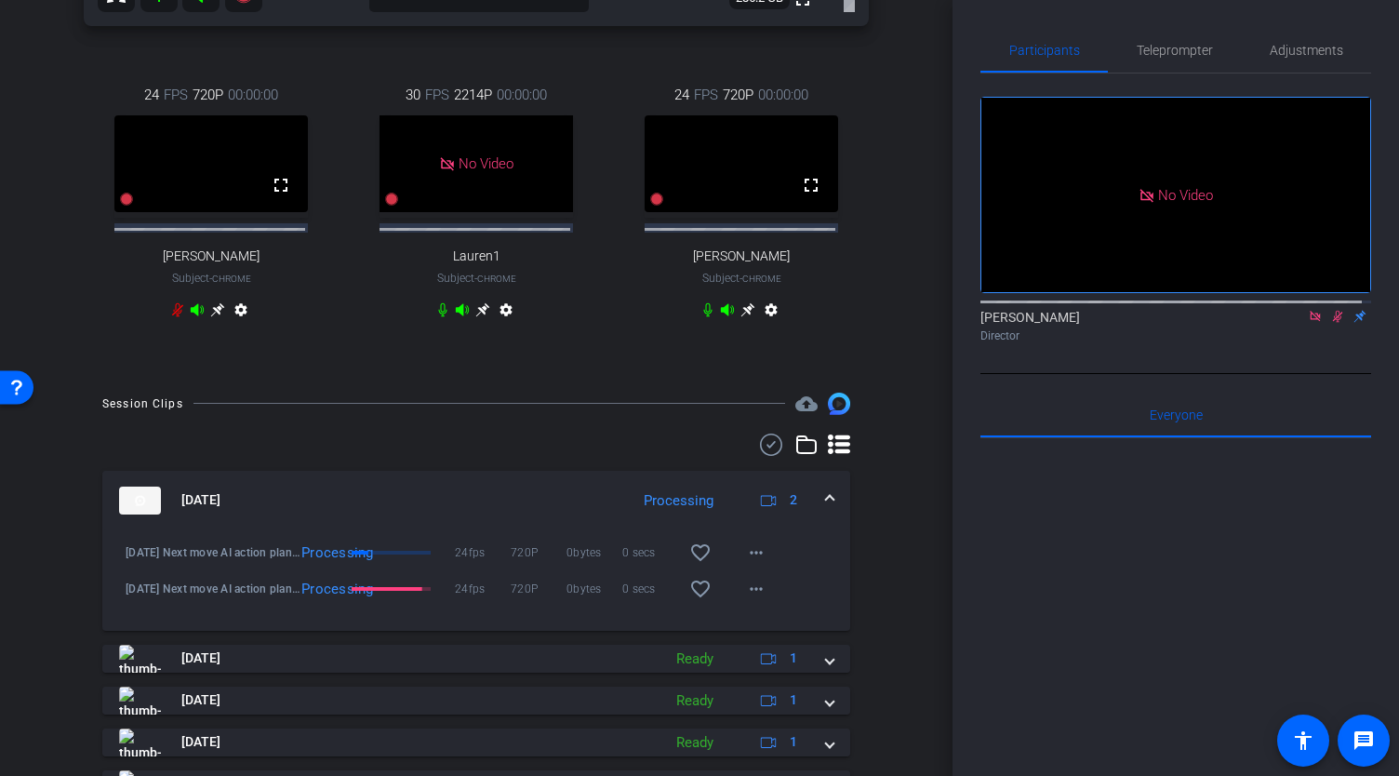
scroll to position [686, 0]
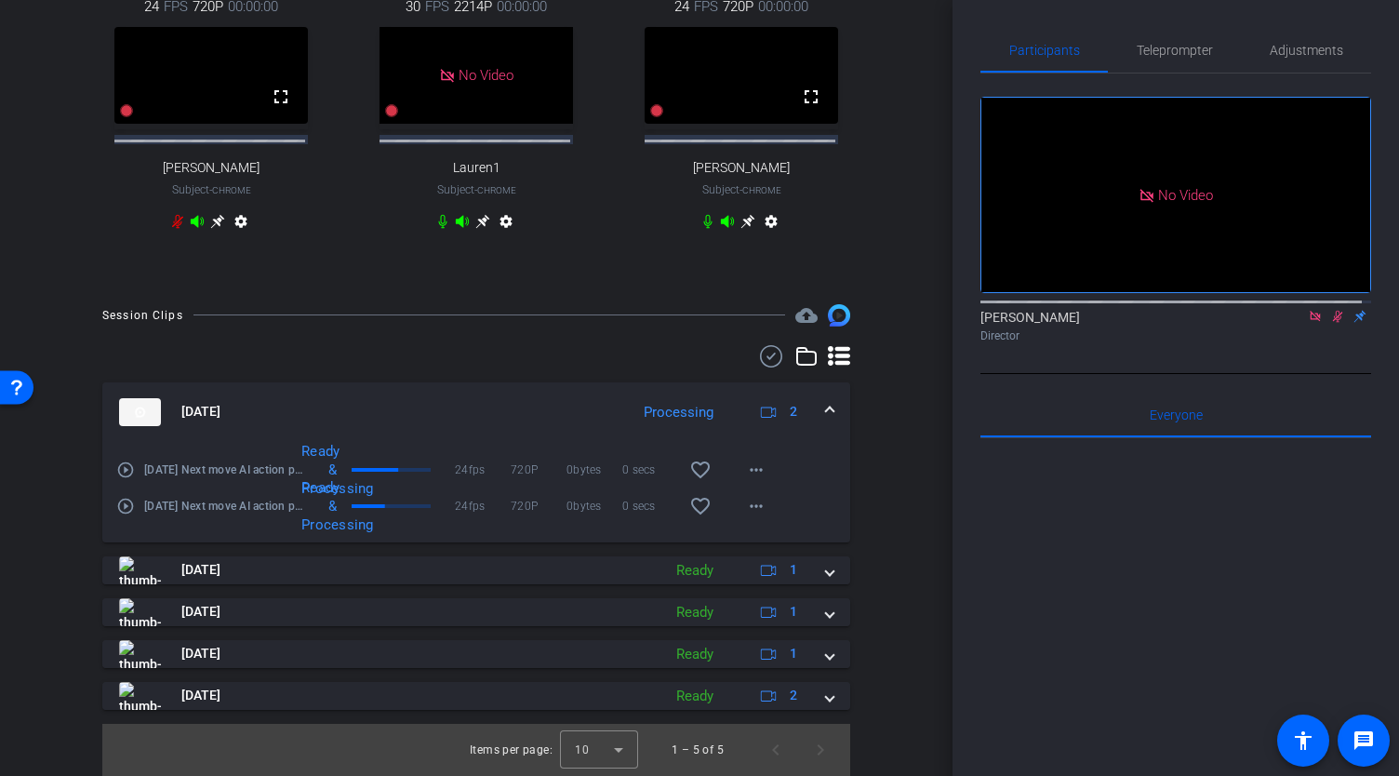
click at [1333, 311] on icon at bounding box center [1338, 317] width 10 height 12
click at [1166, 58] on span "Teleprompter" at bounding box center [1175, 50] width 76 height 45
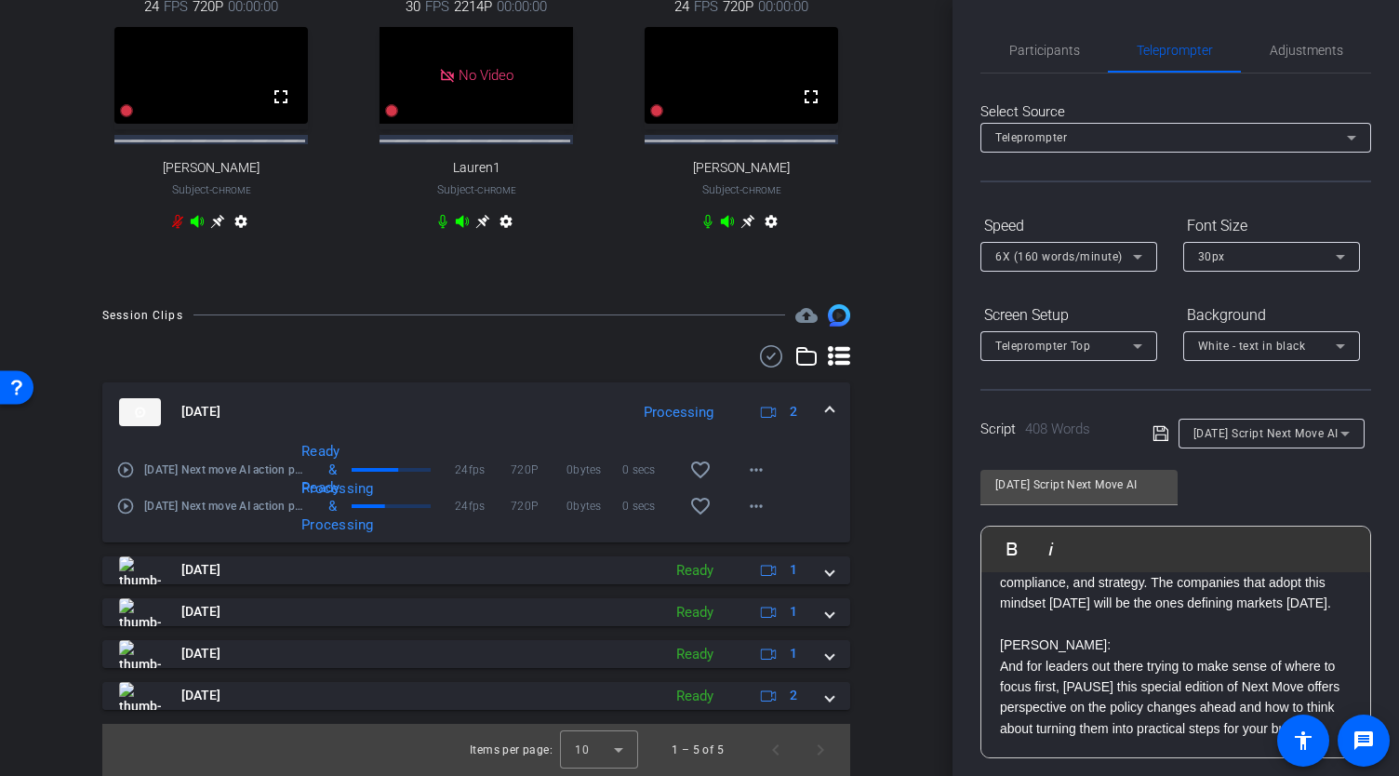
click at [1132, 252] on icon at bounding box center [1138, 257] width 22 height 22
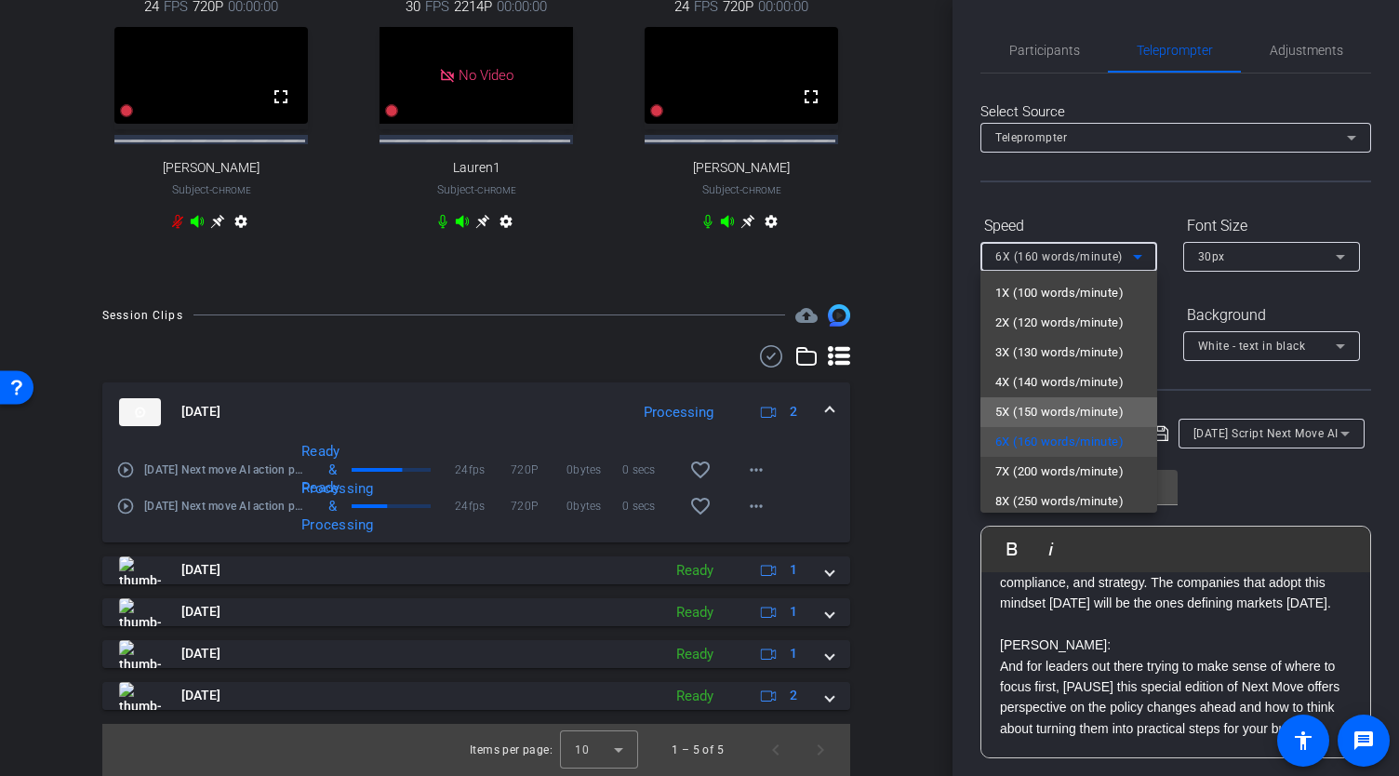
click at [1082, 413] on span "5X (150 words/minute)" at bounding box center [1059, 412] width 128 height 22
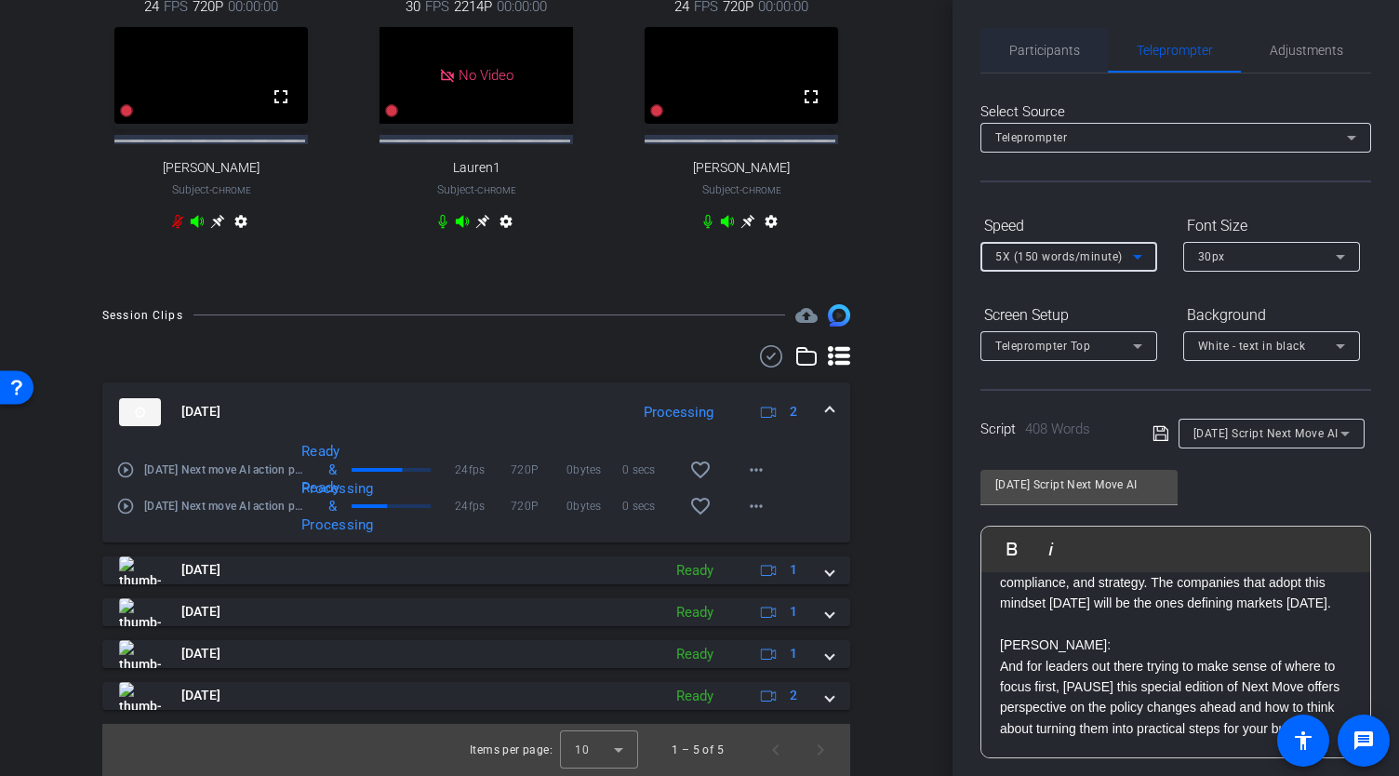
click at [1064, 55] on span "Participants" at bounding box center [1044, 50] width 71 height 13
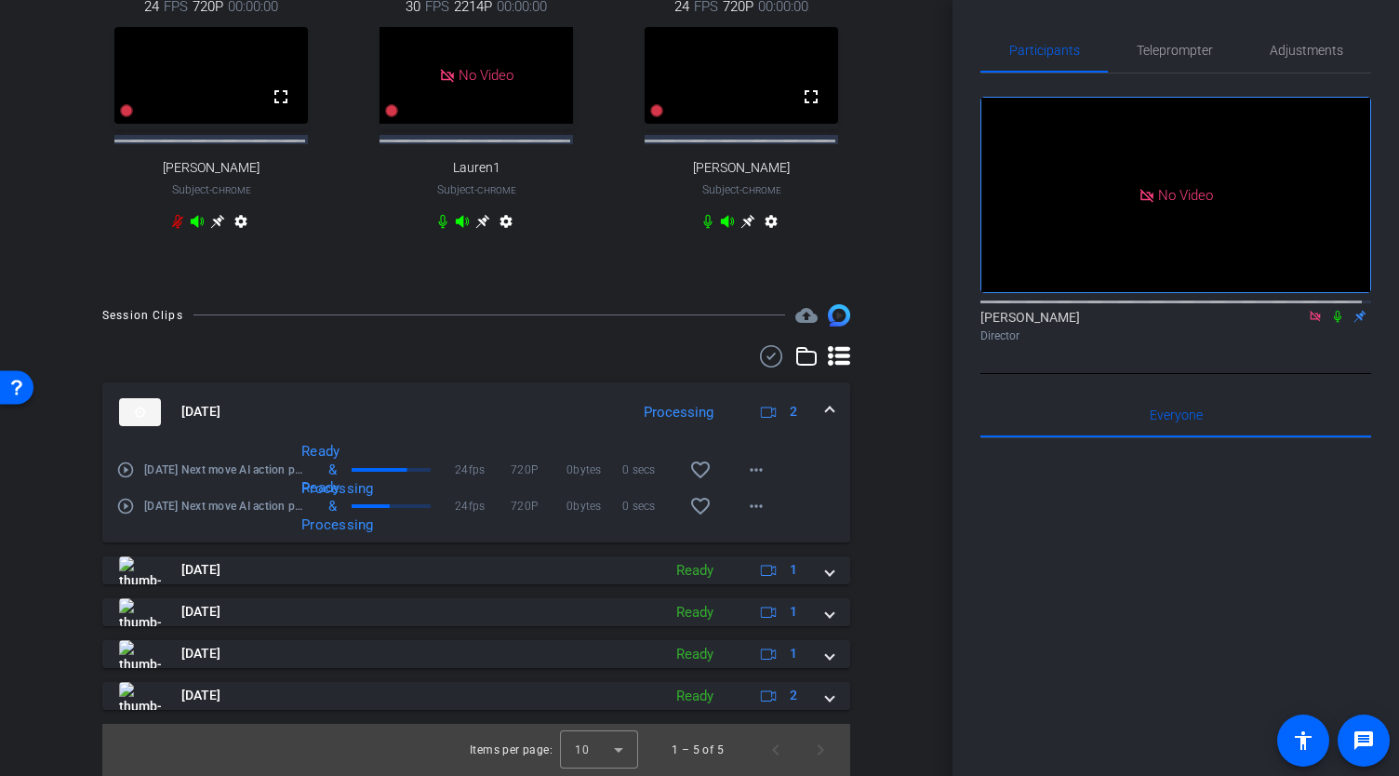
click at [1330, 310] on icon at bounding box center [1337, 316] width 15 height 13
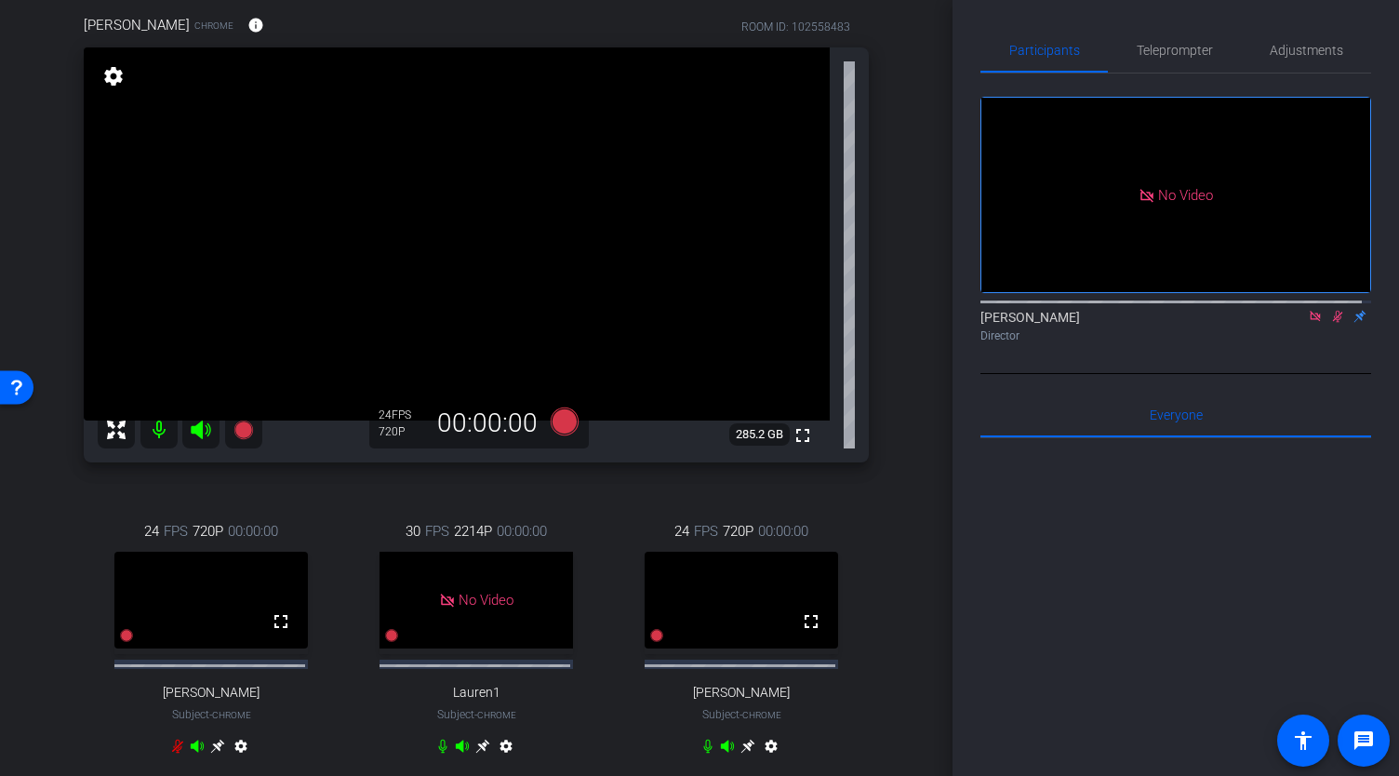
scroll to position [34, 0]
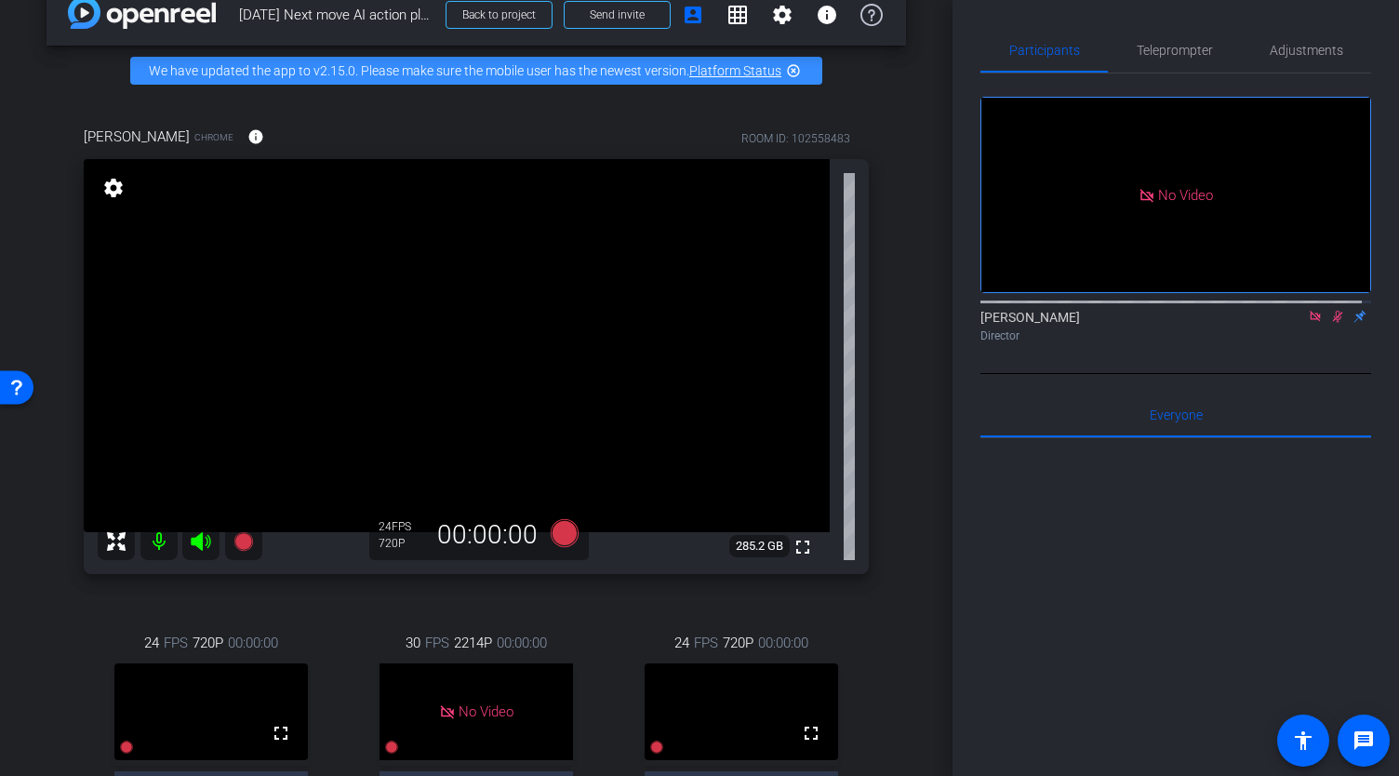
click at [1333, 311] on icon at bounding box center [1338, 317] width 10 height 12
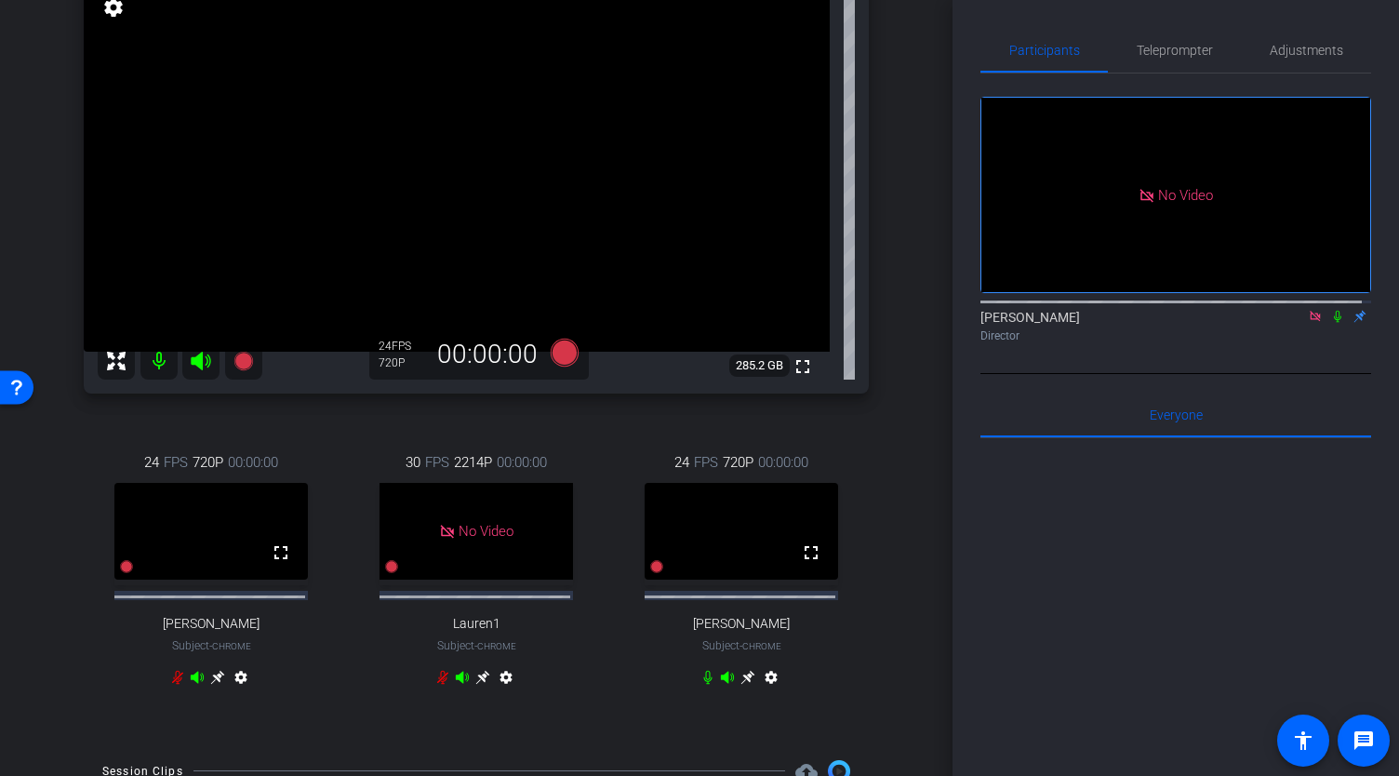
scroll to position [220, 0]
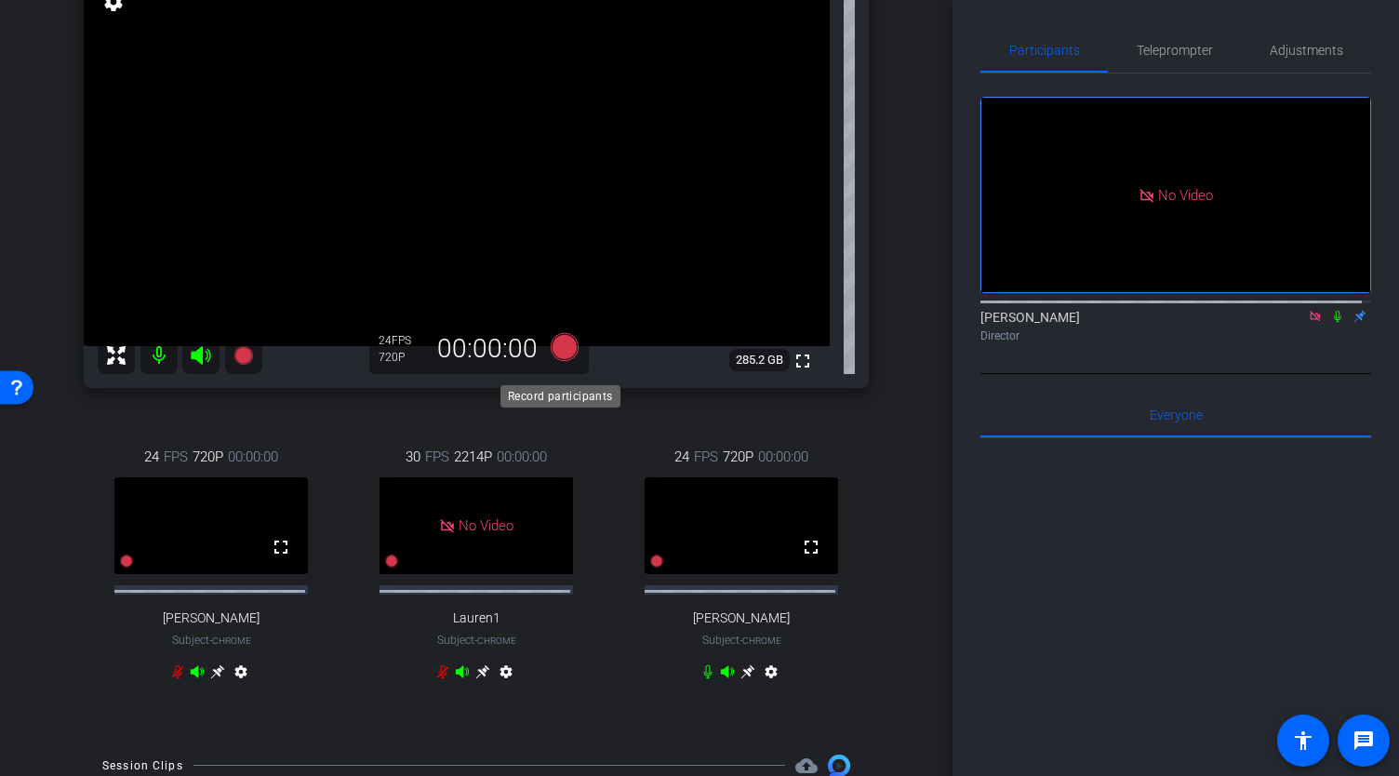
click at [564, 360] on icon at bounding box center [565, 346] width 28 height 28
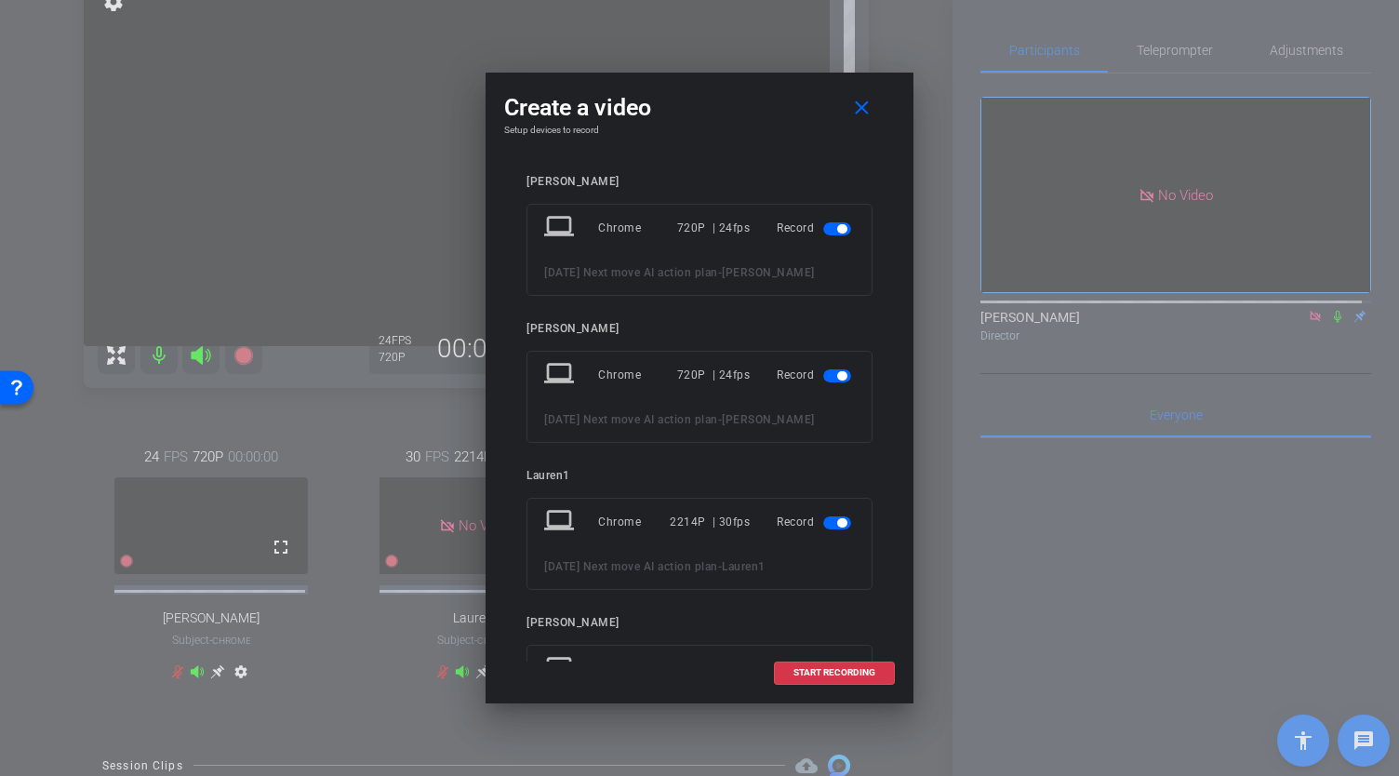
click at [823, 375] on span "button" at bounding box center [837, 375] width 28 height 13
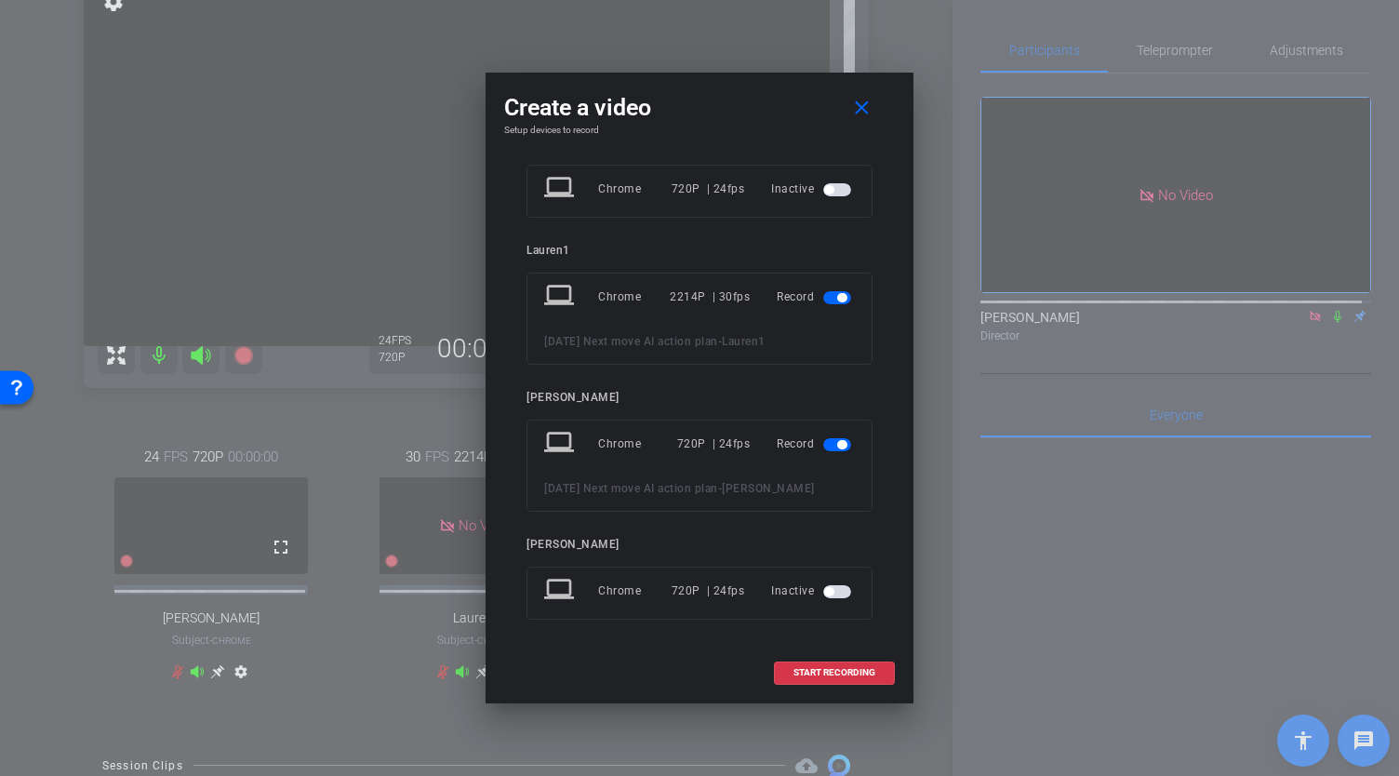
click at [837, 297] on span "button" at bounding box center [841, 297] width 9 height 9
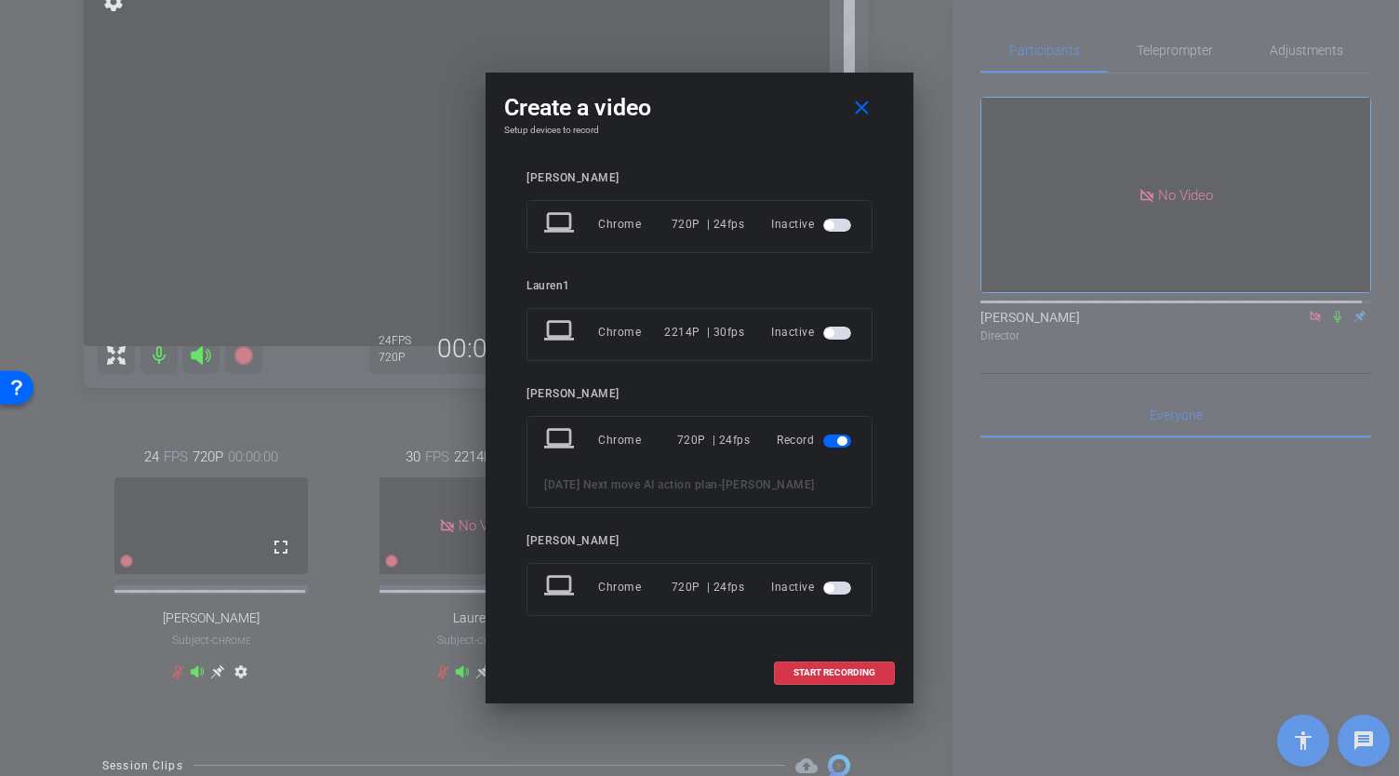
scroll to position [147, 0]
click at [845, 672] on span "START RECORDING" at bounding box center [835, 672] width 82 height 9
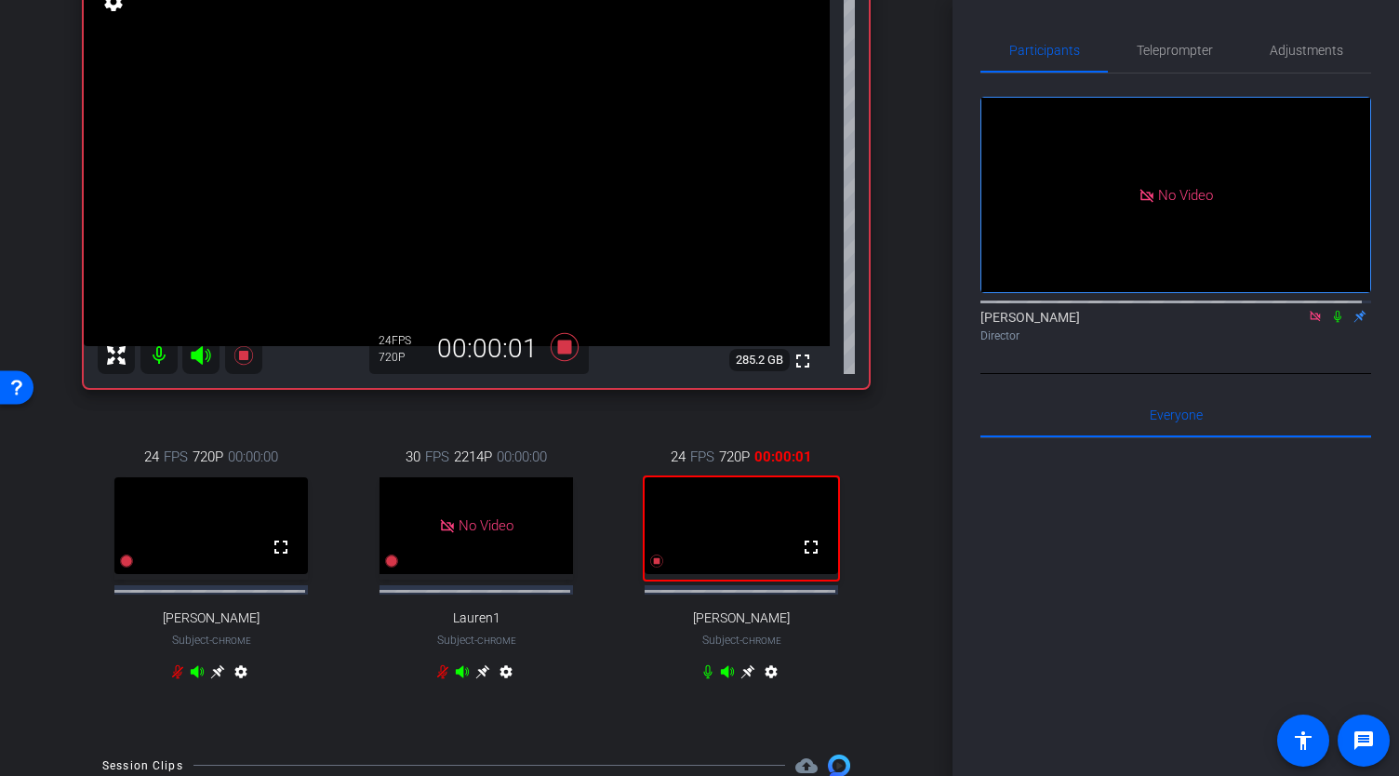
click at [1330, 310] on icon at bounding box center [1337, 316] width 15 height 13
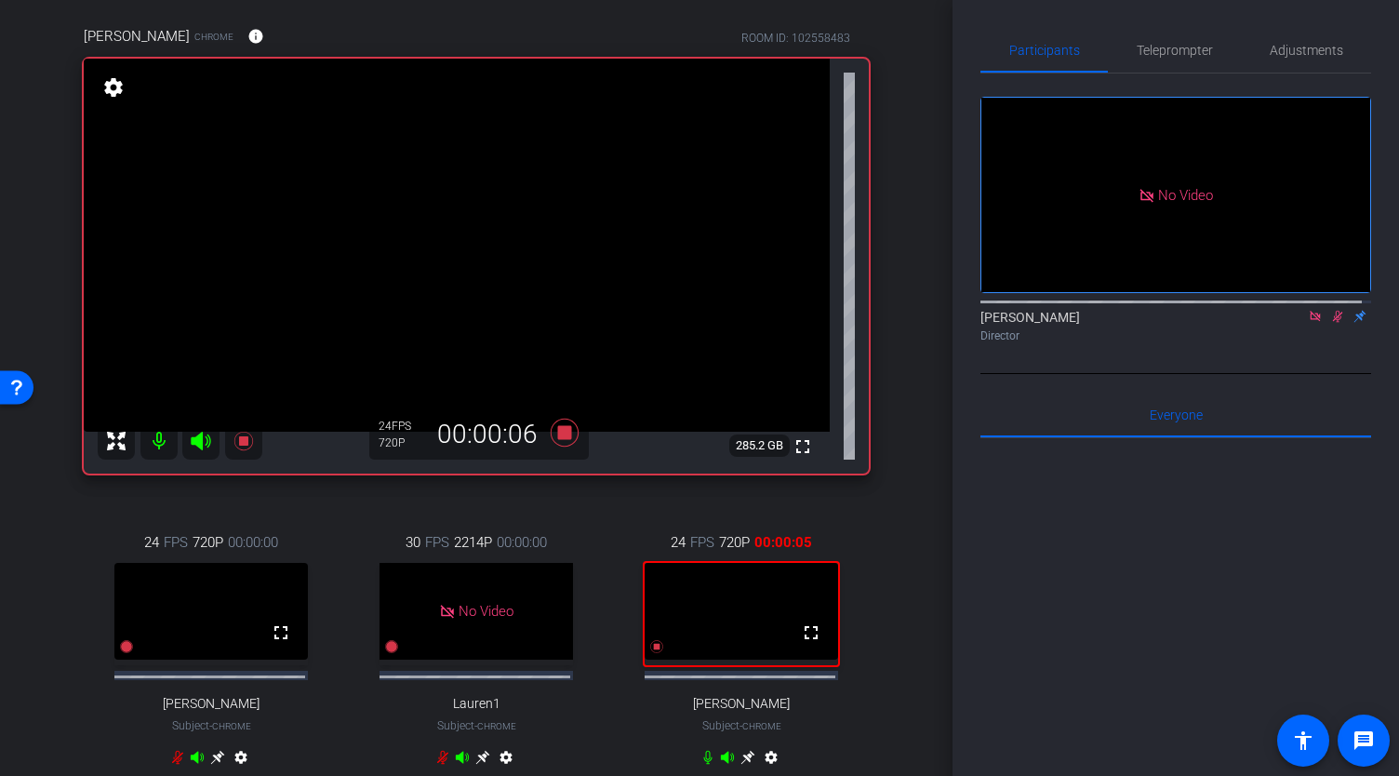
scroll to position [34, 0]
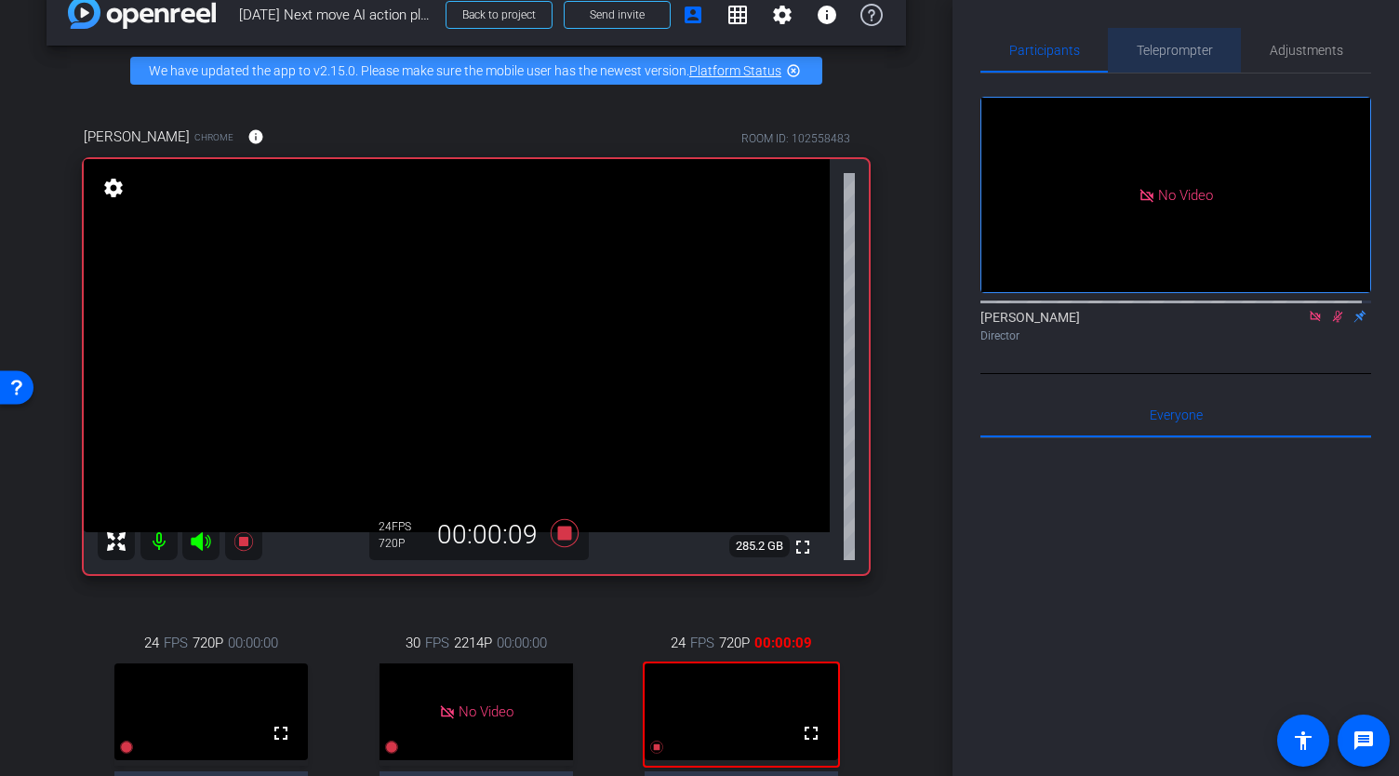
click at [1181, 51] on span "Teleprompter" at bounding box center [1175, 50] width 76 height 13
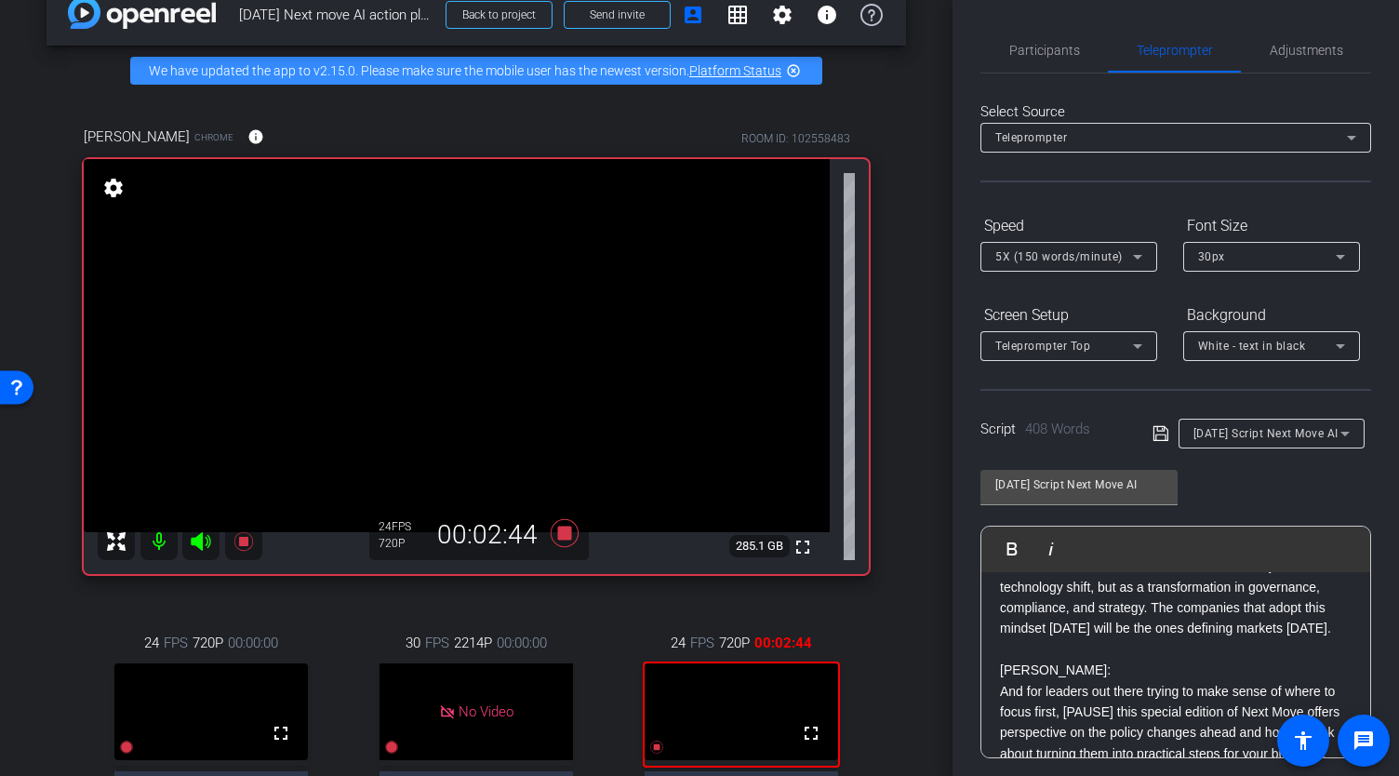
scroll to position [1340, 0]
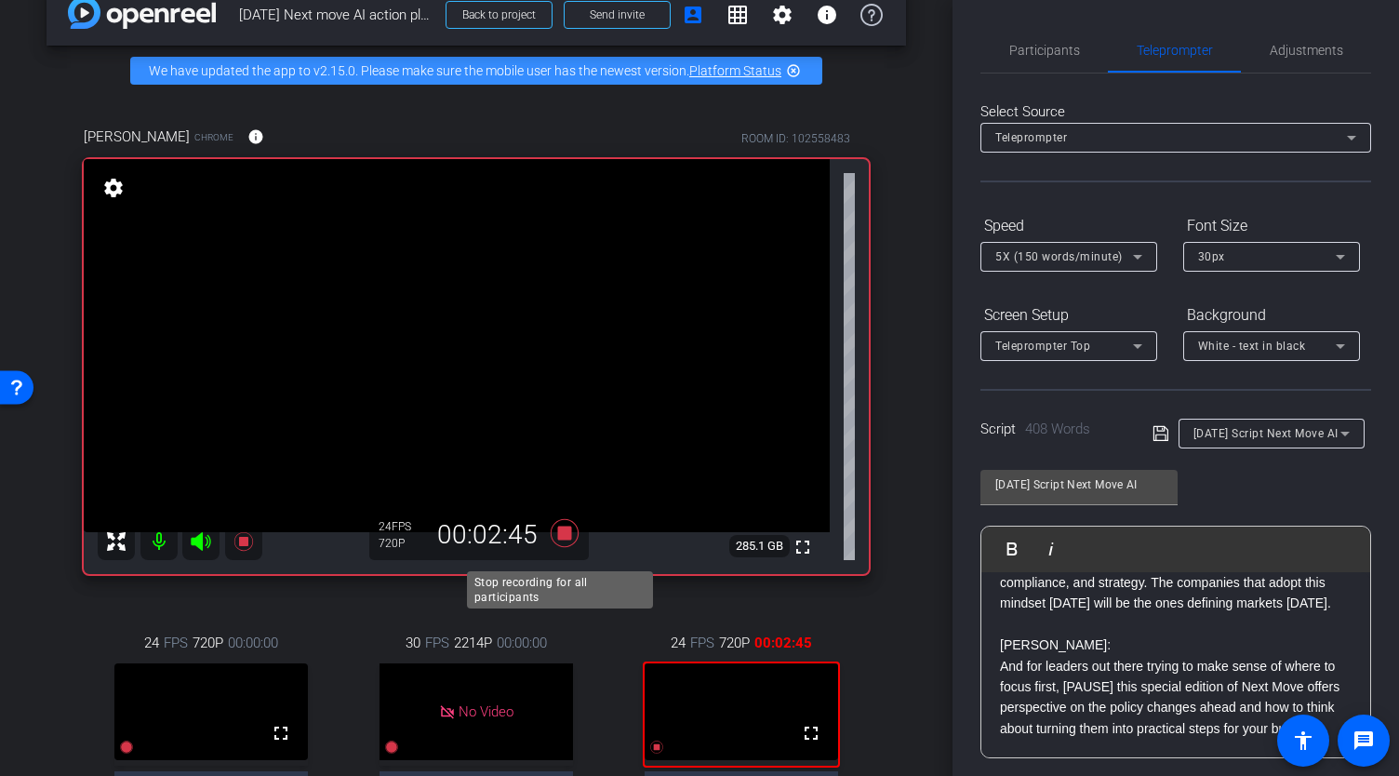
click at [562, 546] on icon at bounding box center [565, 532] width 28 height 28
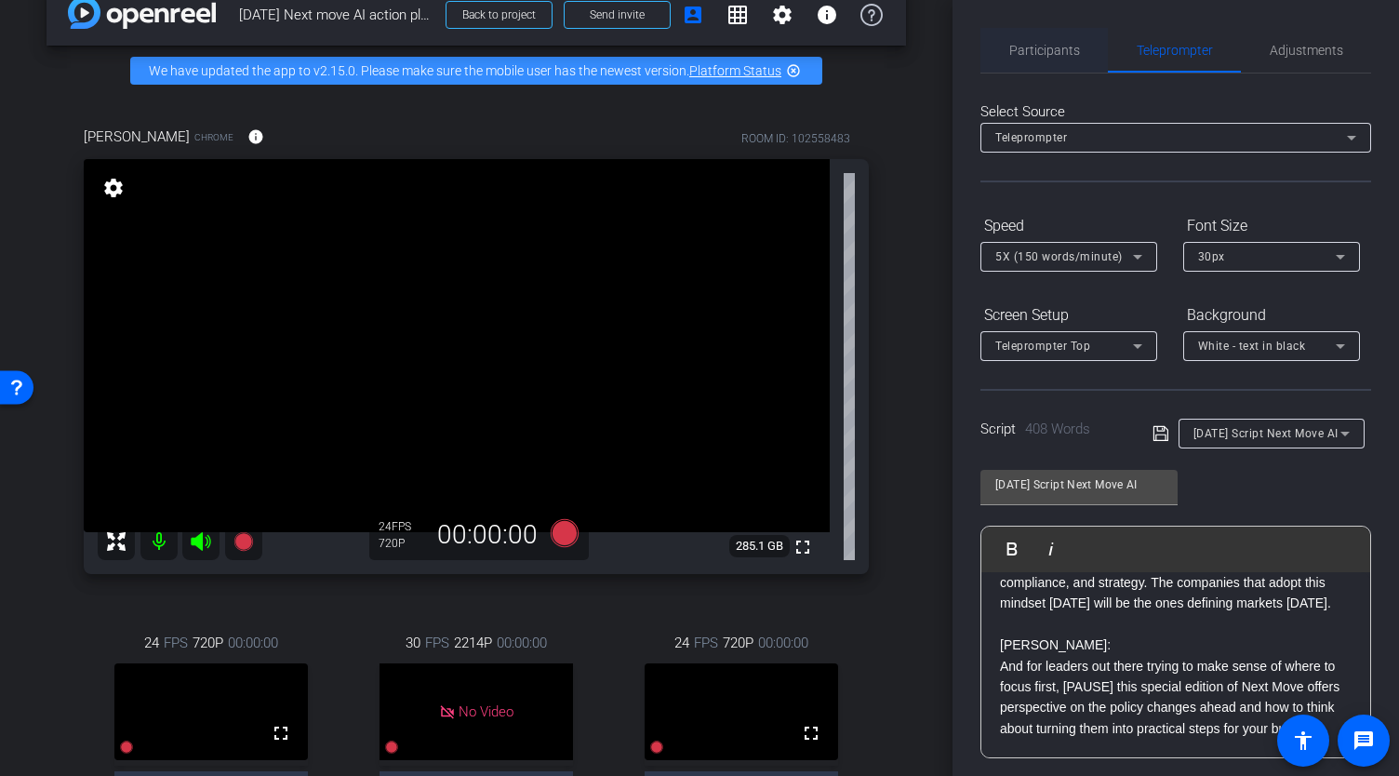
click at [1040, 49] on span "Participants" at bounding box center [1044, 50] width 71 height 13
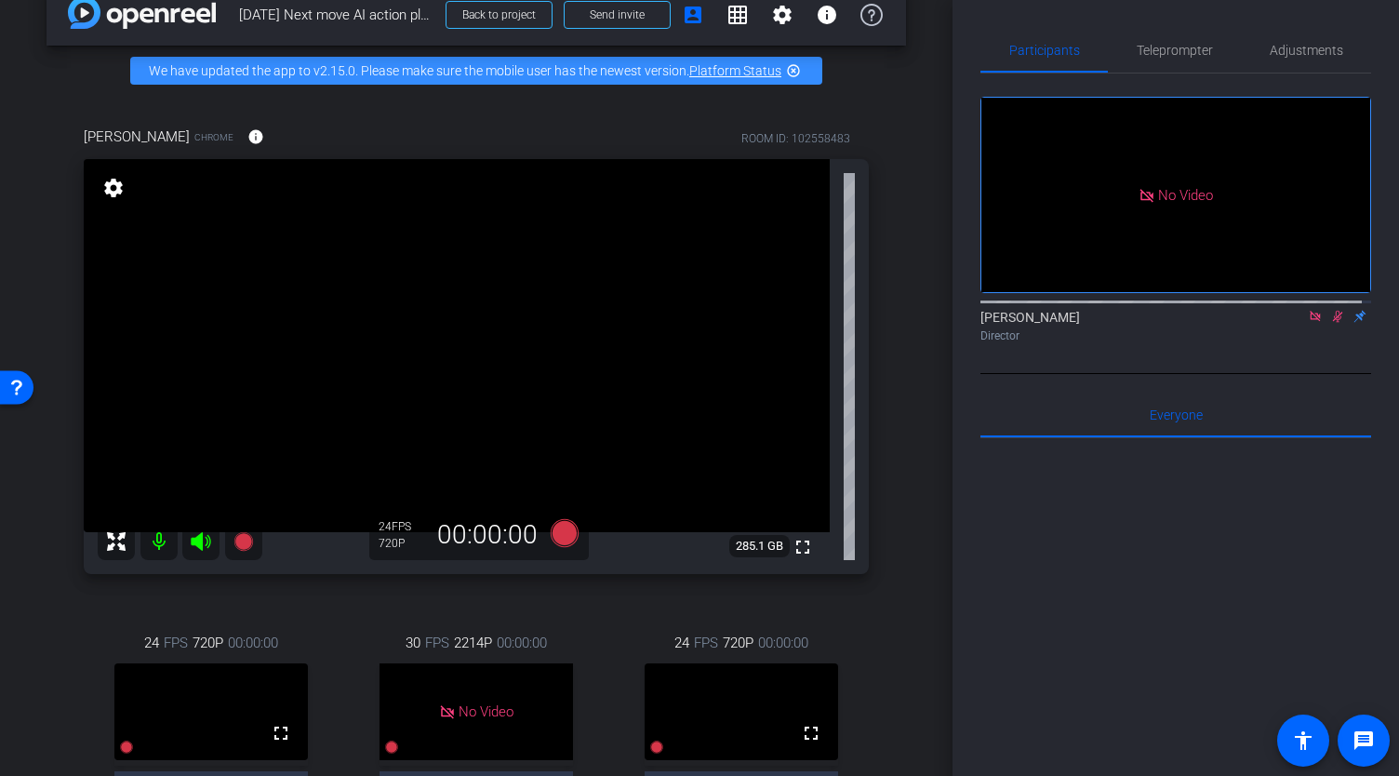
click at [1330, 310] on icon at bounding box center [1337, 316] width 15 height 13
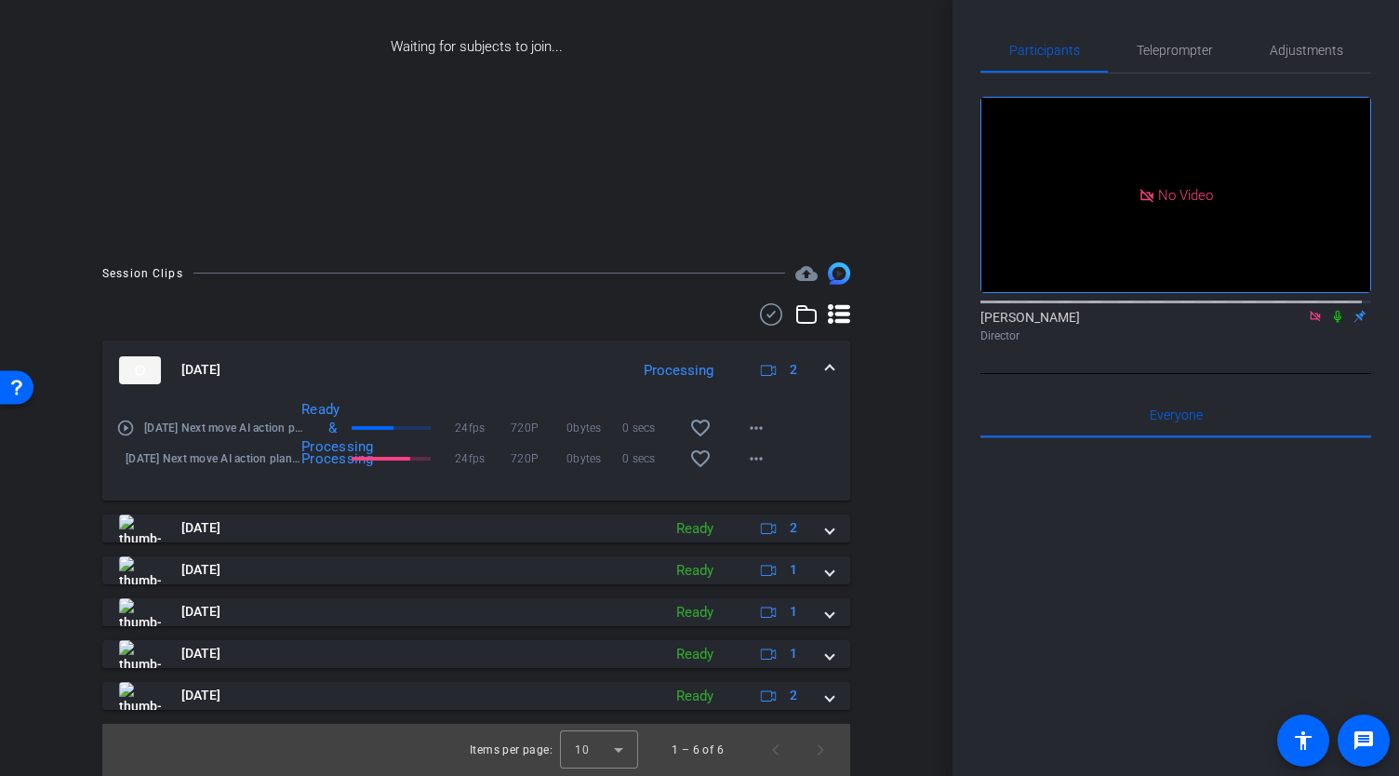
scroll to position [294, 0]
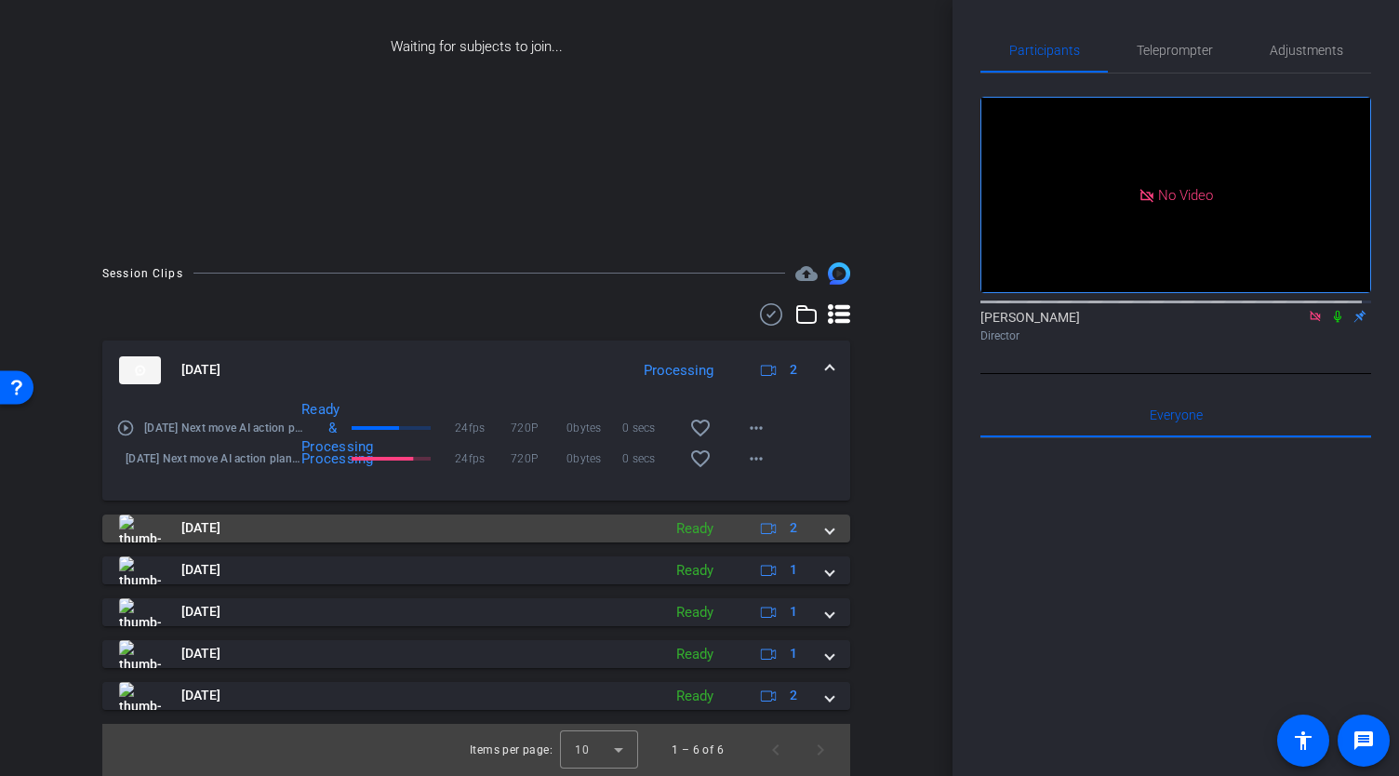
click at [826, 531] on span at bounding box center [829, 528] width 7 height 20
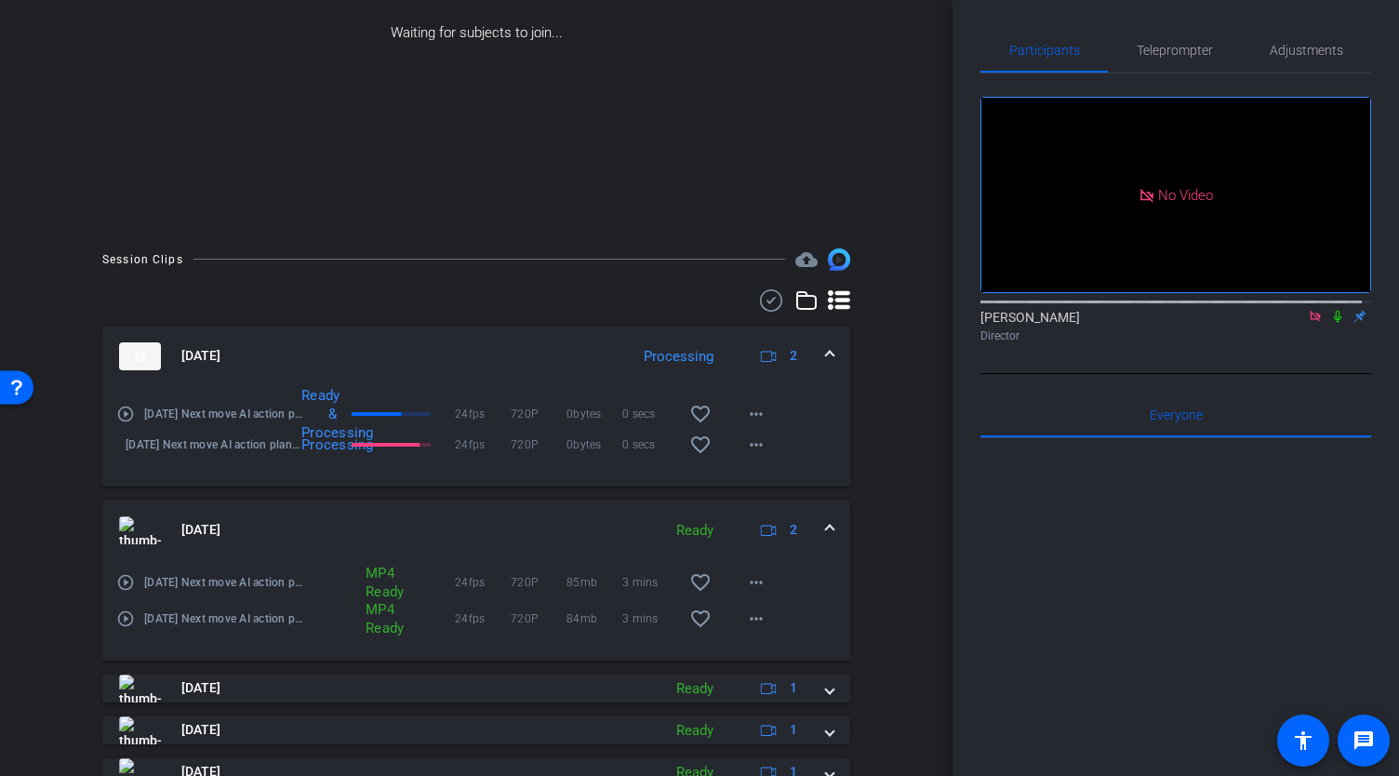
click at [1330, 310] on icon at bounding box center [1337, 316] width 15 height 13
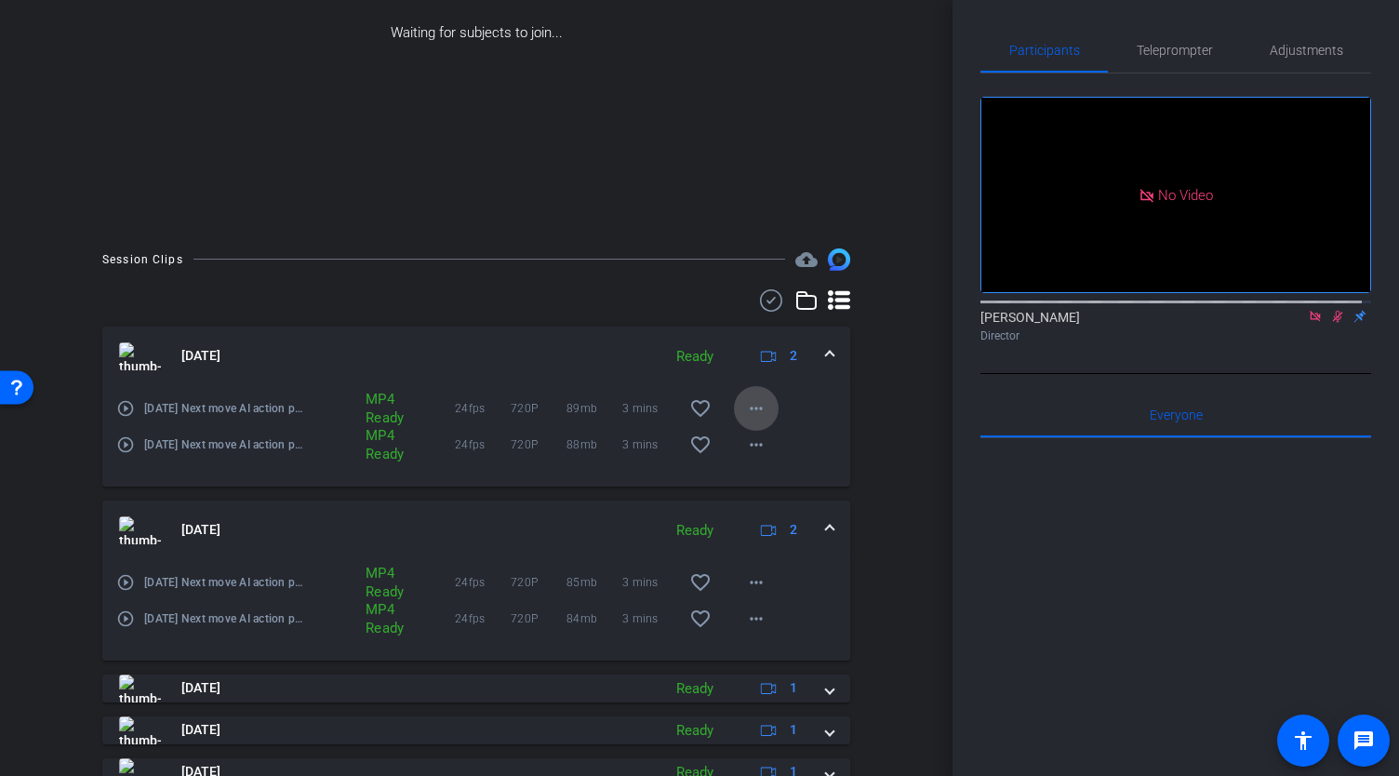
click at [757, 420] on mat-icon "more_horiz" at bounding box center [756, 408] width 22 height 22
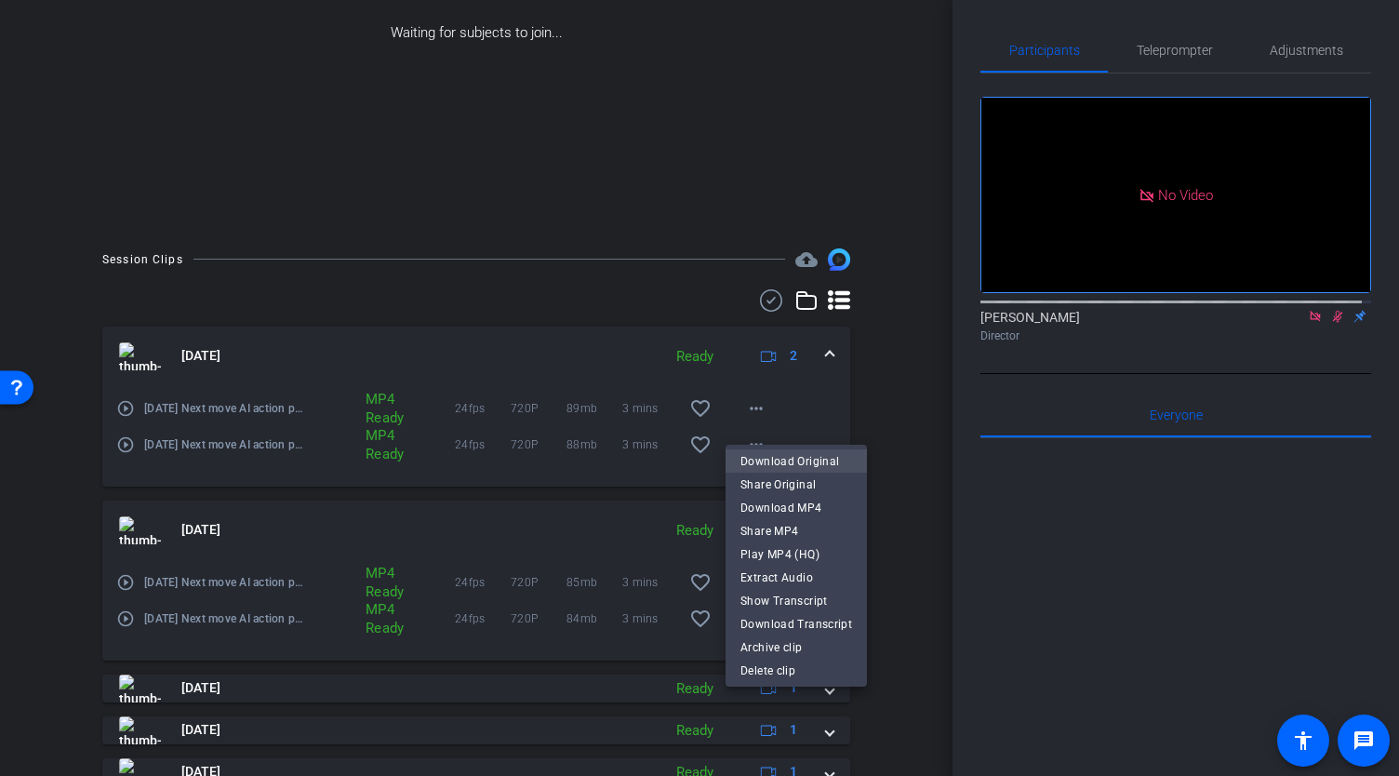
click at [806, 463] on span "Download Original" at bounding box center [796, 461] width 112 height 22
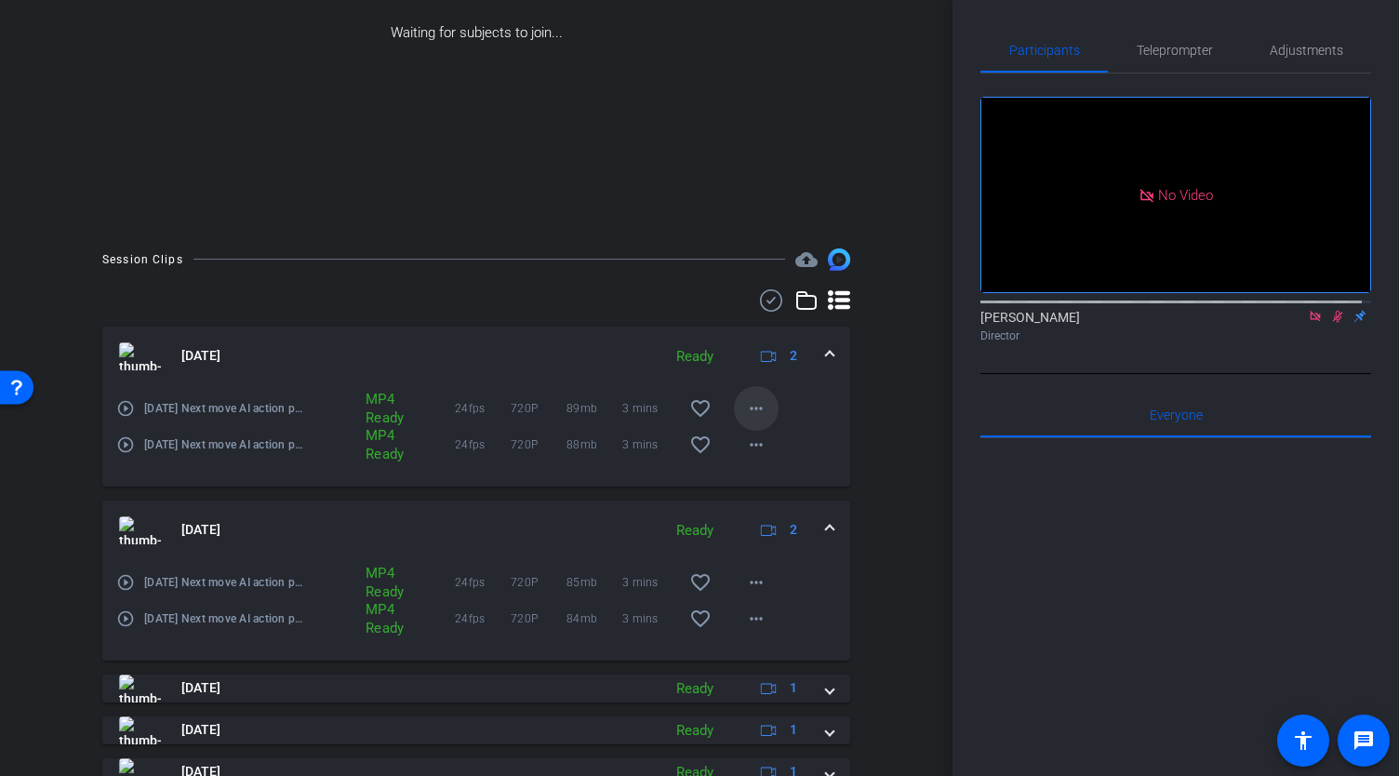
click at [745, 420] on mat-icon "more_horiz" at bounding box center [756, 408] width 22 height 22
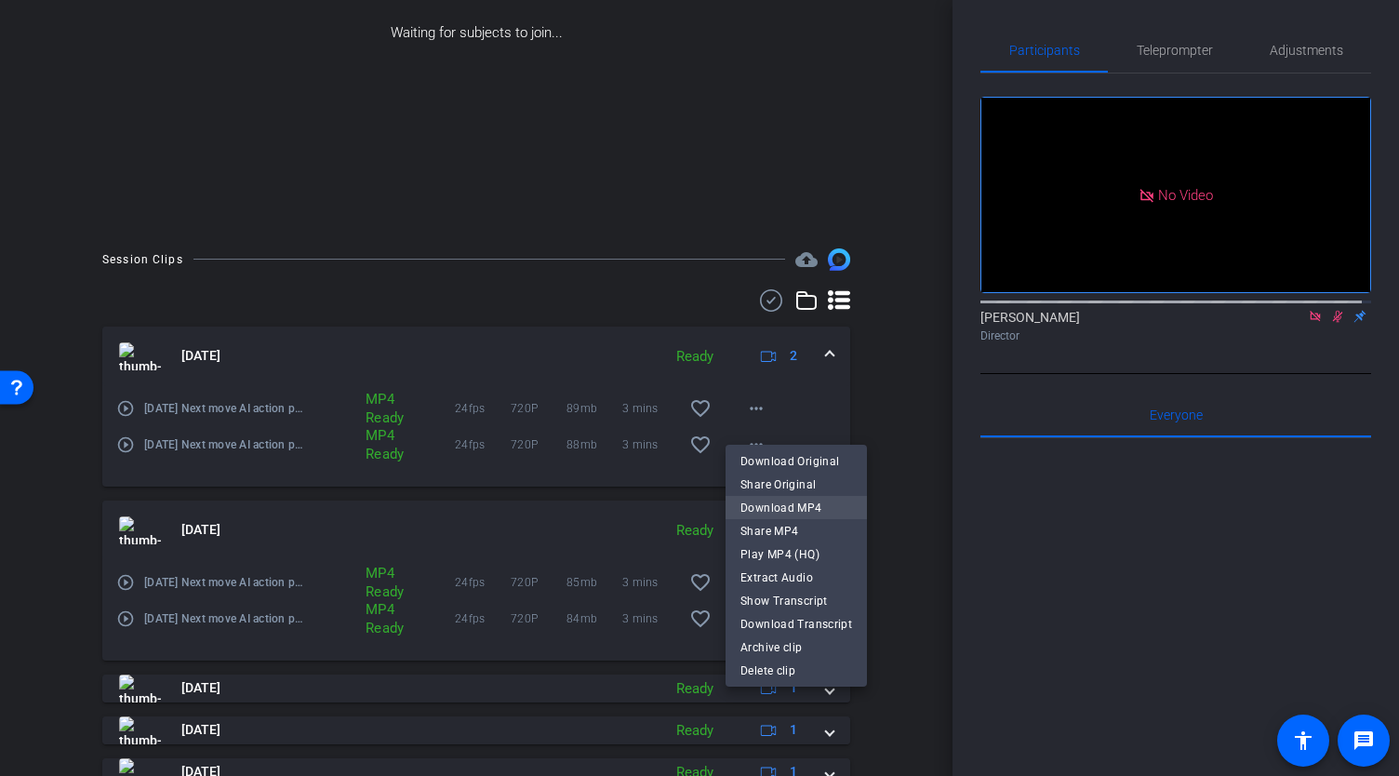
click at [781, 507] on span "Download MP4" at bounding box center [796, 508] width 112 height 22
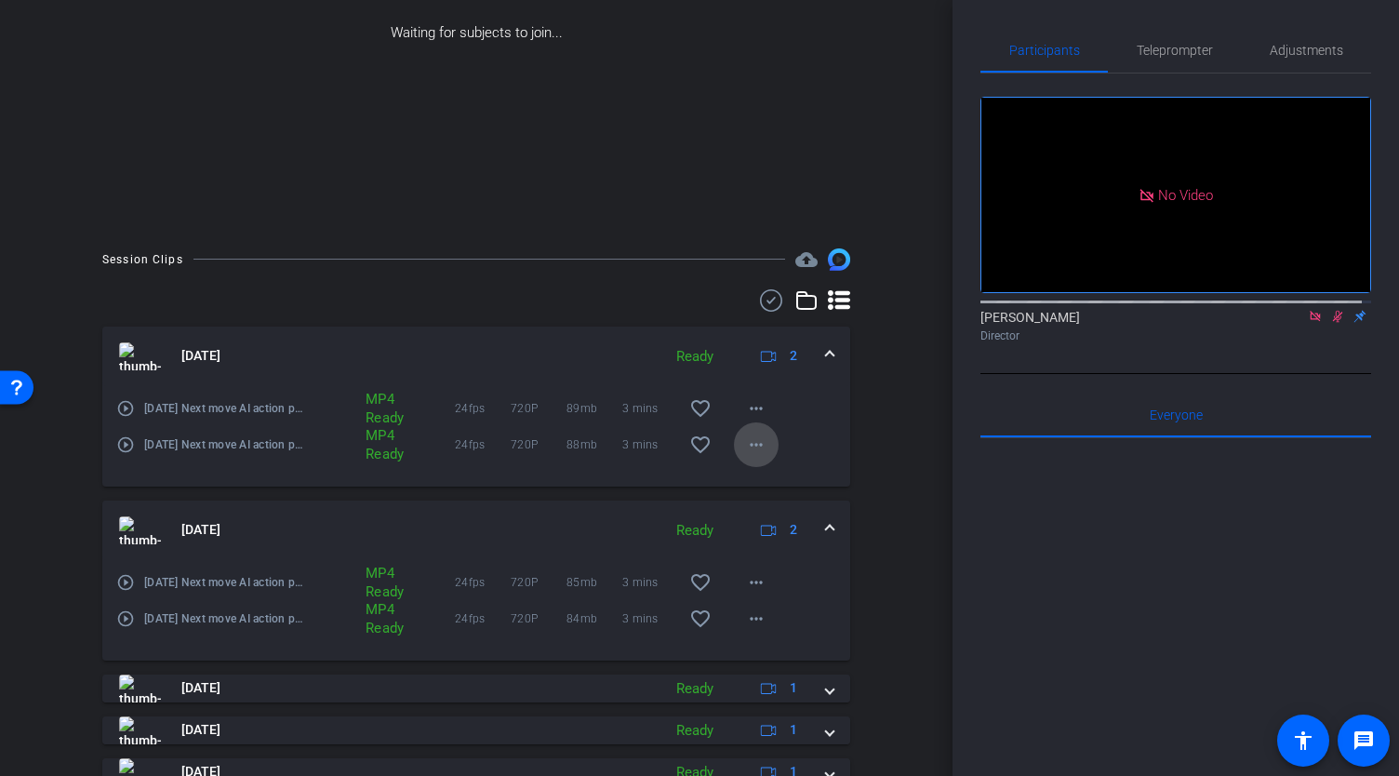
click at [753, 456] on mat-icon "more_horiz" at bounding box center [756, 444] width 22 height 22
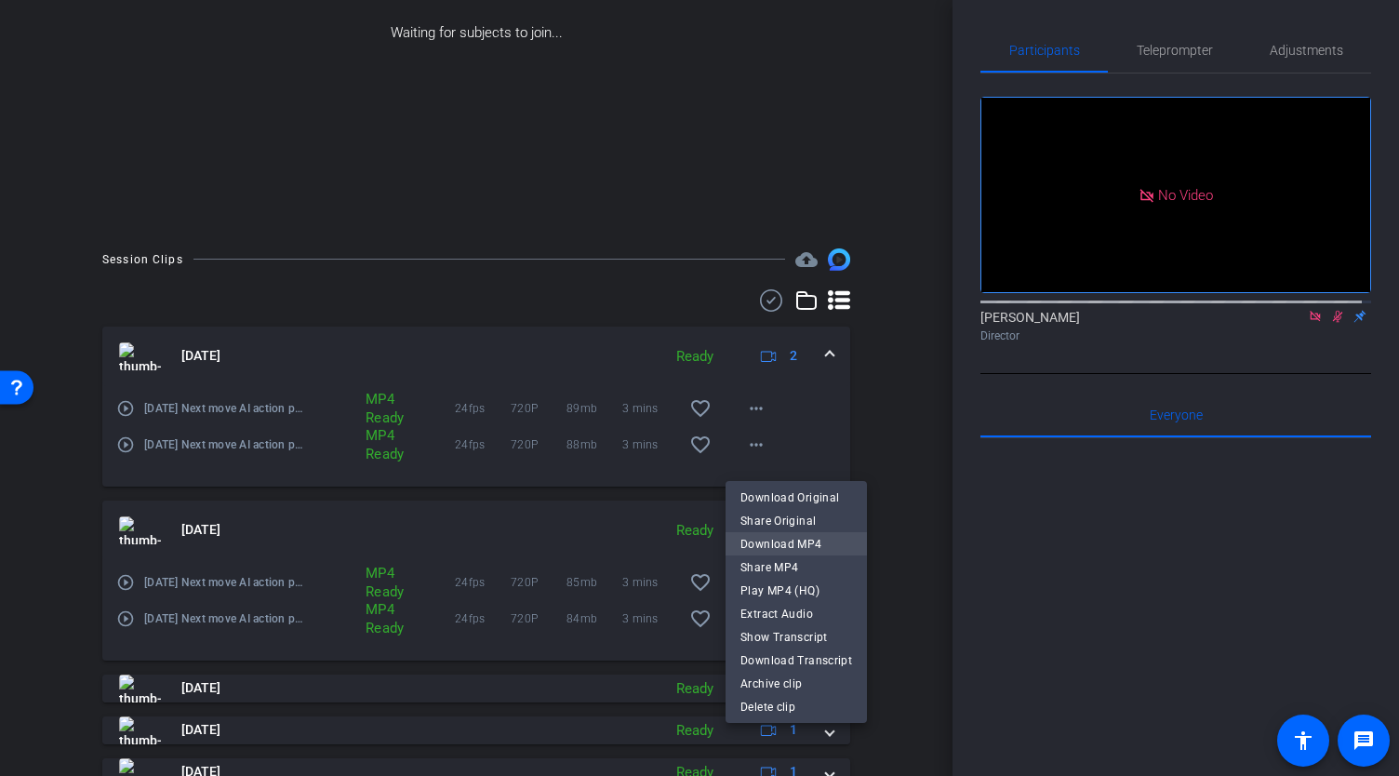
click at [787, 540] on span "Download MP4" at bounding box center [796, 544] width 112 height 22
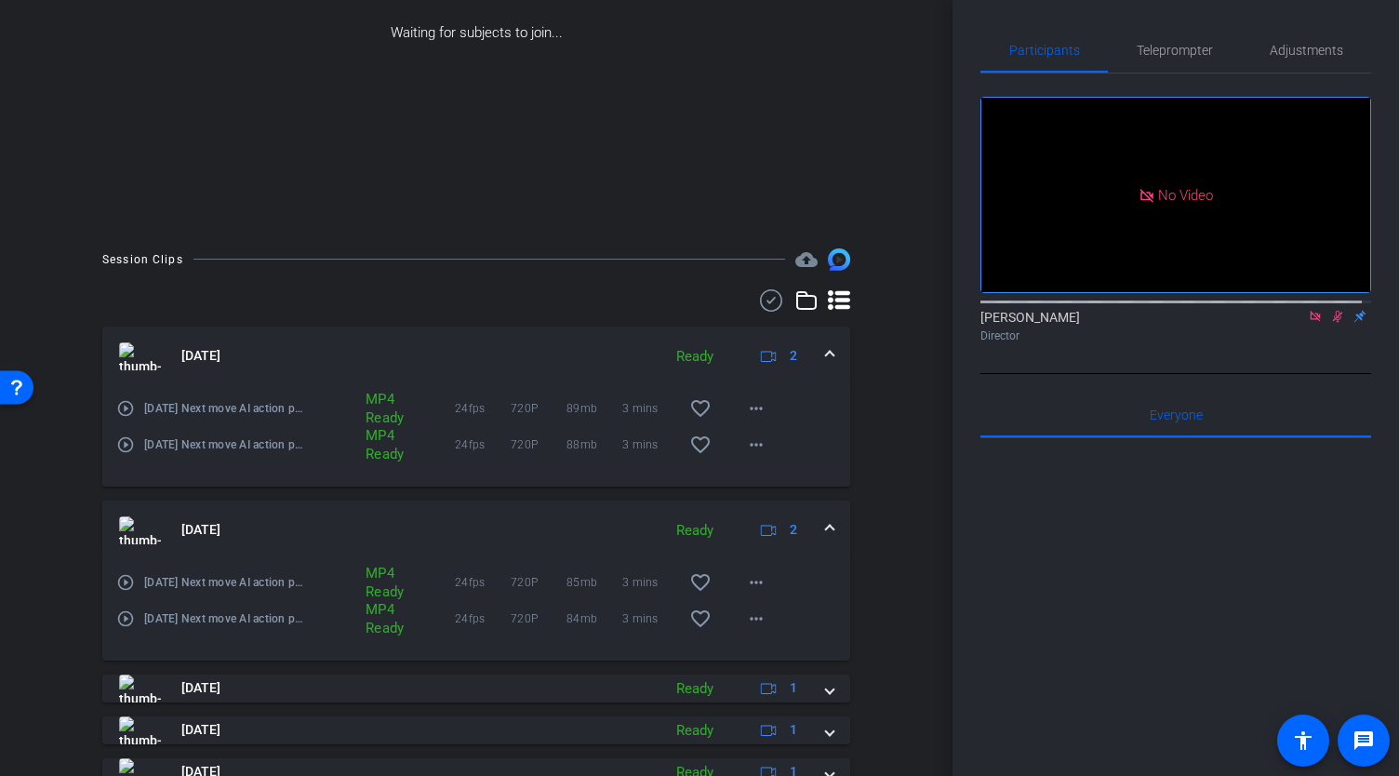
click at [899, 462] on div "arrow_back 9.8.25 Next move AI action plan Back to project Send invite account_…" at bounding box center [476, 94] width 953 height 776
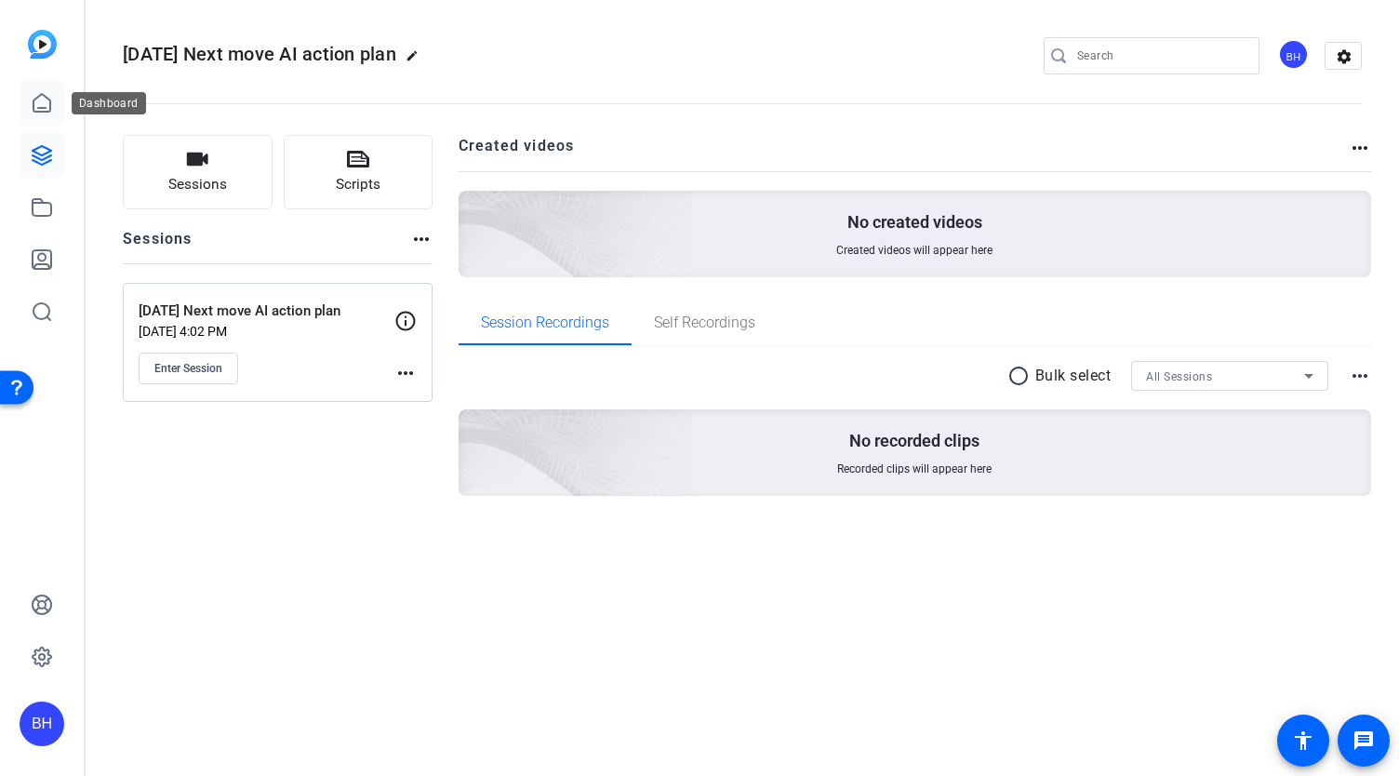
click at [37, 104] on icon at bounding box center [42, 103] width 22 height 22
